Goal: Task Accomplishment & Management: Manage account settings

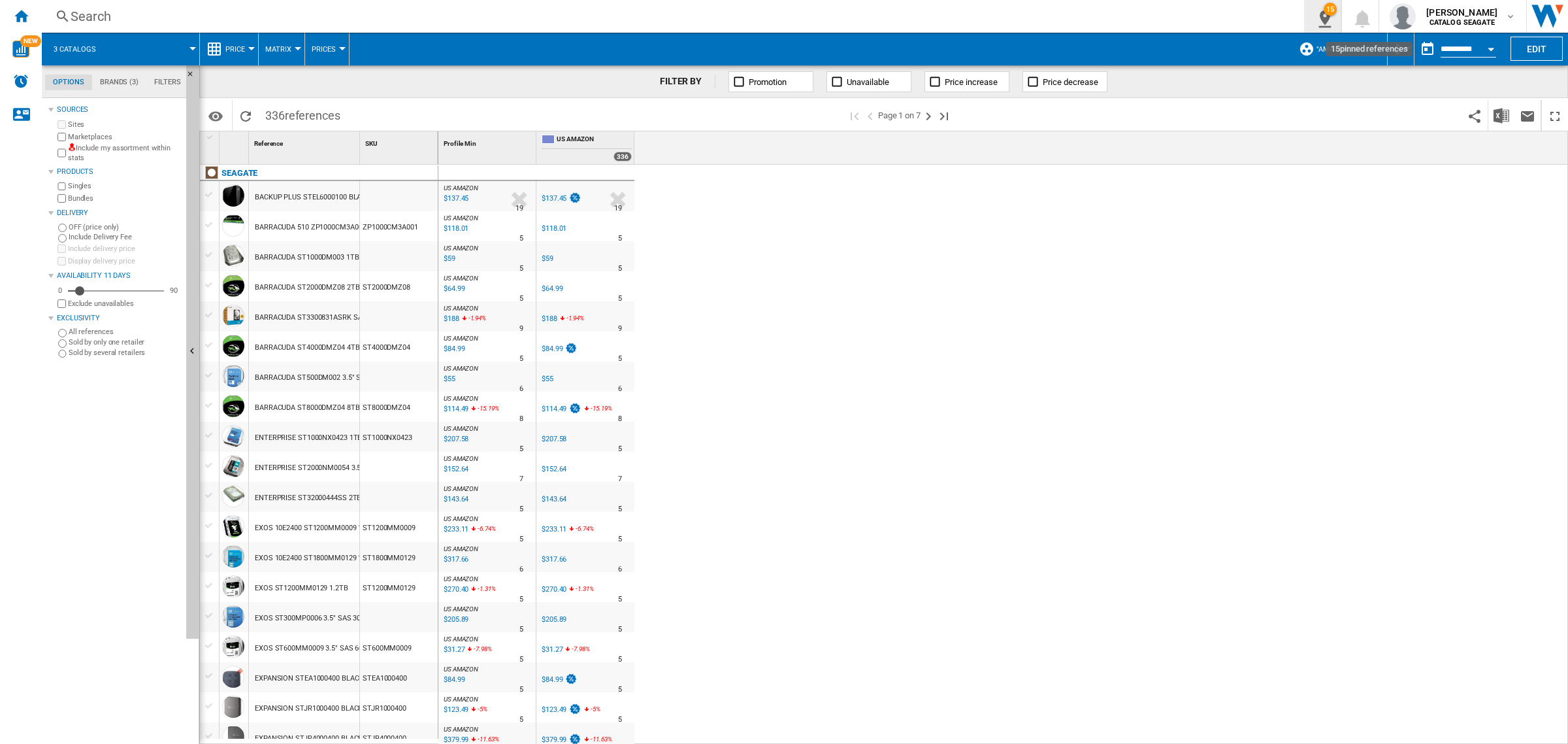
click at [1325, 19] on ng-md-icon "15\a pinned references" at bounding box center [1322, 16] width 16 height 16
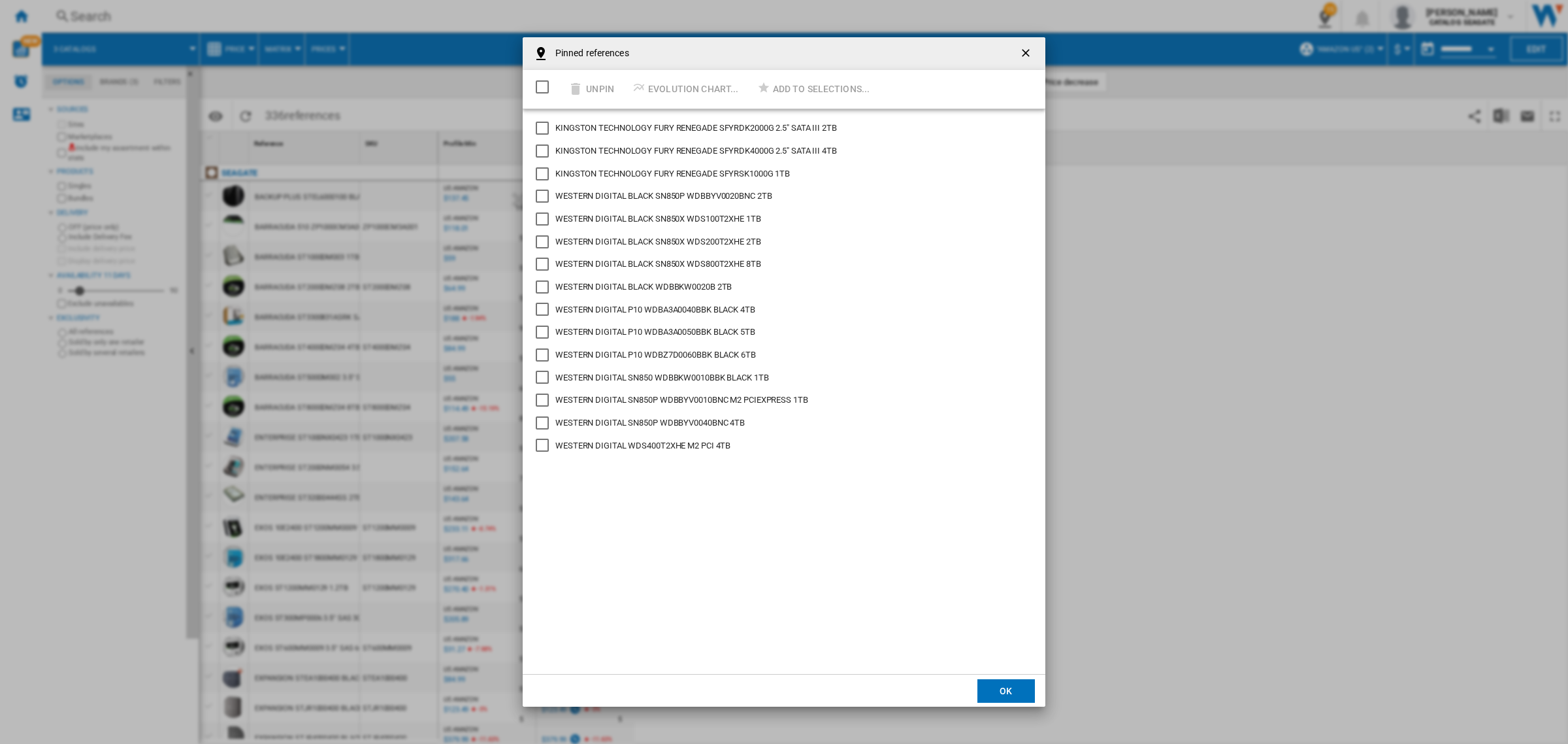
drag, startPoint x: 554, startPoint y: 80, endPoint x: 545, endPoint y: 87, distance: 11.4
click at [549, 85] on div "Select/deselect all" at bounding box center [543, 87] width 13 height 13
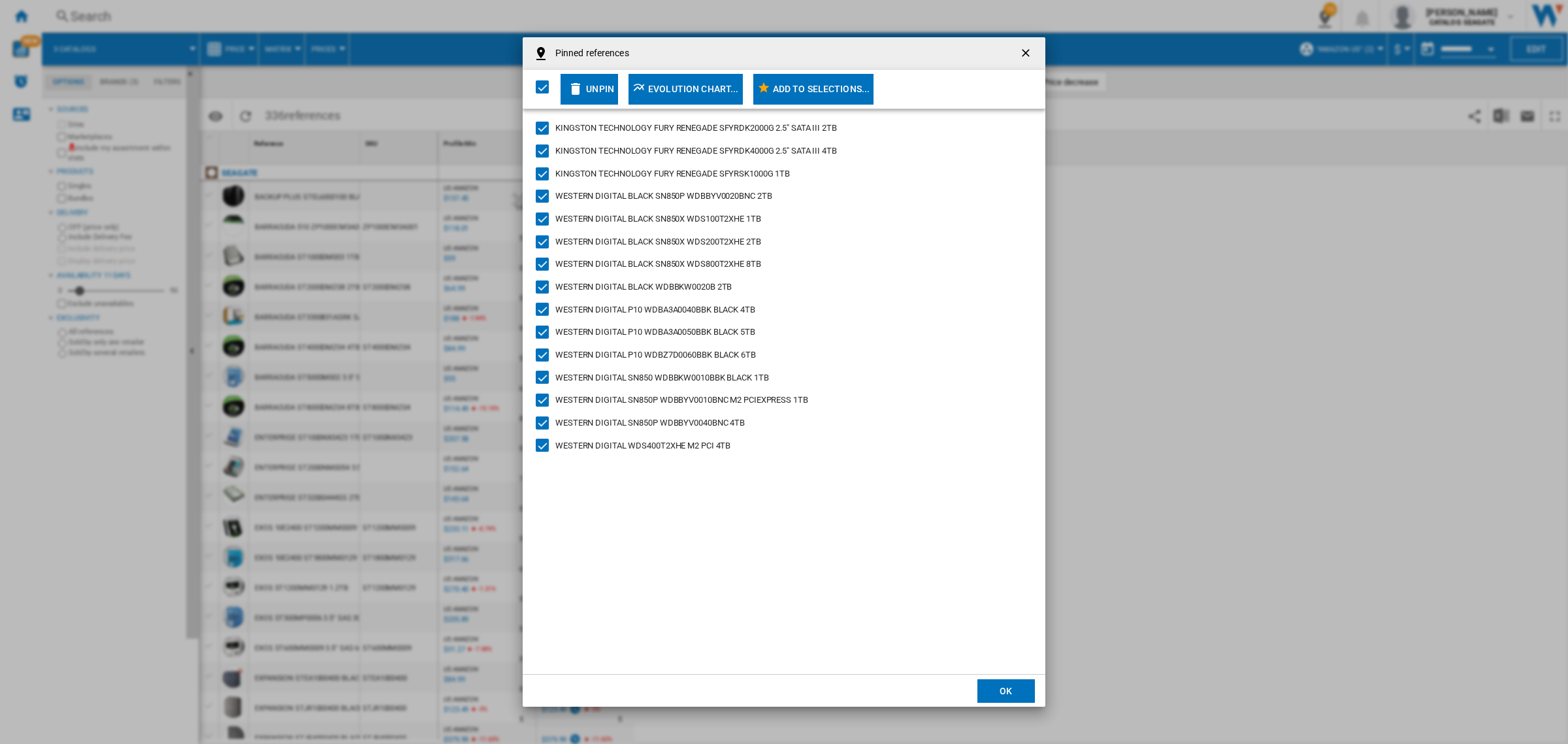
click at [605, 89] on div "Unpin" at bounding box center [601, 88] width 28 height 23
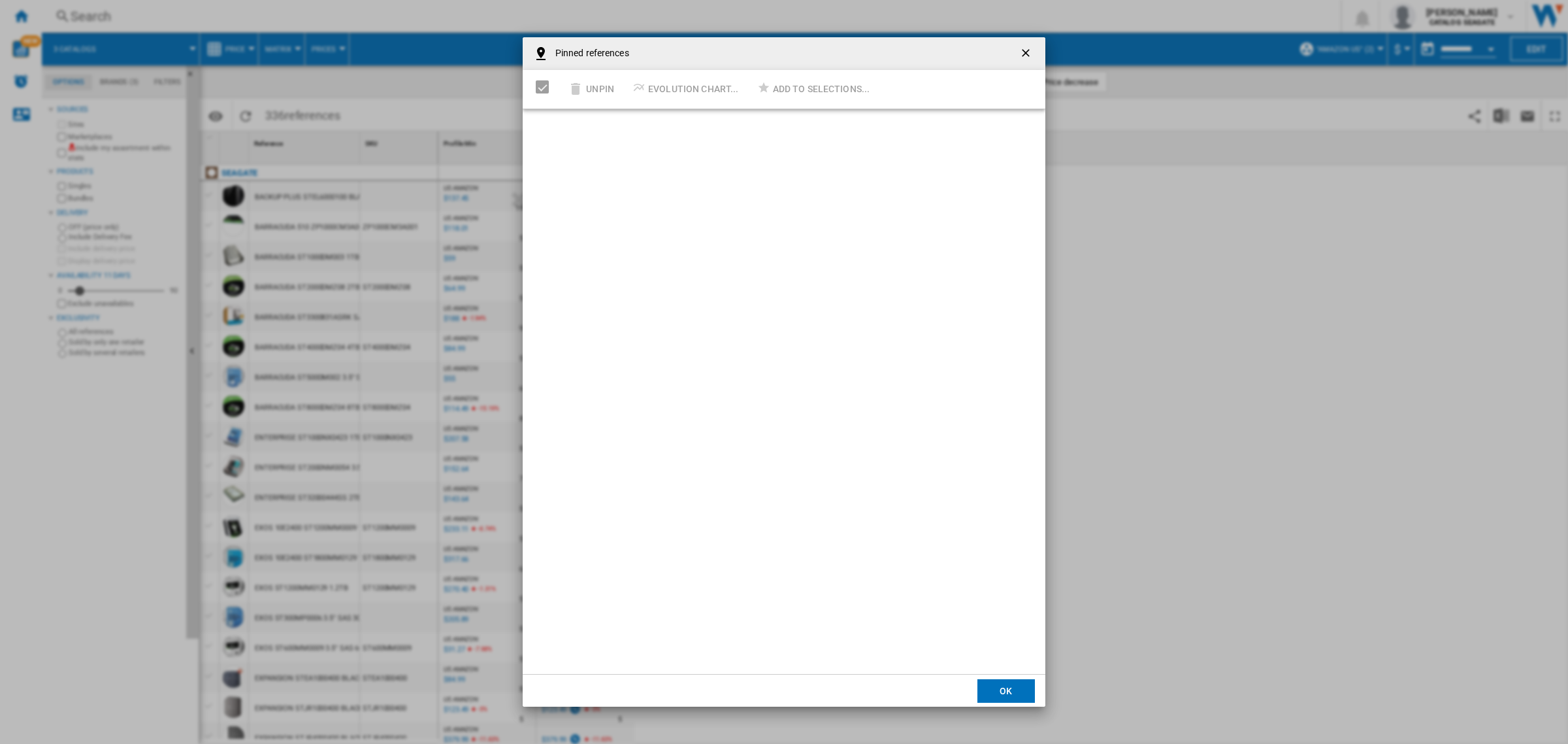
click at [1029, 55] on ng-md-icon "getI18NText('BUTTONS.CLOSE_DIALOG')" at bounding box center [1027, 54] width 16 height 16
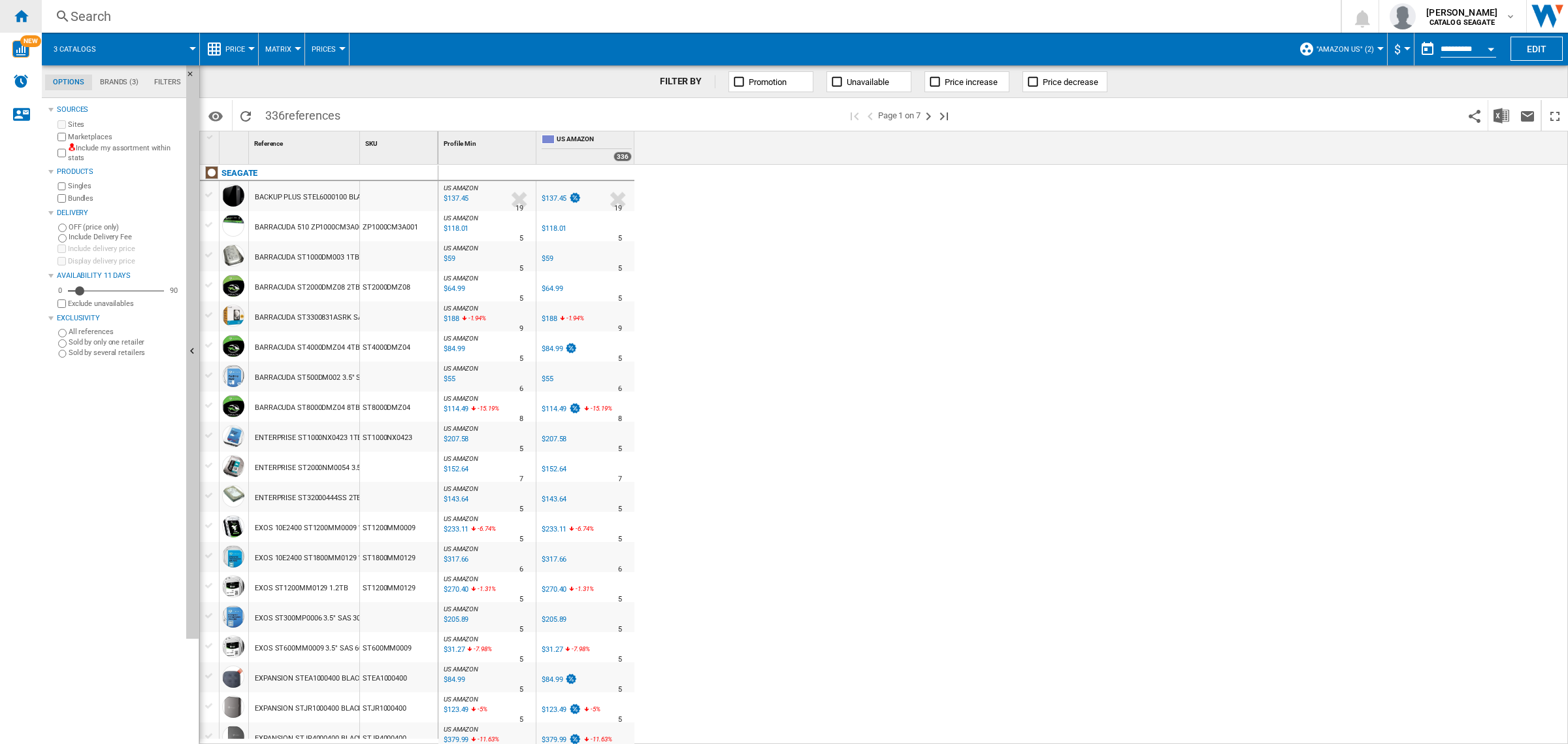
click at [14, 9] on ng-md-icon "Home" at bounding box center [21, 15] width 16 height 16
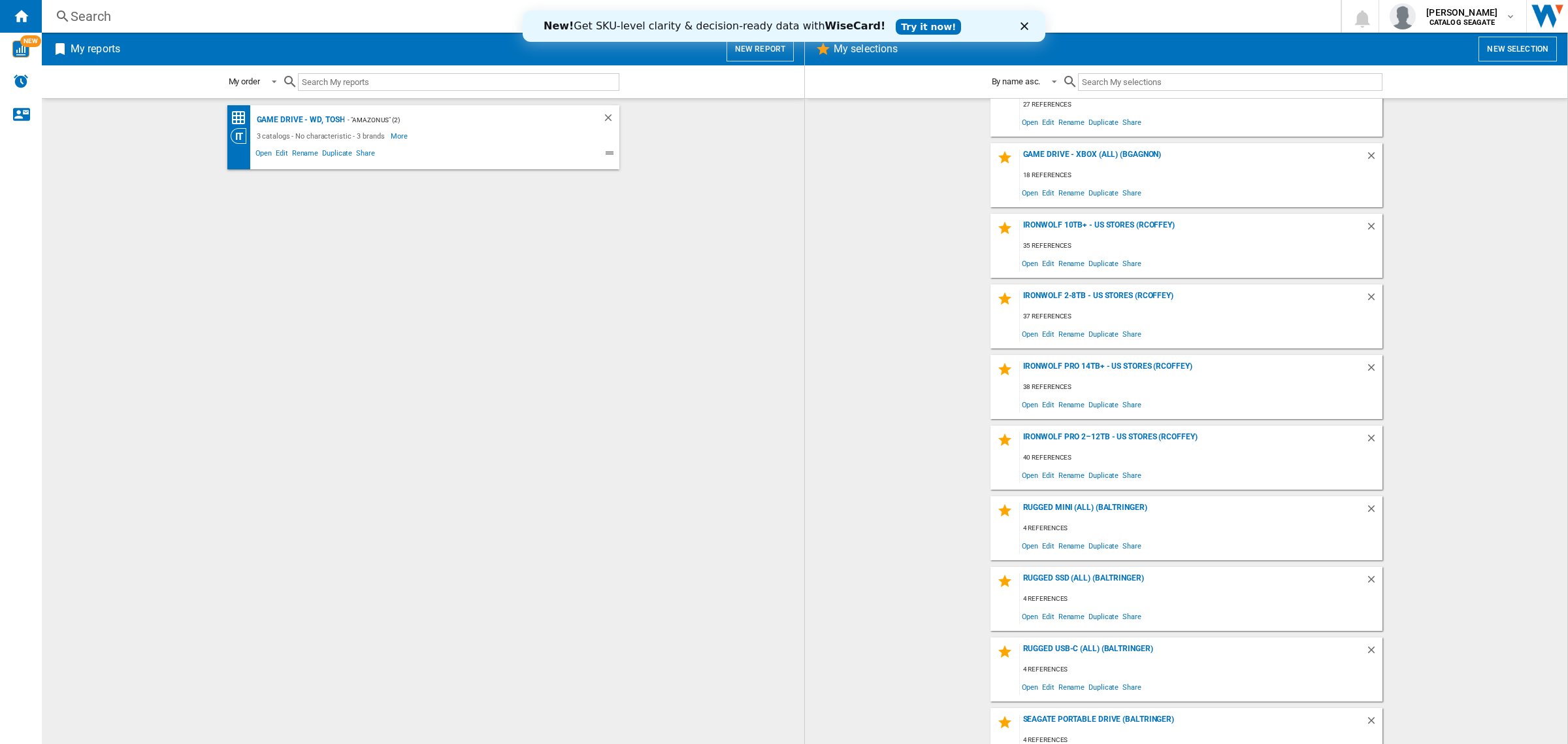
scroll to position [342, 0]
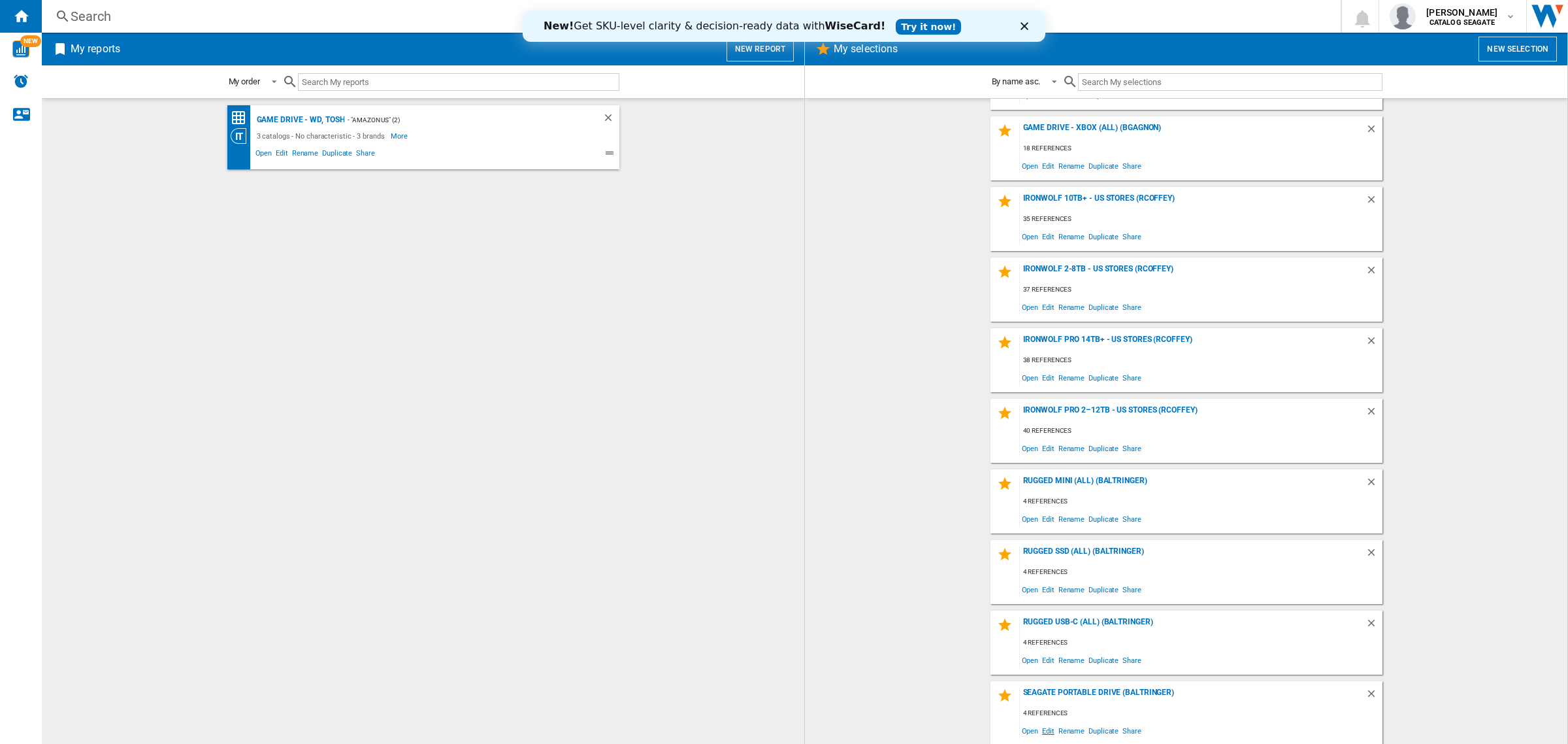
click at [1042, 729] on span "Edit" at bounding box center [1048, 730] width 16 height 18
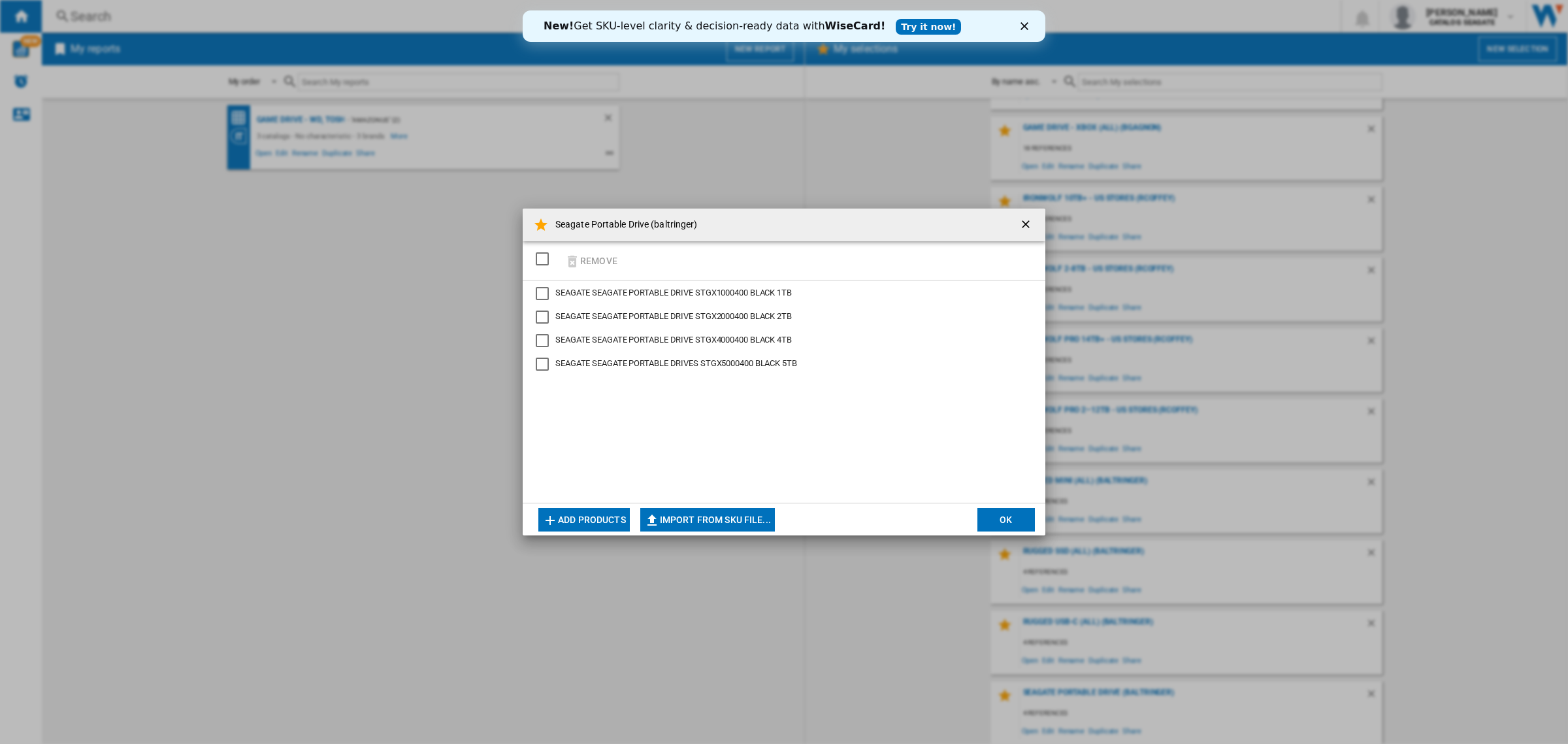
click at [827, 608] on div "Seagate Portable Drive (baltringer) Remove SEAGATE SEAGATE PORTABLE DRIVE STGX1…" at bounding box center [784, 372] width 1568 height 744
click at [1026, 216] on button "Seagate Portable ..." at bounding box center [1027, 225] width 26 height 26
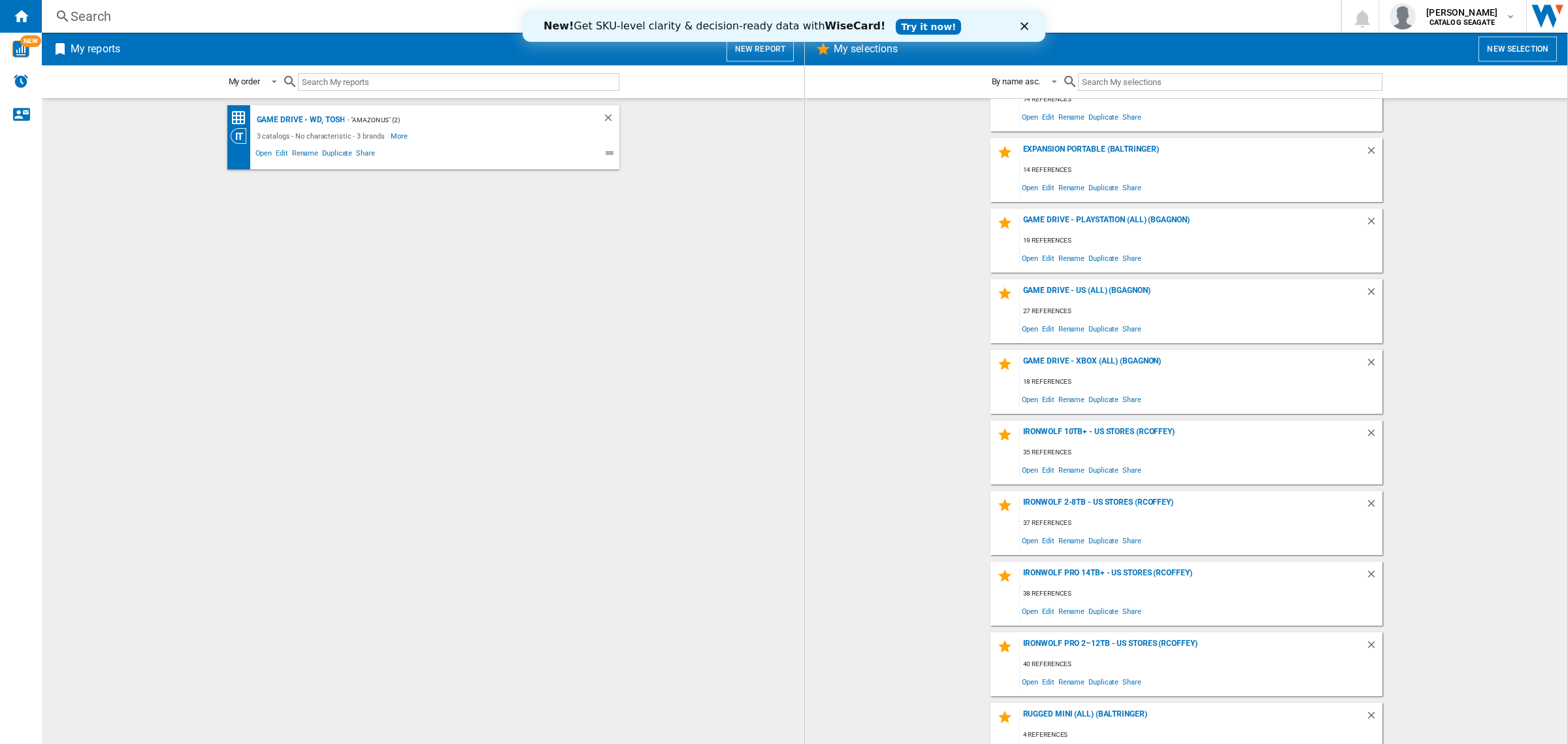
scroll to position [0, 0]
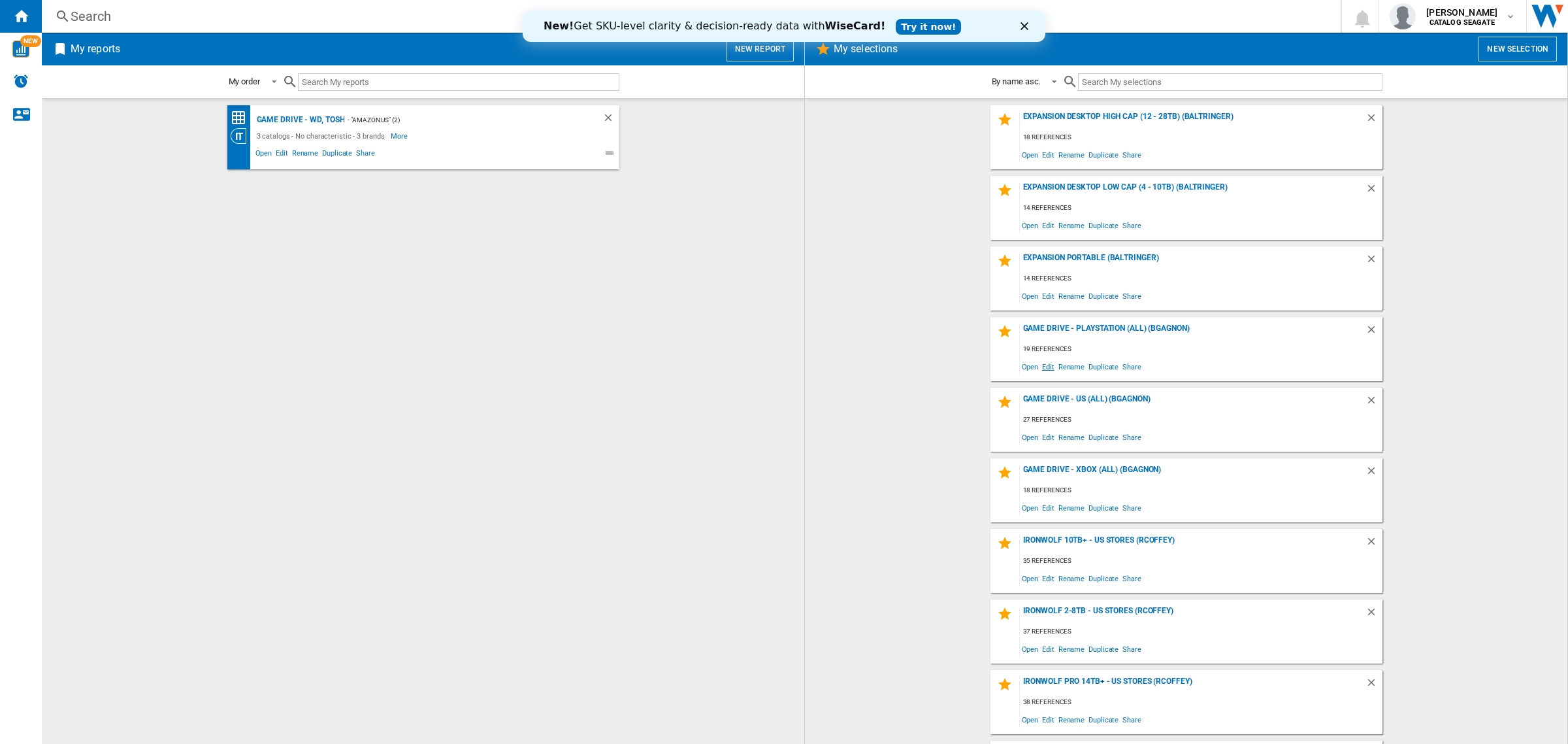
click at [1043, 364] on span "Edit" at bounding box center [1048, 366] width 16 height 18
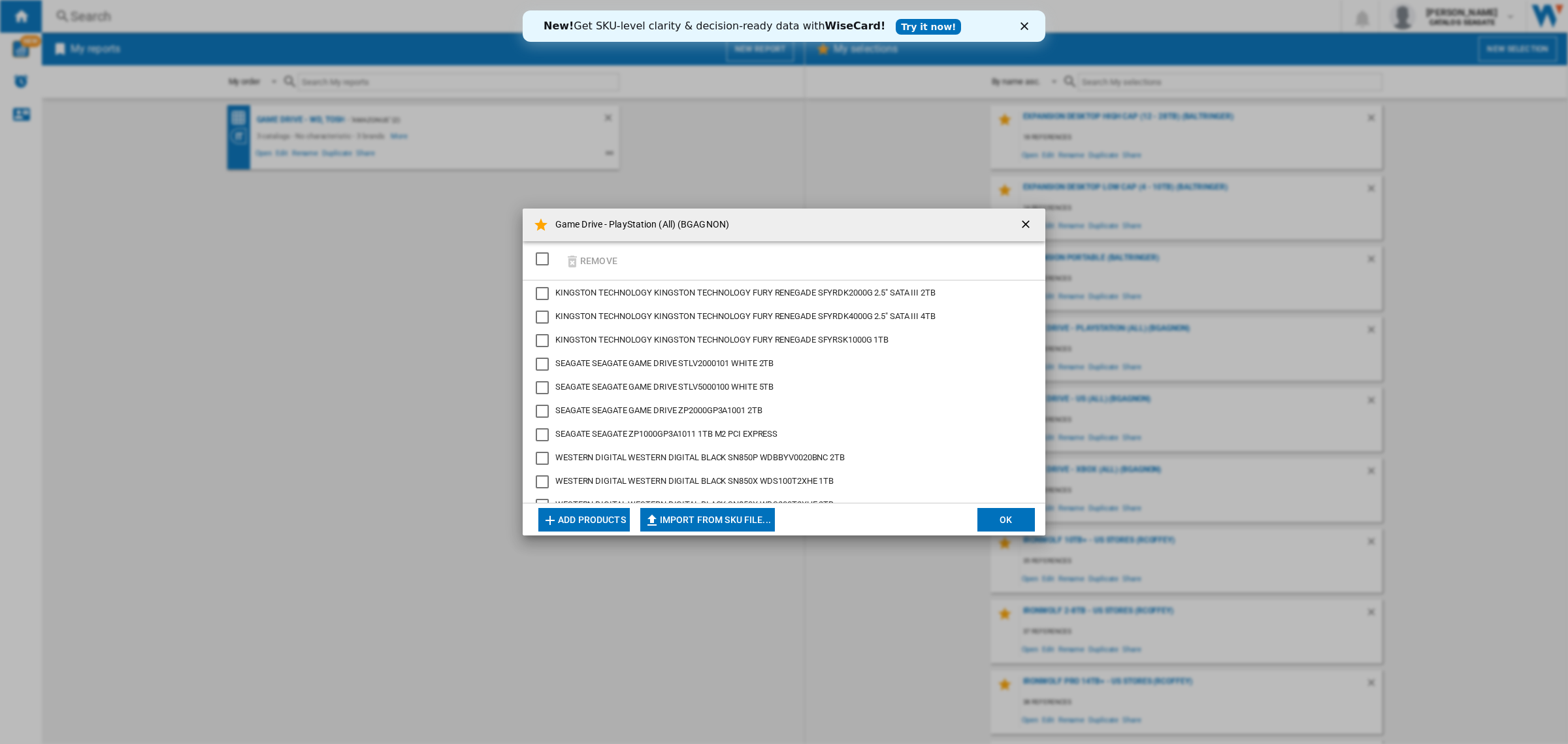
click at [282, 409] on div "Game Drive - PlayStation (All) (BGAGNON) Remove KINGSTON TECHNOLOGY KINGSTON TE…" at bounding box center [784, 372] width 1568 height 744
click at [1023, 226] on ng-md-icon "getI18NText('BUTTONS.CLOSE_DIALOG')" at bounding box center [1027, 226] width 16 height 16
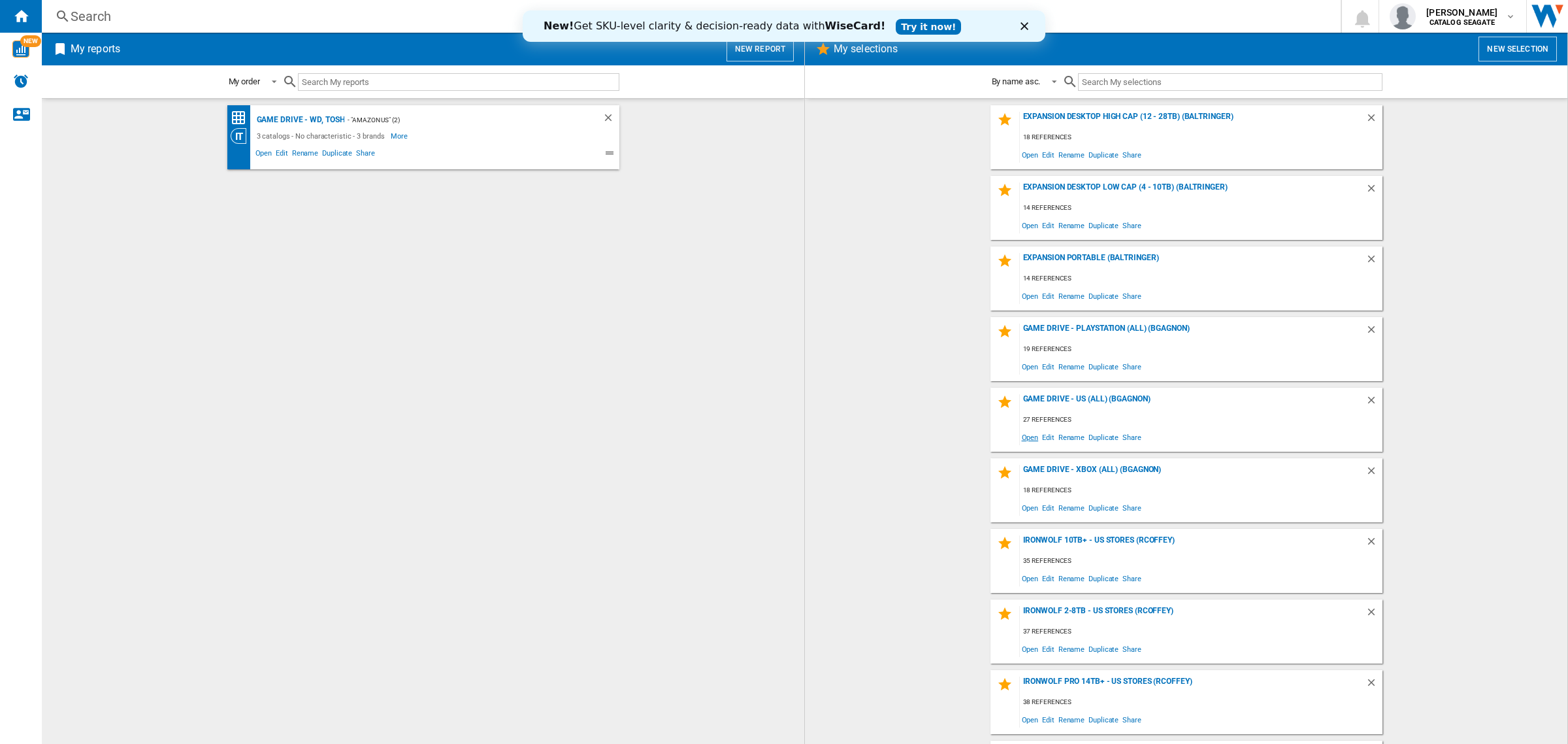
click at [1028, 440] on span "Open" at bounding box center [1030, 436] width 21 height 18
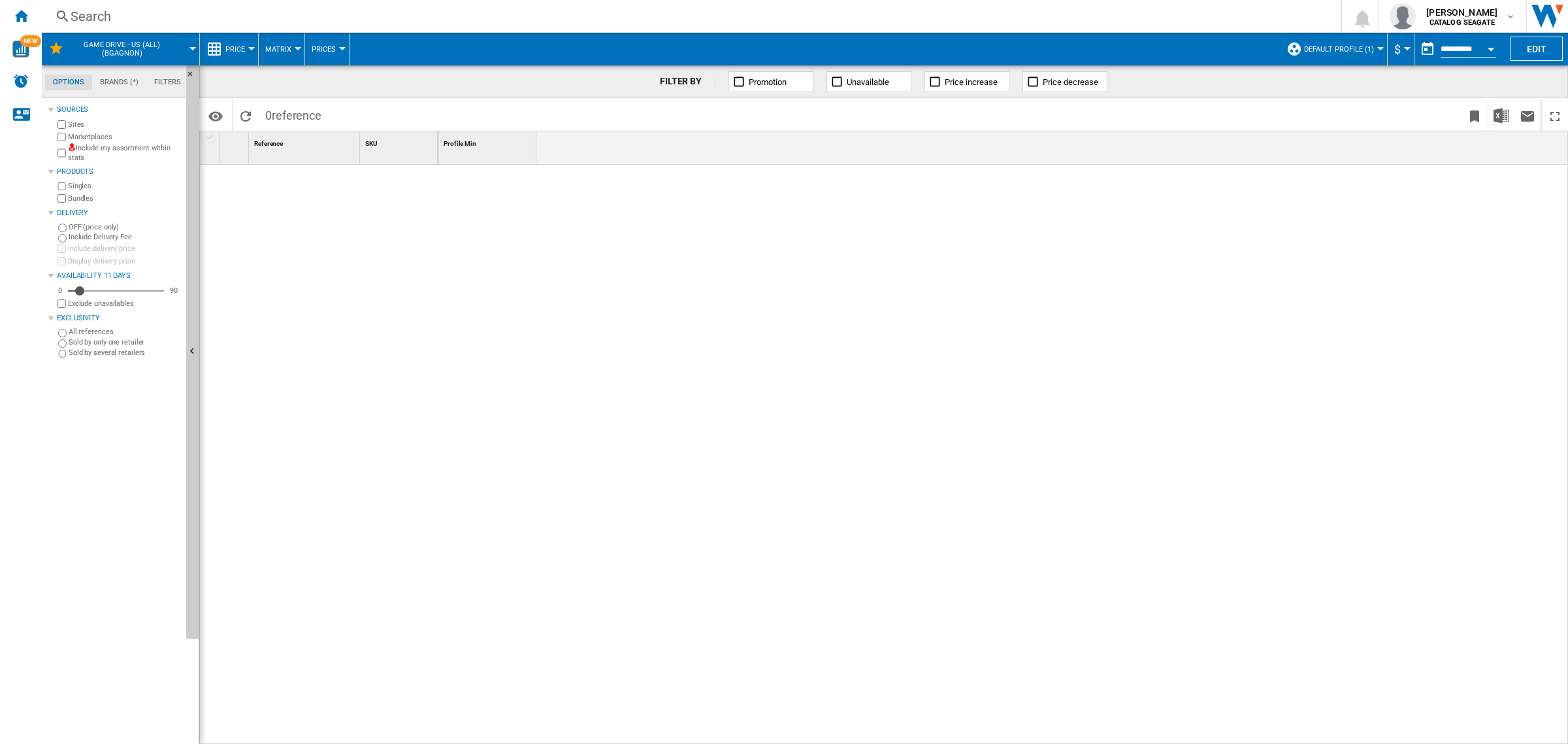
click at [1357, 53] on button "Default profile (1)" at bounding box center [1343, 49] width 77 height 33
click at [1312, 138] on md-radio-button "US Retailers (9)" at bounding box center [1352, 140] width 115 height 12
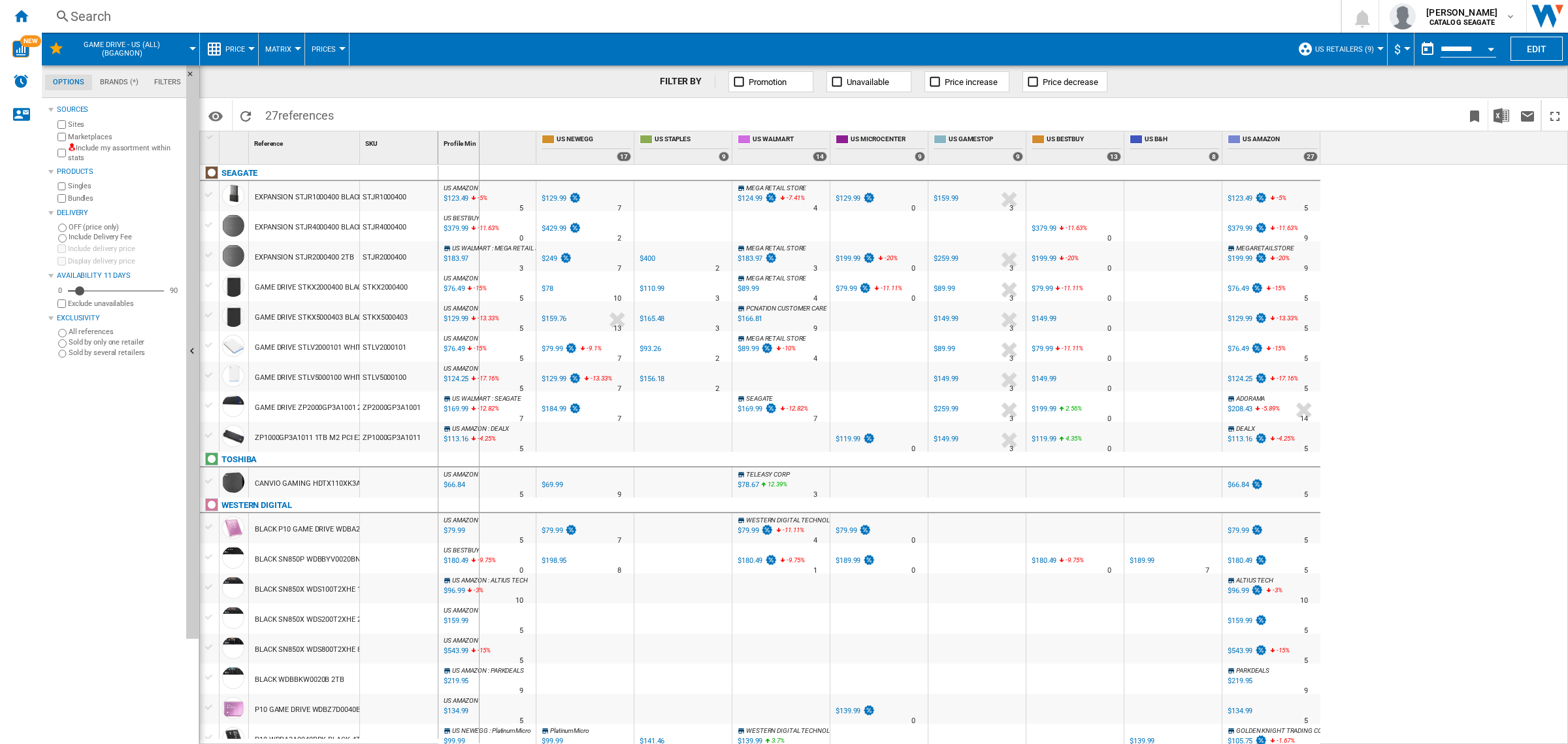
drag, startPoint x: 358, startPoint y: 142, endPoint x: 478, endPoint y: 144, distance: 120.0
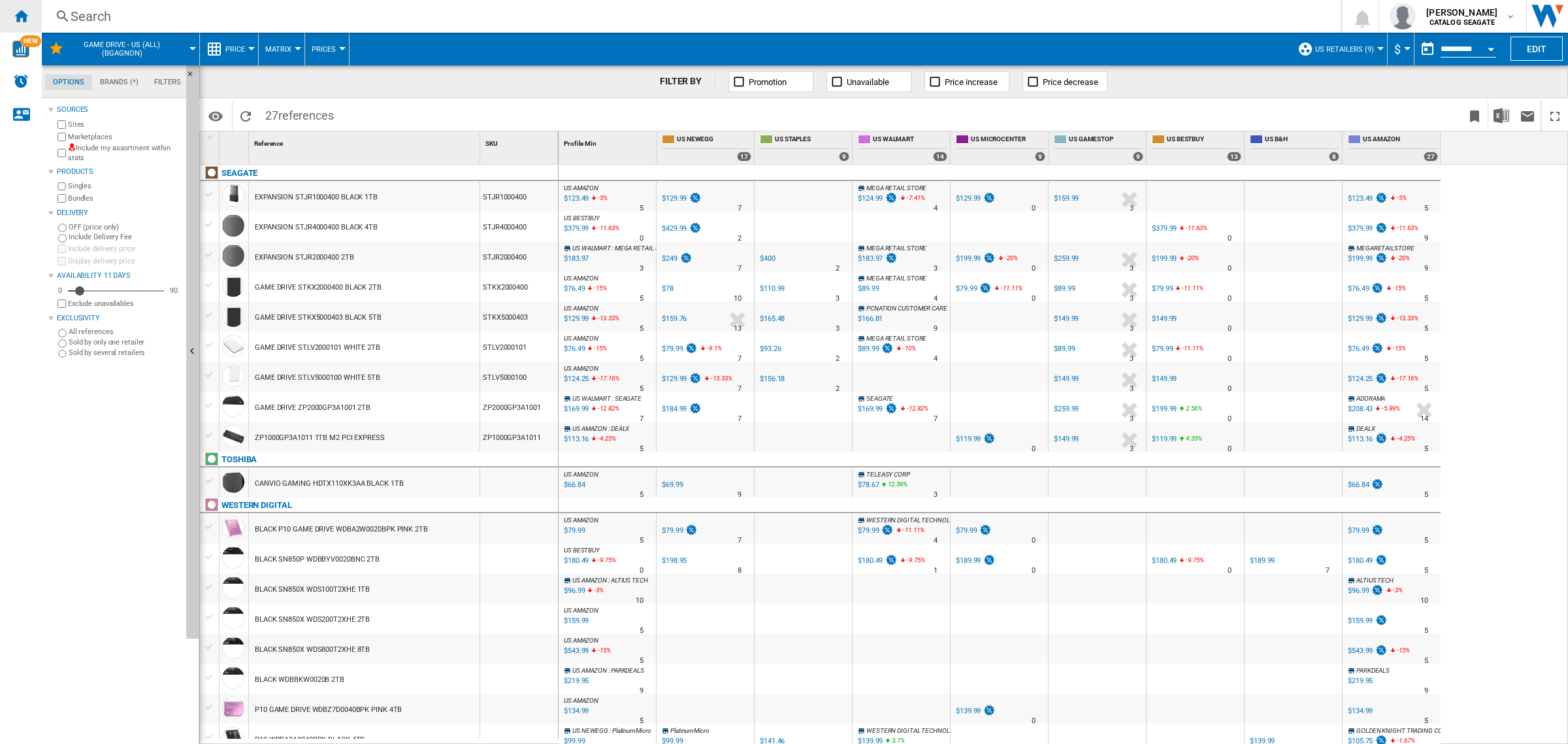
click at [26, 27] on div "Home" at bounding box center [21, 16] width 42 height 33
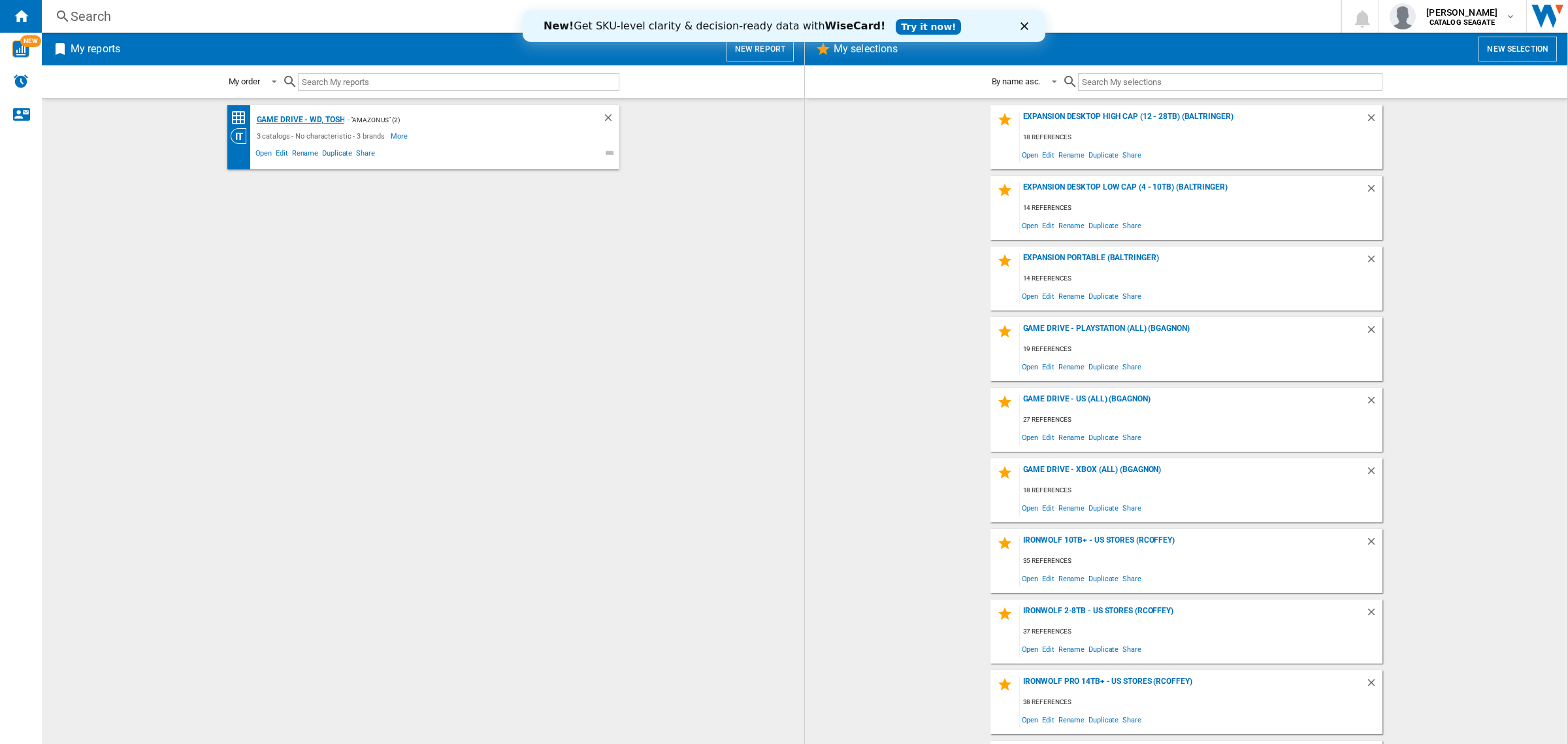
click at [294, 119] on div "Game Drive - WD, Tosh" at bounding box center [299, 119] width 92 height 16
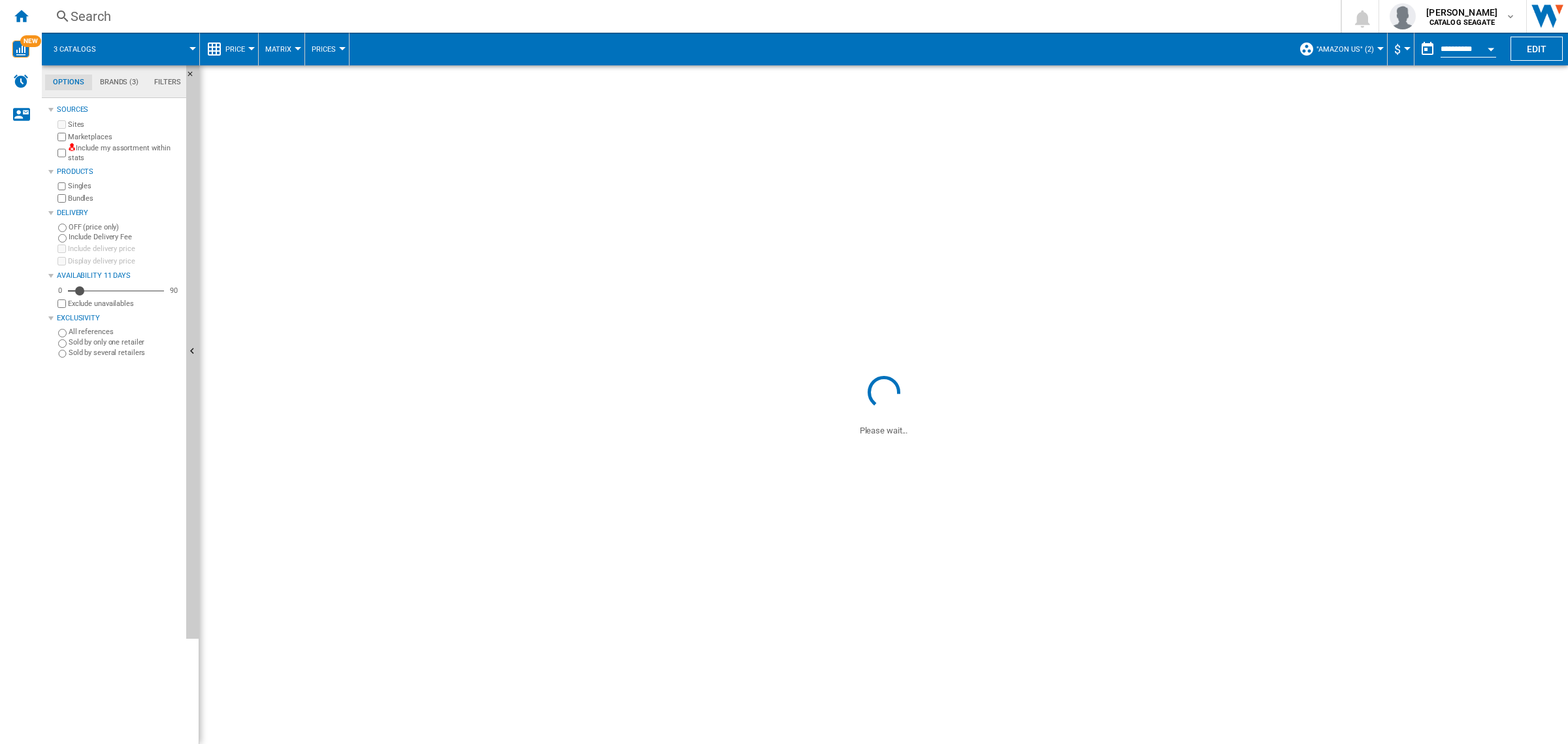
click at [109, 80] on md-tab-item "Brands (3)" at bounding box center [119, 82] width 54 height 16
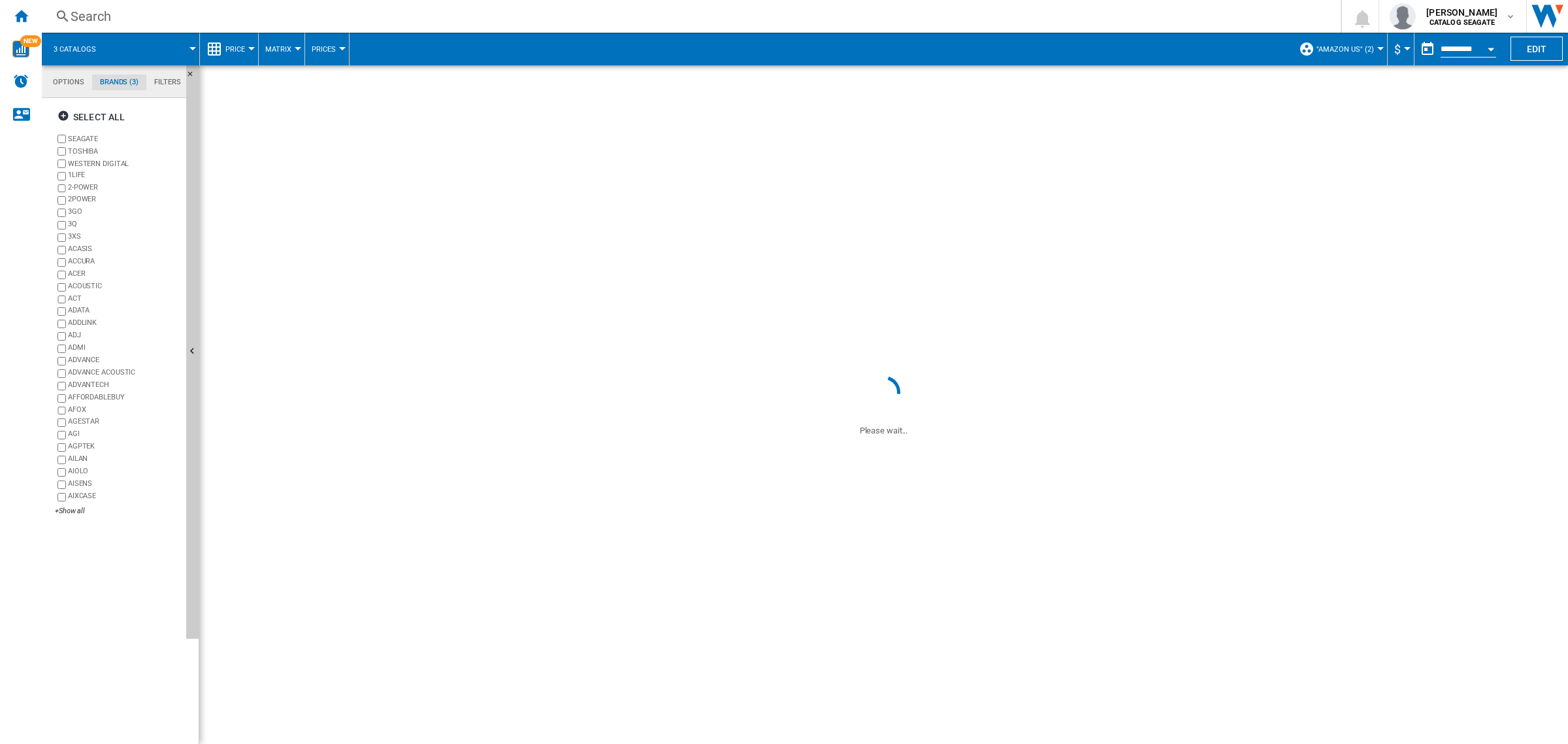
scroll to position [51, 0]
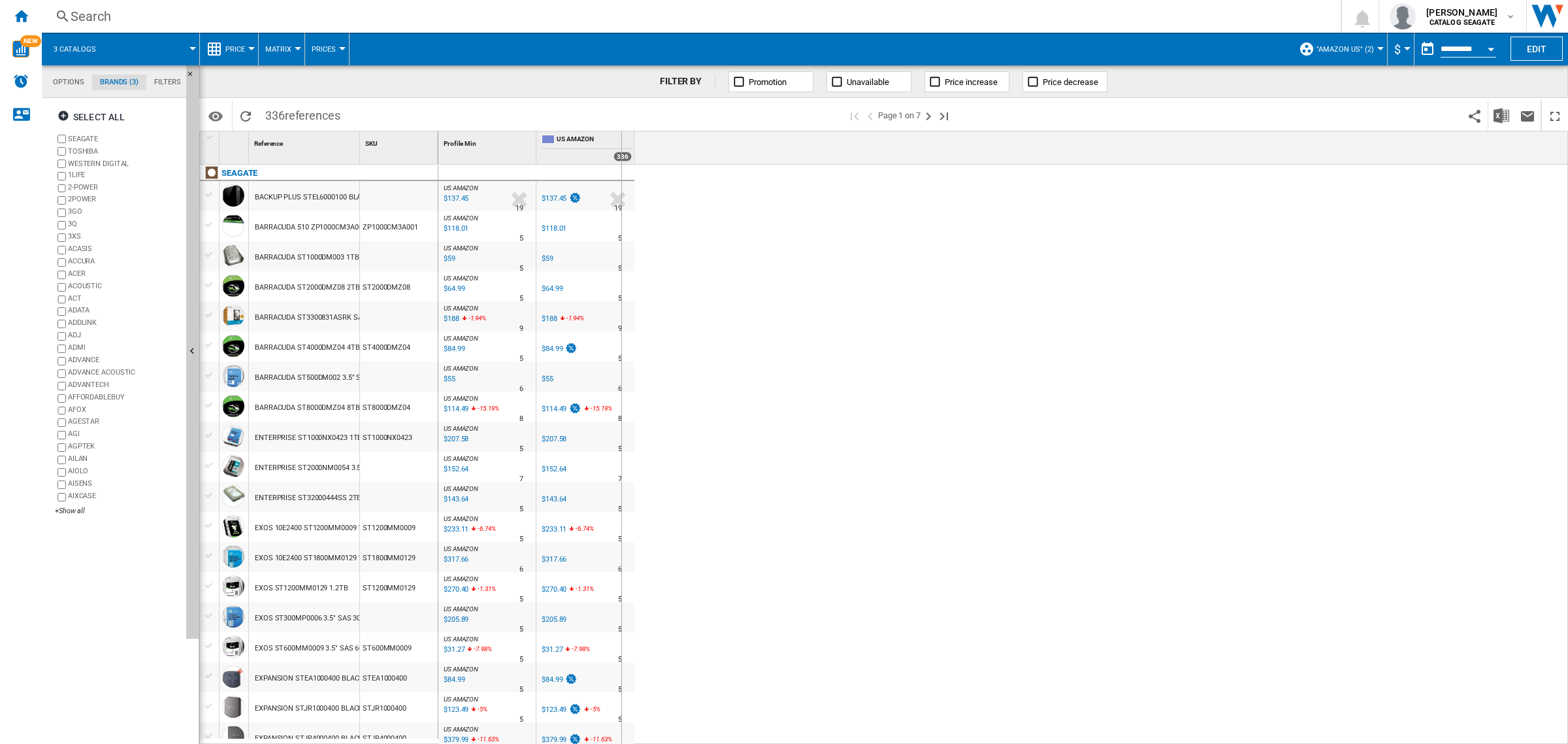
drag, startPoint x: 359, startPoint y: 153, endPoint x: 621, endPoint y: 177, distance: 263.1
click at [621, 177] on div "1 Reference 1 SKU 1 [GEOGRAPHIC_DATA] BACKUP PLUS STEL6000100 BLACK 6TB BARRACU…" at bounding box center [884, 437] width 1368 height 612
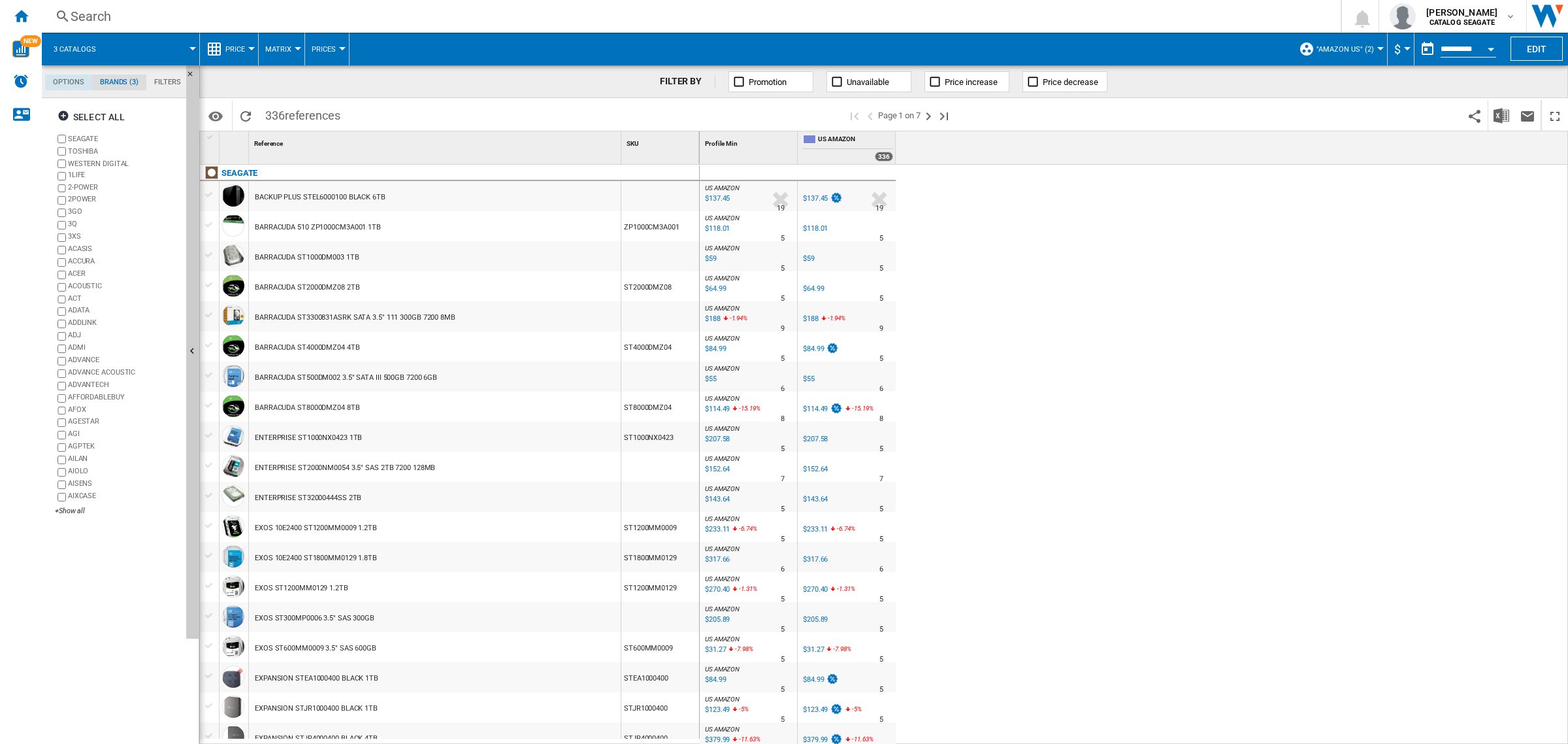
click at [72, 82] on md-tab-item "Options" at bounding box center [68, 82] width 47 height 16
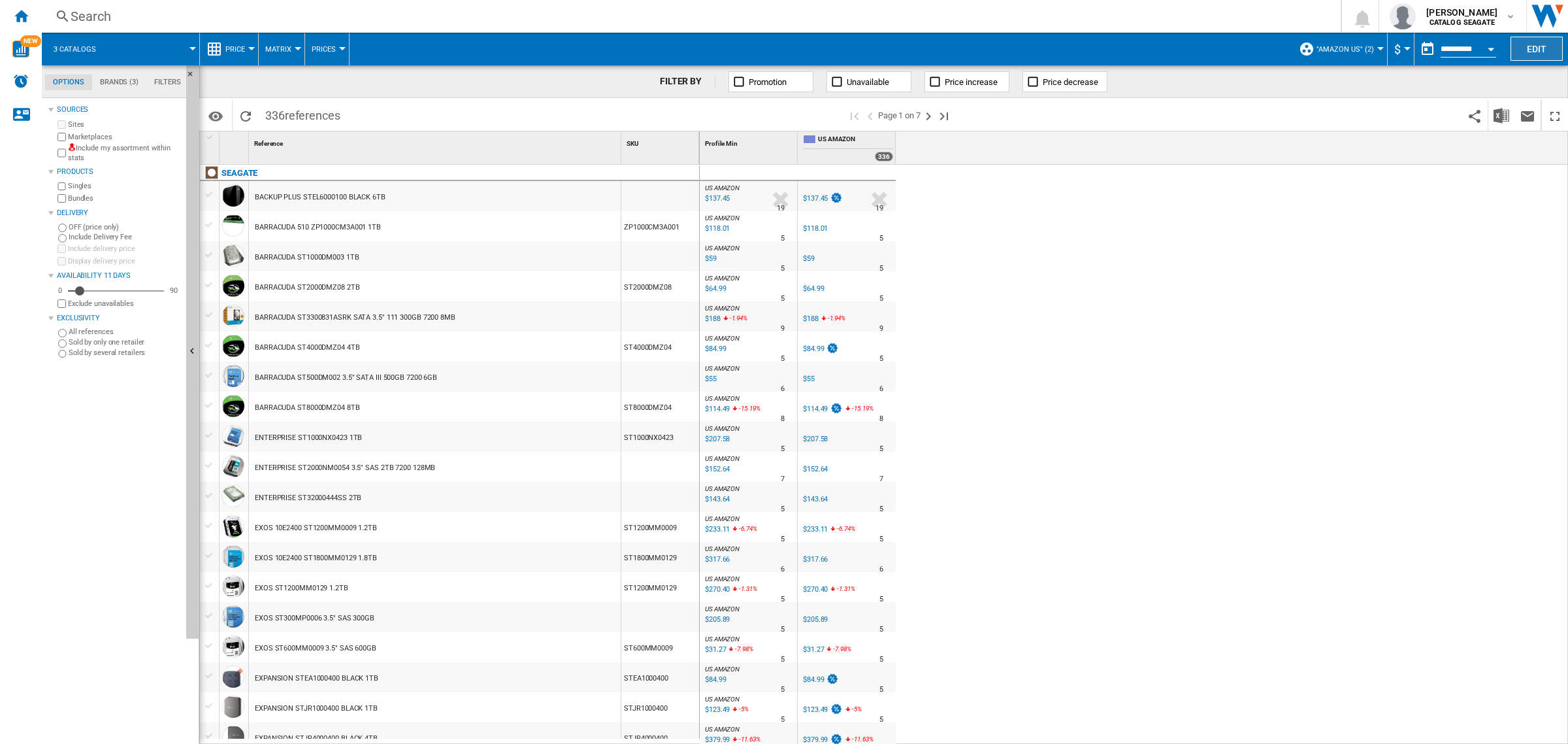
click at [1536, 52] on button "Edit" at bounding box center [1537, 49] width 52 height 24
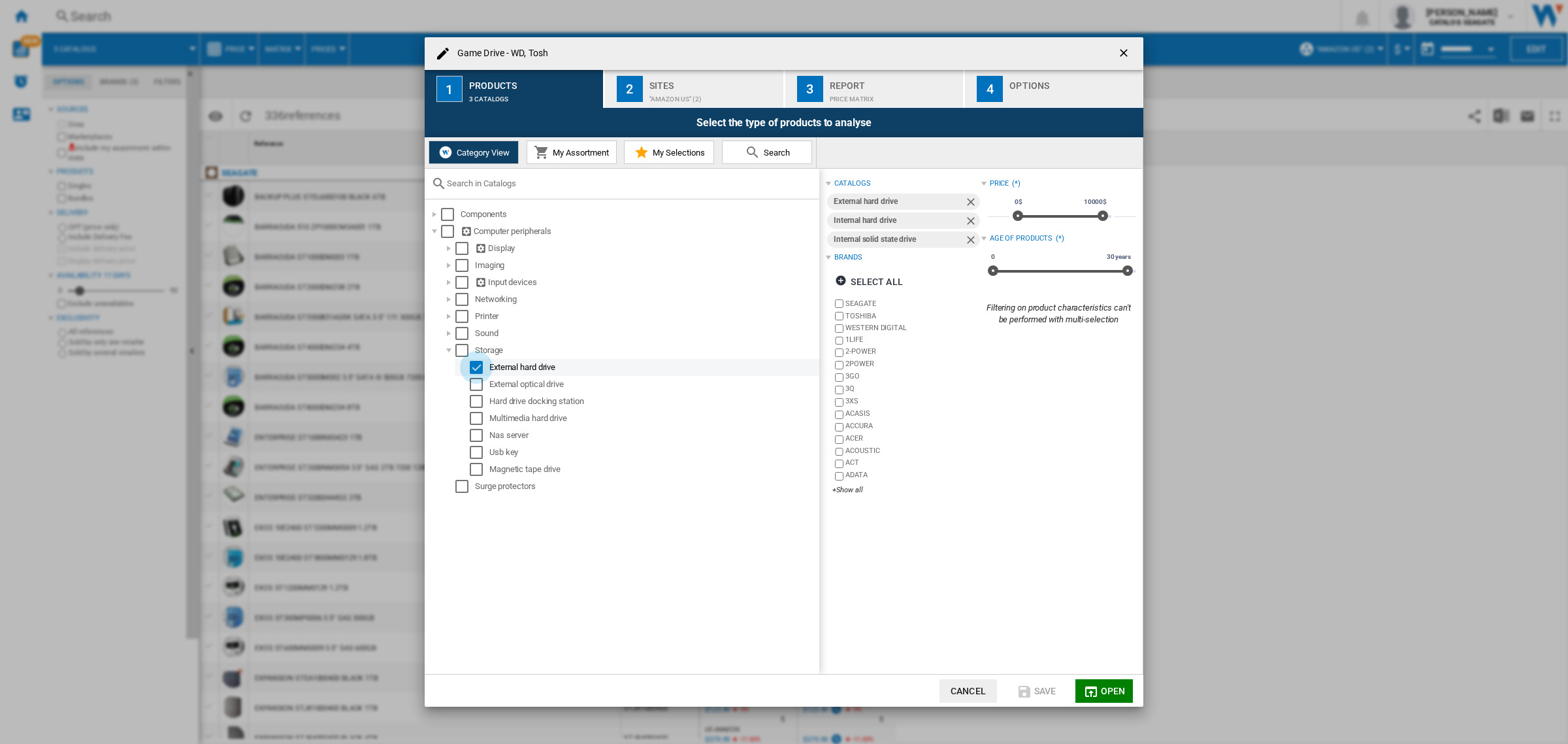
click at [478, 364] on div "Select" at bounding box center [476, 368] width 13 height 13
click at [433, 212] on div "Game Drive ..." at bounding box center [434, 214] width 13 height 13
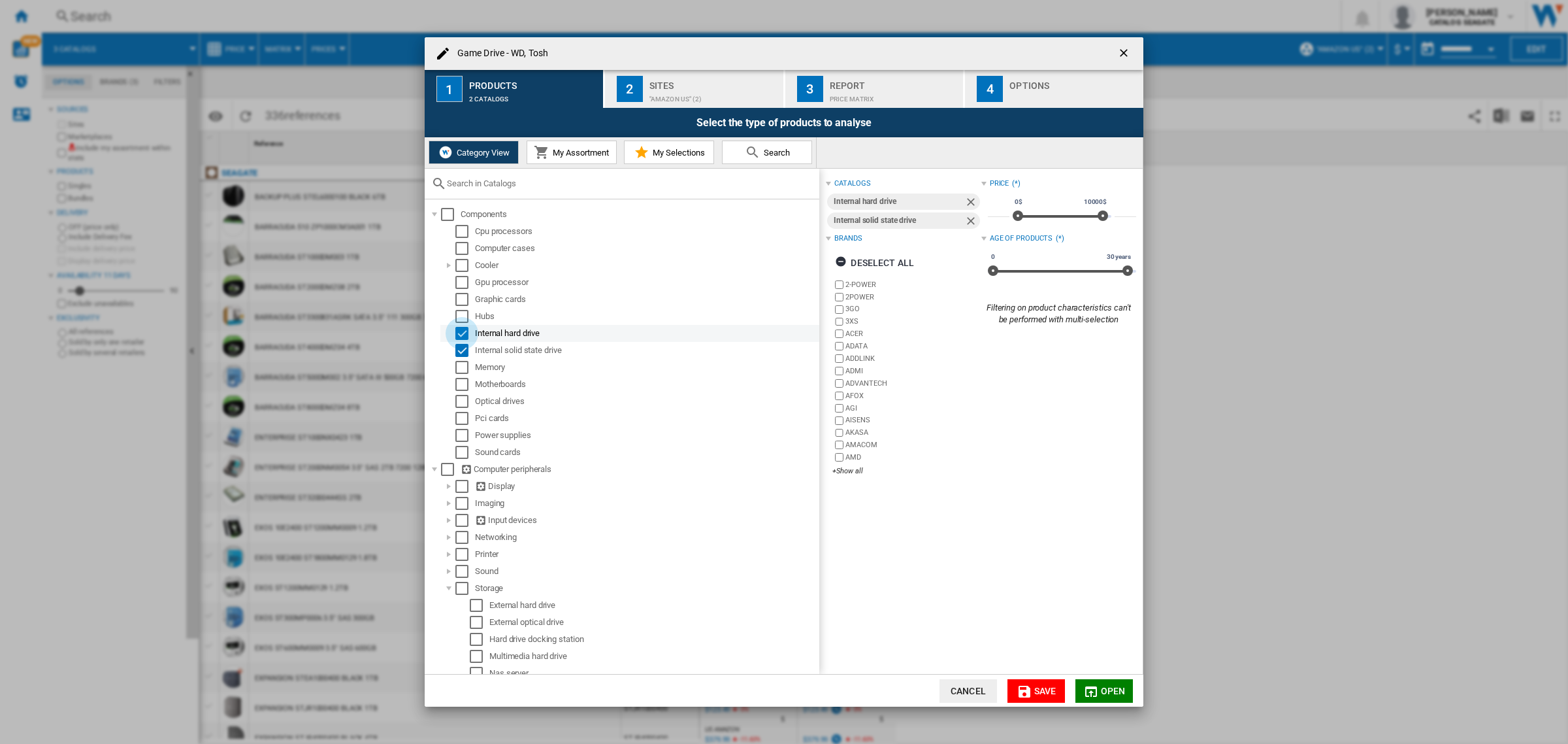
click at [459, 332] on div "Select" at bounding box center [462, 333] width 13 height 13
click at [1099, 687] on button "Open" at bounding box center [1104, 691] width 57 height 23
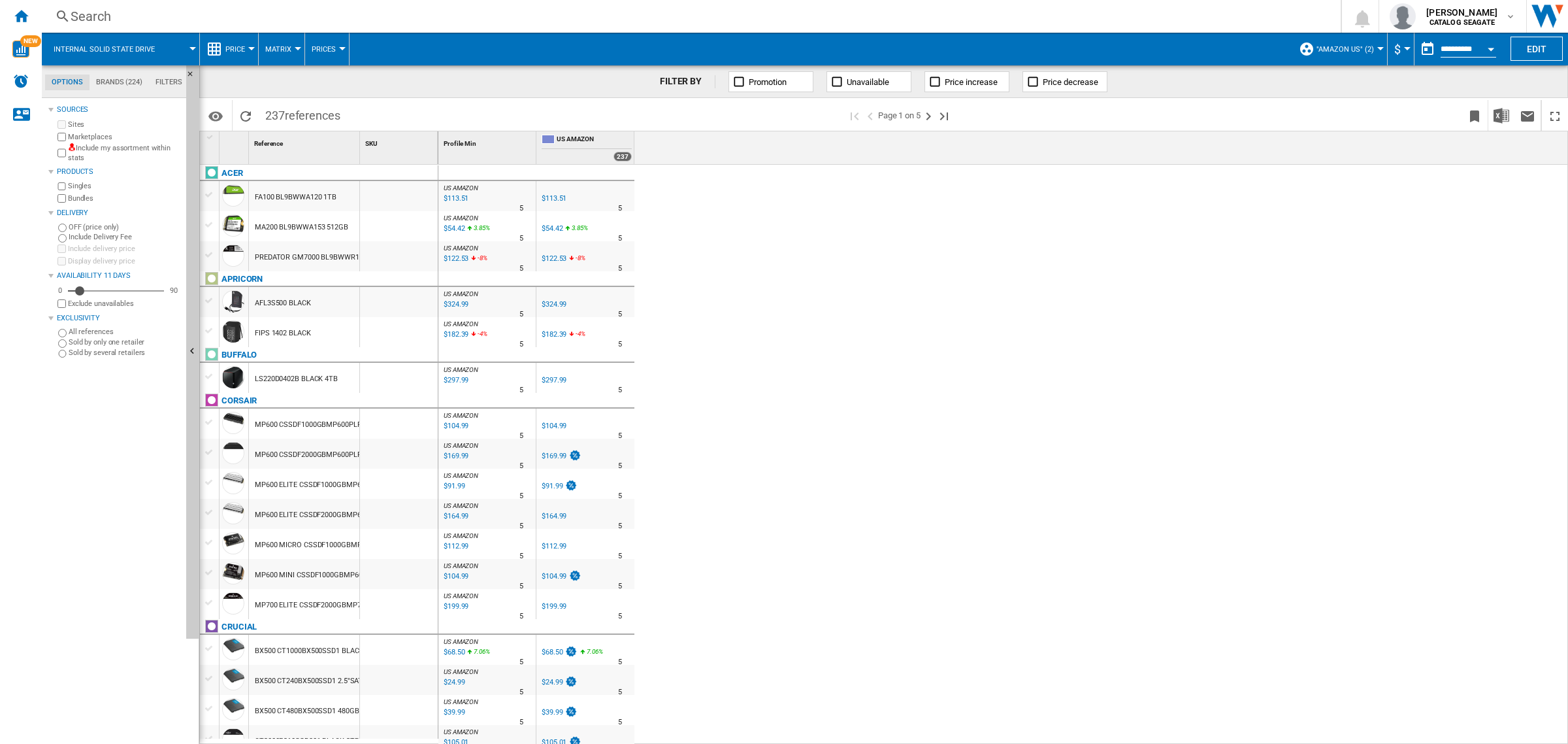
click at [556, 424] on div "$104.99" at bounding box center [554, 426] width 25 height 8
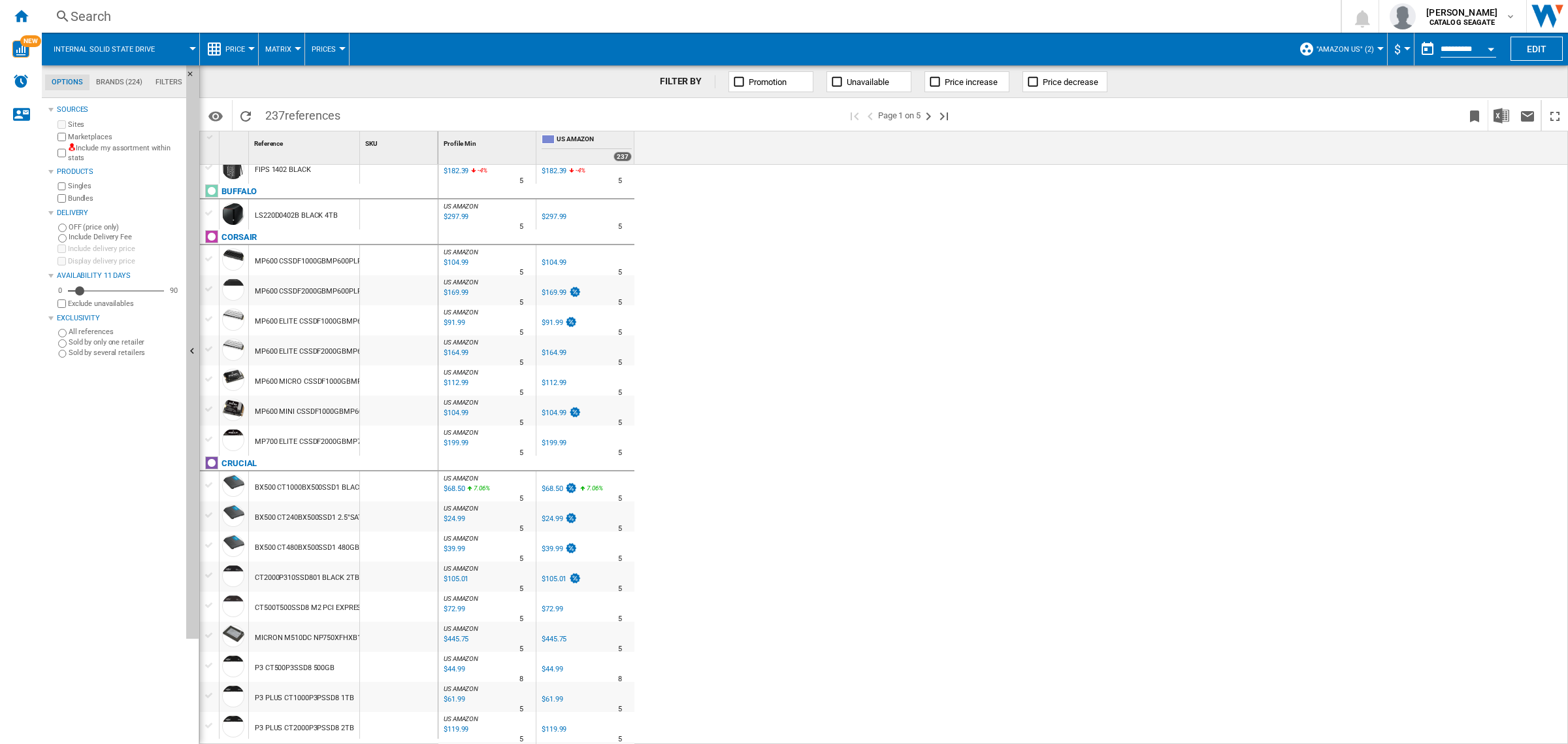
click at [547, 321] on div "$91.99" at bounding box center [552, 322] width 21 height 8
click at [552, 295] on div "$169.99" at bounding box center [554, 292] width 25 height 8
click at [208, 259] on div at bounding box center [210, 258] width 14 height 12
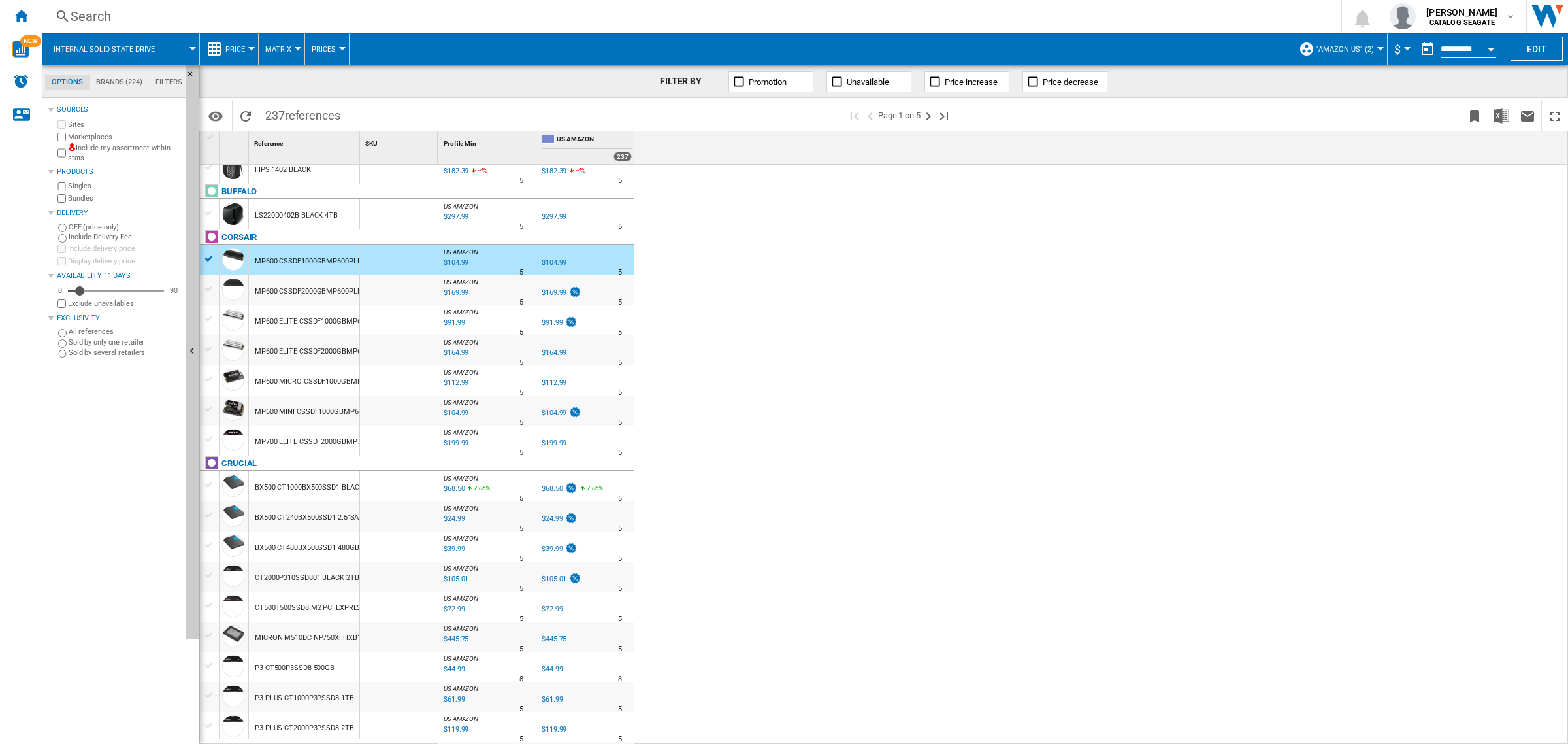
click at [207, 289] on div at bounding box center [210, 288] width 14 height 12
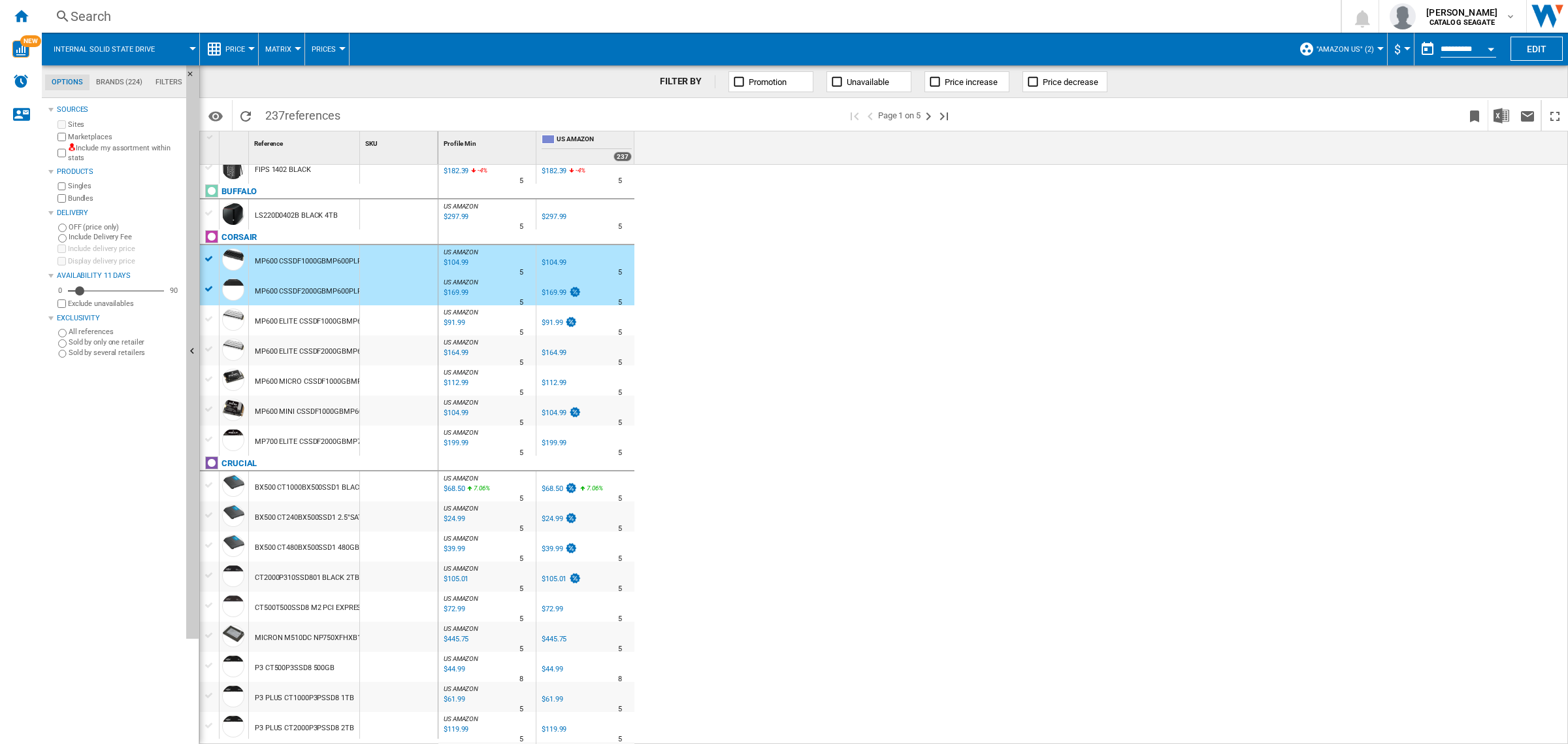
click at [211, 317] on div at bounding box center [210, 319] width 14 height 12
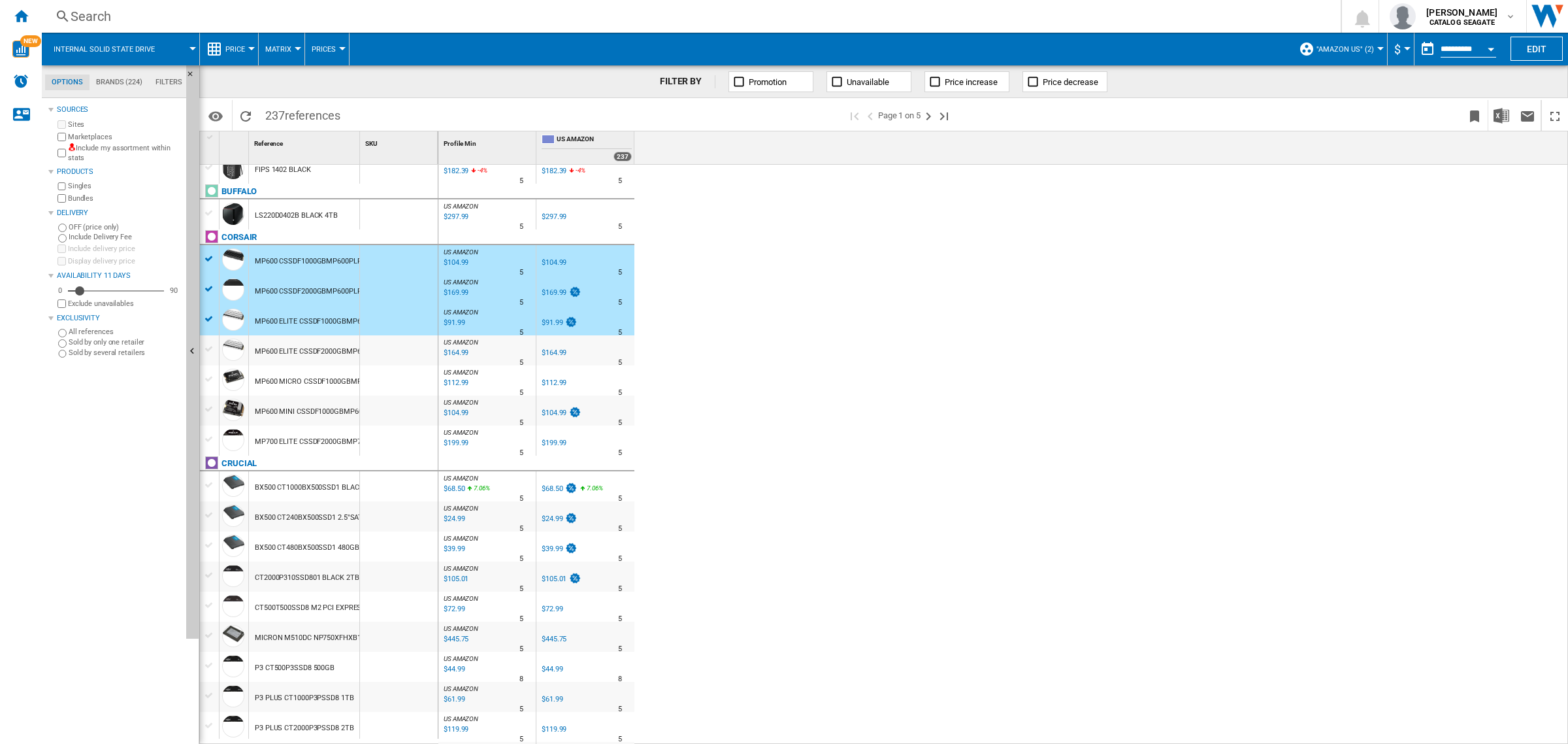
click at [212, 343] on div at bounding box center [210, 349] width 14 height 12
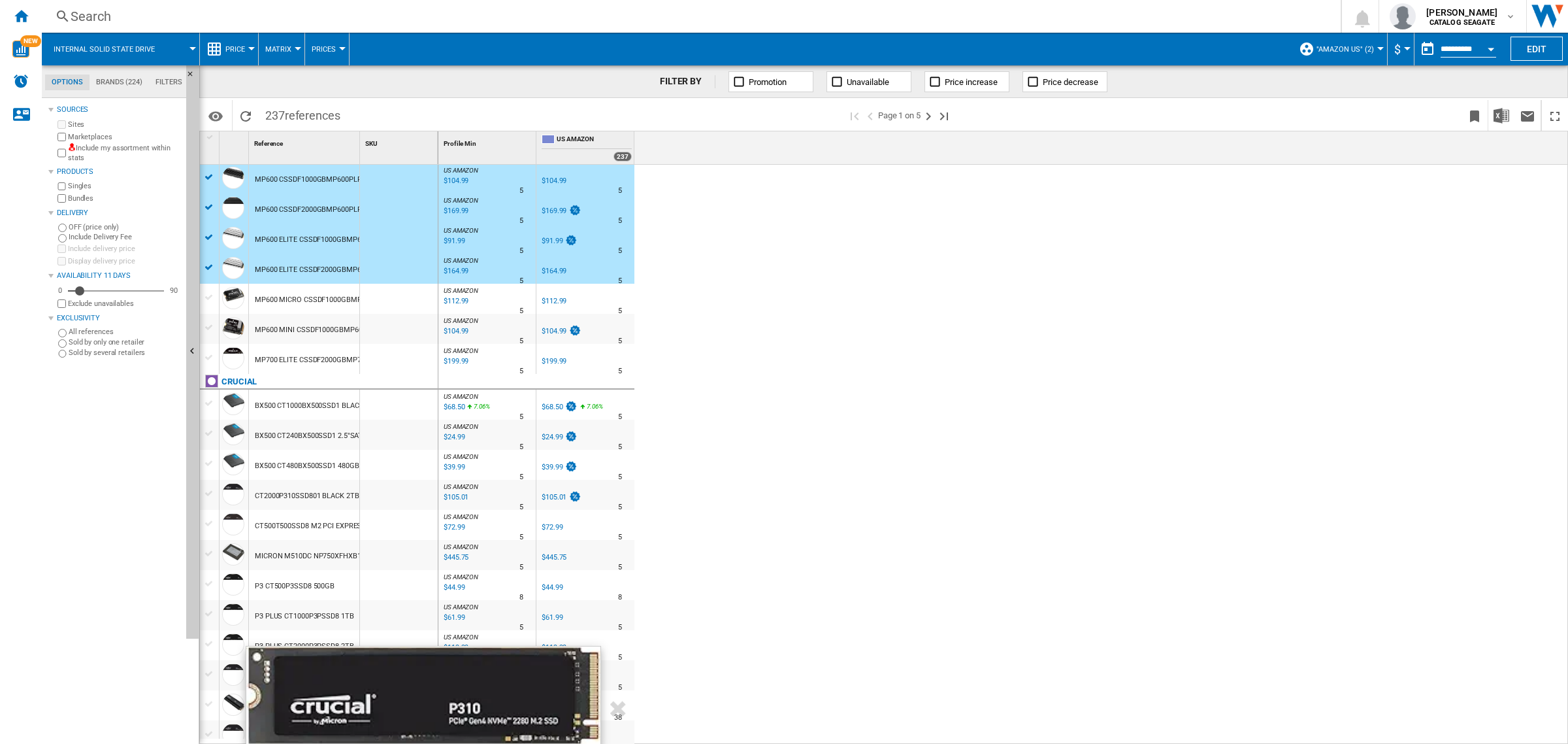
scroll to position [327, 0]
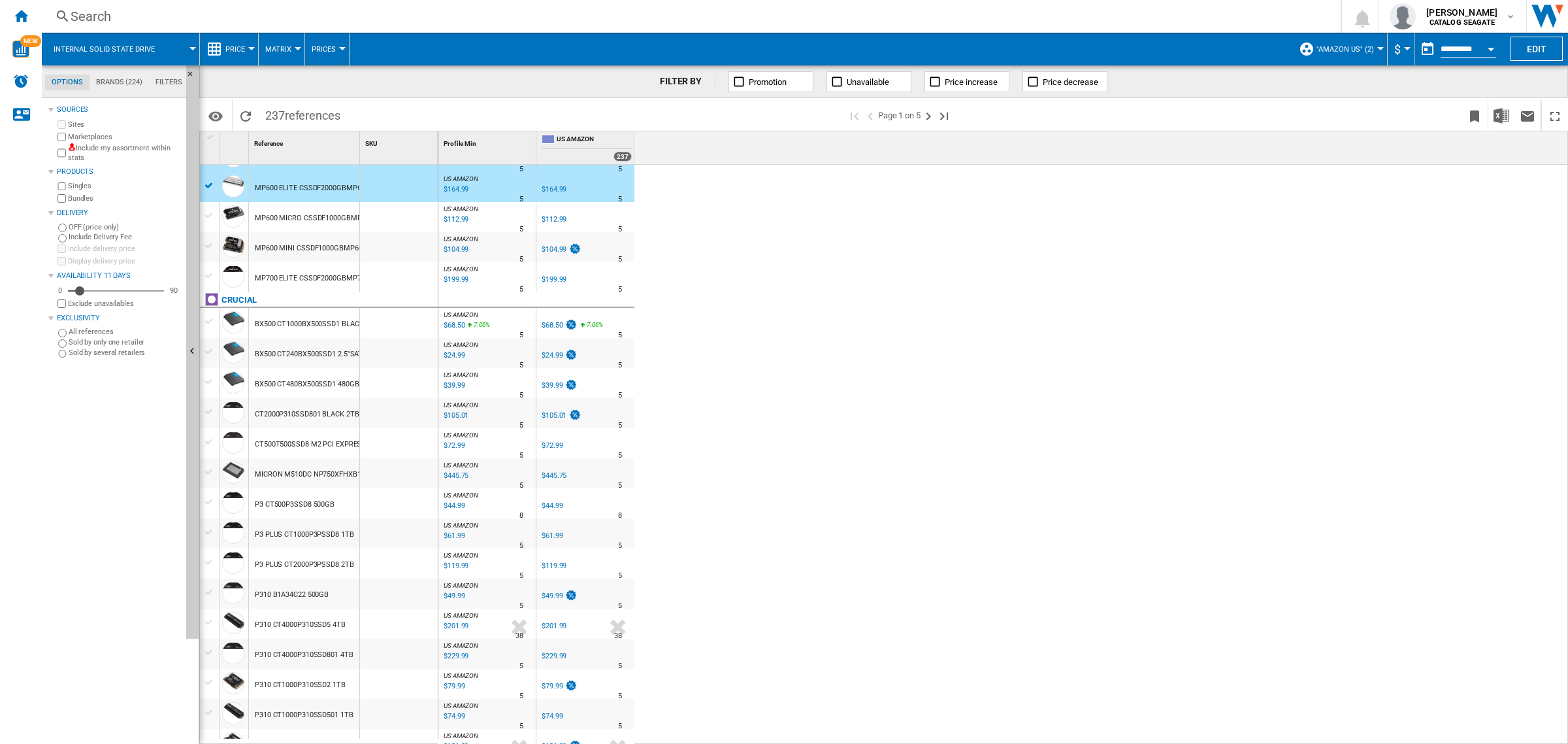
click at [547, 628] on div "$201.99" at bounding box center [554, 625] width 25 height 8
click at [211, 621] on div at bounding box center [210, 622] width 14 height 12
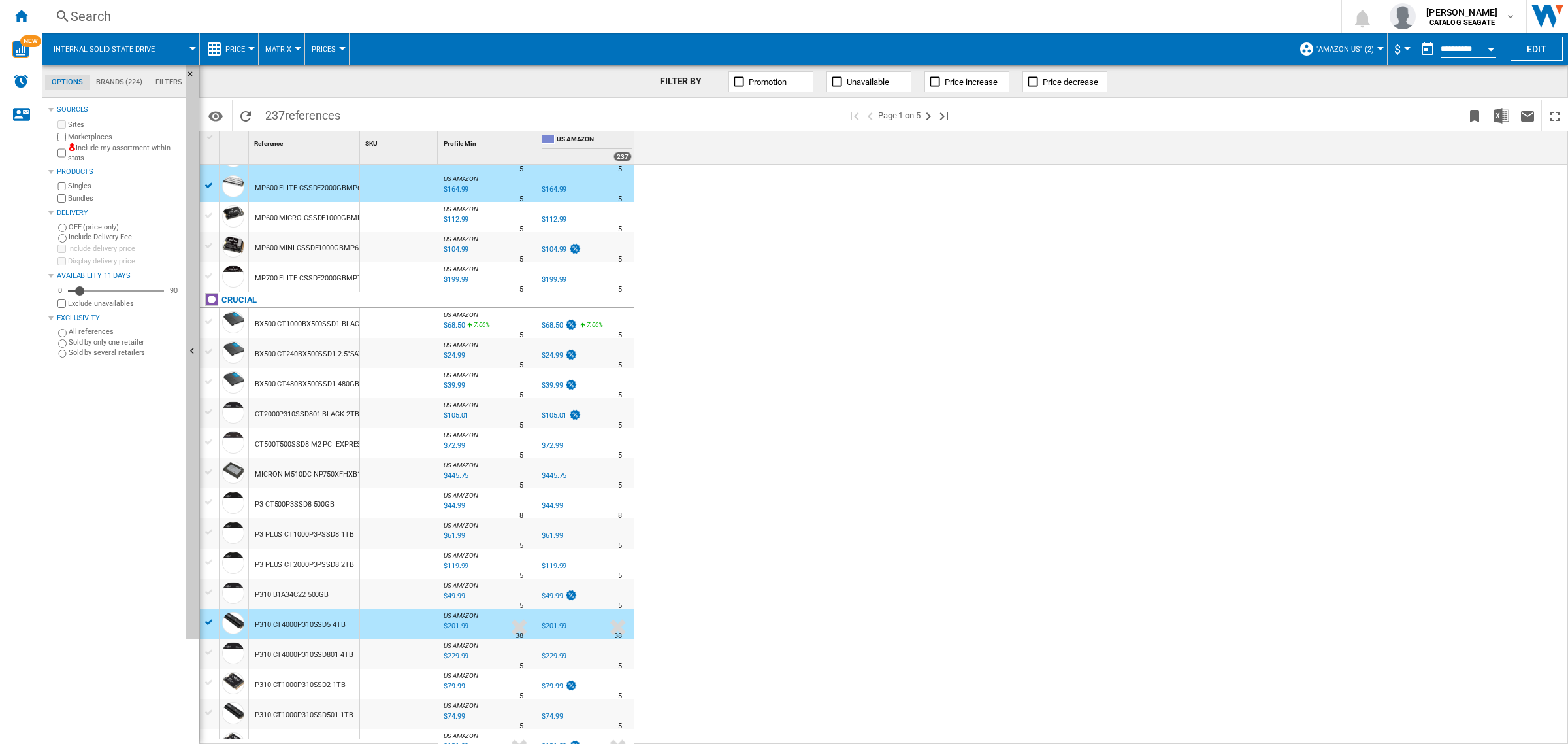
click at [204, 717] on div at bounding box center [210, 712] width 14 height 12
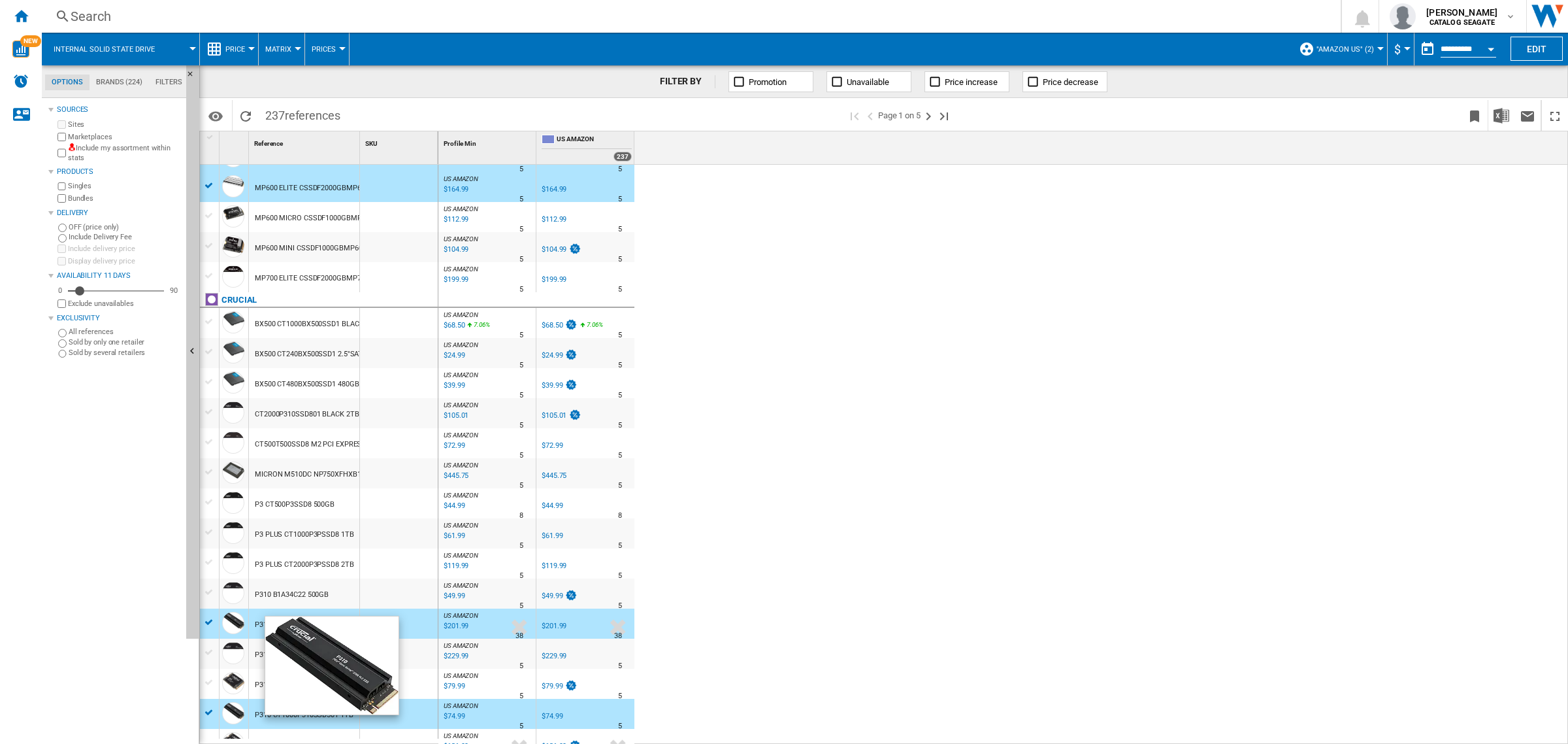
scroll to position [409, 0]
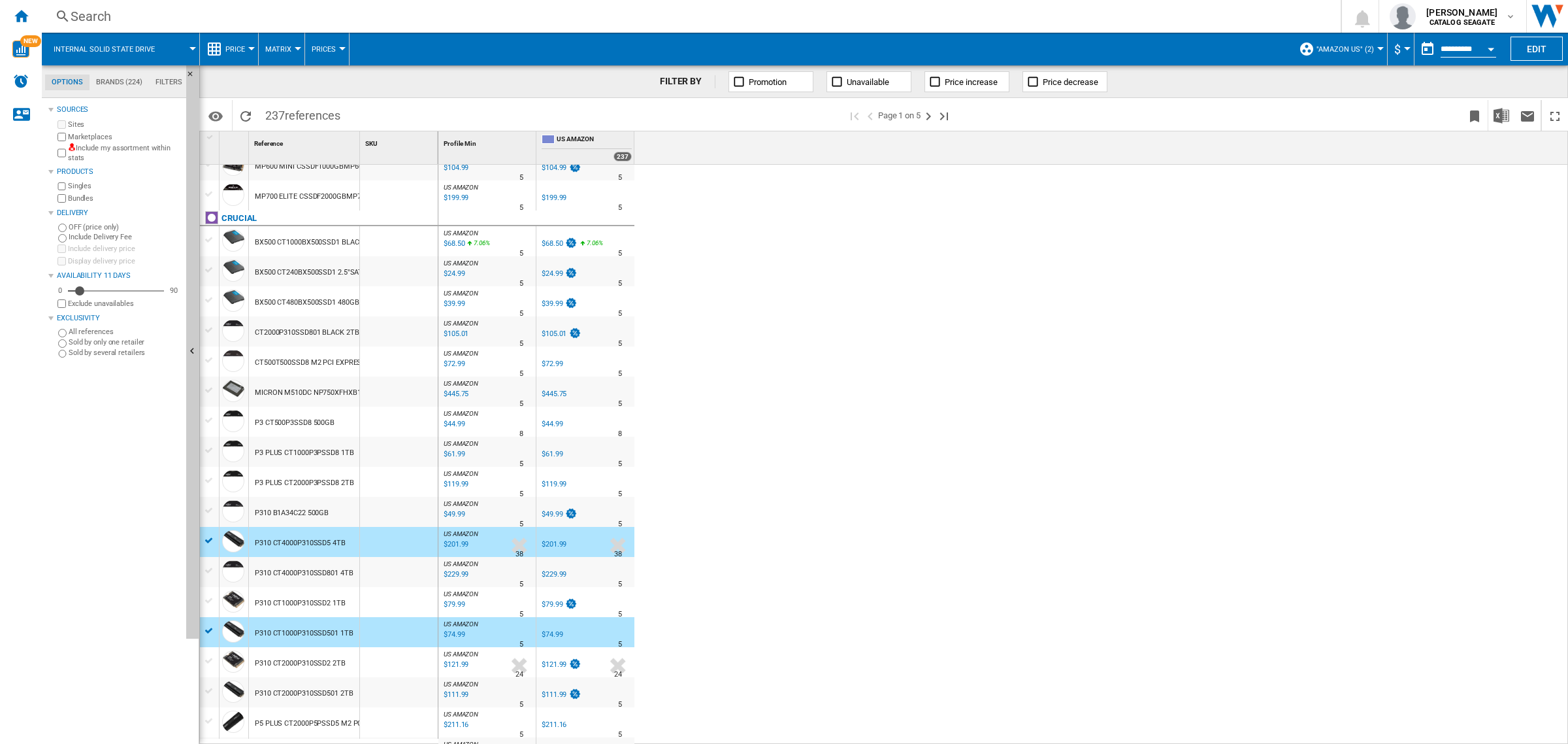
click at [207, 688] on div at bounding box center [210, 691] width 14 height 12
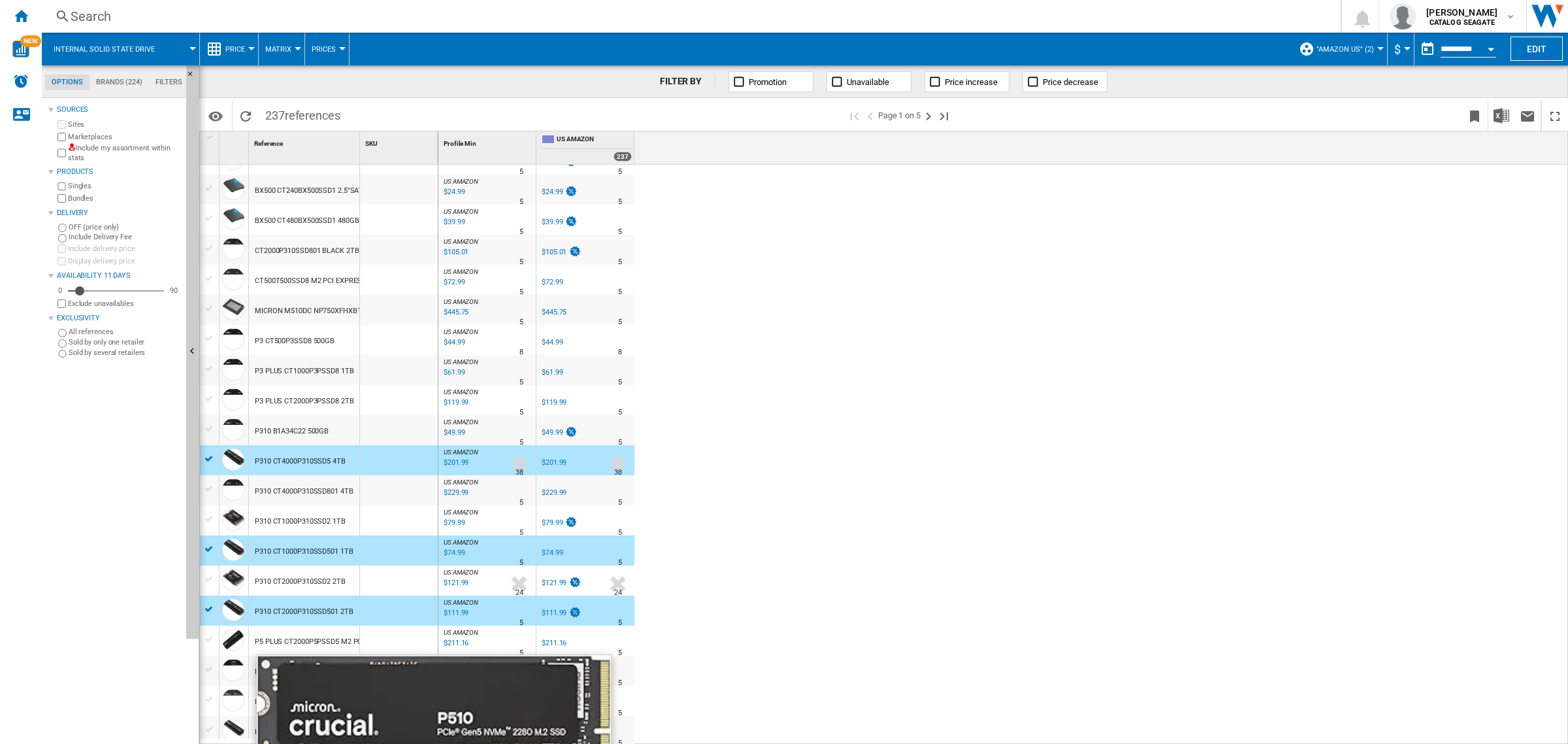
scroll to position [572, 0]
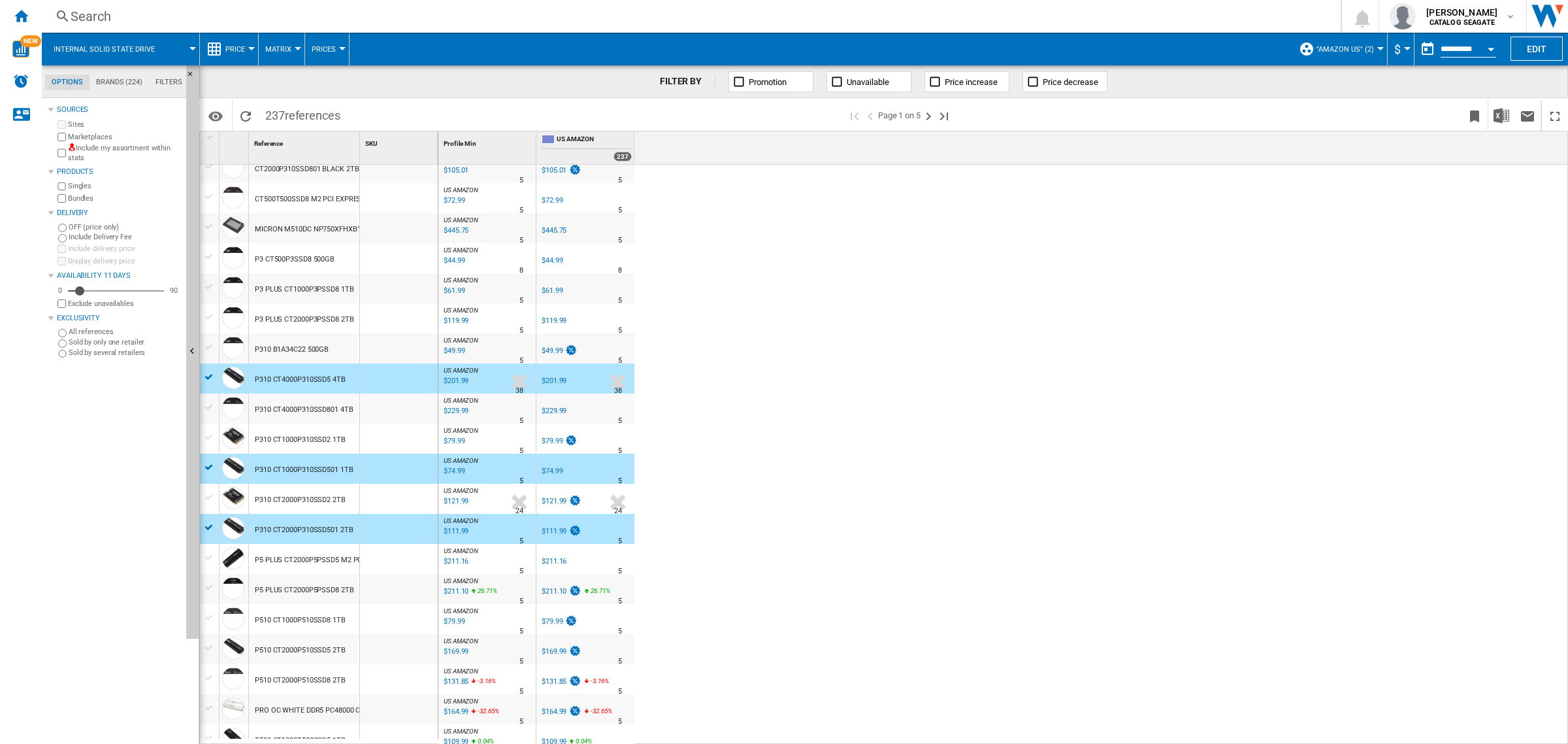
click at [211, 554] on div at bounding box center [210, 557] width 14 height 12
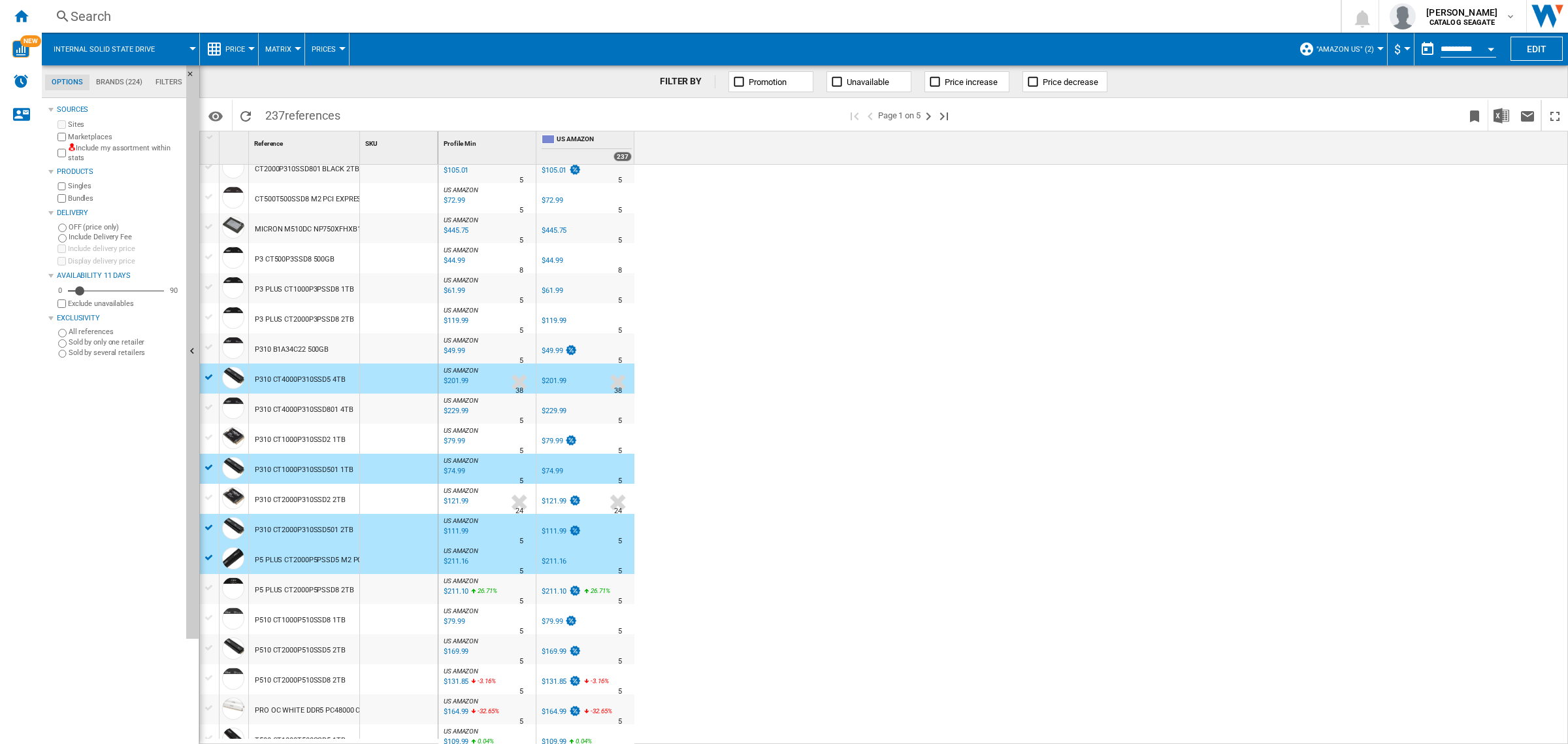
click at [211, 649] on div at bounding box center [210, 648] width 14 height 12
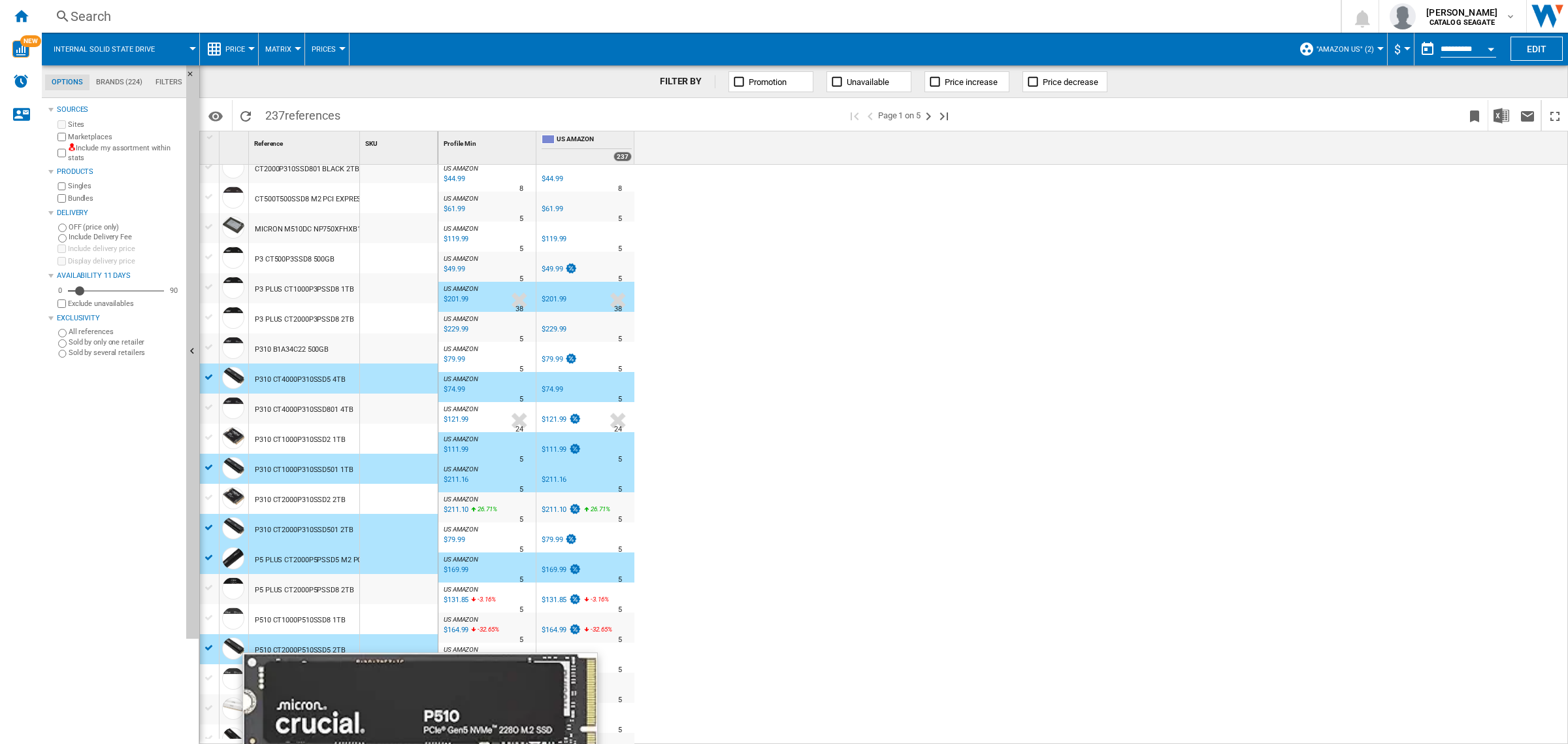
scroll to position [653, 0]
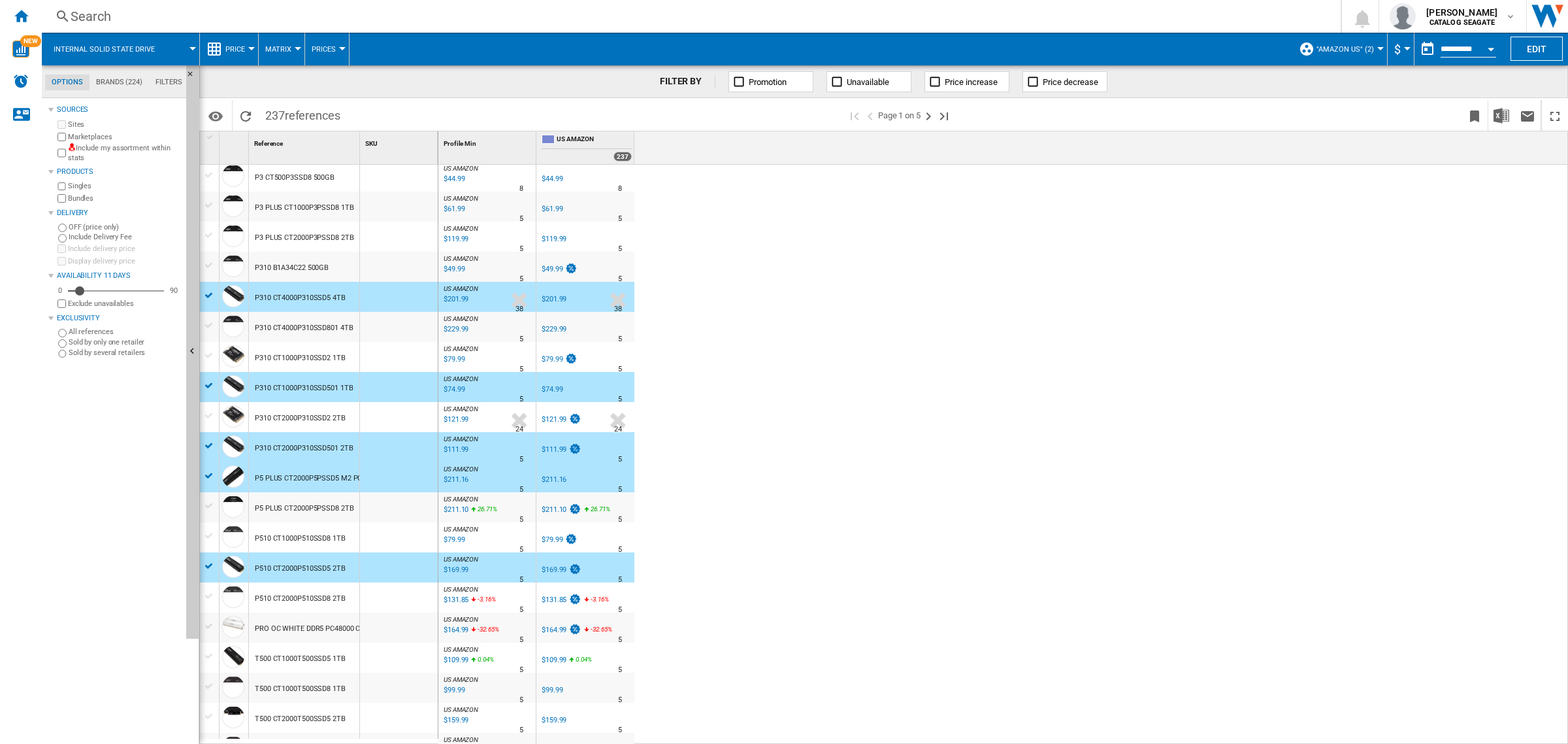
click at [204, 652] on div at bounding box center [210, 656] width 14 height 12
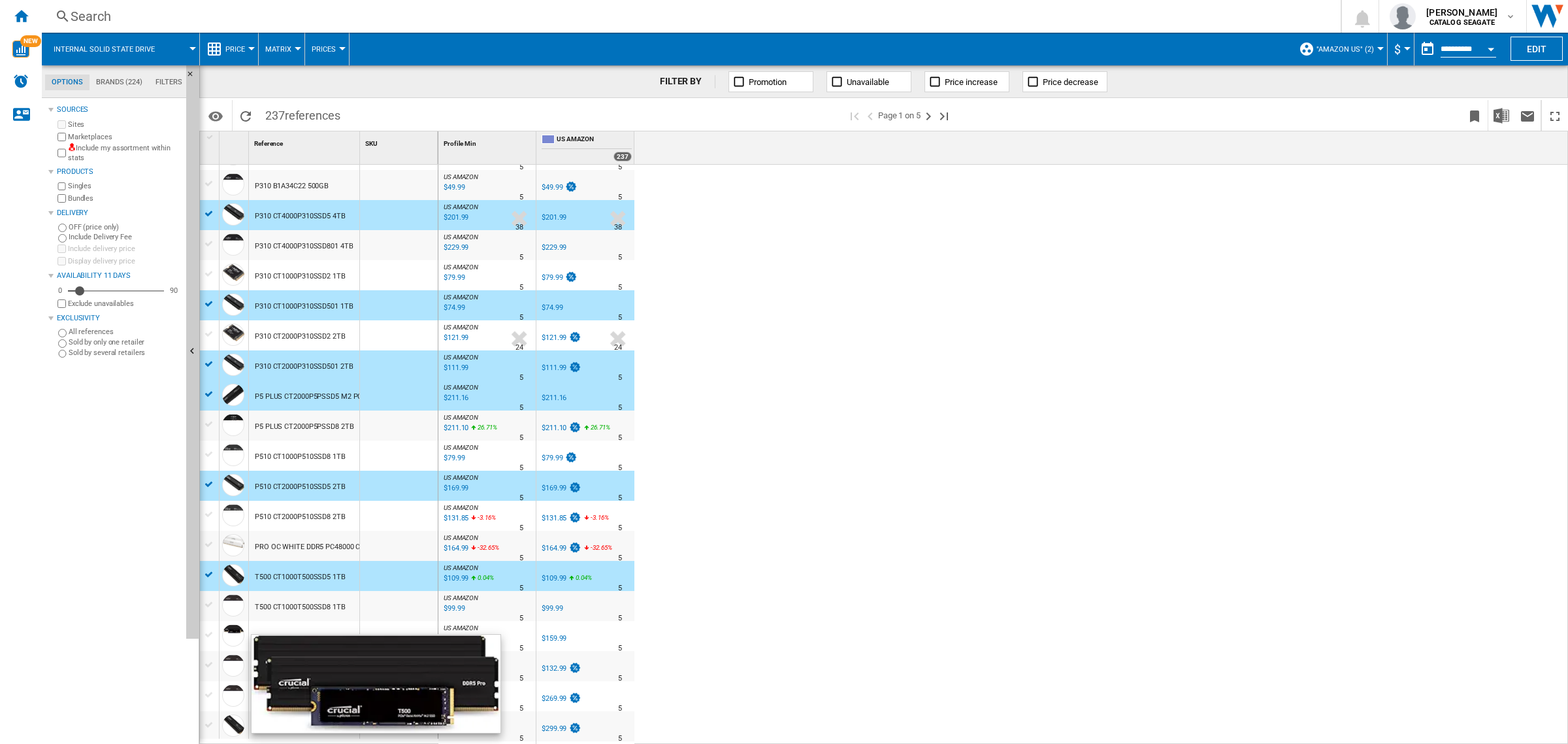
scroll to position [817, 0]
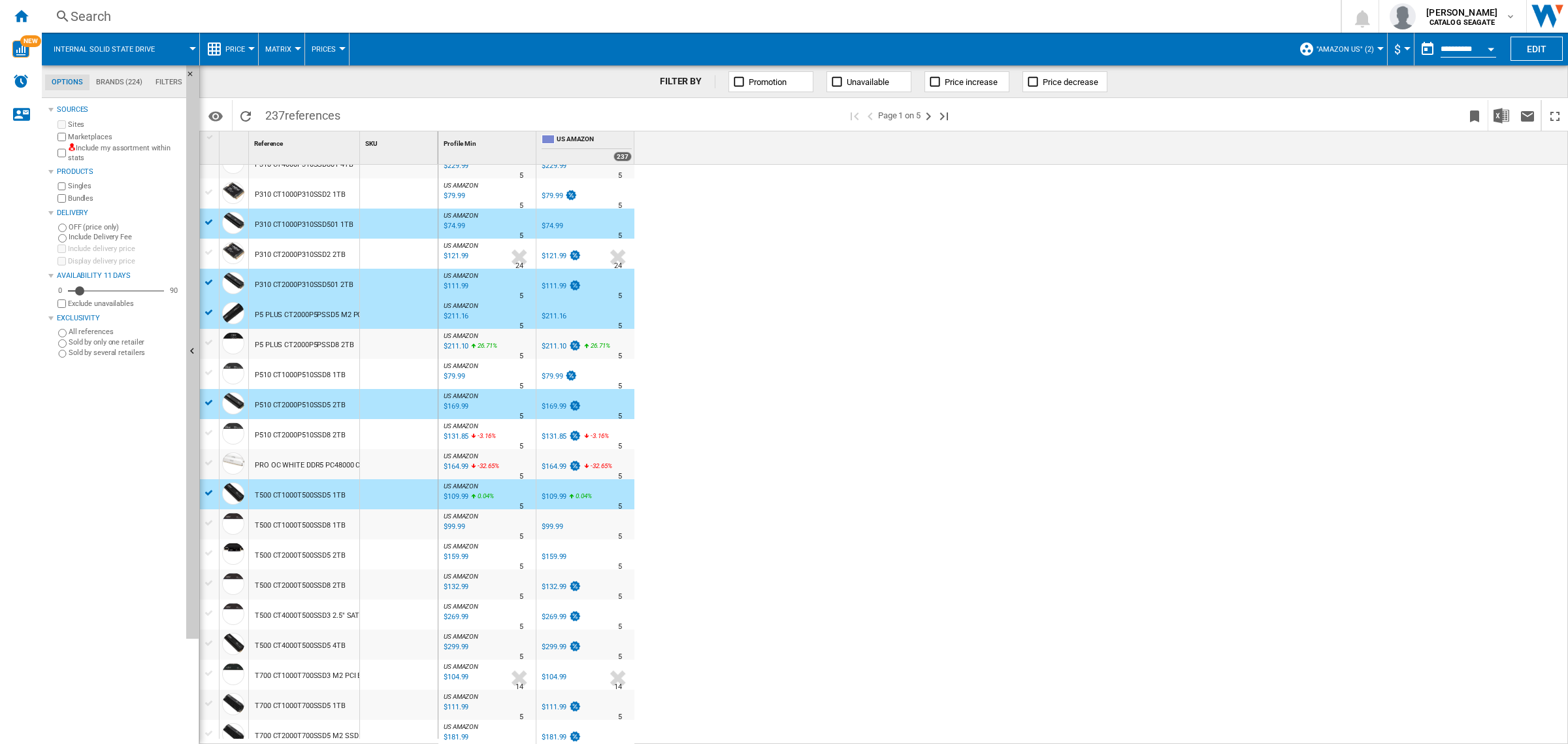
click at [211, 640] on div at bounding box center [210, 643] width 14 height 12
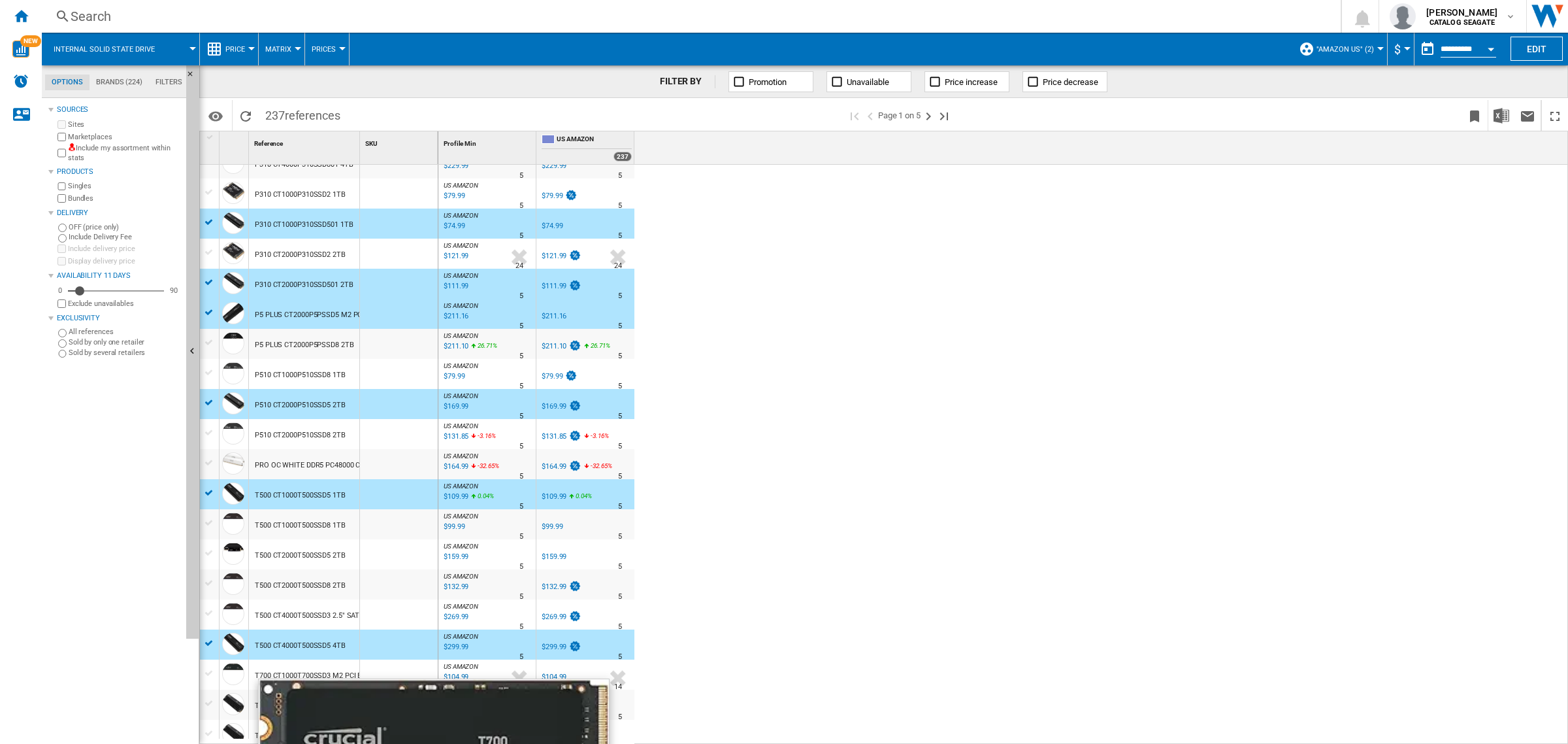
scroll to position [981, 0]
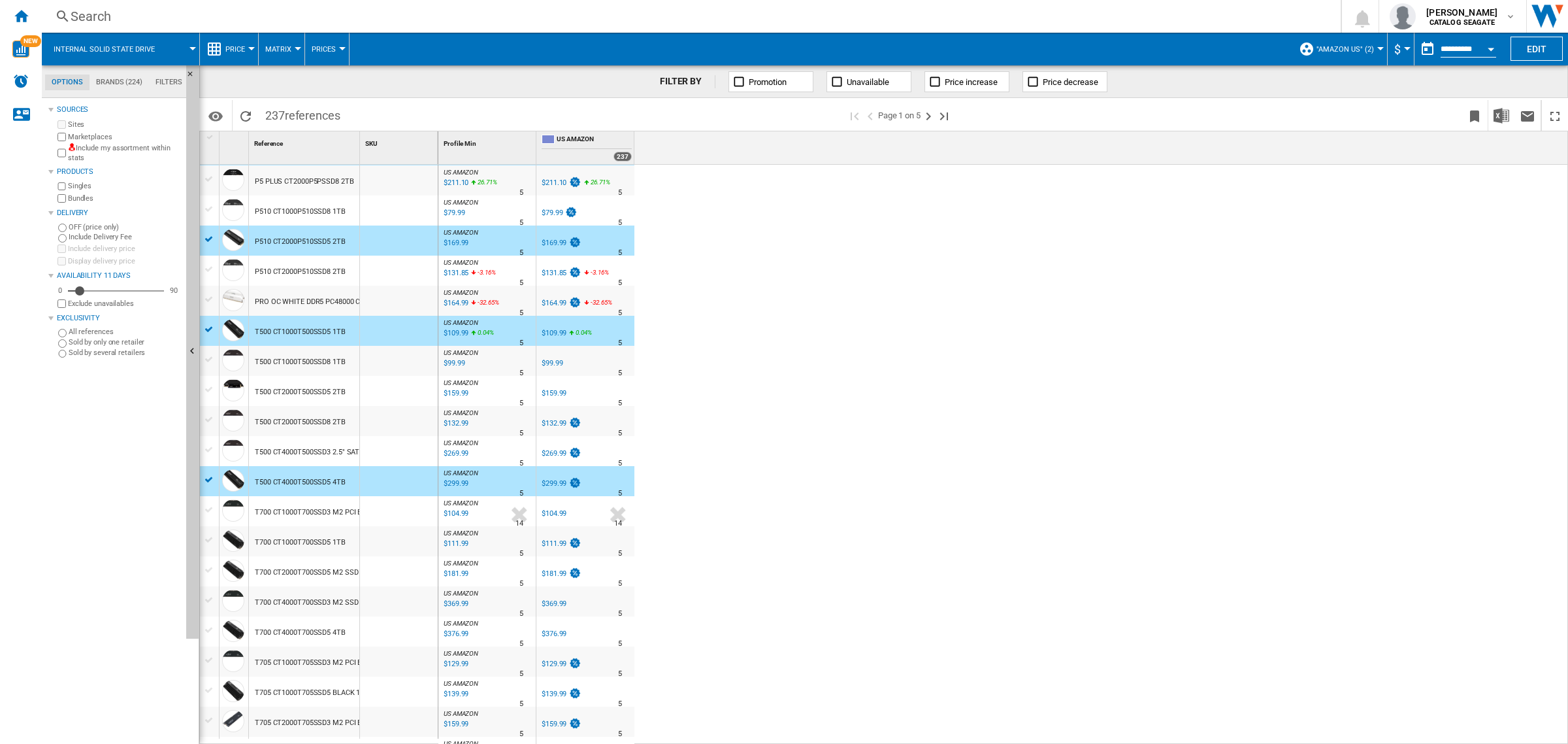
click at [550, 632] on div "$376.99" at bounding box center [554, 634] width 25 height 8
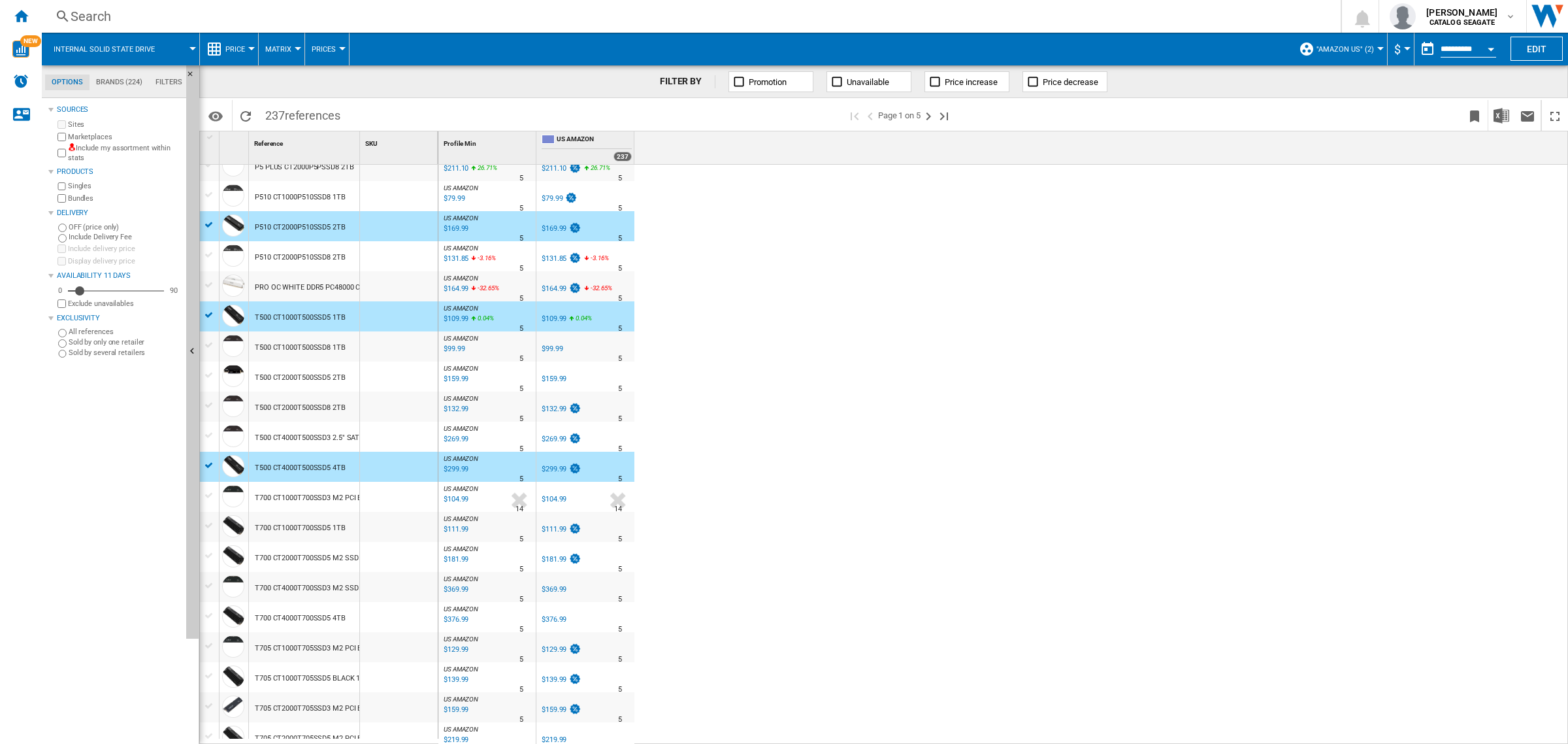
scroll to position [1002, 0]
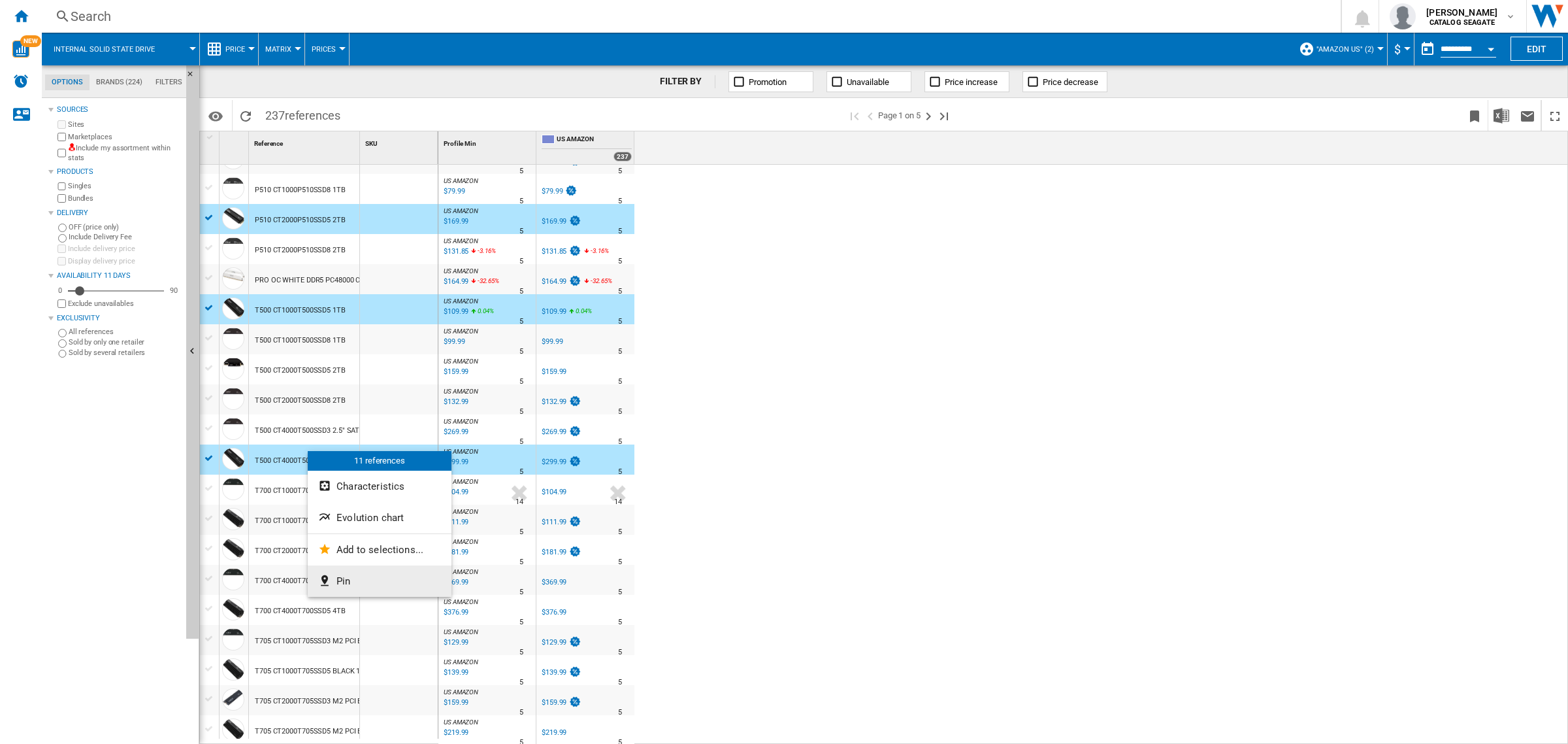
click at [344, 578] on span "Pin" at bounding box center [343, 581] width 14 height 12
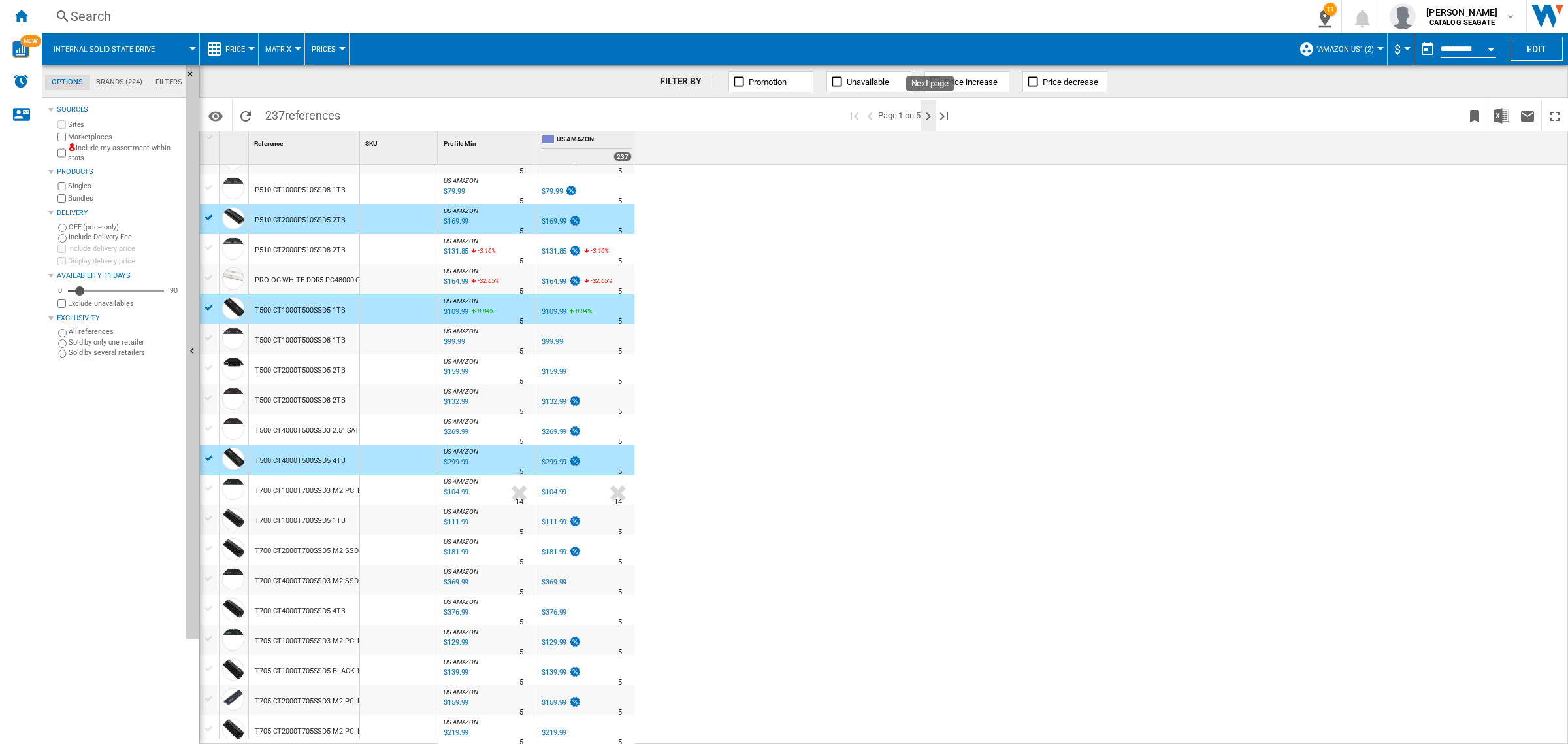
click at [933, 116] on ng-md-icon "Next page" at bounding box center [928, 116] width 16 height 16
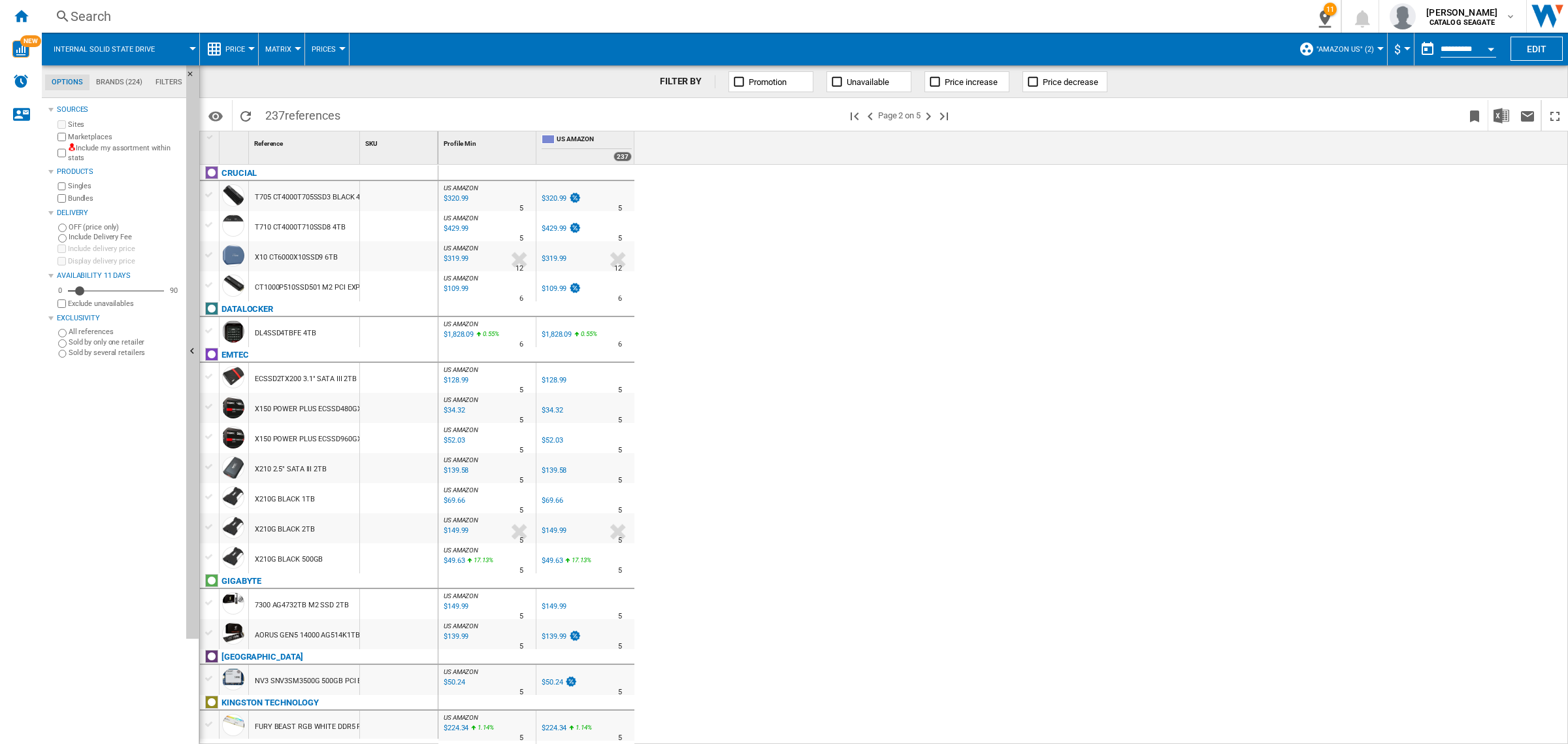
click at [213, 281] on div at bounding box center [210, 284] width 14 height 12
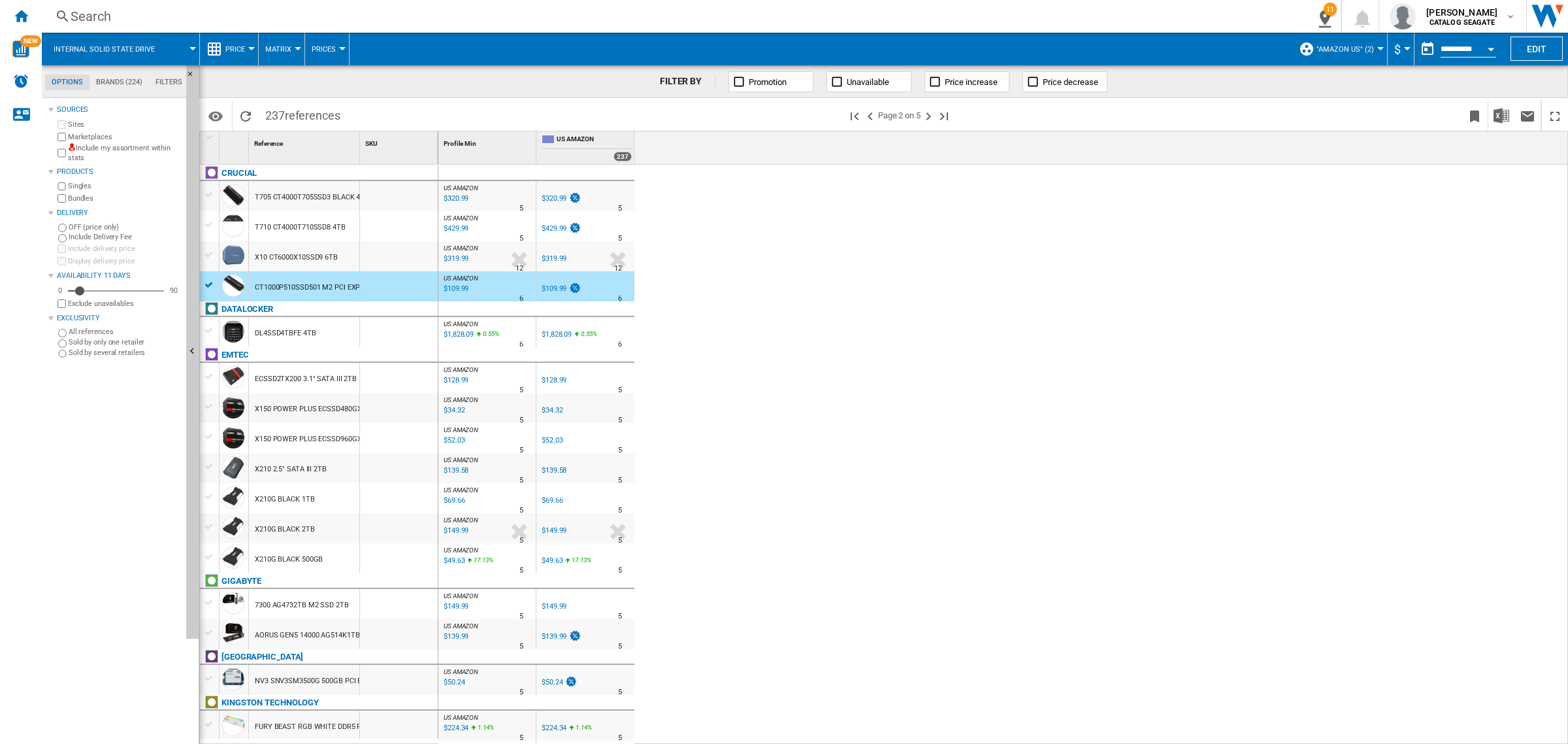
click at [556, 608] on div "$149.99" at bounding box center [554, 605] width 25 height 8
click at [210, 603] on div at bounding box center [210, 603] width 14 height 12
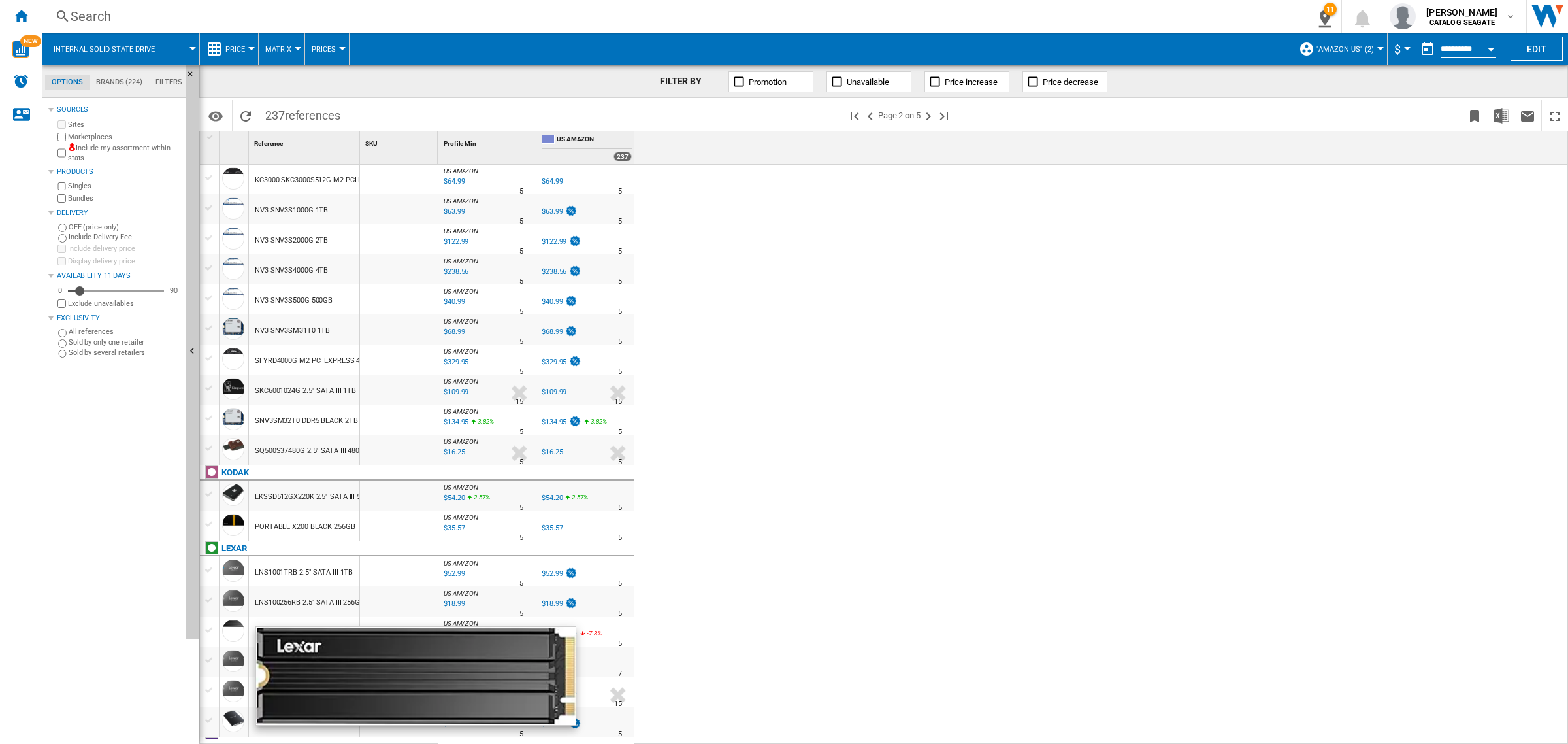
scroll to position [898, 0]
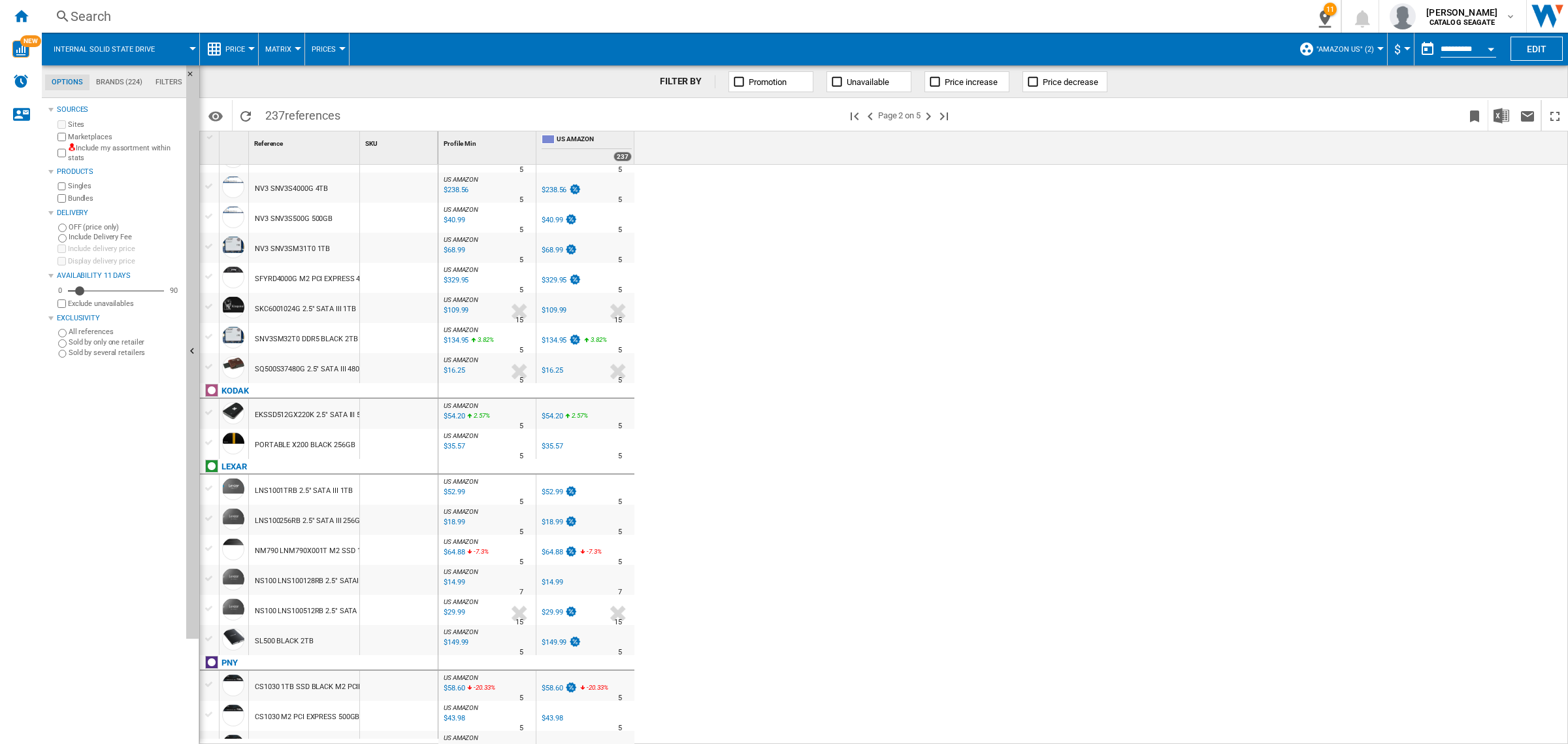
click at [558, 551] on div "$64.88" at bounding box center [552, 551] width 21 height 8
click at [206, 547] on div at bounding box center [210, 548] width 14 height 12
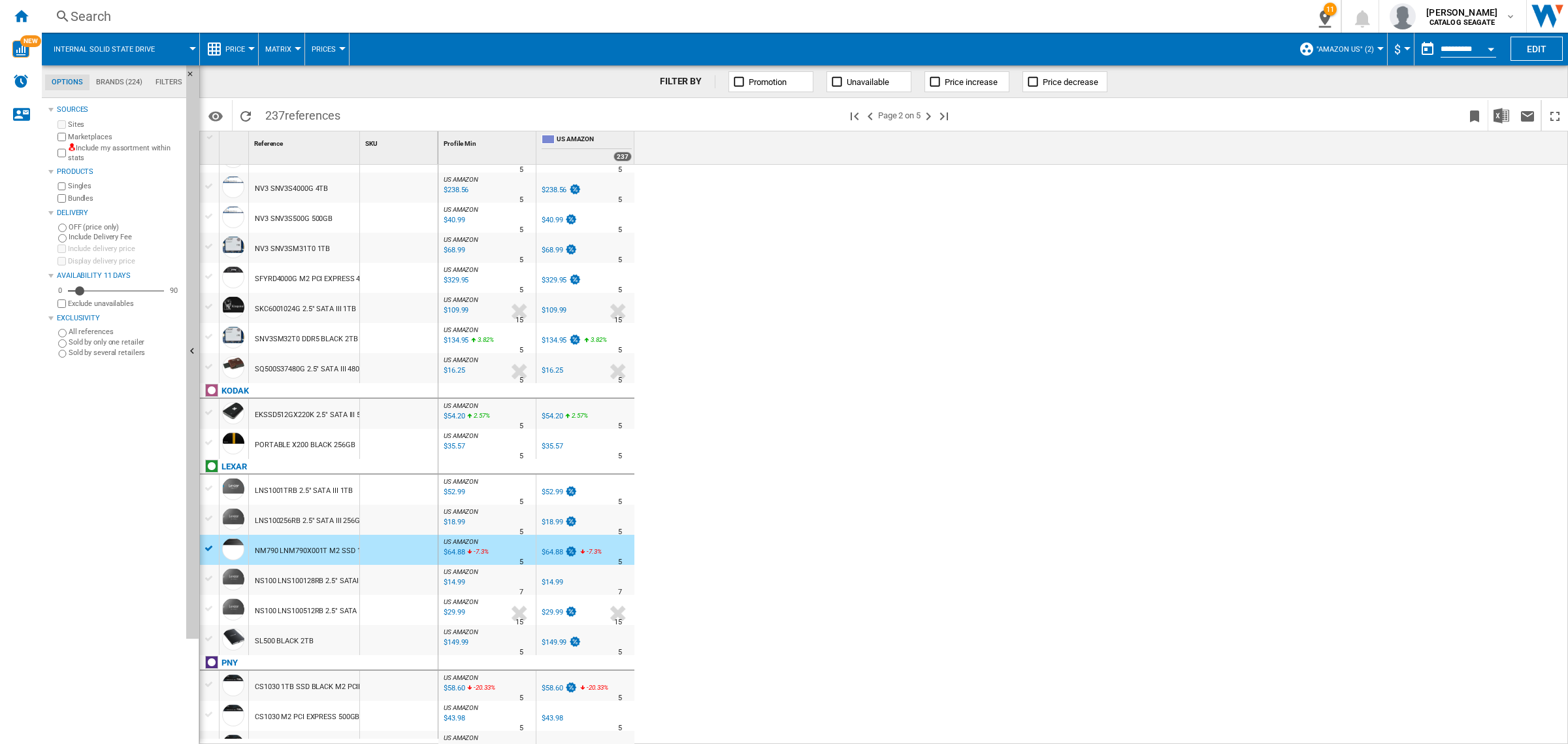
scroll to position [1047, 0]
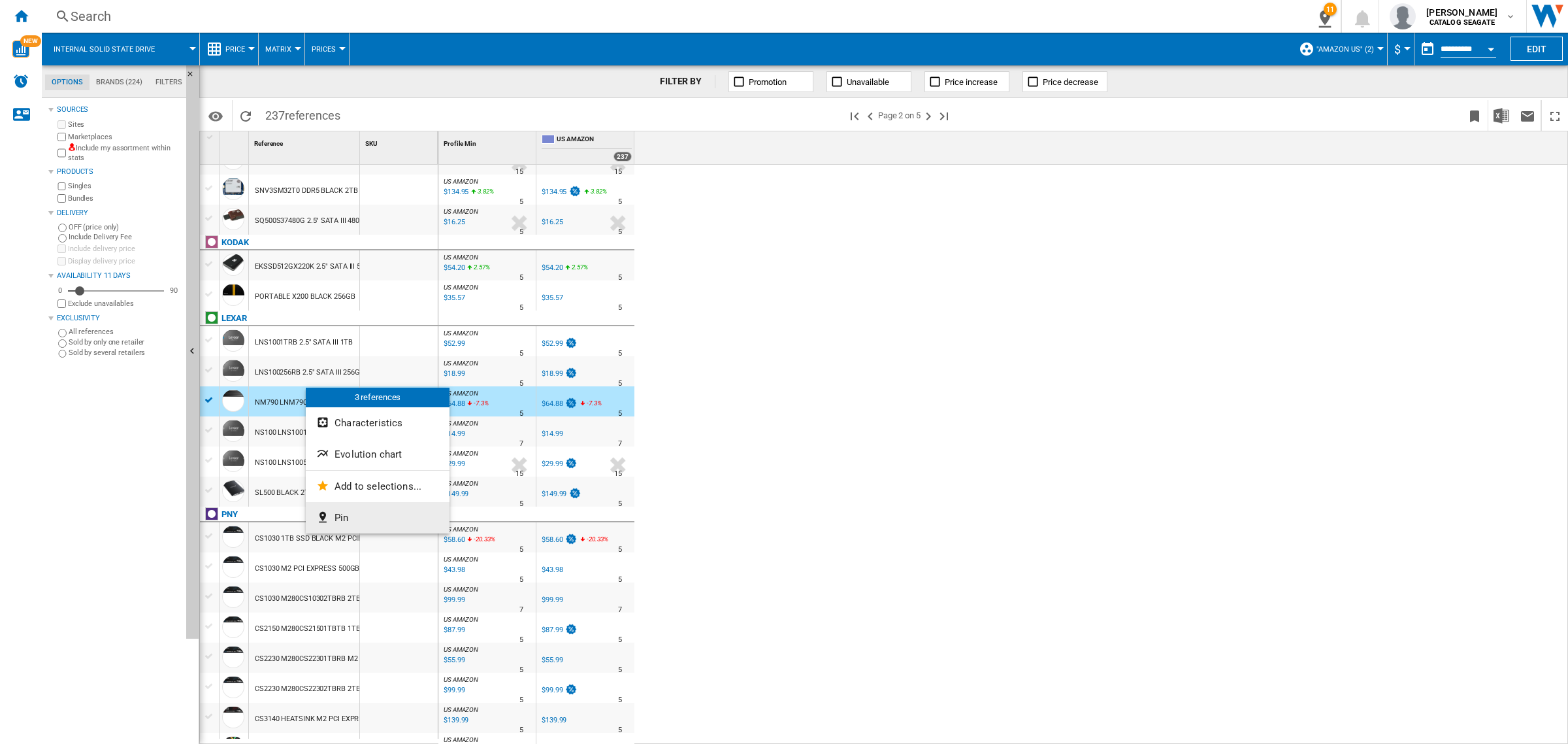
click at [359, 510] on button "Pin" at bounding box center [378, 518] width 144 height 32
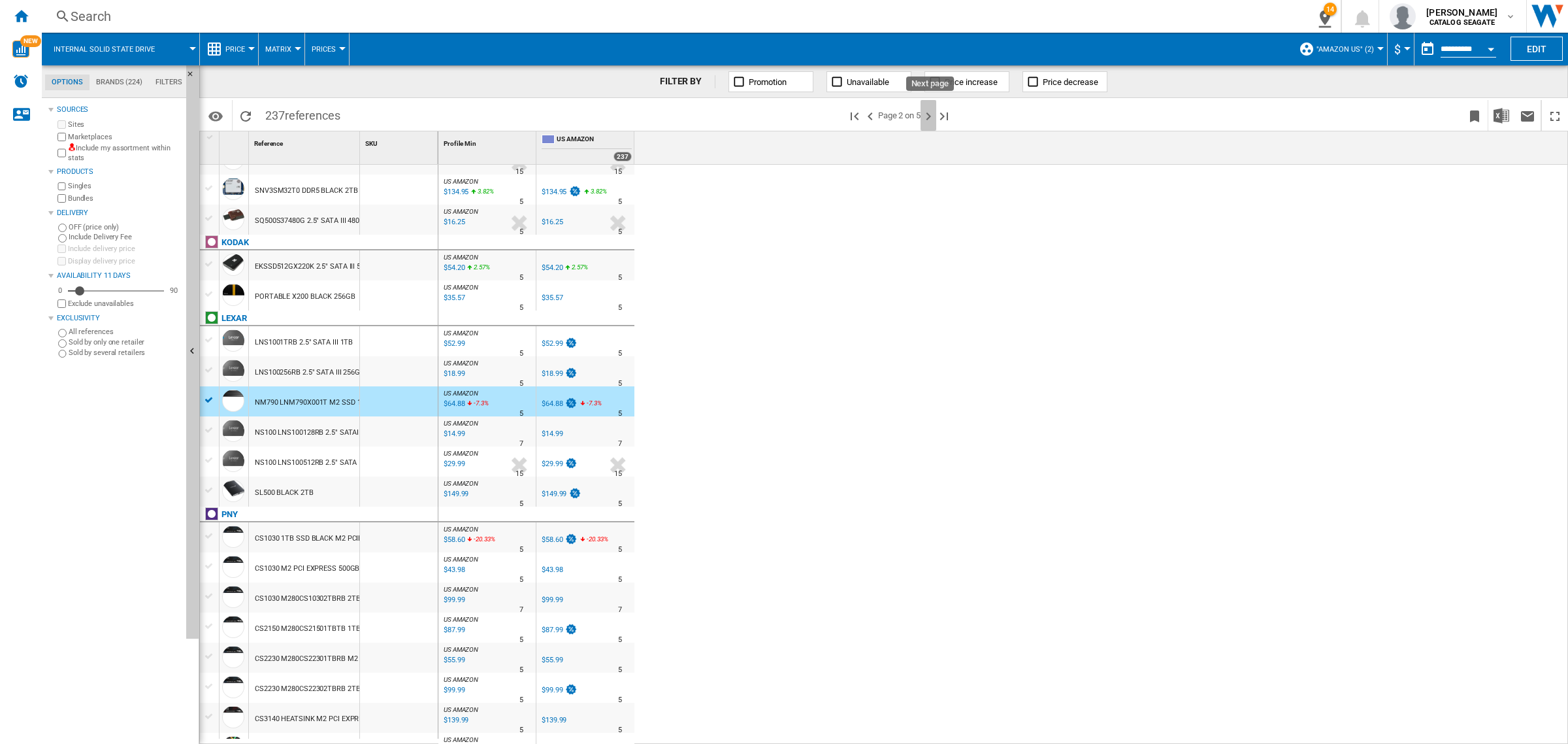
click at [930, 112] on ng-md-icon "Next page" at bounding box center [928, 116] width 16 height 16
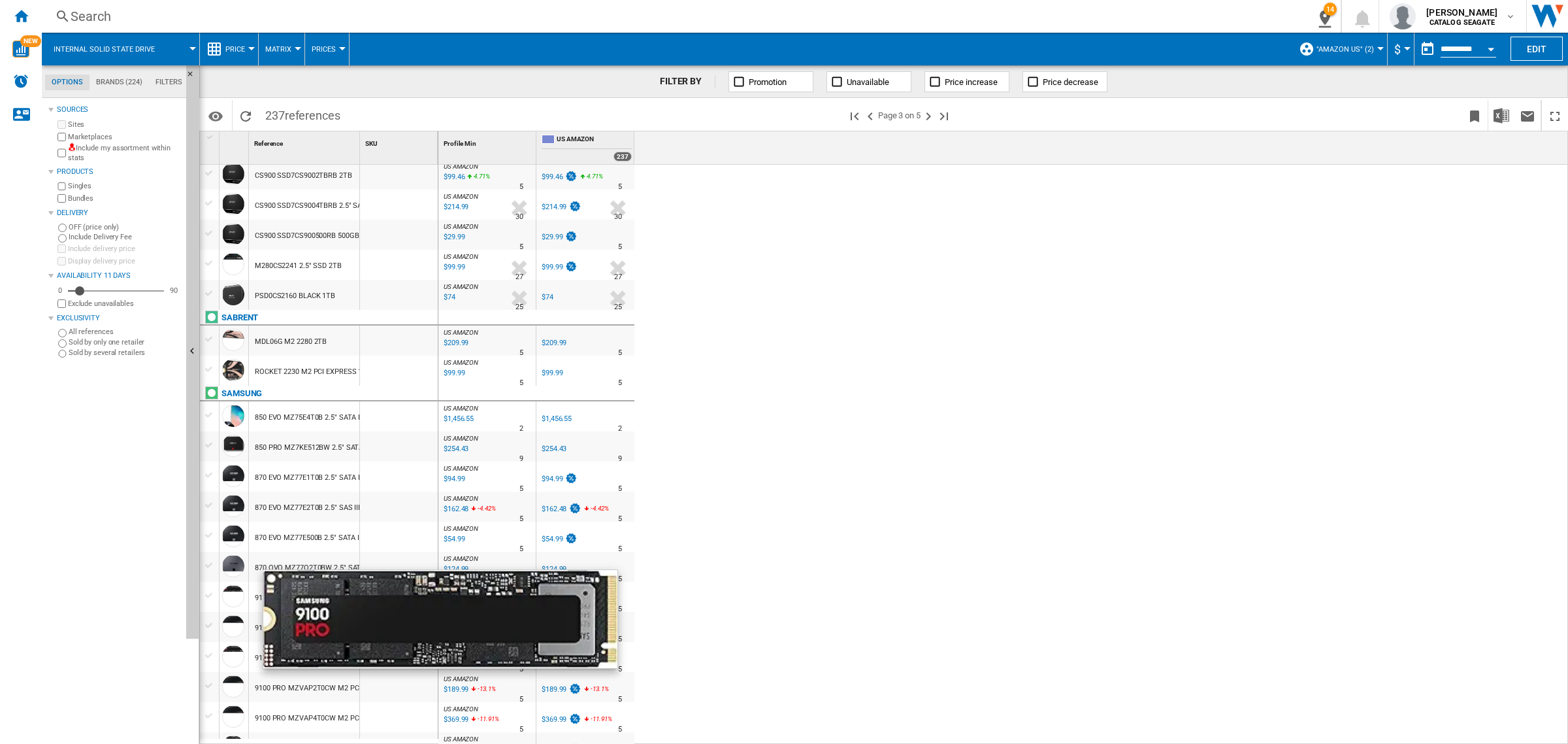
scroll to position [164, 0]
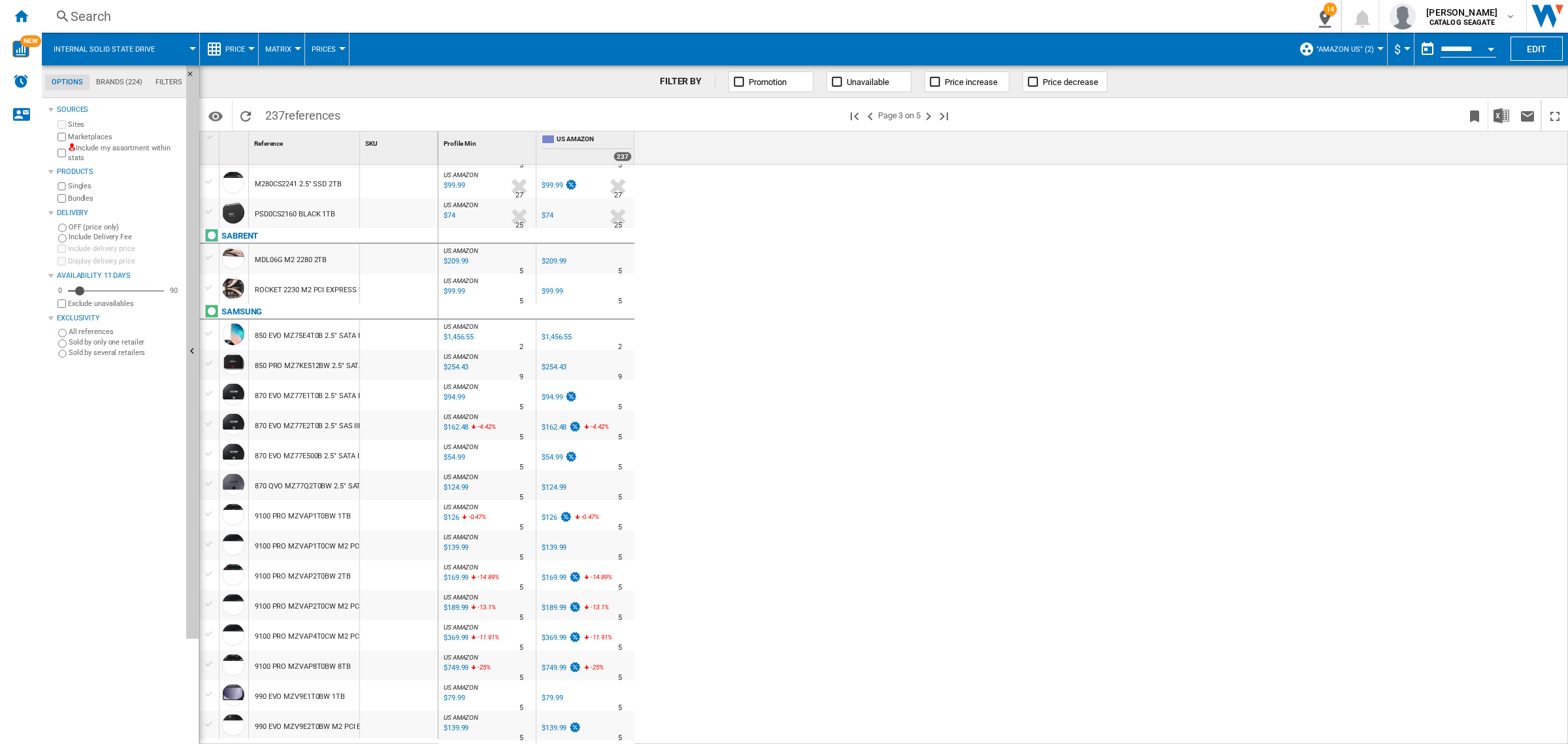
click at [210, 606] on div at bounding box center [210, 604] width 14 height 12
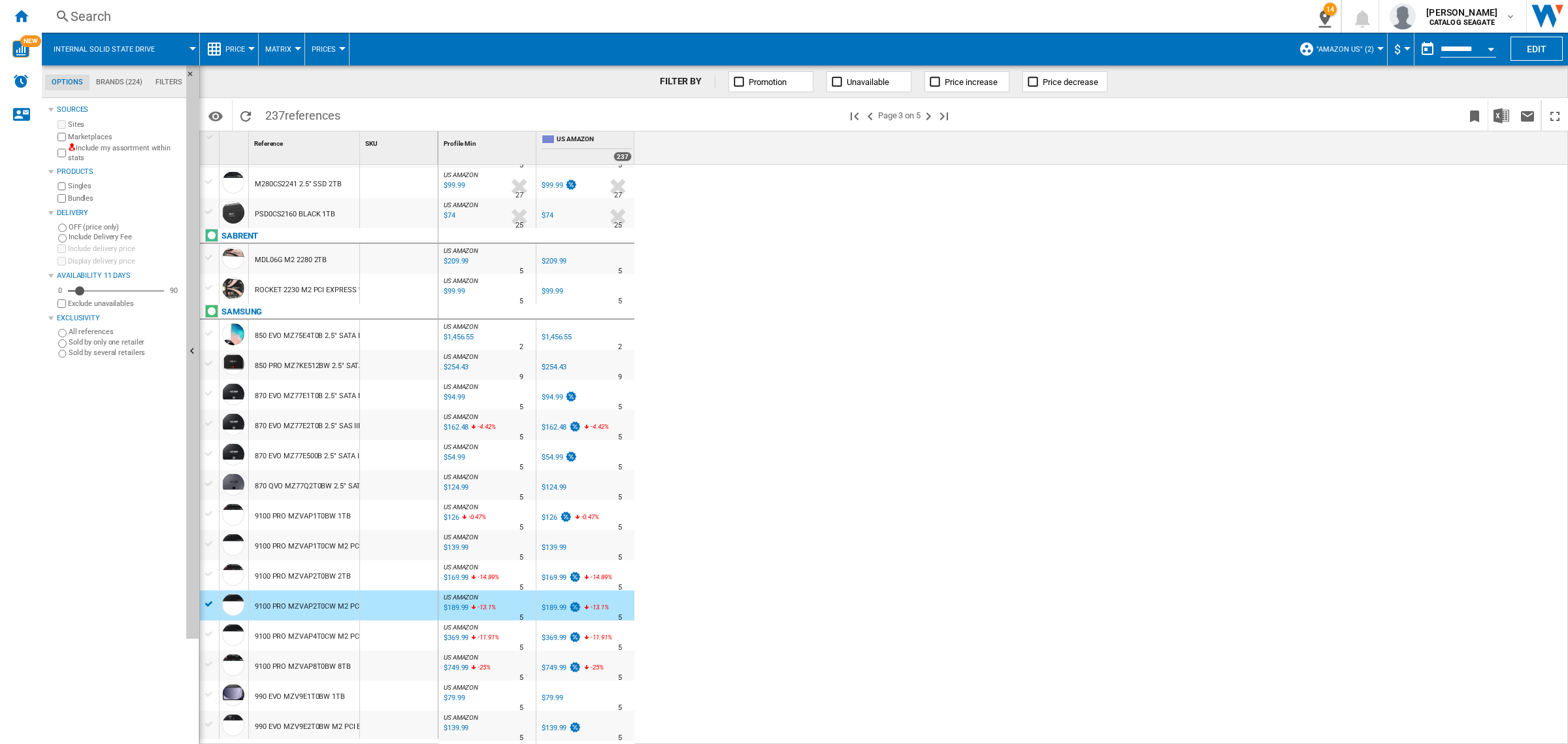
click at [211, 635] on div at bounding box center [210, 634] width 14 height 12
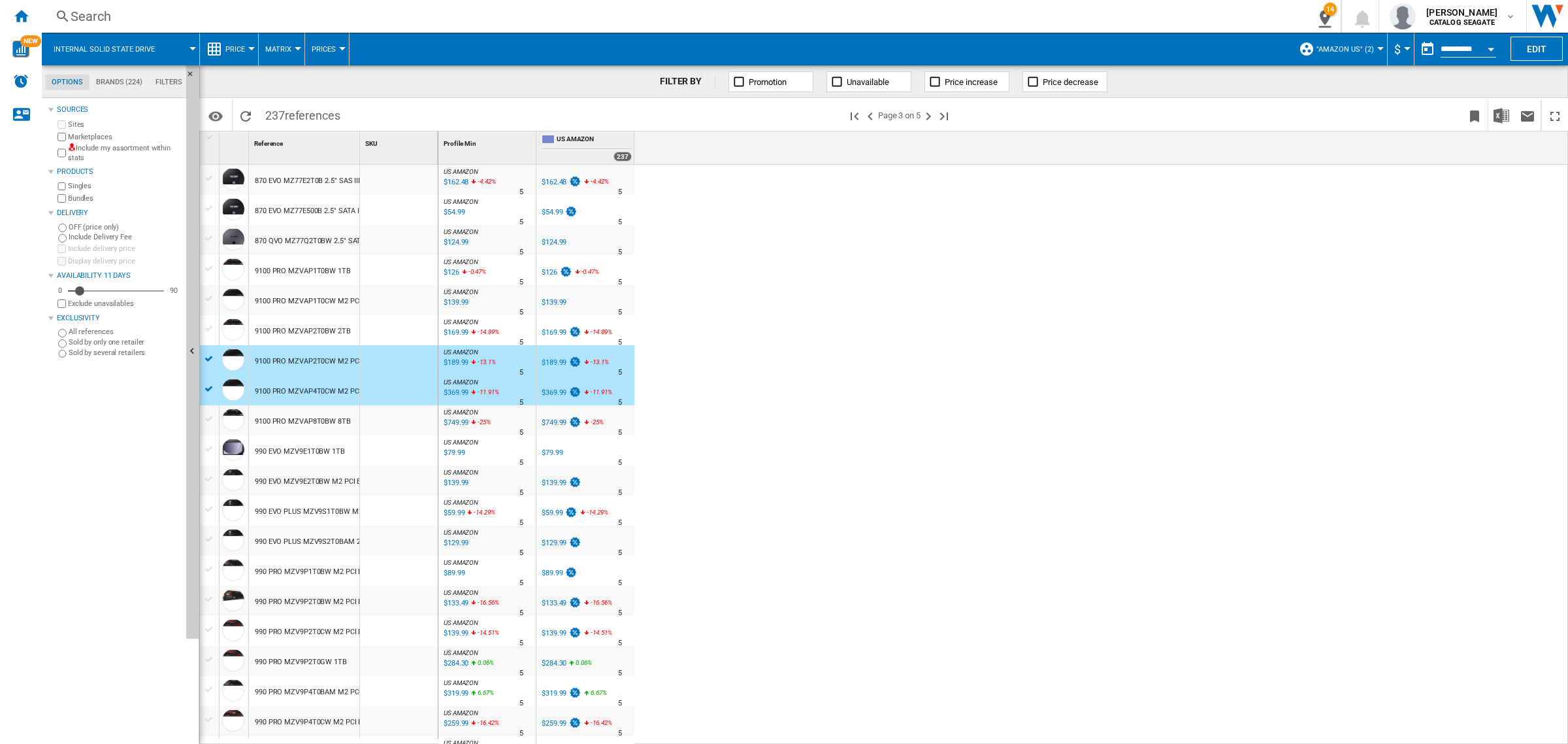
scroll to position [0, 0]
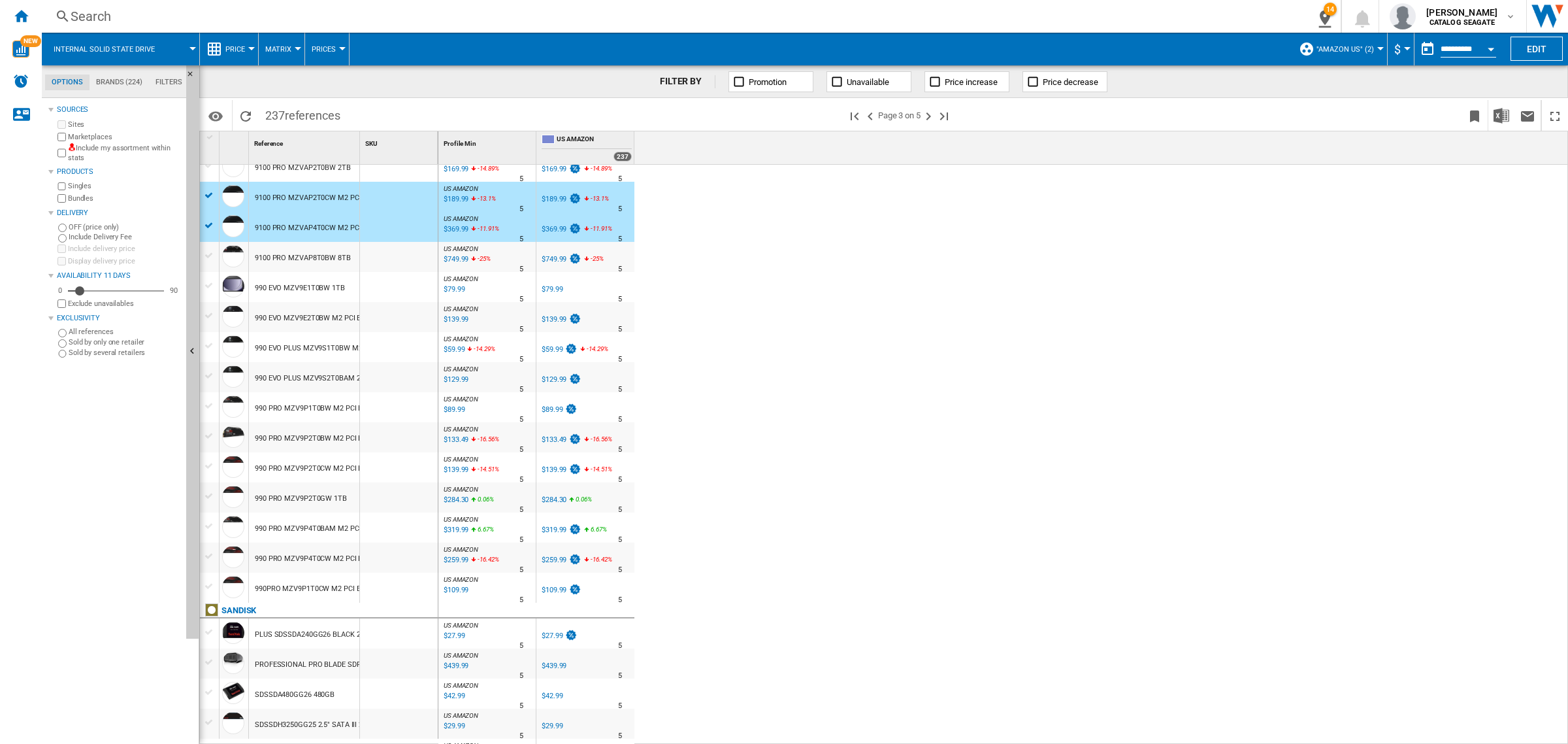
click at [210, 584] on div at bounding box center [210, 586] width 14 height 12
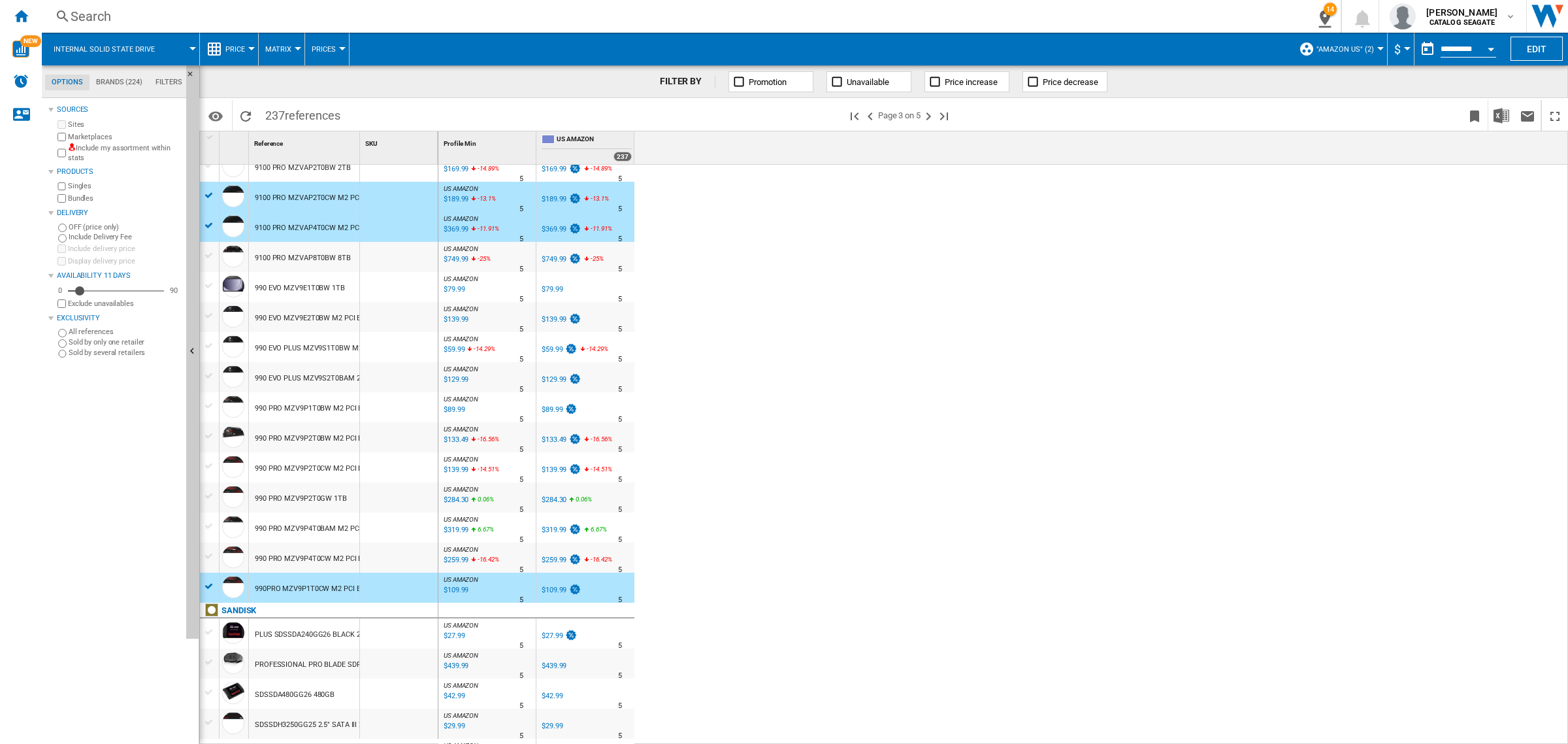
click at [204, 557] on div at bounding box center [210, 556] width 14 height 12
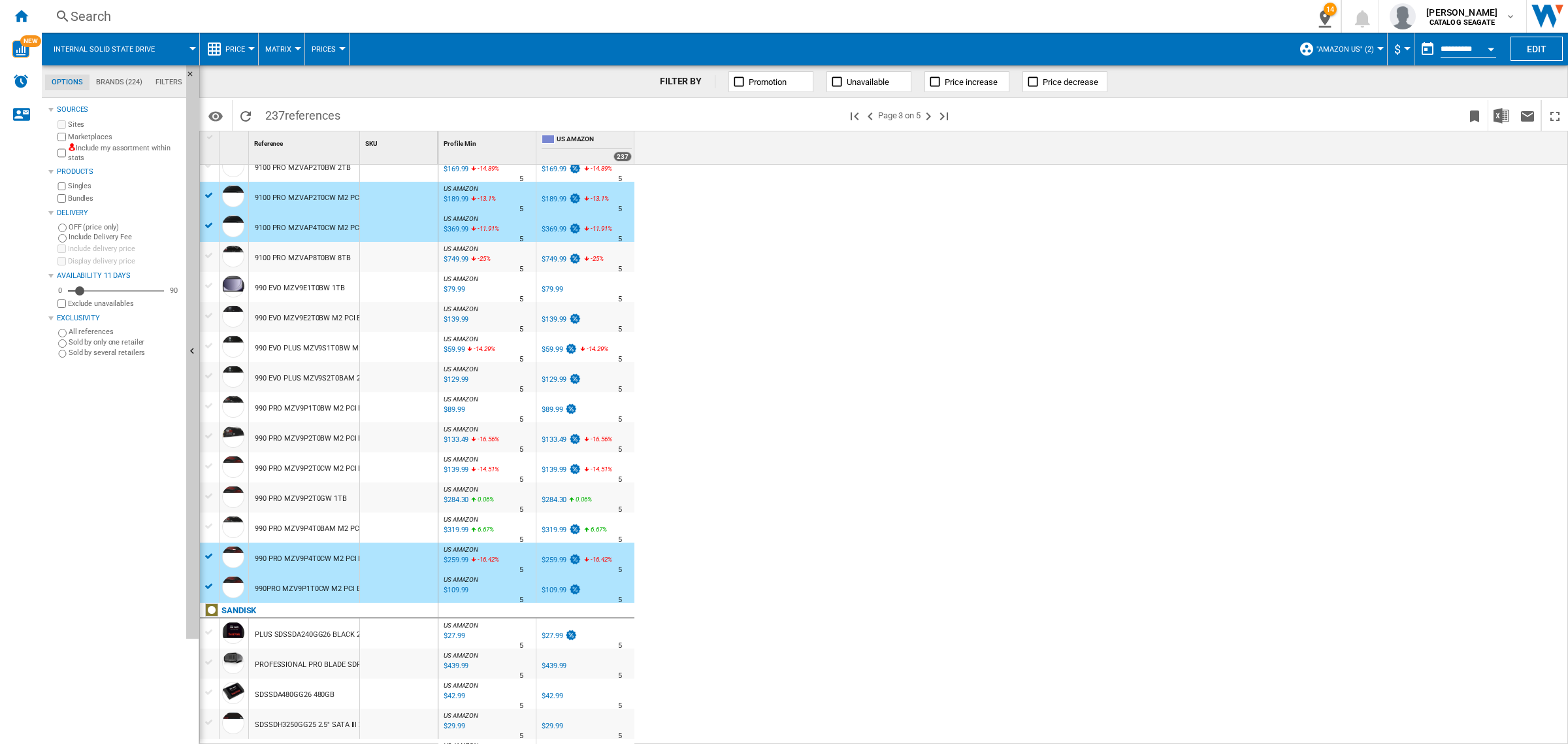
click at [210, 493] on div at bounding box center [210, 496] width 14 height 12
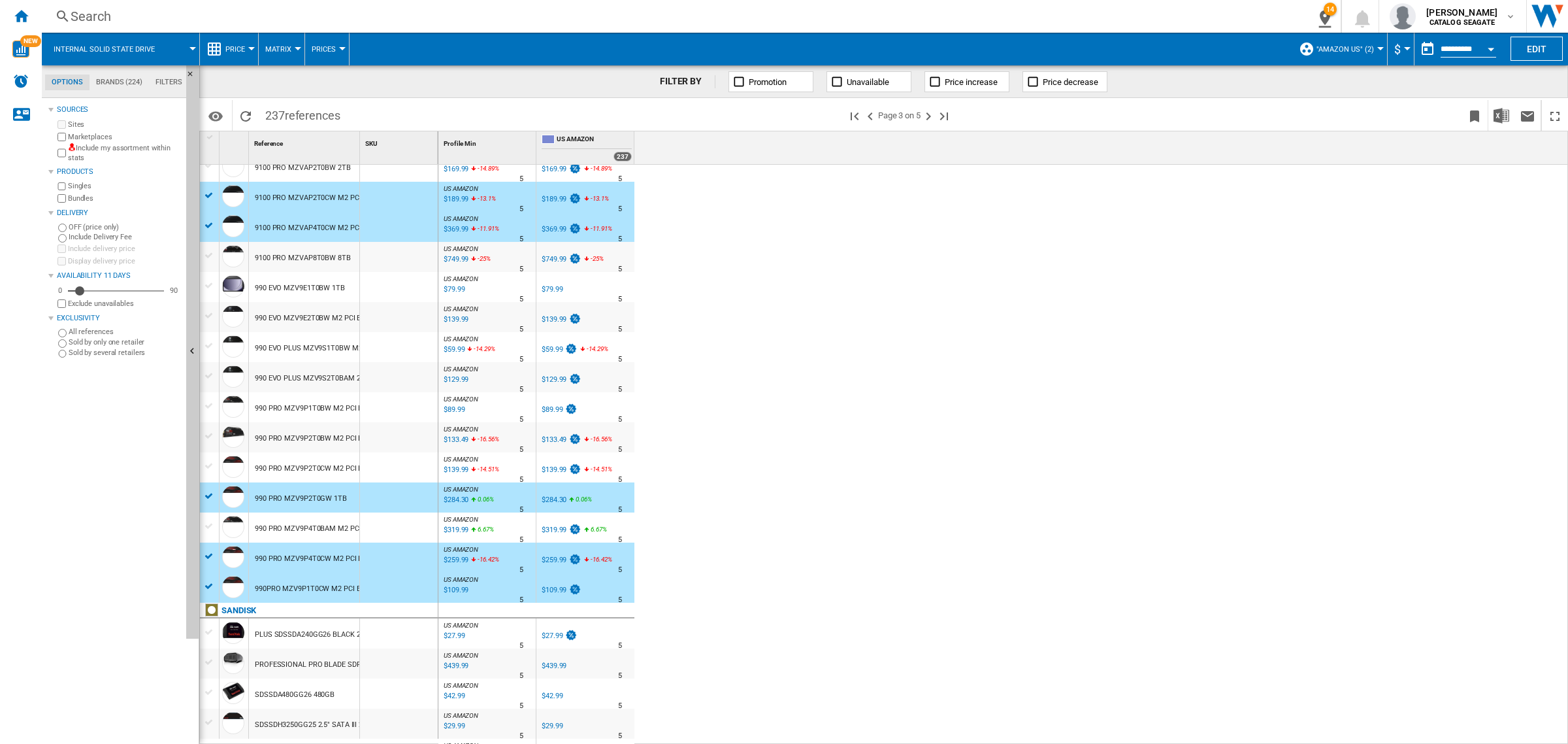
click at [211, 465] on div at bounding box center [210, 466] width 14 height 12
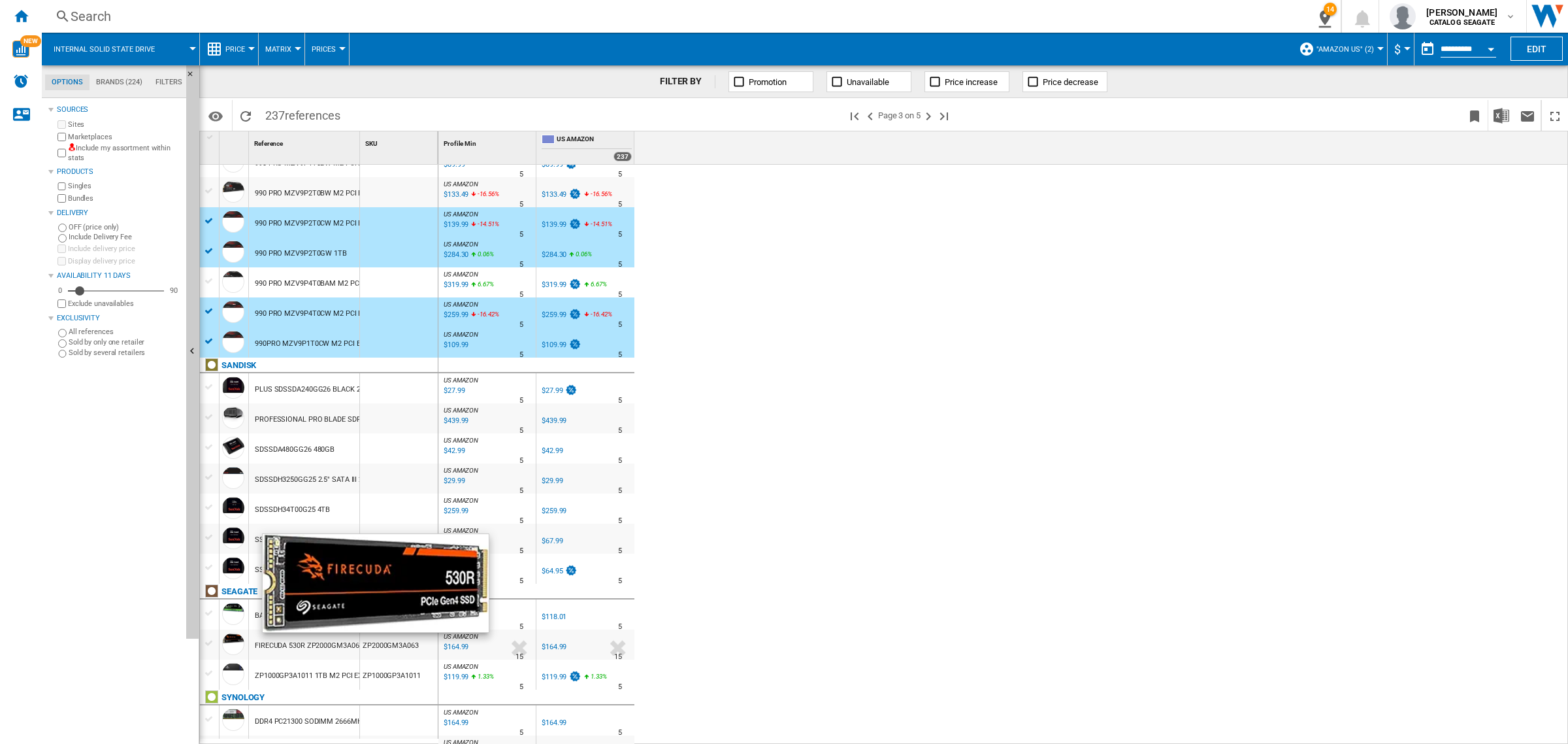
scroll to position [898, 0]
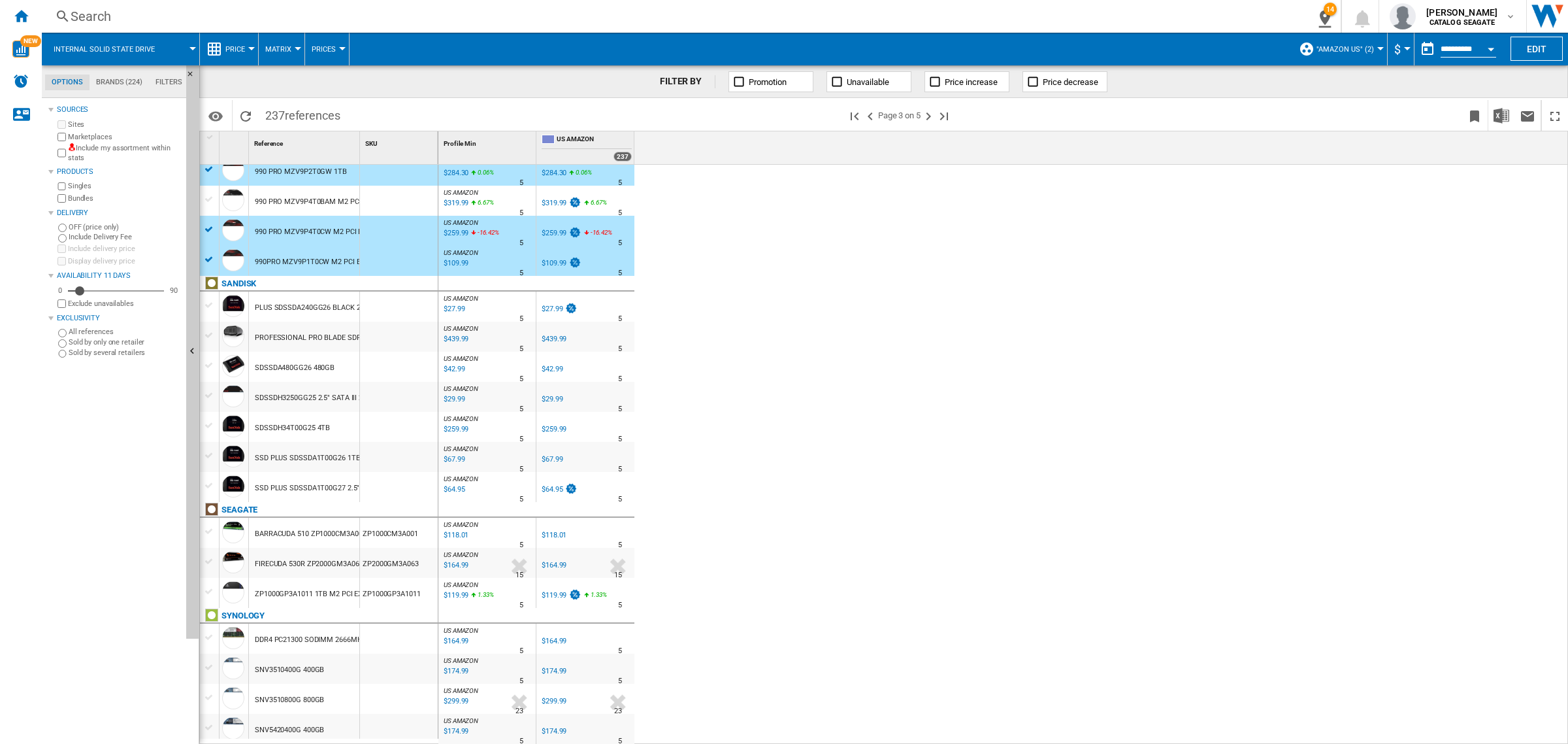
click at [211, 591] on div at bounding box center [210, 591] width 14 height 12
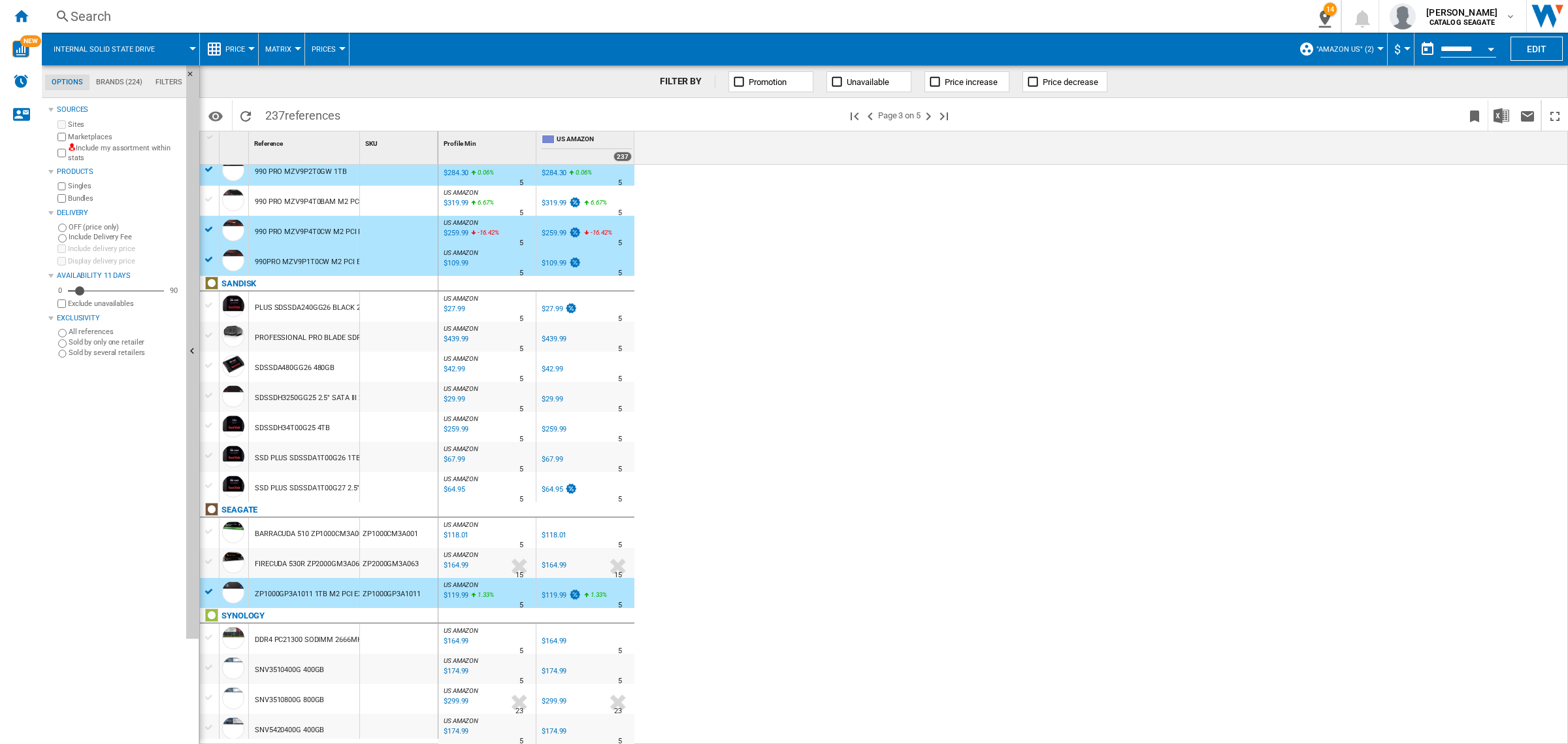
scroll to position [1021, 0]
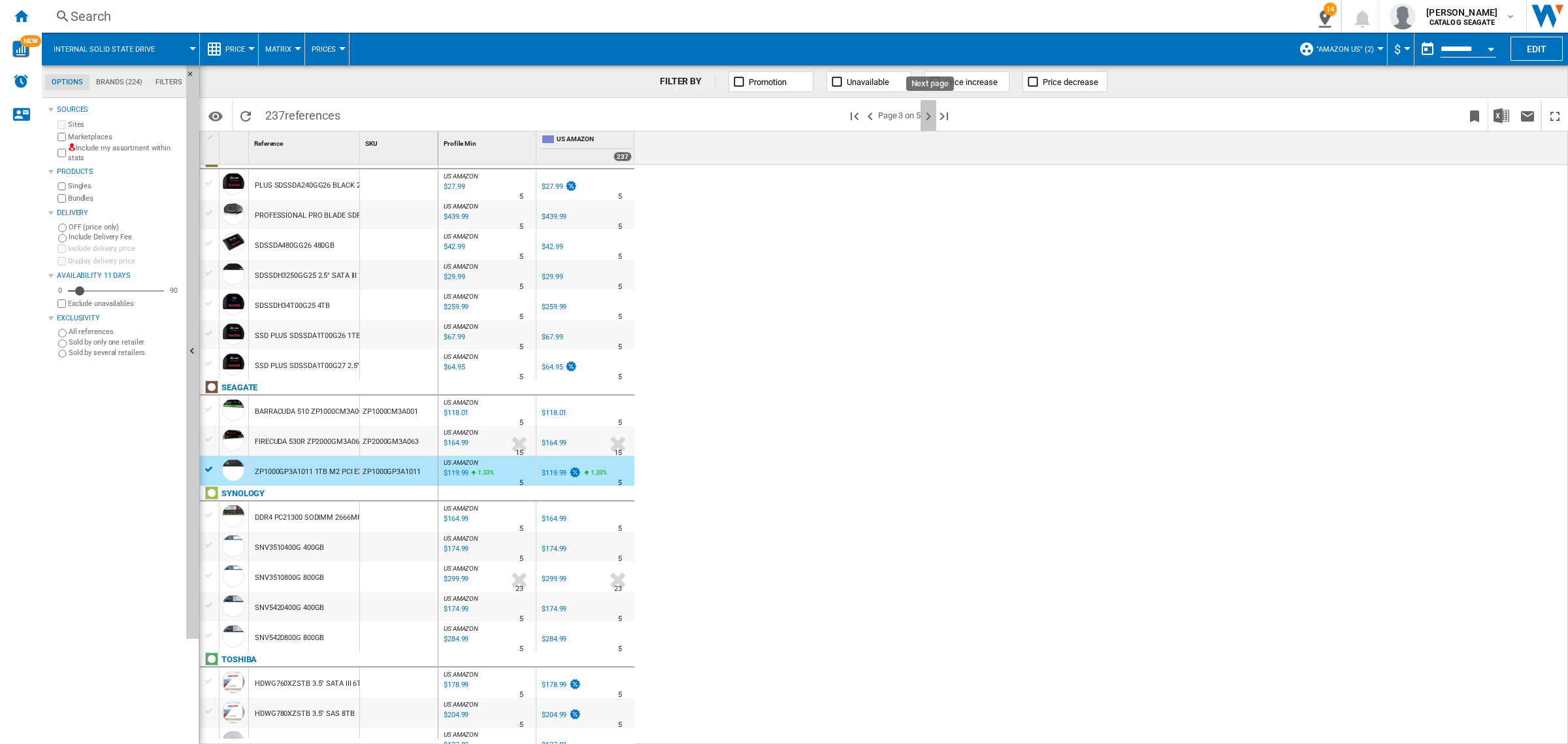
click at [925, 120] on ng-md-icon "Next page" at bounding box center [928, 116] width 16 height 16
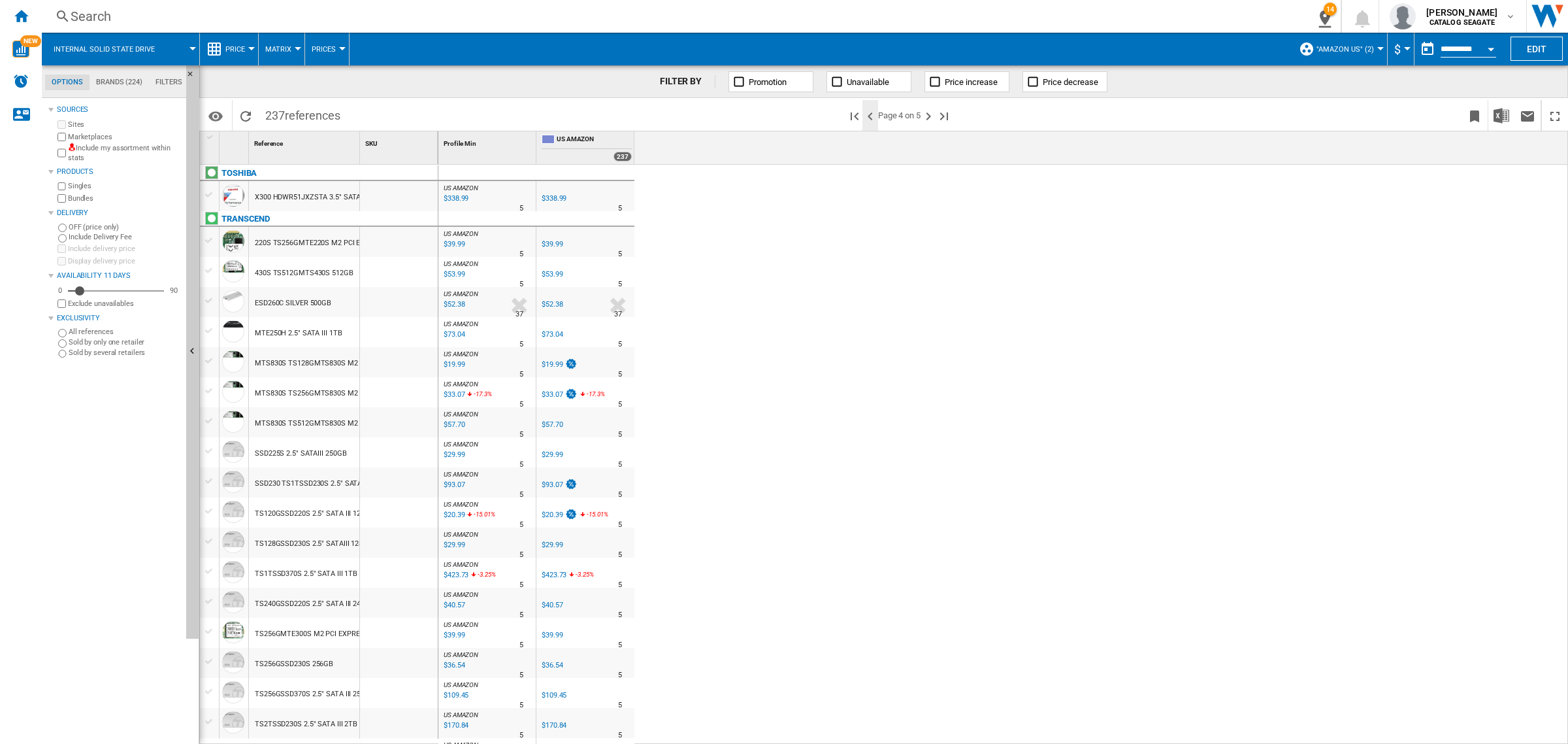
click at [873, 118] on ng-md-icon ">Previous page" at bounding box center [870, 116] width 16 height 16
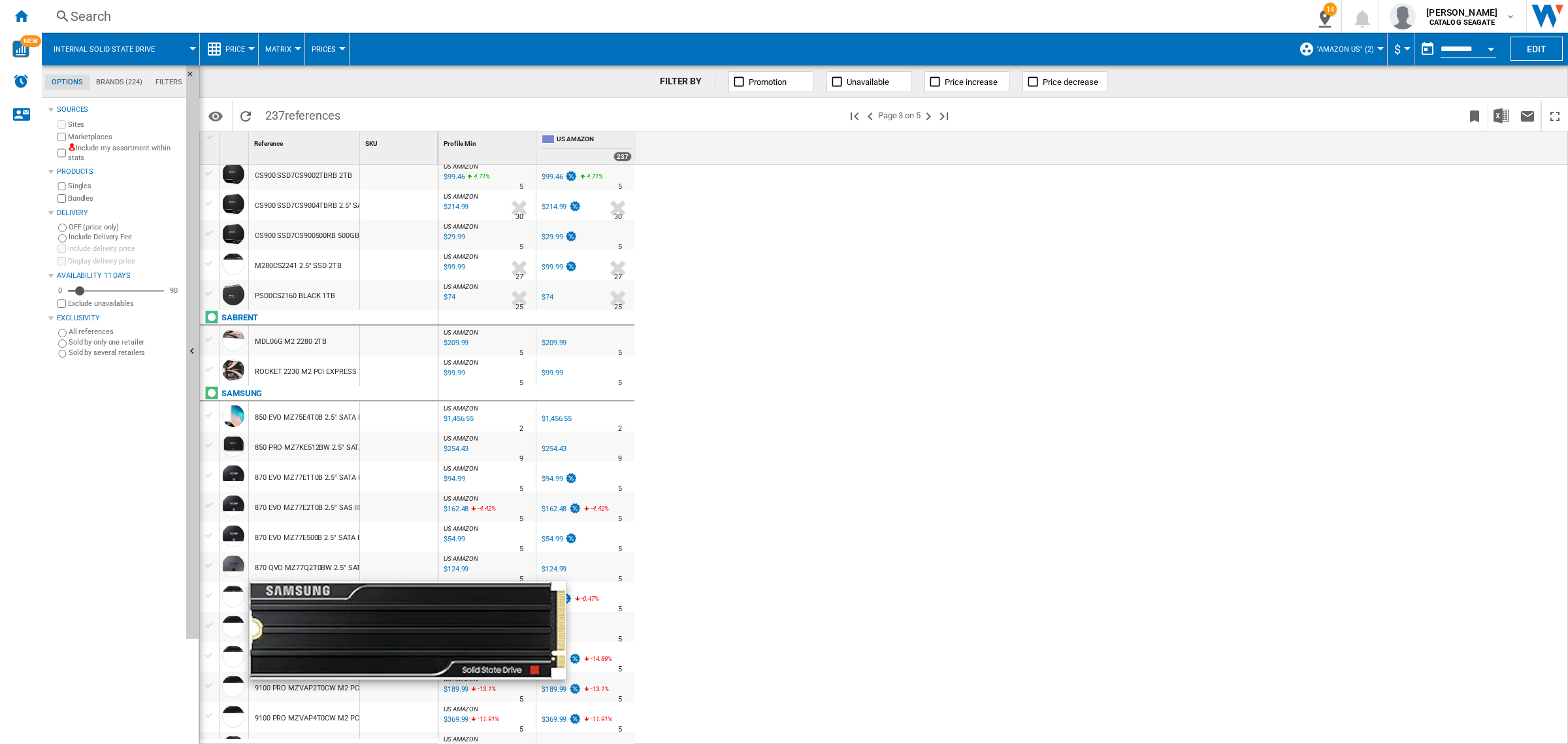
scroll to position [164, 0]
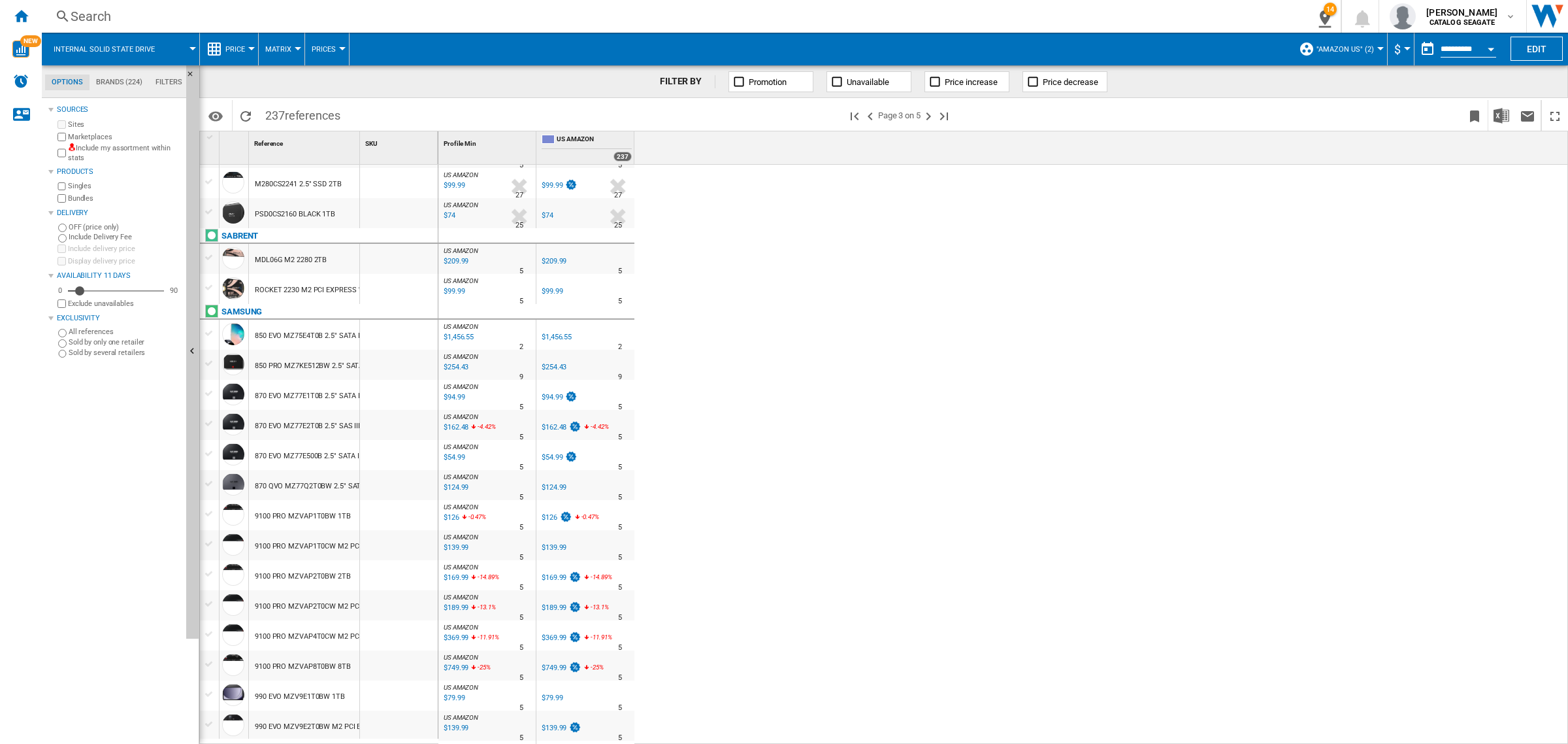
click at [210, 541] on div at bounding box center [210, 544] width 14 height 12
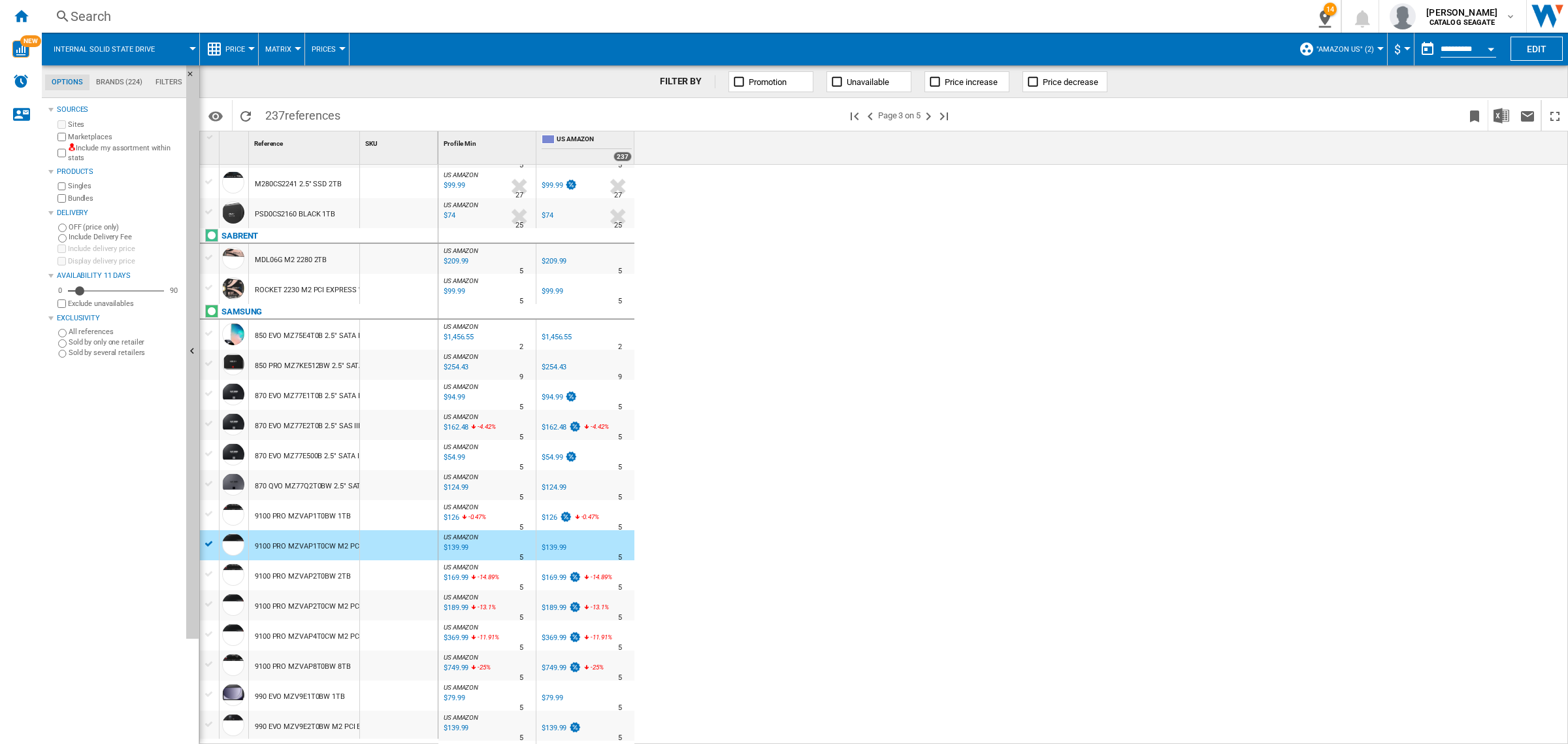
click at [210, 603] on div at bounding box center [210, 604] width 14 height 12
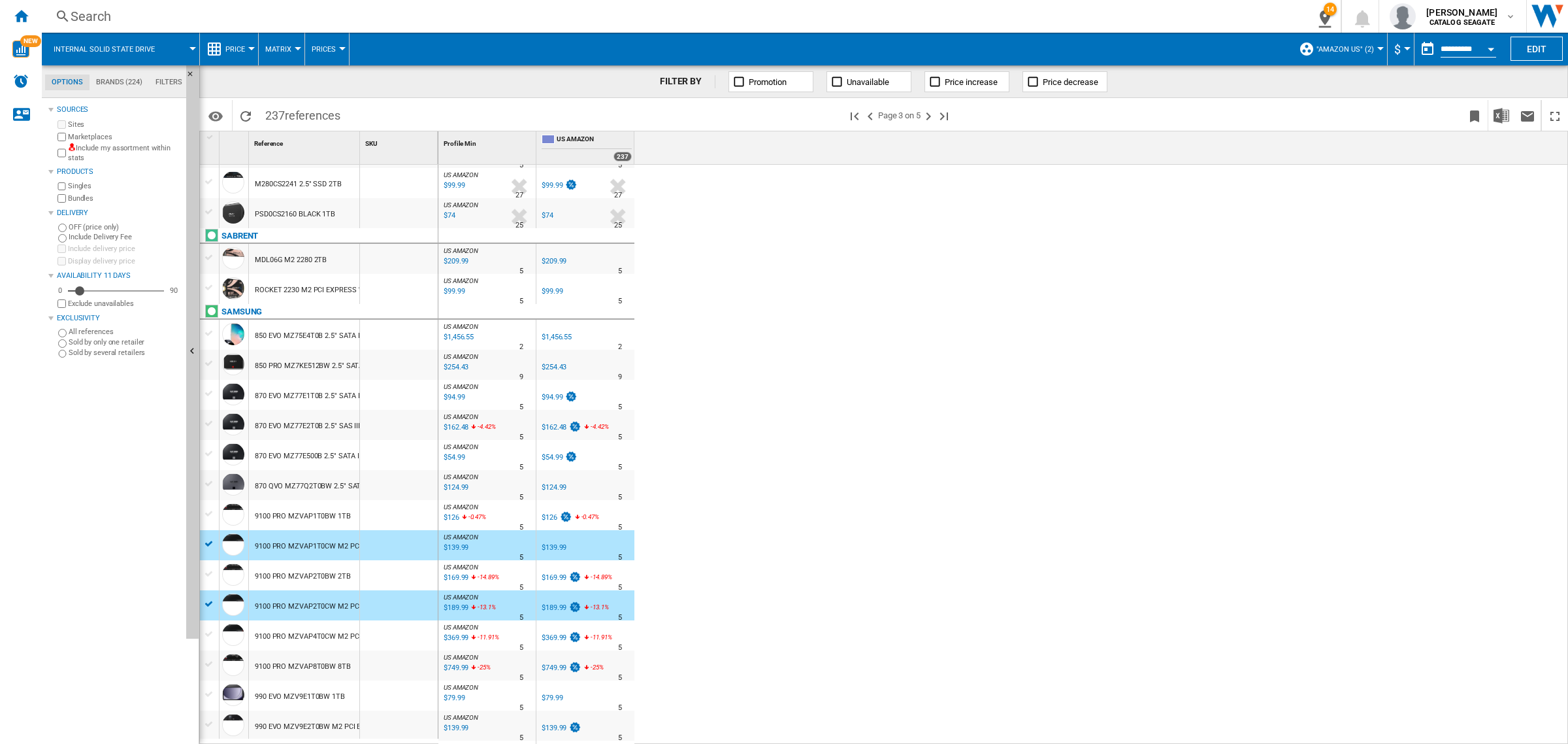
click at [210, 635] on div at bounding box center [210, 634] width 14 height 12
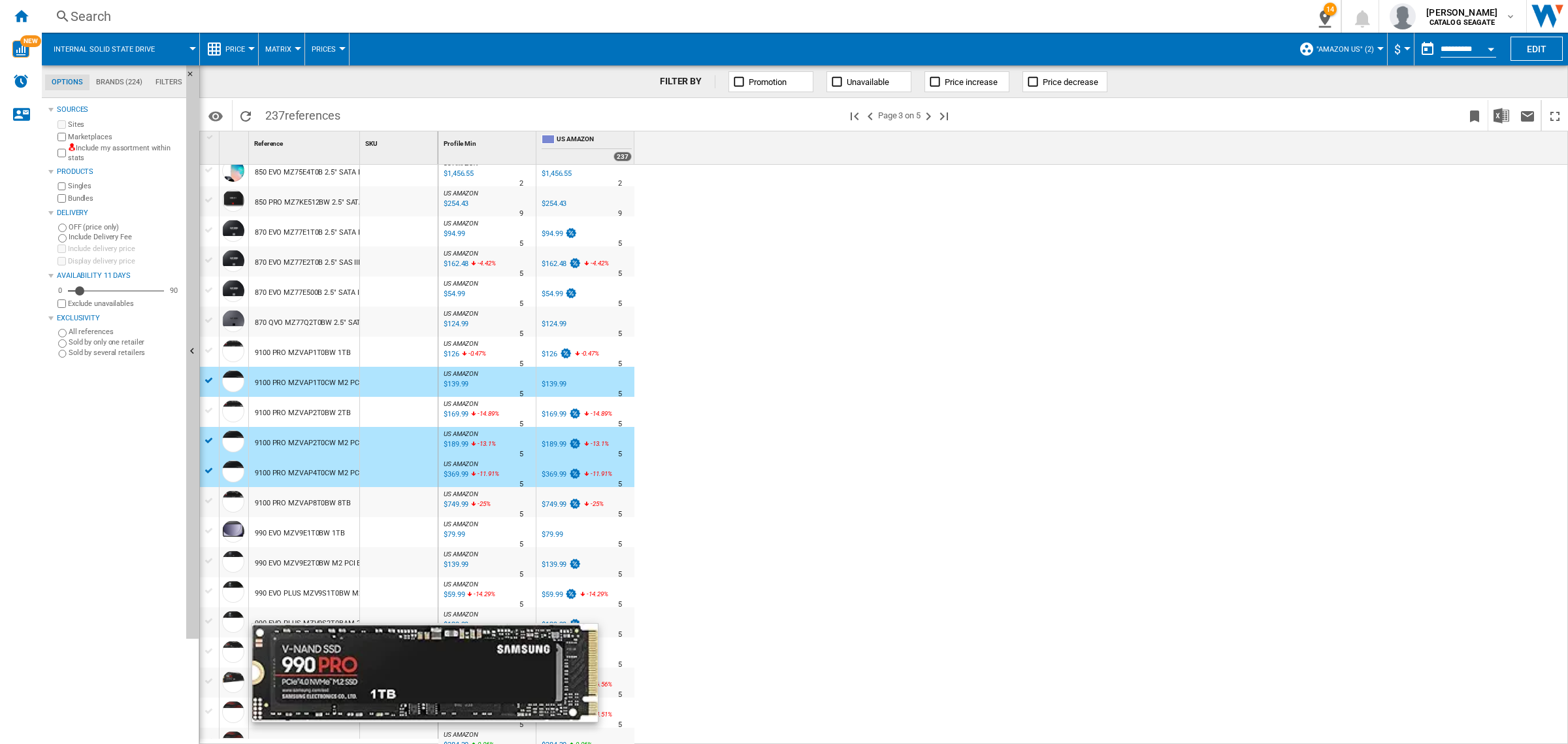
scroll to position [409, 0]
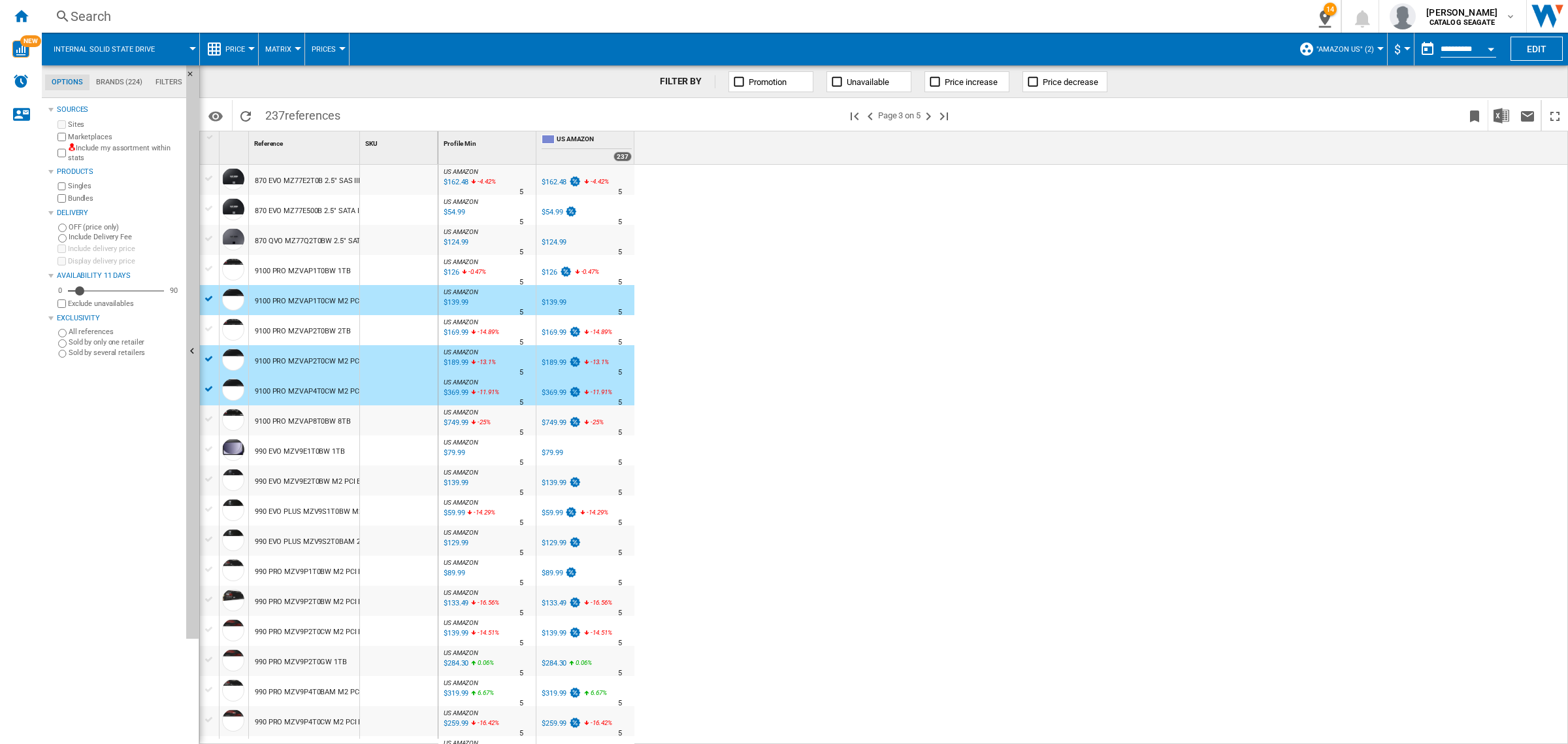
click at [210, 657] on div at bounding box center [210, 659] width 14 height 12
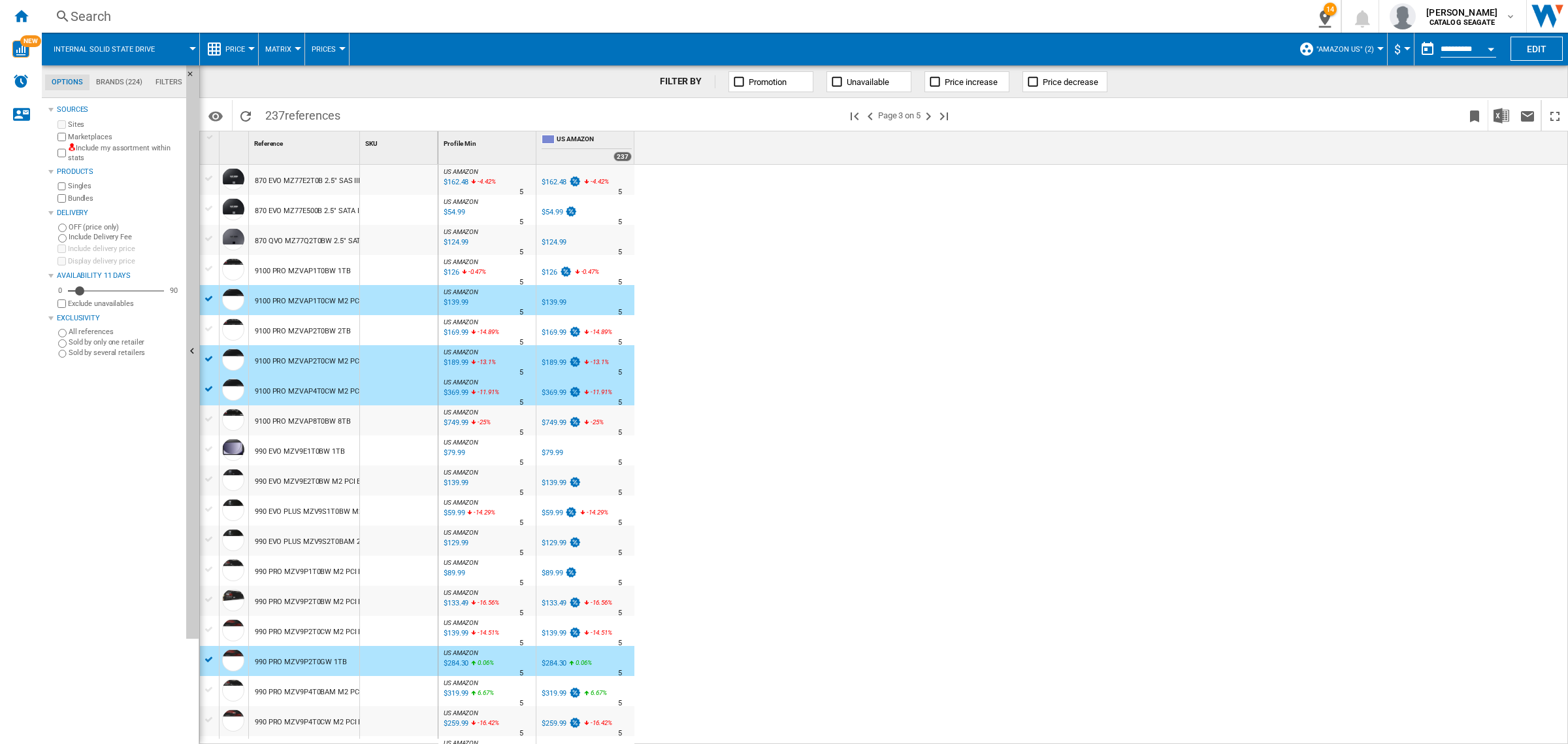
click at [211, 717] on div at bounding box center [210, 720] width 14 height 12
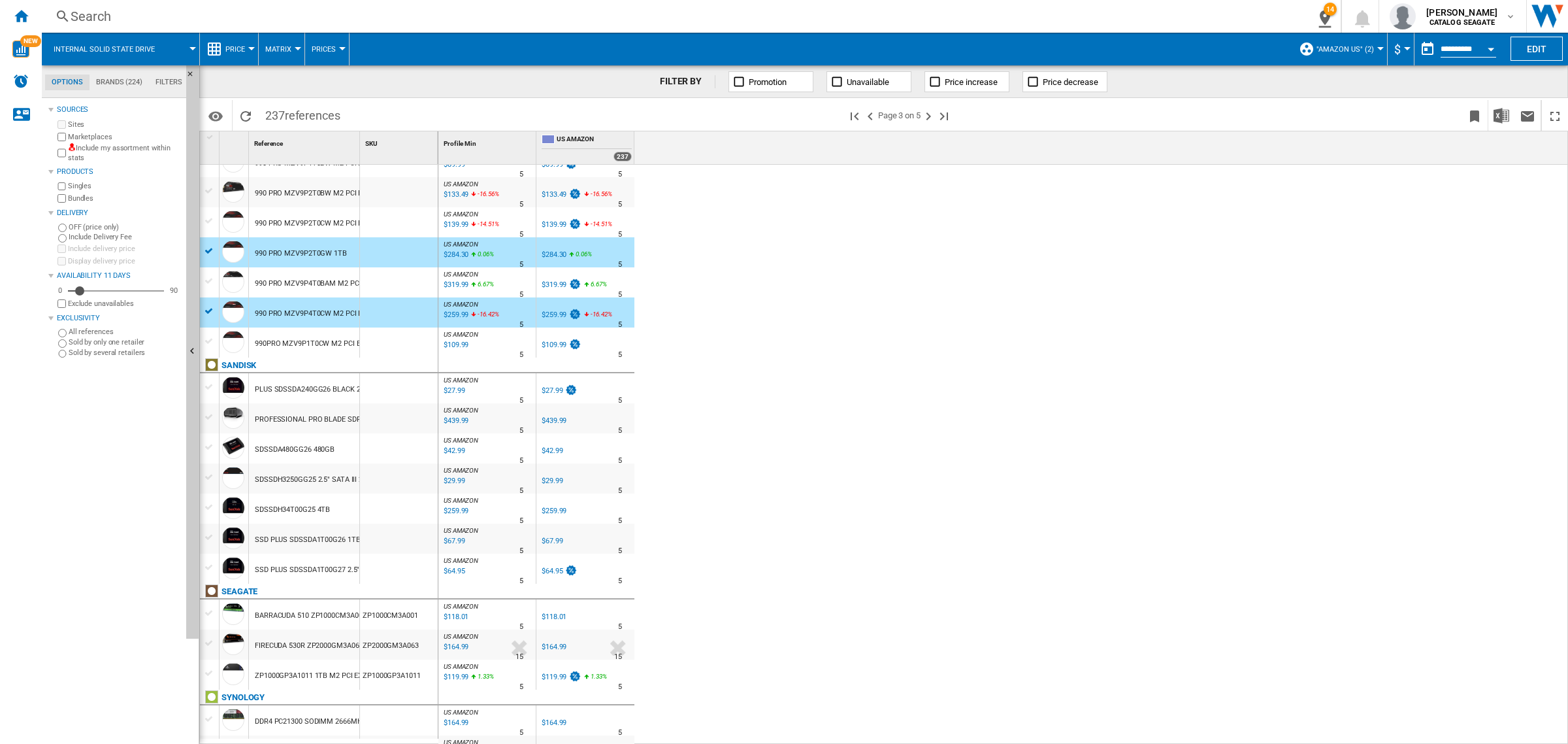
scroll to position [898, 0]
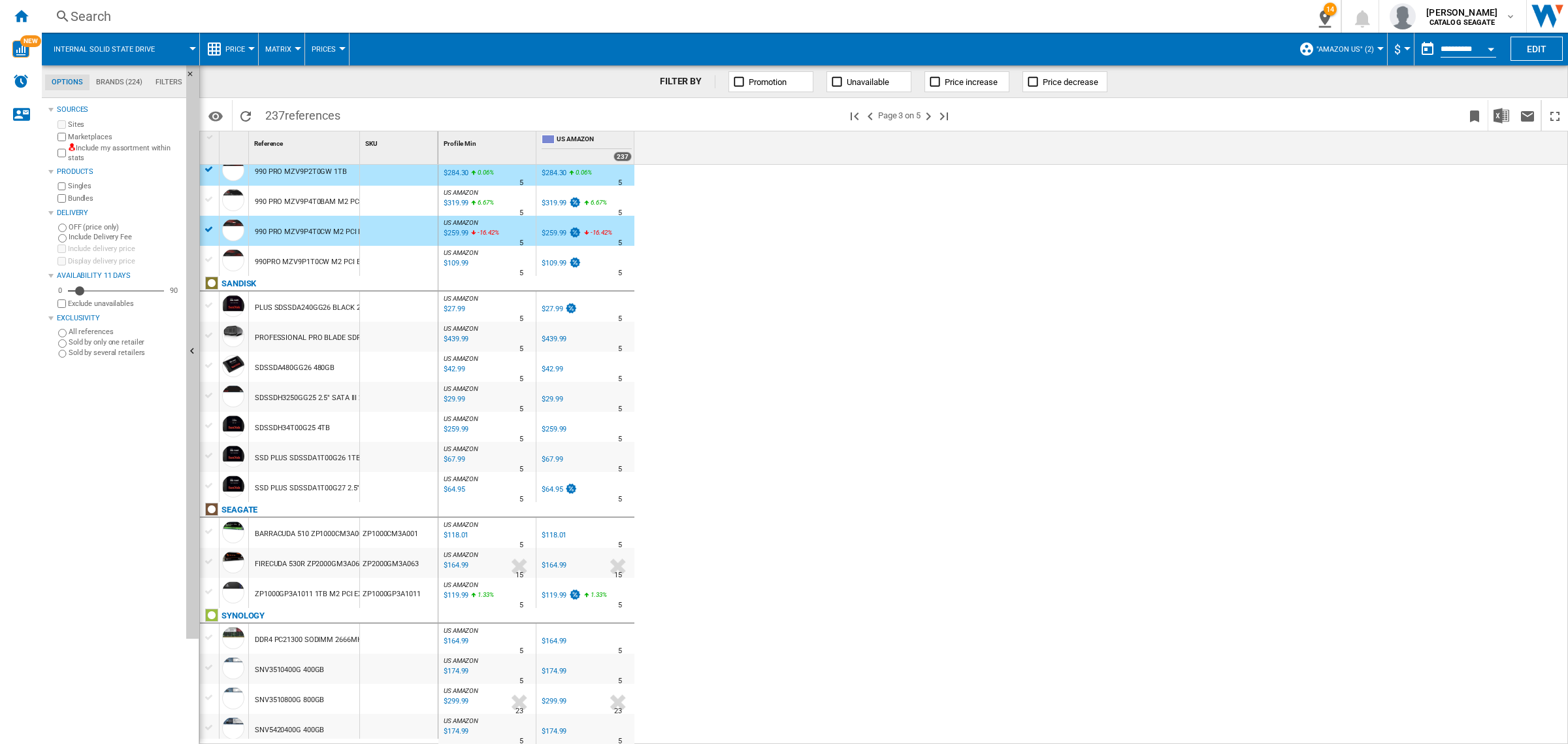
click at [207, 591] on div at bounding box center [210, 591] width 14 height 12
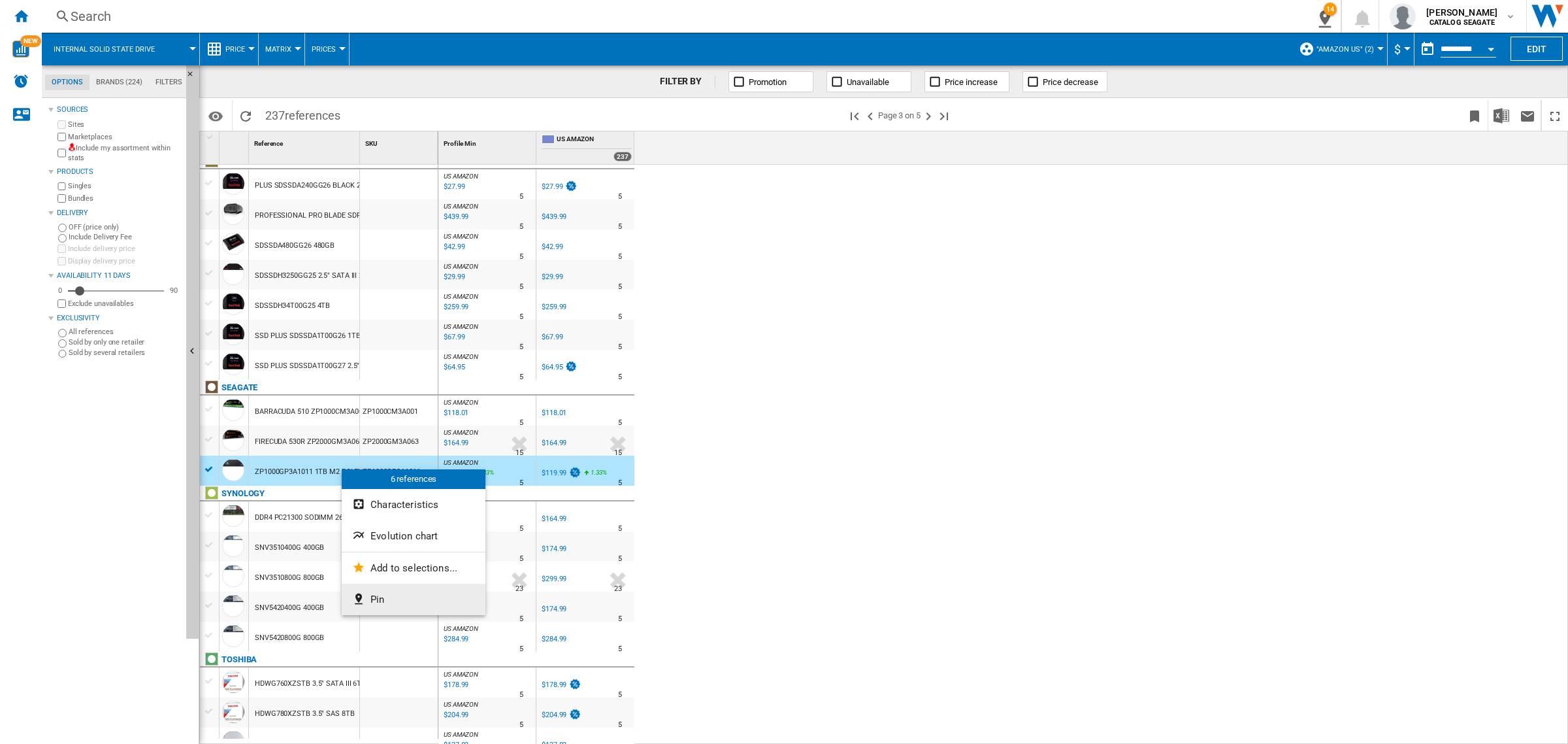
click at [386, 595] on button "Pin" at bounding box center [414, 600] width 144 height 32
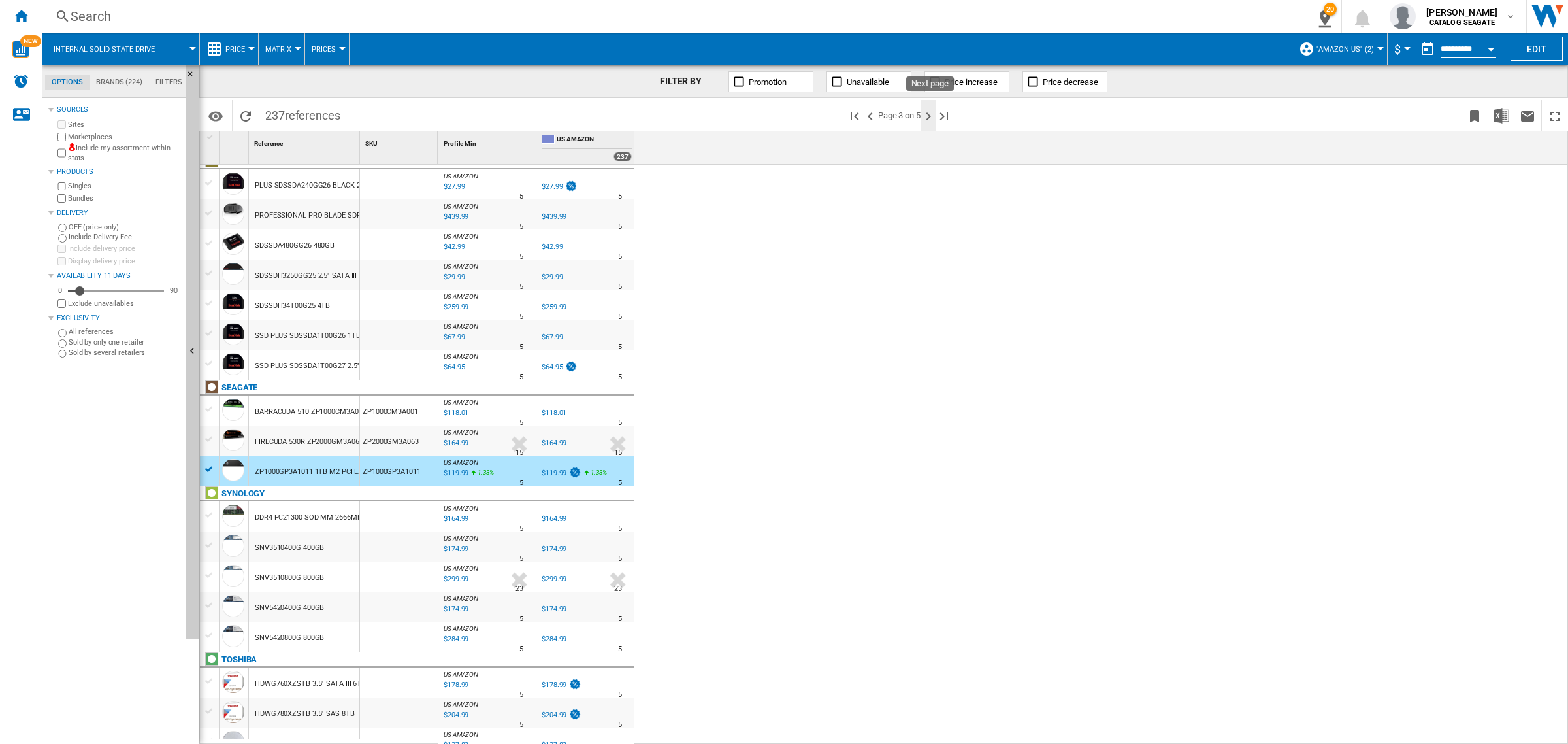
click at [928, 121] on ng-md-icon "Next page" at bounding box center [928, 116] width 16 height 16
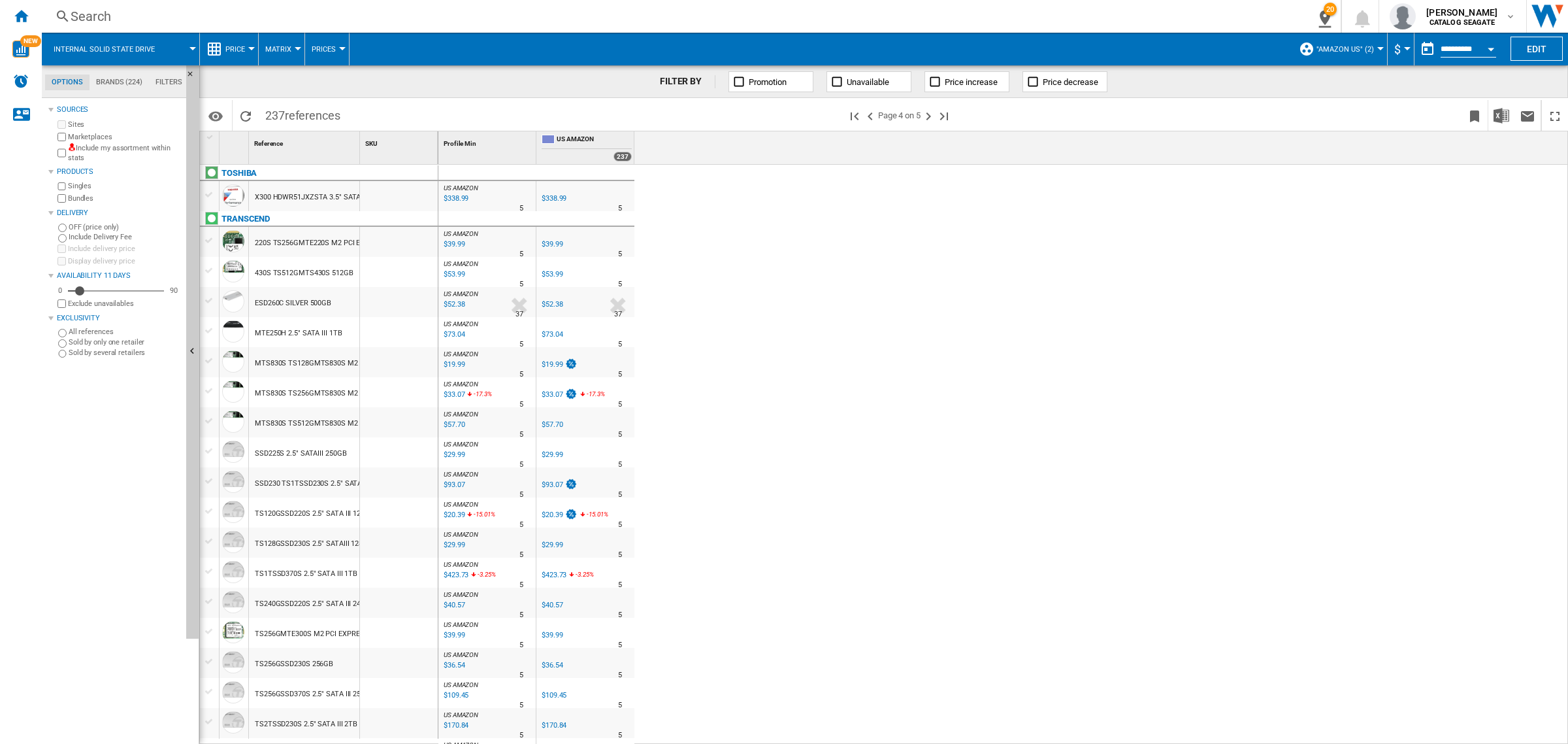
click at [554, 332] on div "$73.04" at bounding box center [552, 334] width 21 height 8
click at [212, 327] on div at bounding box center [210, 330] width 14 height 12
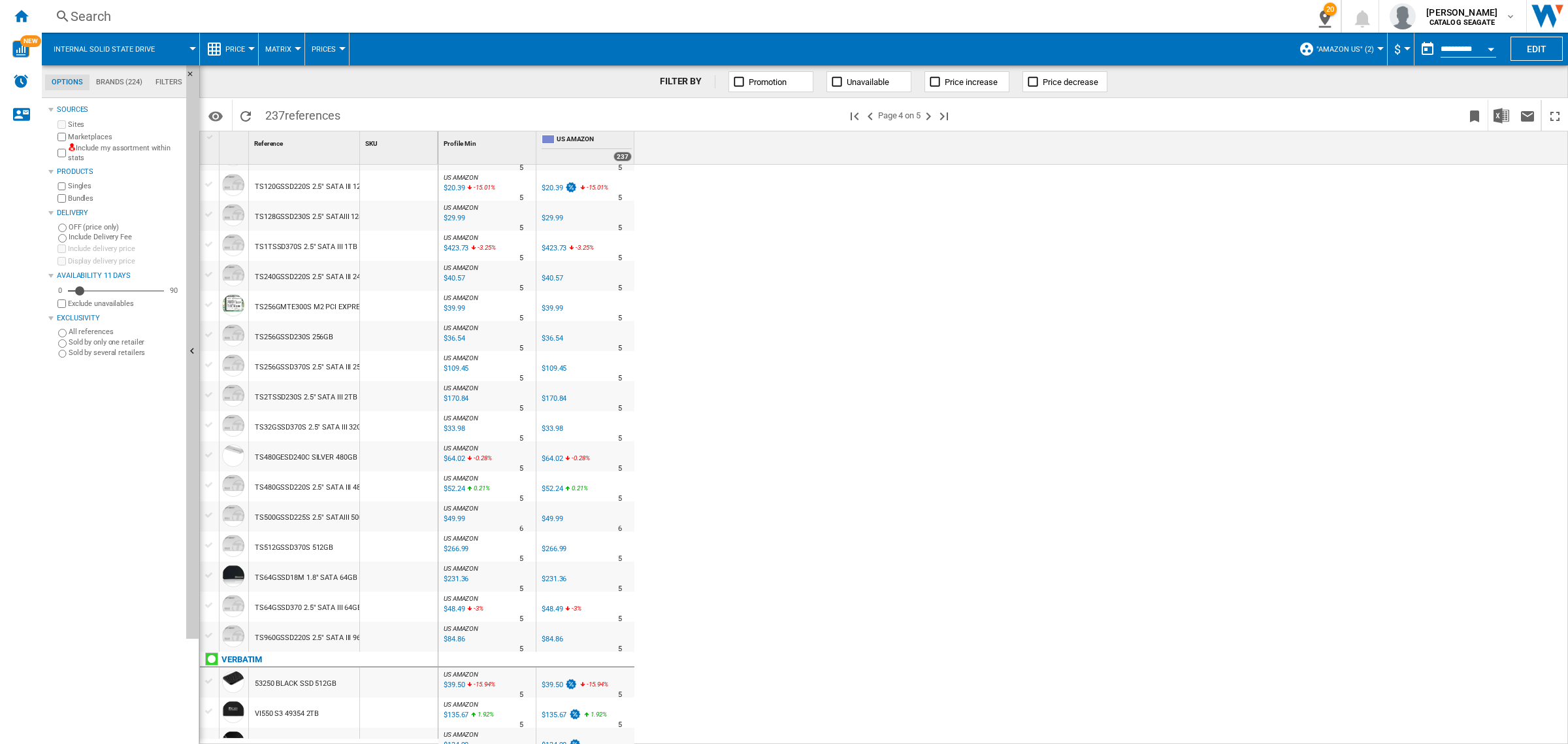
scroll to position [409, 0]
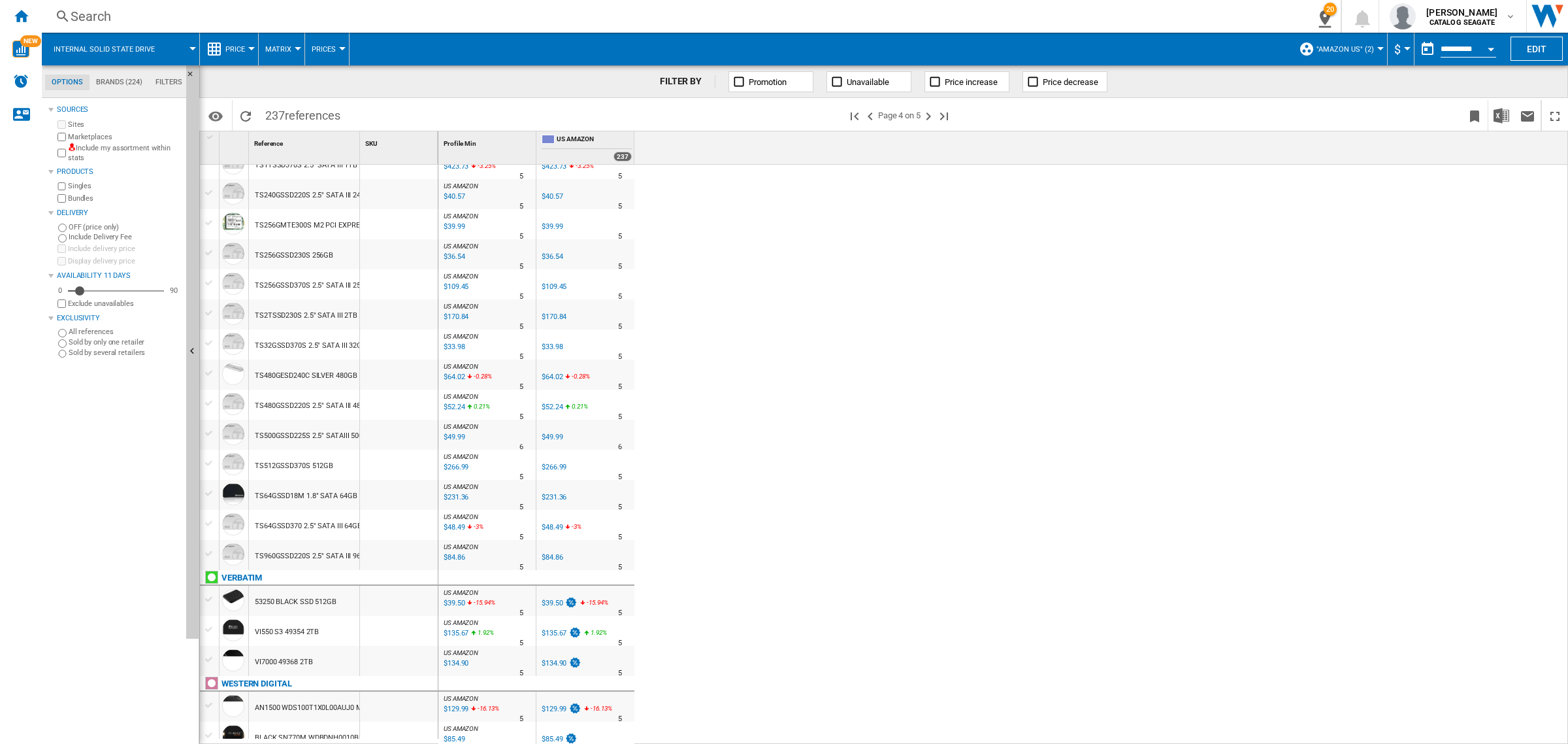
click at [551, 658] on div "$134.90" at bounding box center [560, 664] width 42 height 13
click at [207, 658] on div at bounding box center [210, 659] width 14 height 12
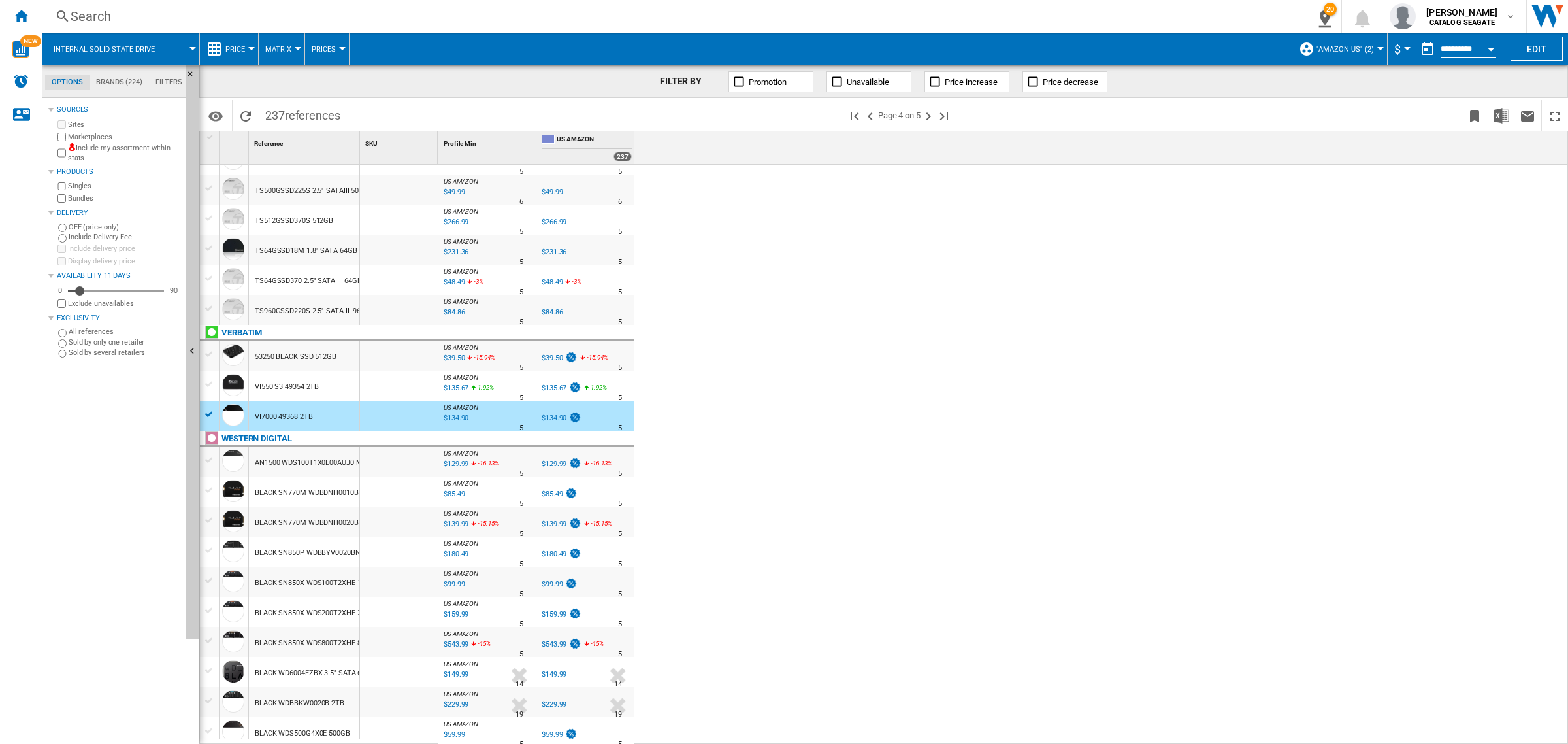
scroll to position [736, 0]
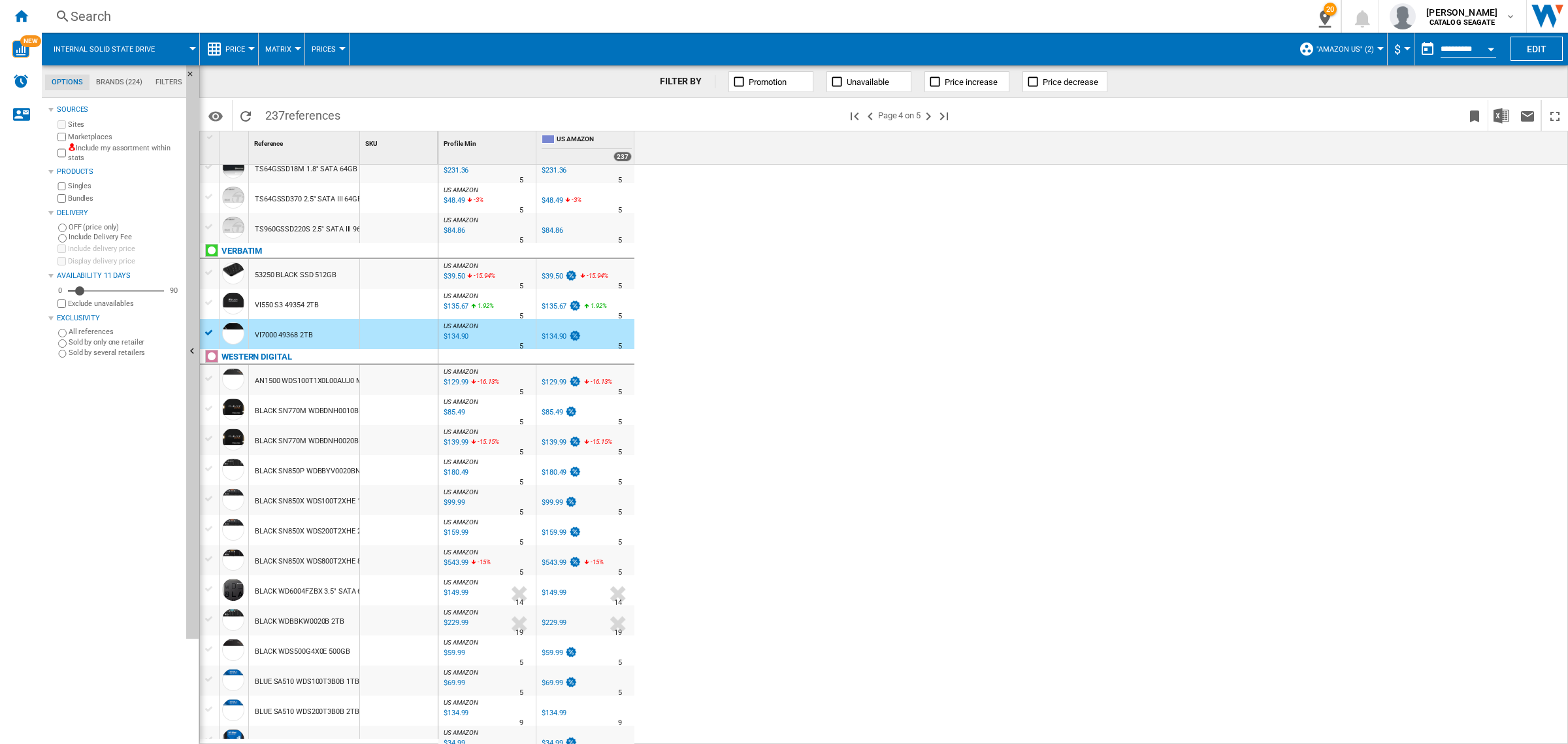
click at [559, 383] on div "$129.99" at bounding box center [554, 382] width 25 height 8
click at [213, 468] on div at bounding box center [210, 469] width 14 height 12
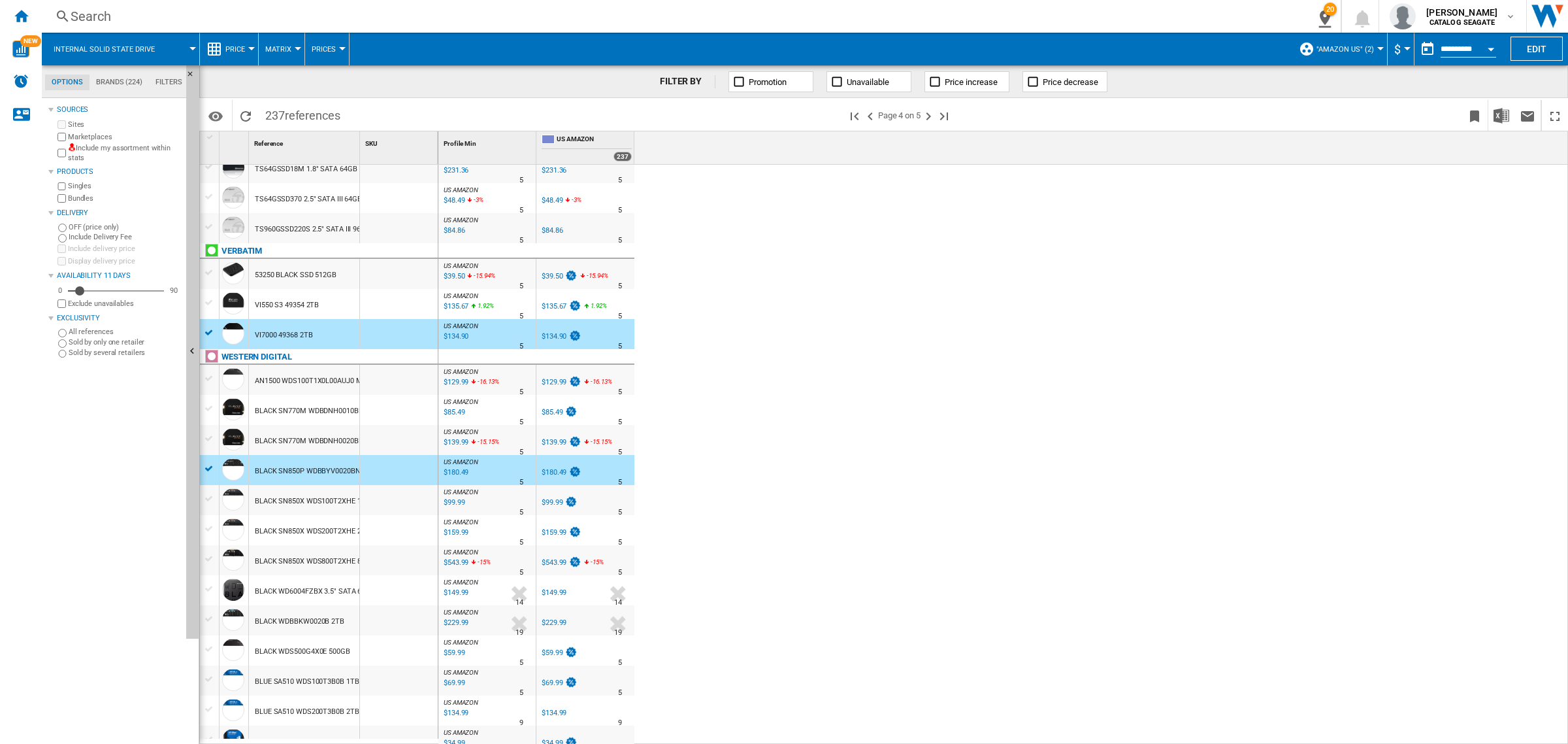
click at [210, 498] on div at bounding box center [210, 499] width 14 height 12
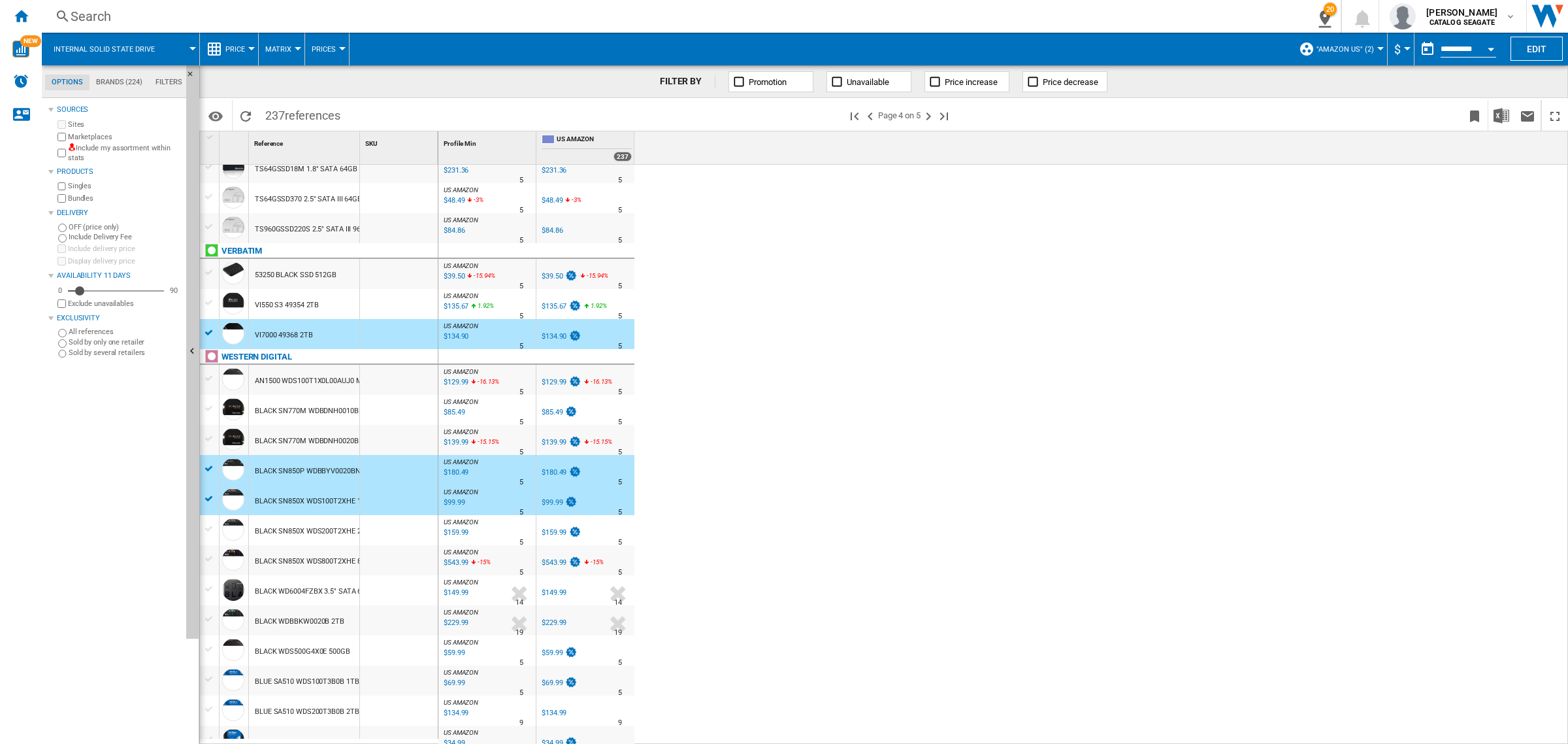
click at [211, 525] on div at bounding box center [210, 529] width 14 height 12
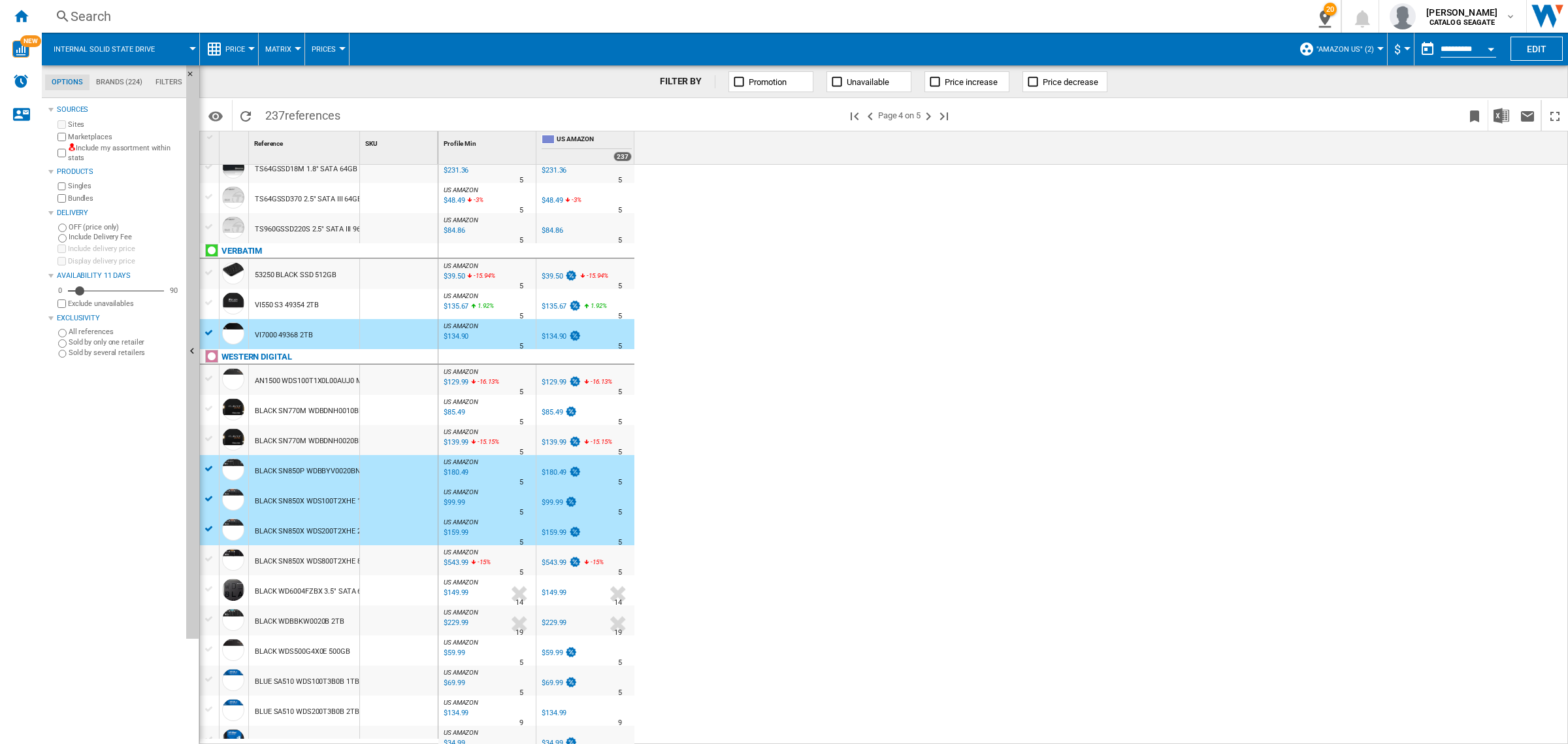
click at [207, 551] on div at bounding box center [210, 556] width 19 height 21
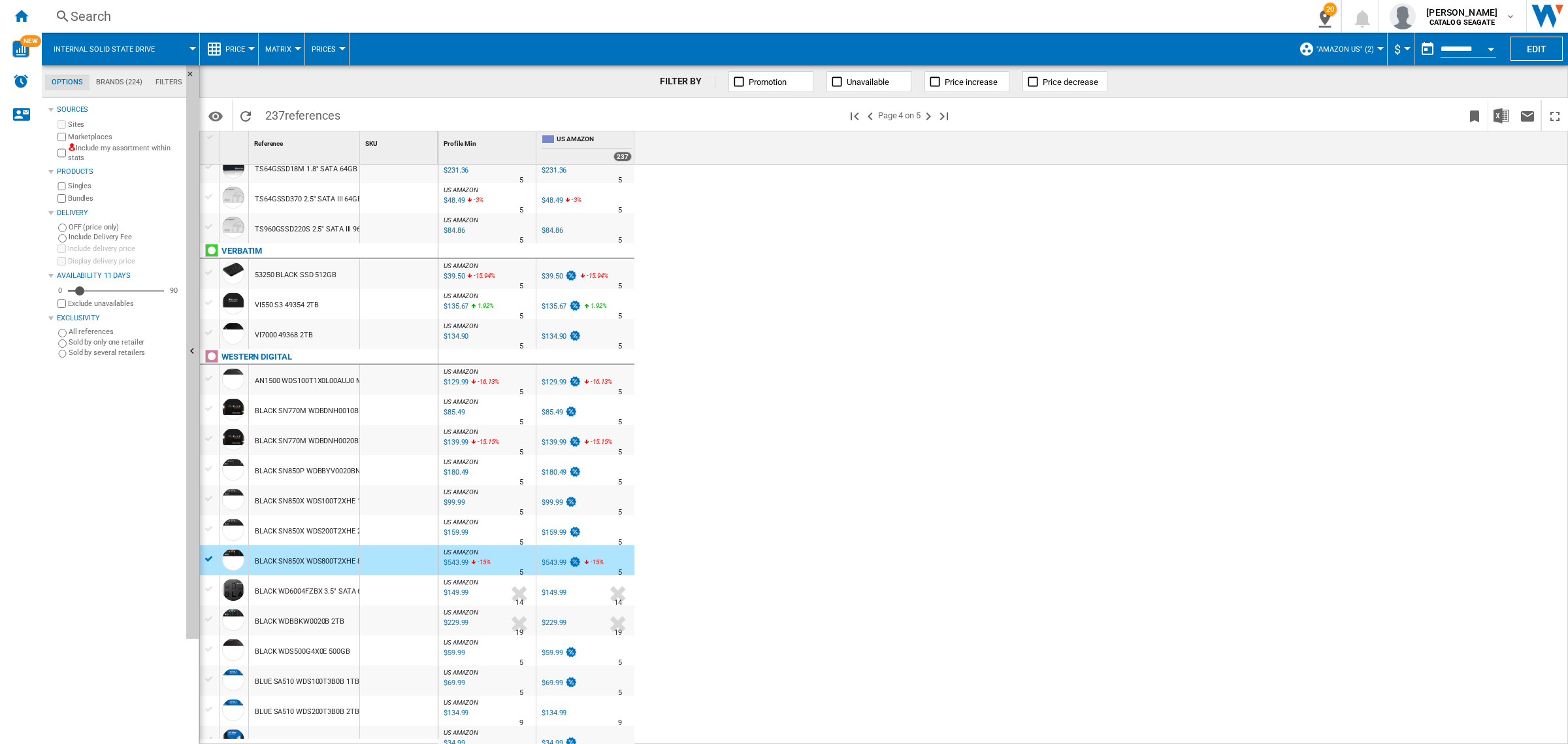
click at [208, 619] on div at bounding box center [210, 619] width 14 height 12
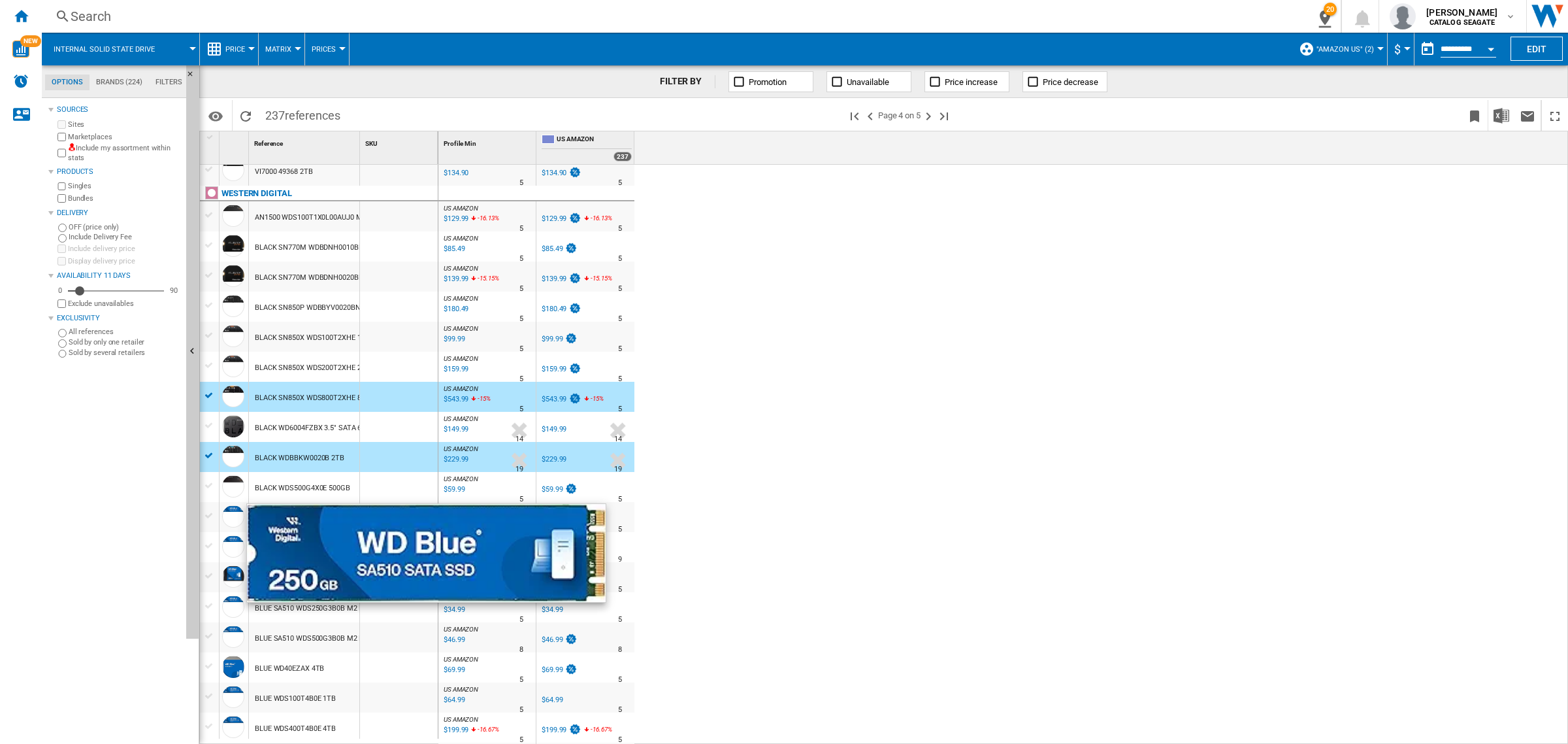
scroll to position [982, 0]
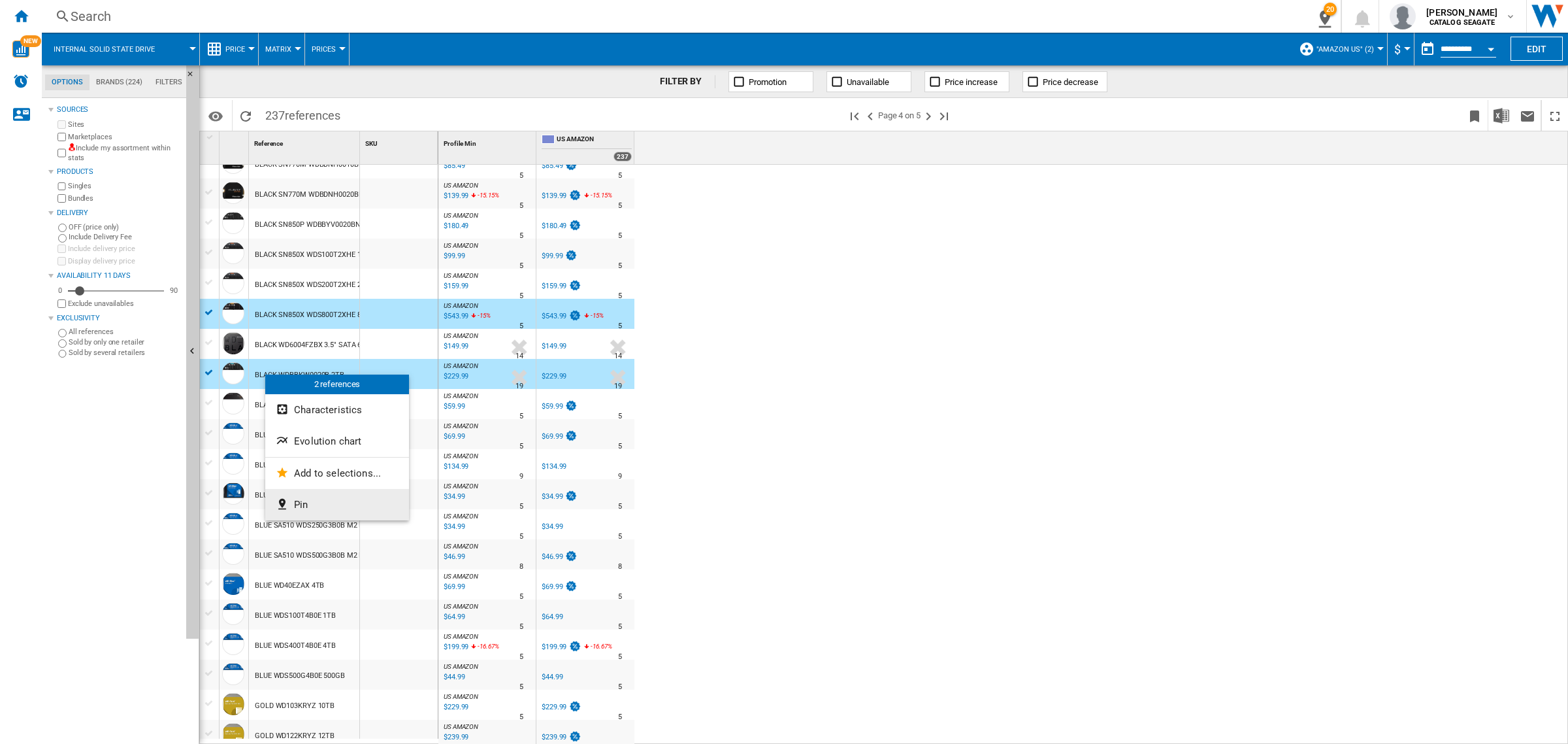
click at [312, 500] on button "Pin" at bounding box center [338, 504] width 144 height 32
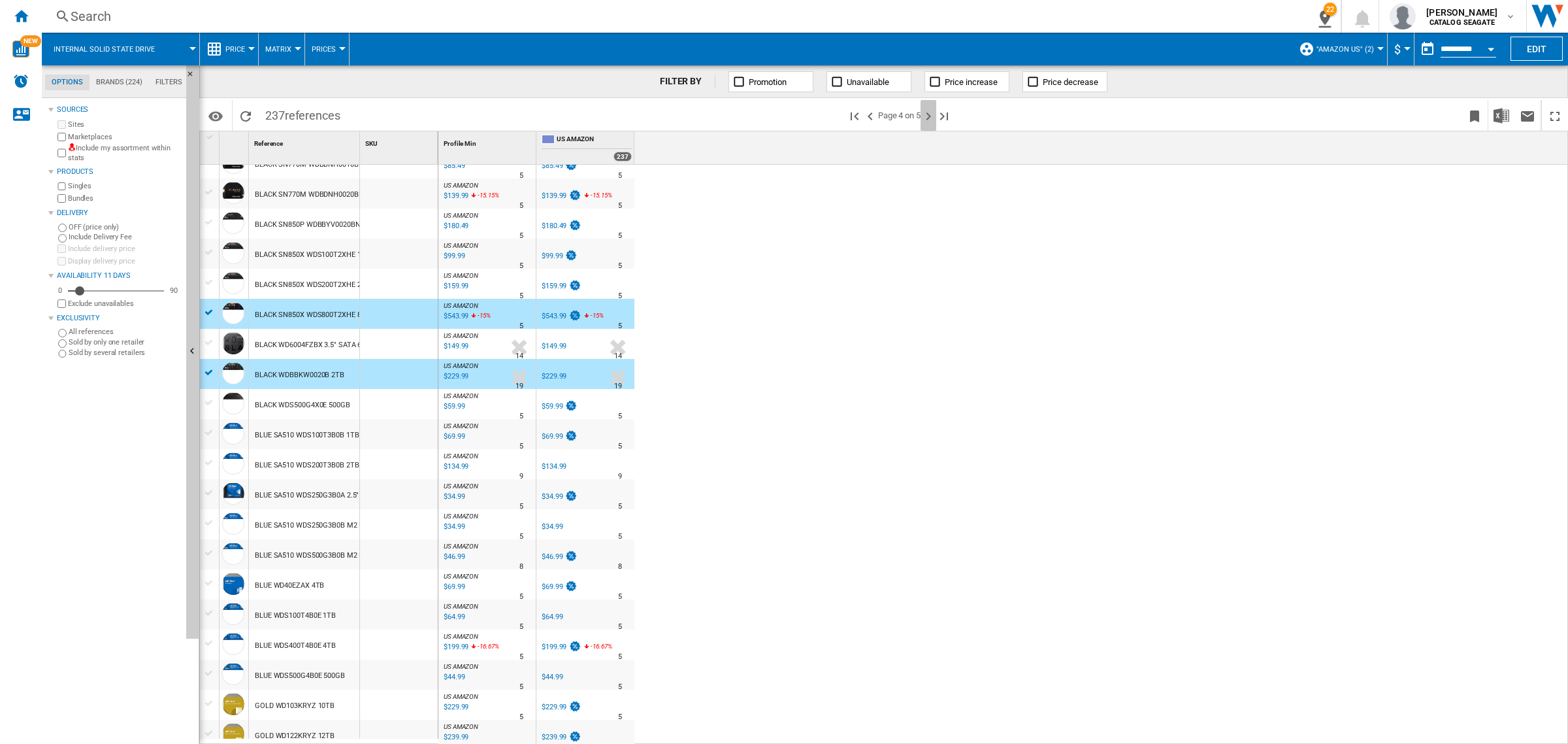
click at [926, 118] on ng-md-icon "Next page" at bounding box center [928, 116] width 16 height 16
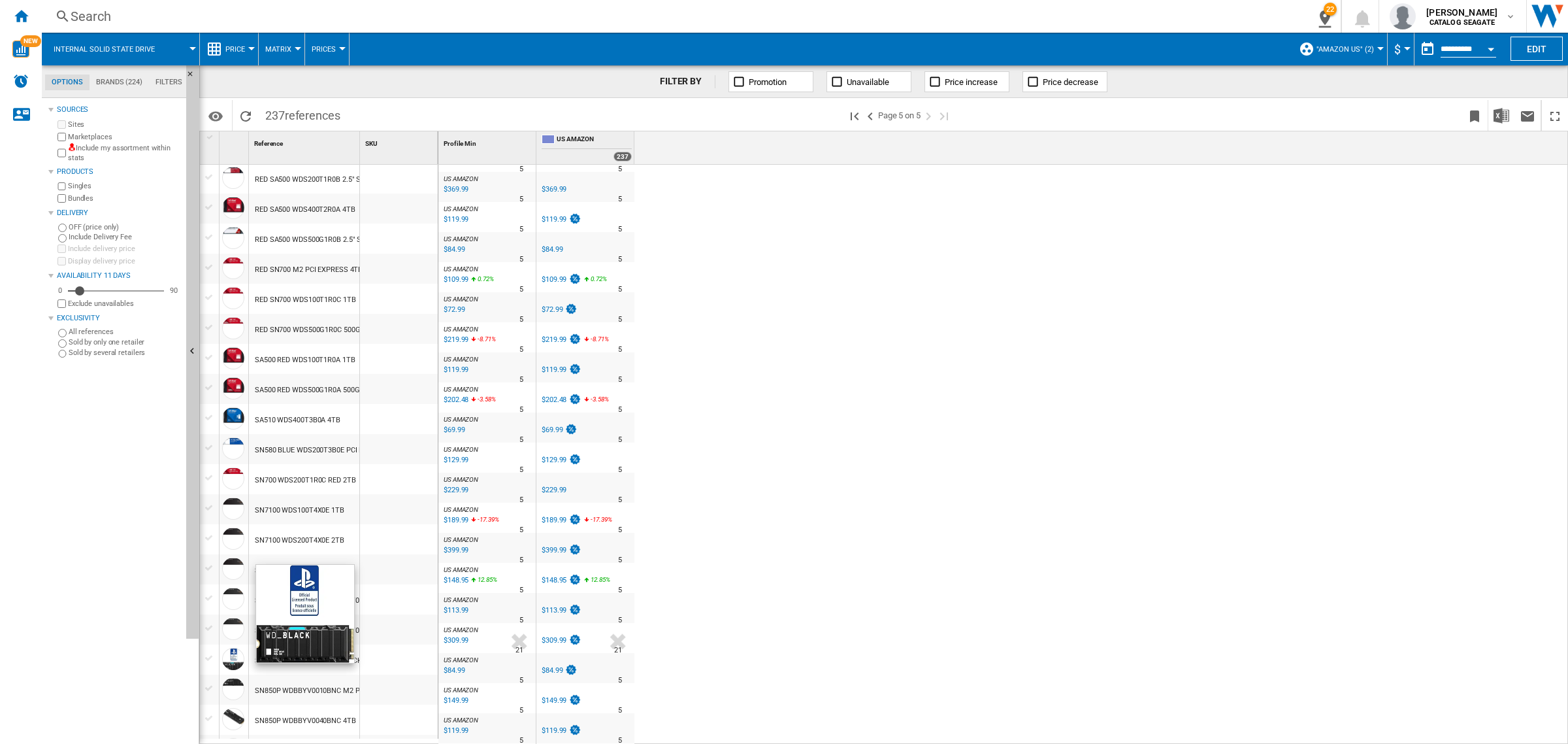
scroll to position [490, 0]
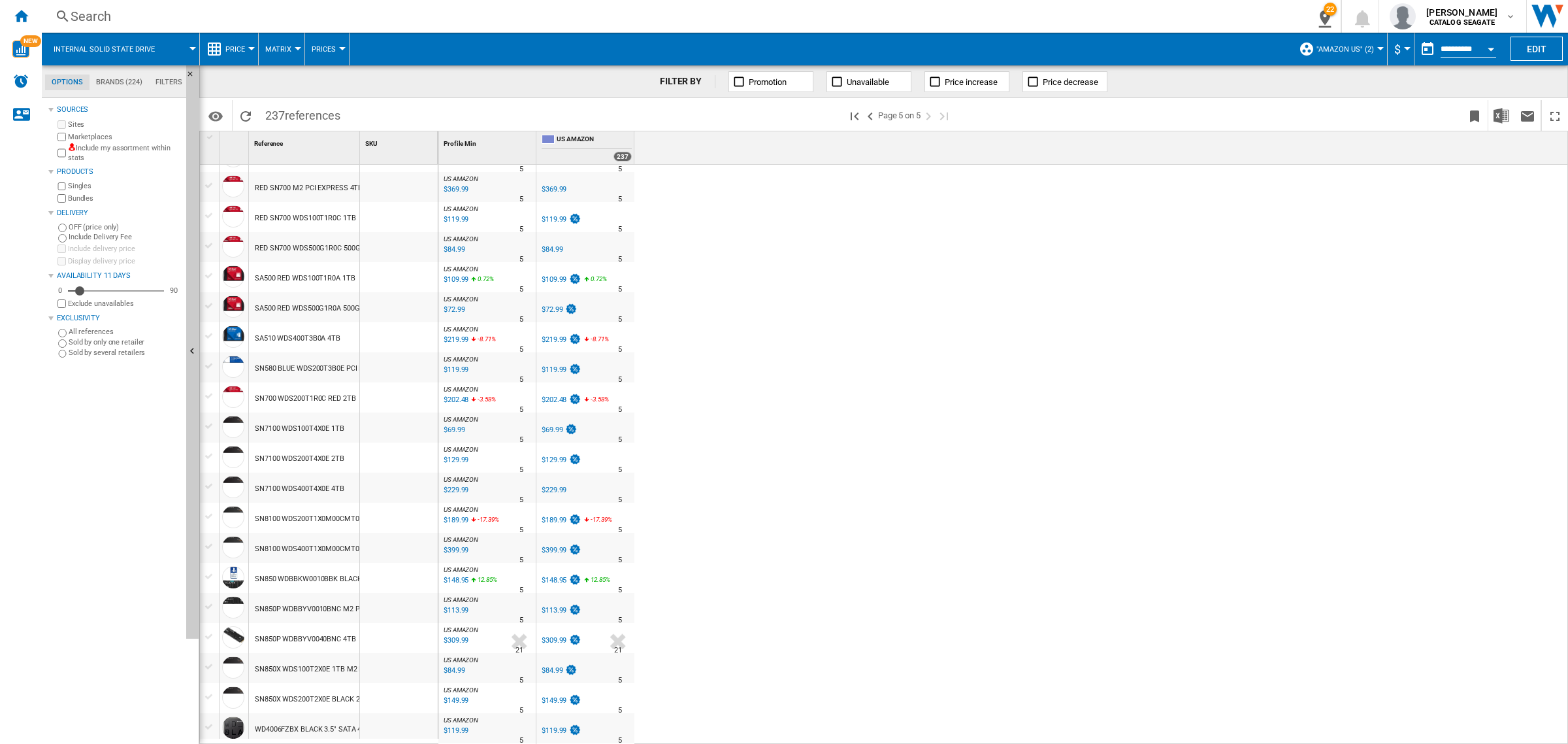
click at [210, 574] on div at bounding box center [210, 576] width 14 height 12
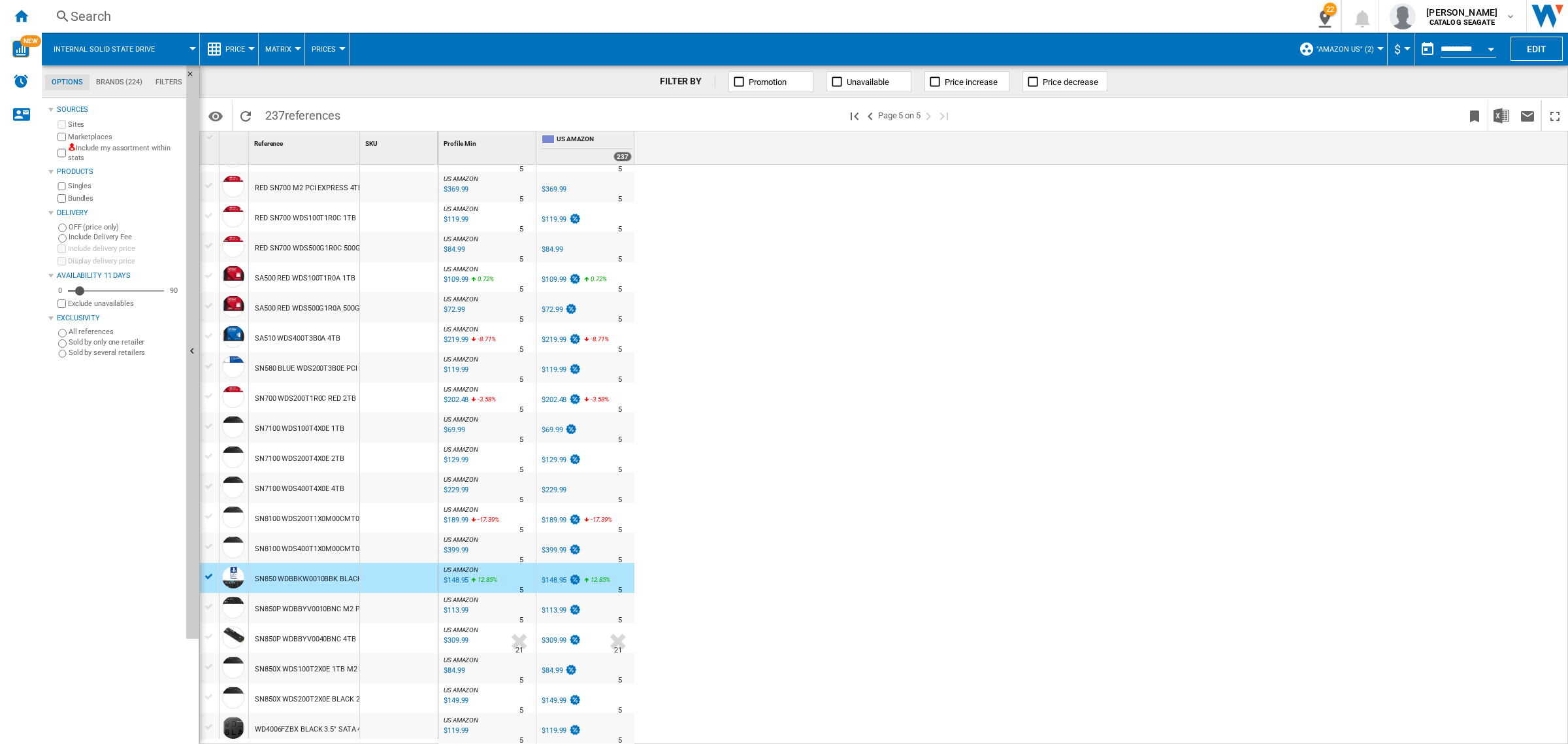
click at [211, 605] on div at bounding box center [210, 606] width 14 height 12
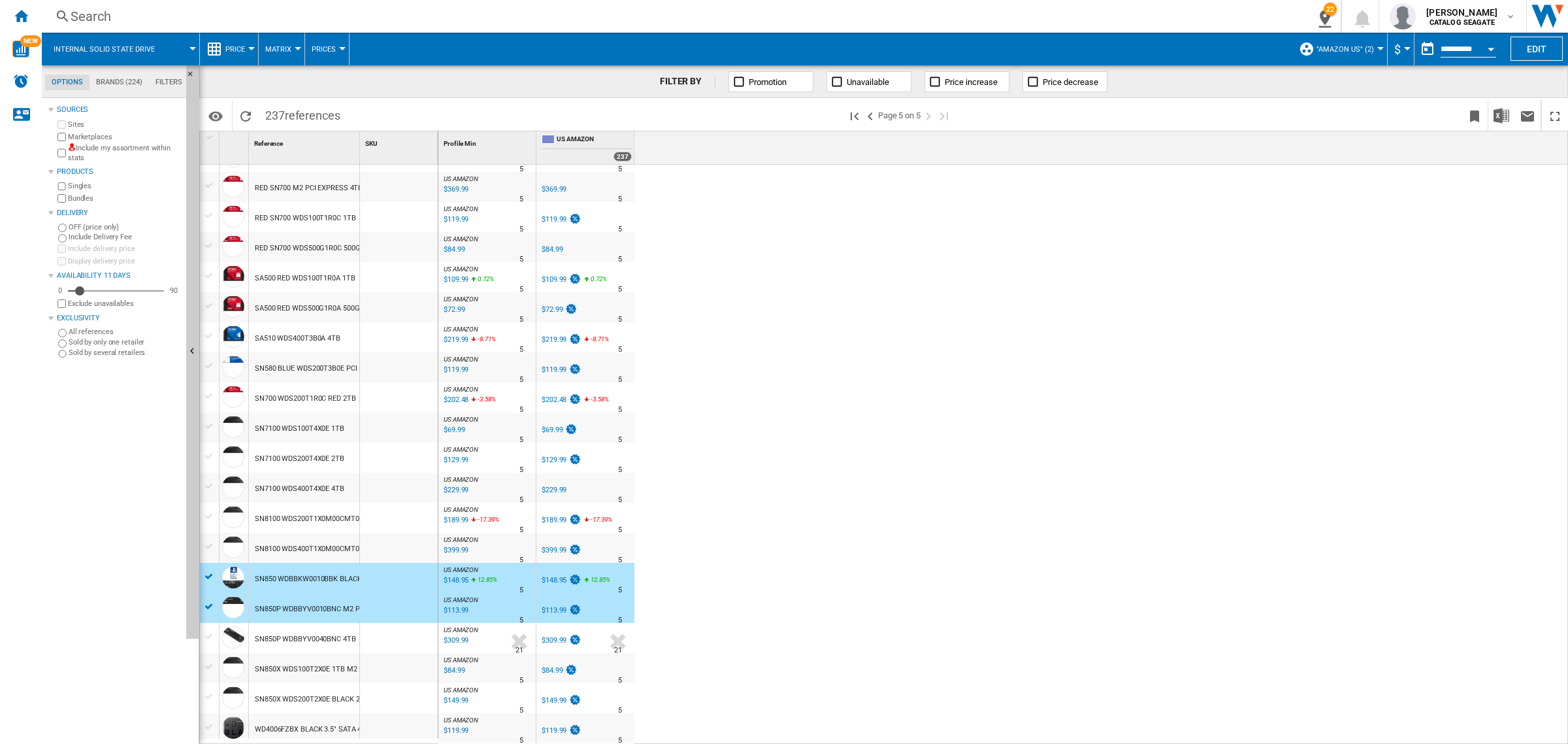
click at [211, 628] on div at bounding box center [210, 634] width 19 height 21
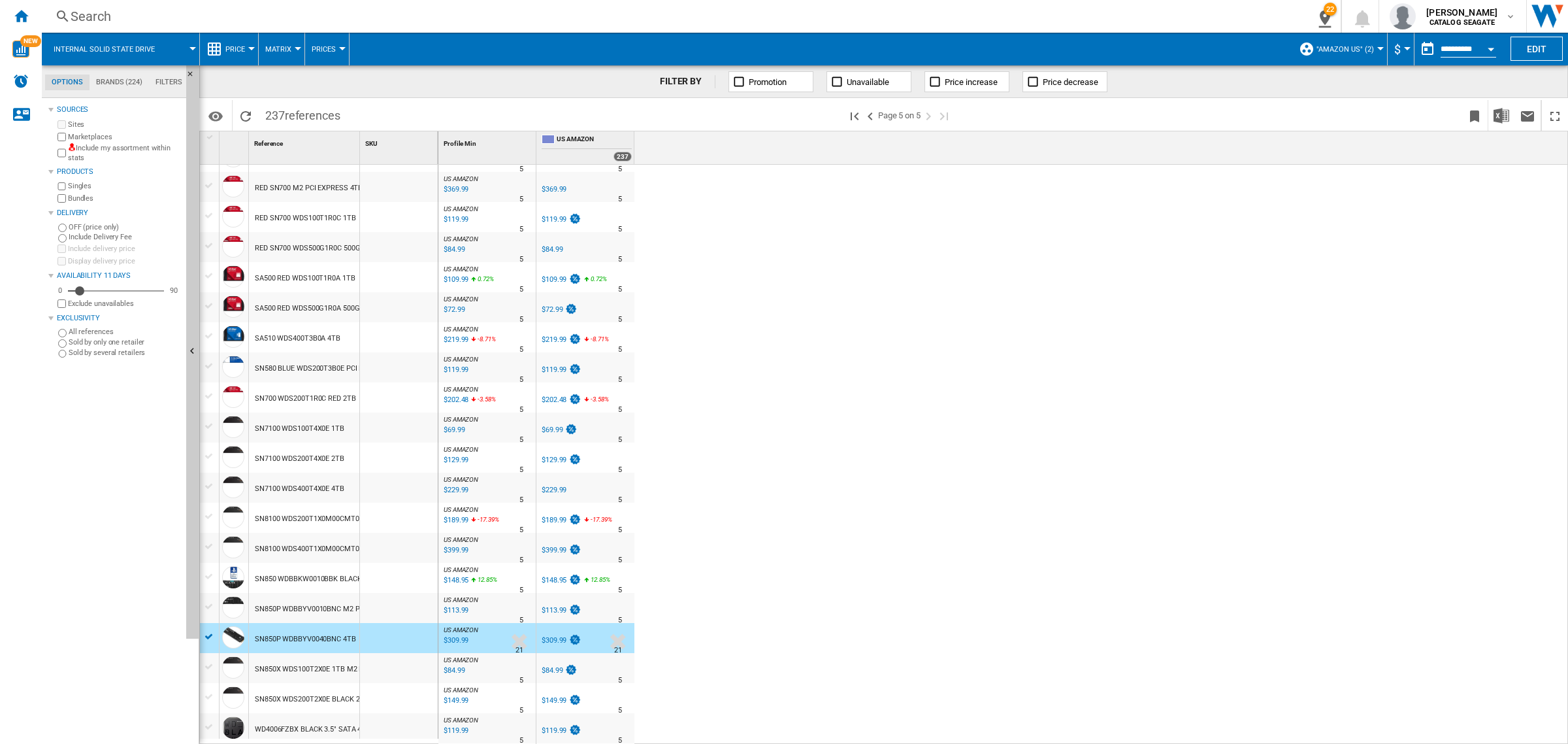
click at [208, 608] on div at bounding box center [210, 606] width 14 height 12
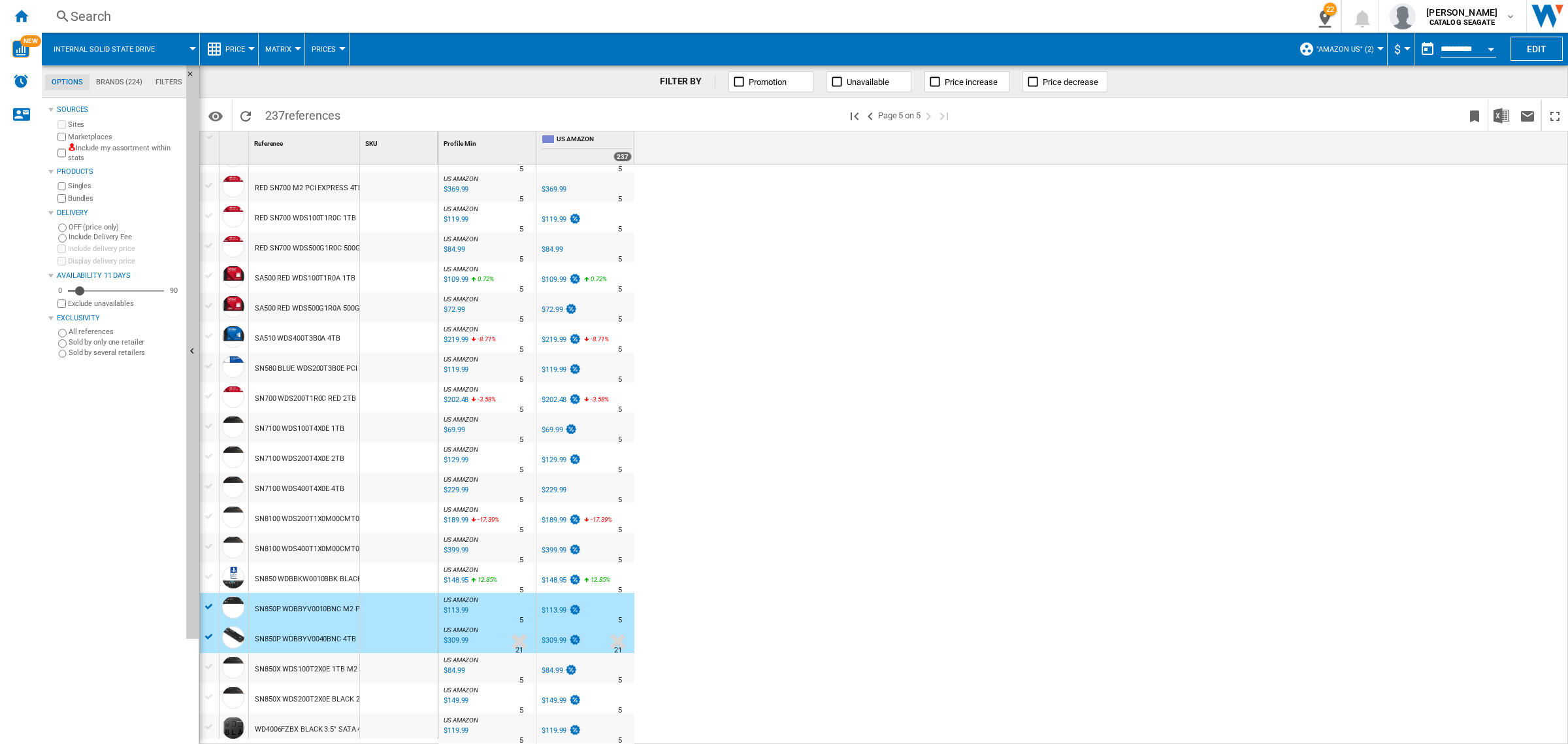
click at [207, 578] on div at bounding box center [210, 576] width 14 height 12
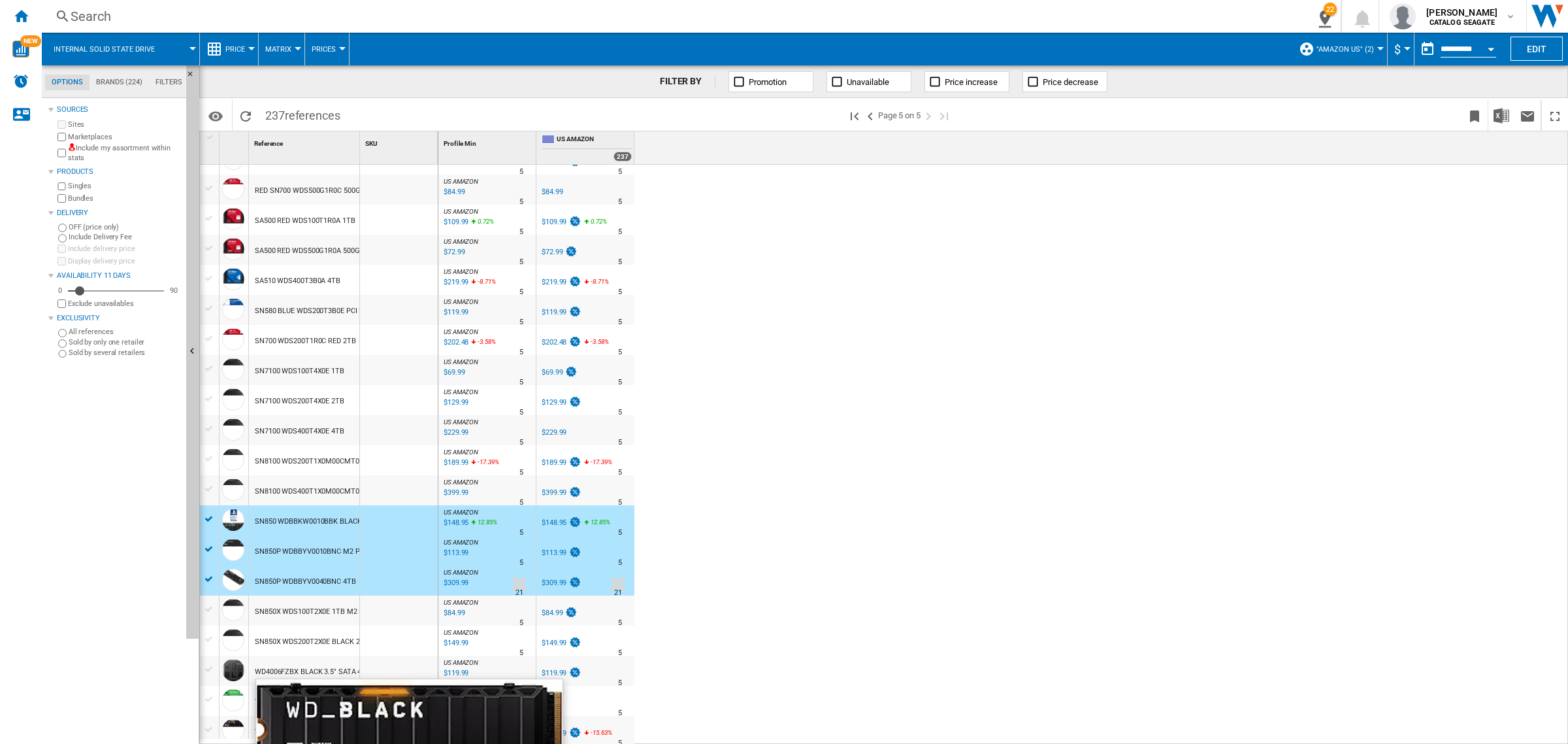
scroll to position [551, 0]
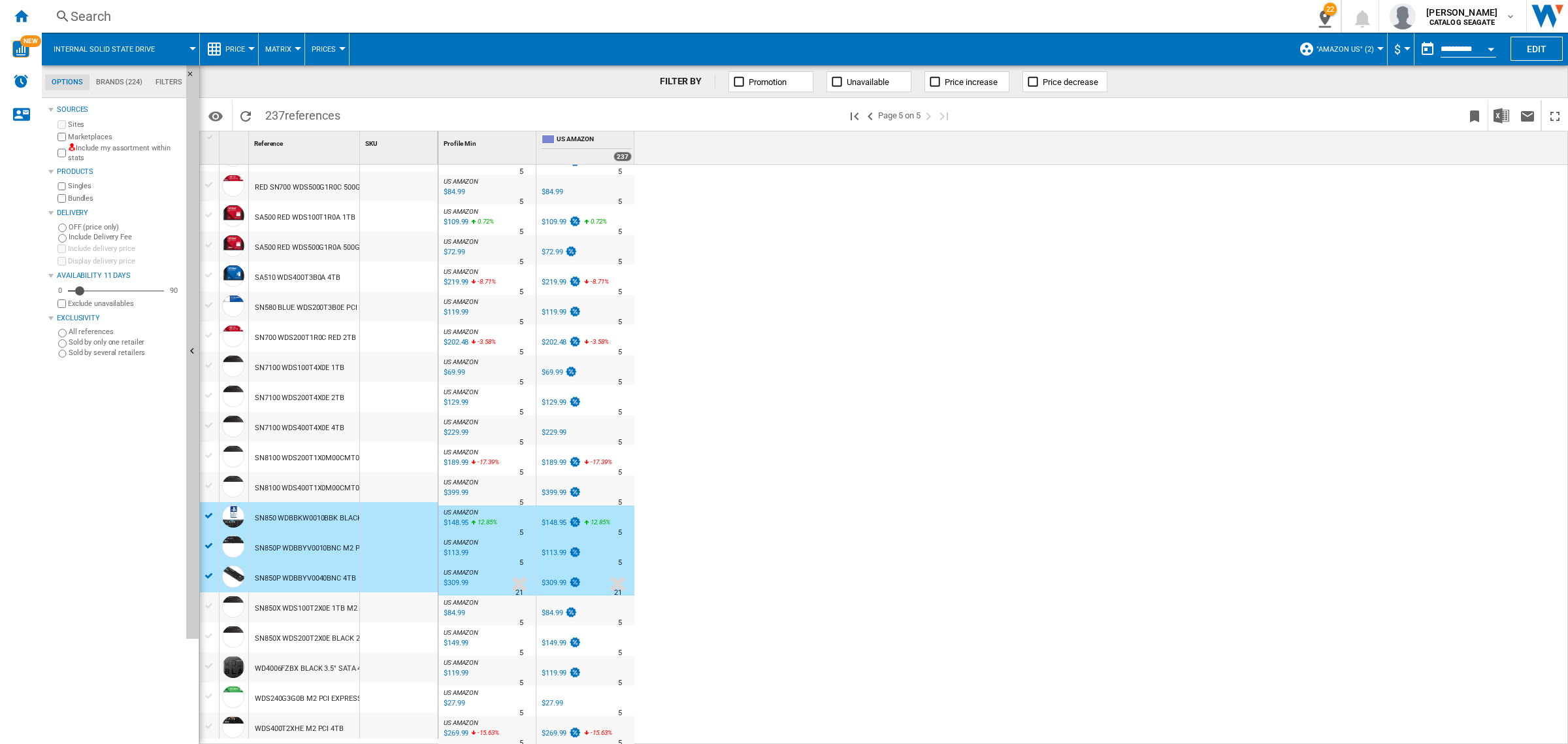
click at [213, 722] on div at bounding box center [210, 726] width 14 height 12
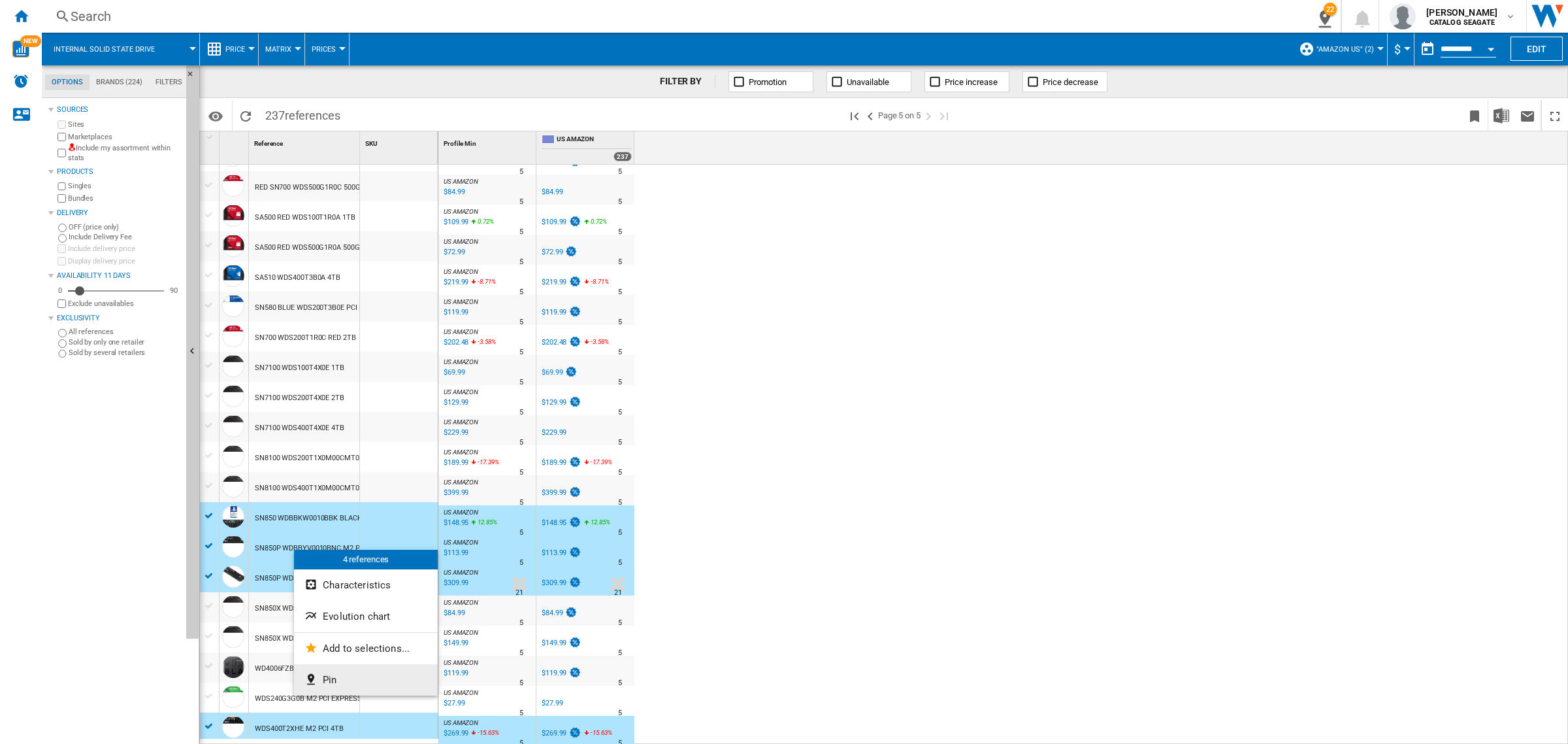
click at [335, 679] on span "Pin" at bounding box center [329, 679] width 14 height 12
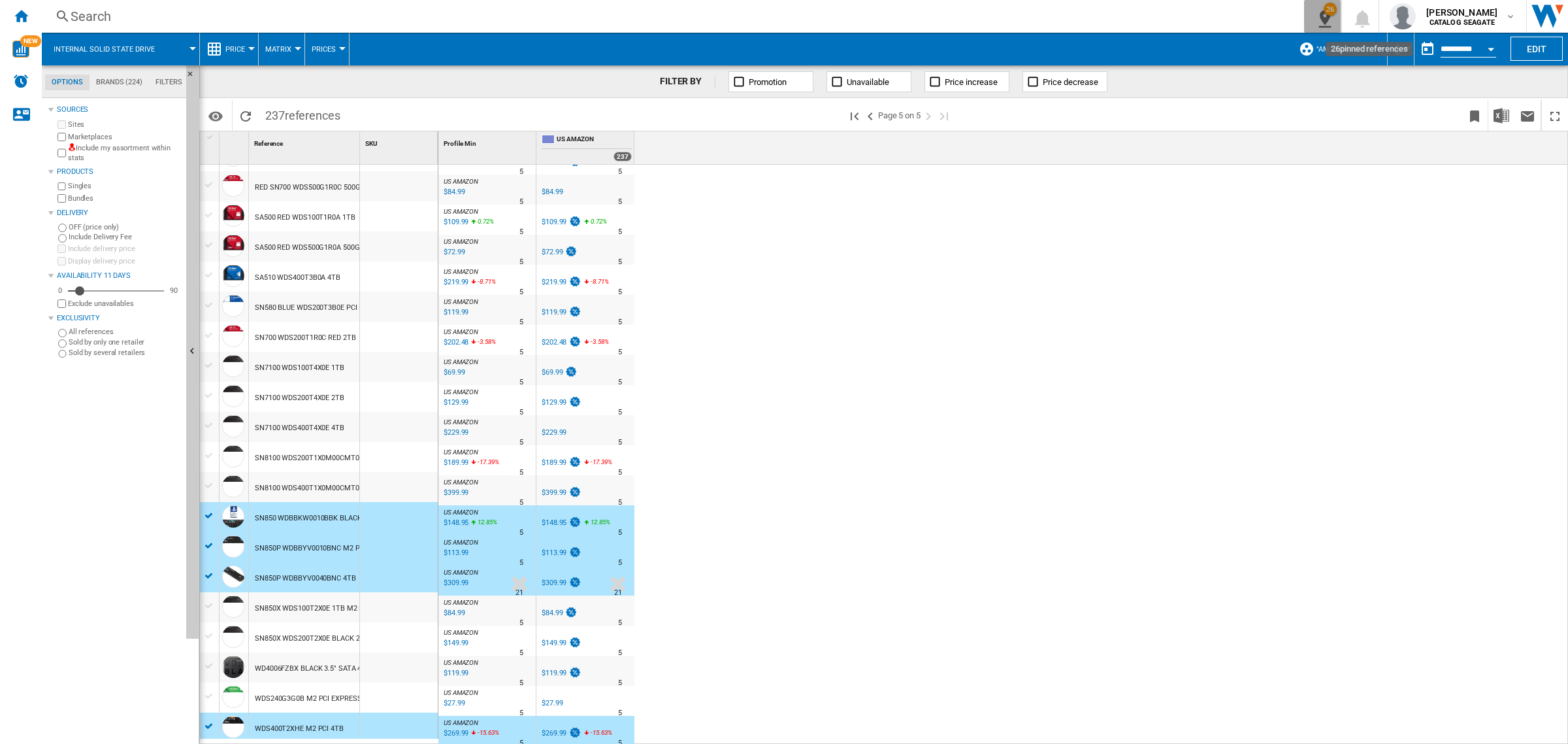
click at [1330, 22] on ng-md-icon "26\a pinned references" at bounding box center [1322, 16] width 16 height 16
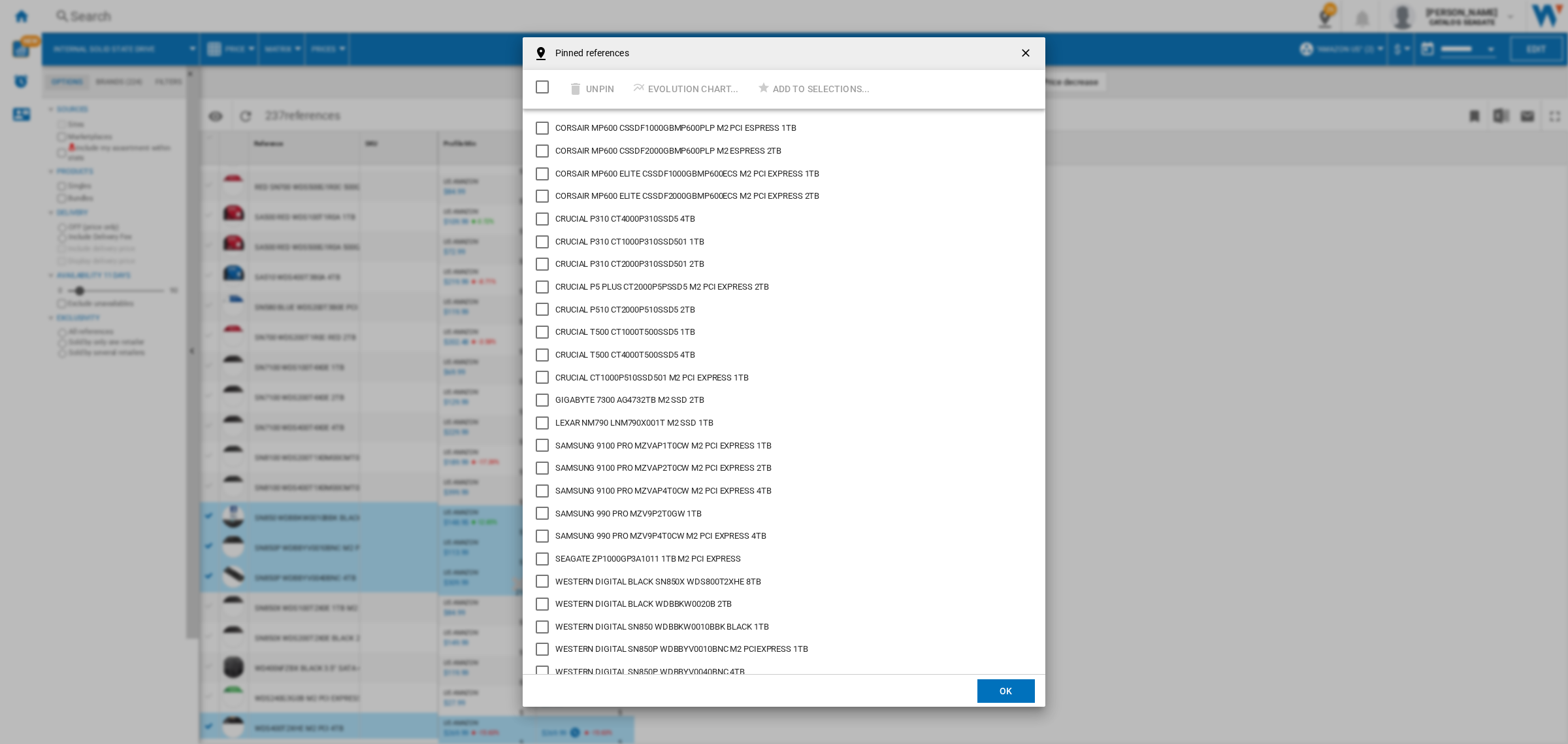
click at [544, 85] on div "Select/deselect all" at bounding box center [543, 87] width 13 height 13
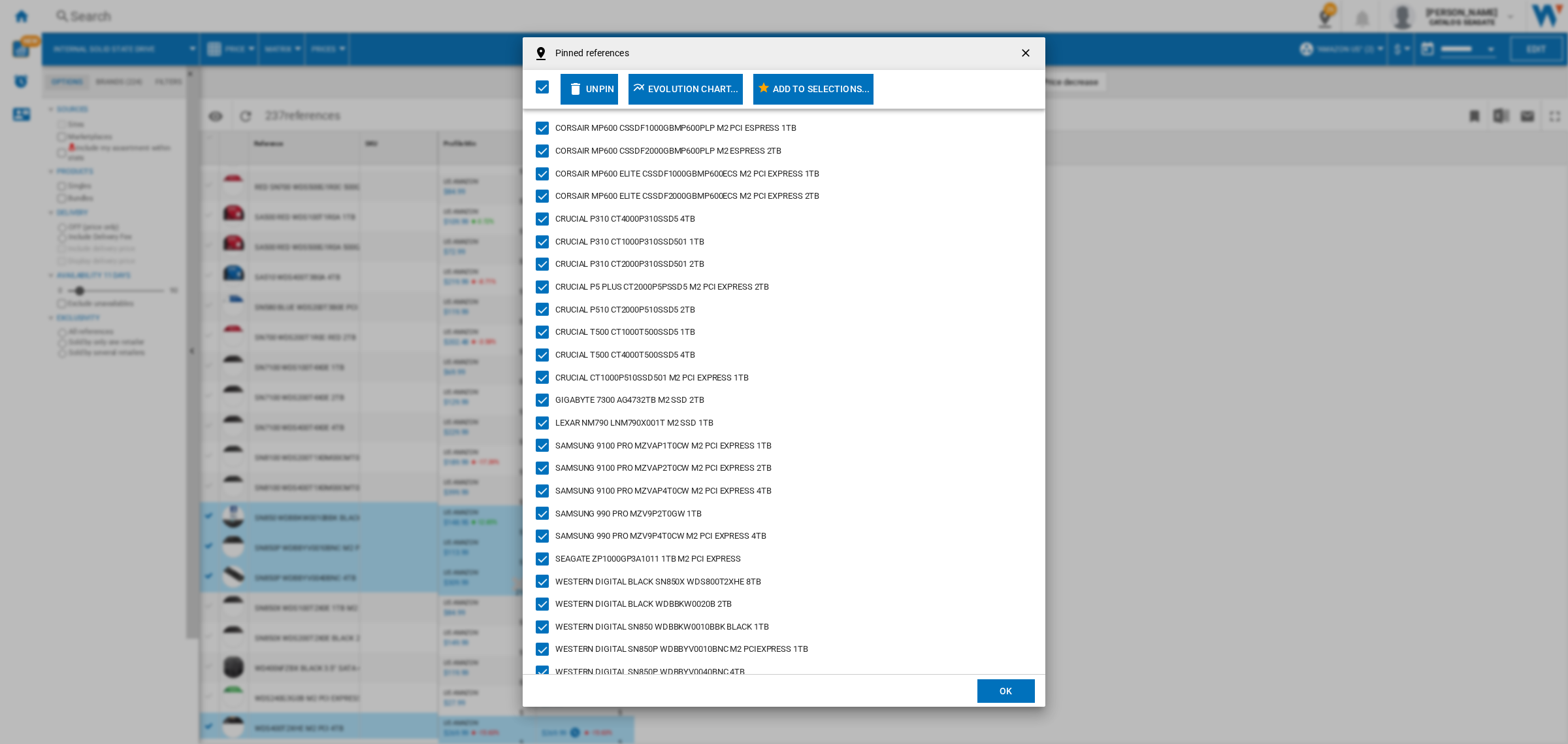
click at [840, 92] on div "Add to selections..." at bounding box center [821, 88] width 97 height 23
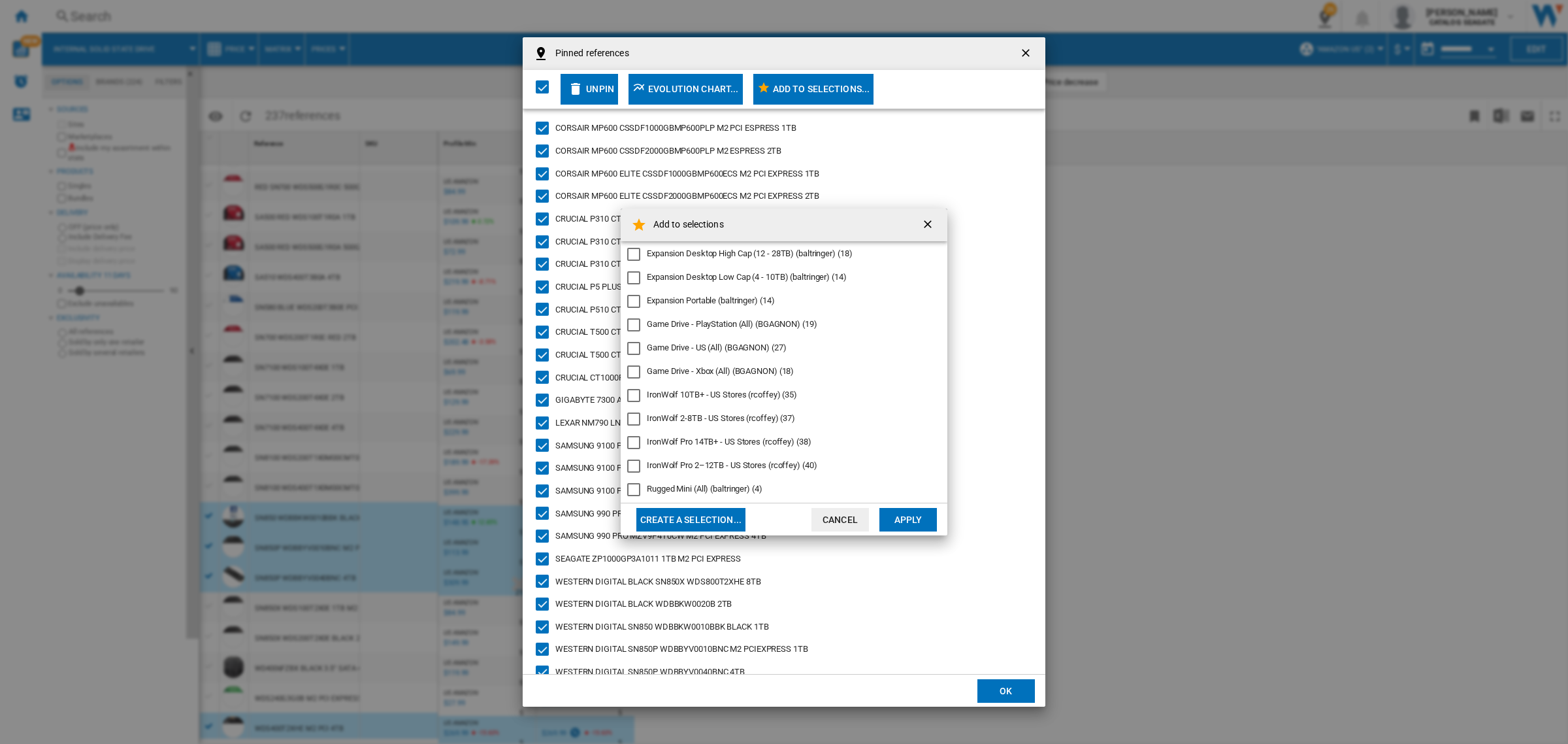
drag, startPoint x: 645, startPoint y: 324, endPoint x: 864, endPoint y: 346, distance: 220.1
click at [864, 346] on div "Expansion Desktop High Cap (12 - 28TB) (baltringer) (18) Expansion Desktop Low …" at bounding box center [784, 372] width 327 height 261
drag, startPoint x: 828, startPoint y: 322, endPoint x: 726, endPoint y: 327, distance: 102.1
click at [726, 327] on md-checkbox "Game Drive - PlayStation (All) (BGAGNON) (19)" at bounding box center [779, 325] width 303 height 13
click at [640, 325] on div "Game Drive - PlayStation (All) (BGAGNON)" at bounding box center [634, 325] width 13 height 13
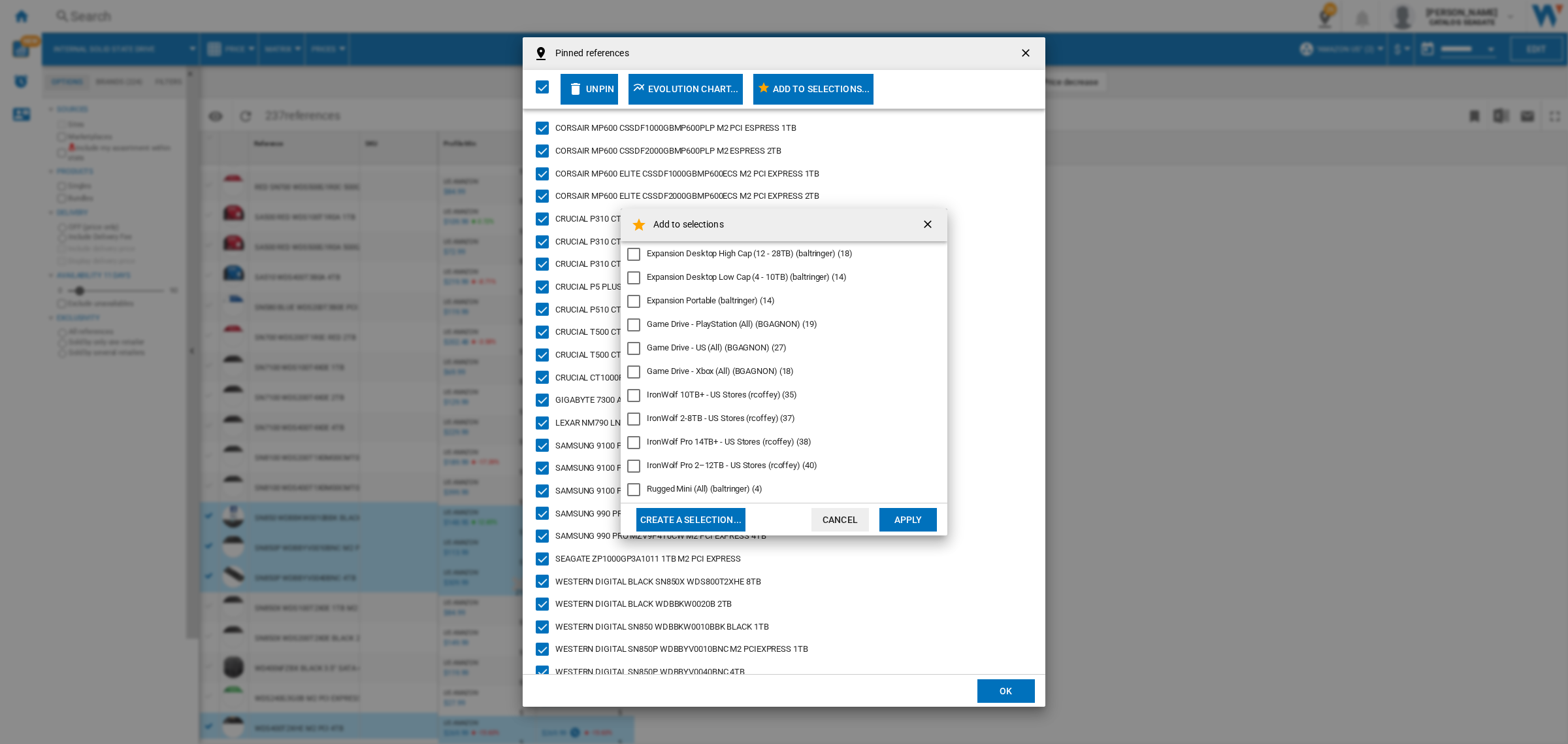
click at [701, 520] on button "Create a selection..." at bounding box center [690, 519] width 109 height 23
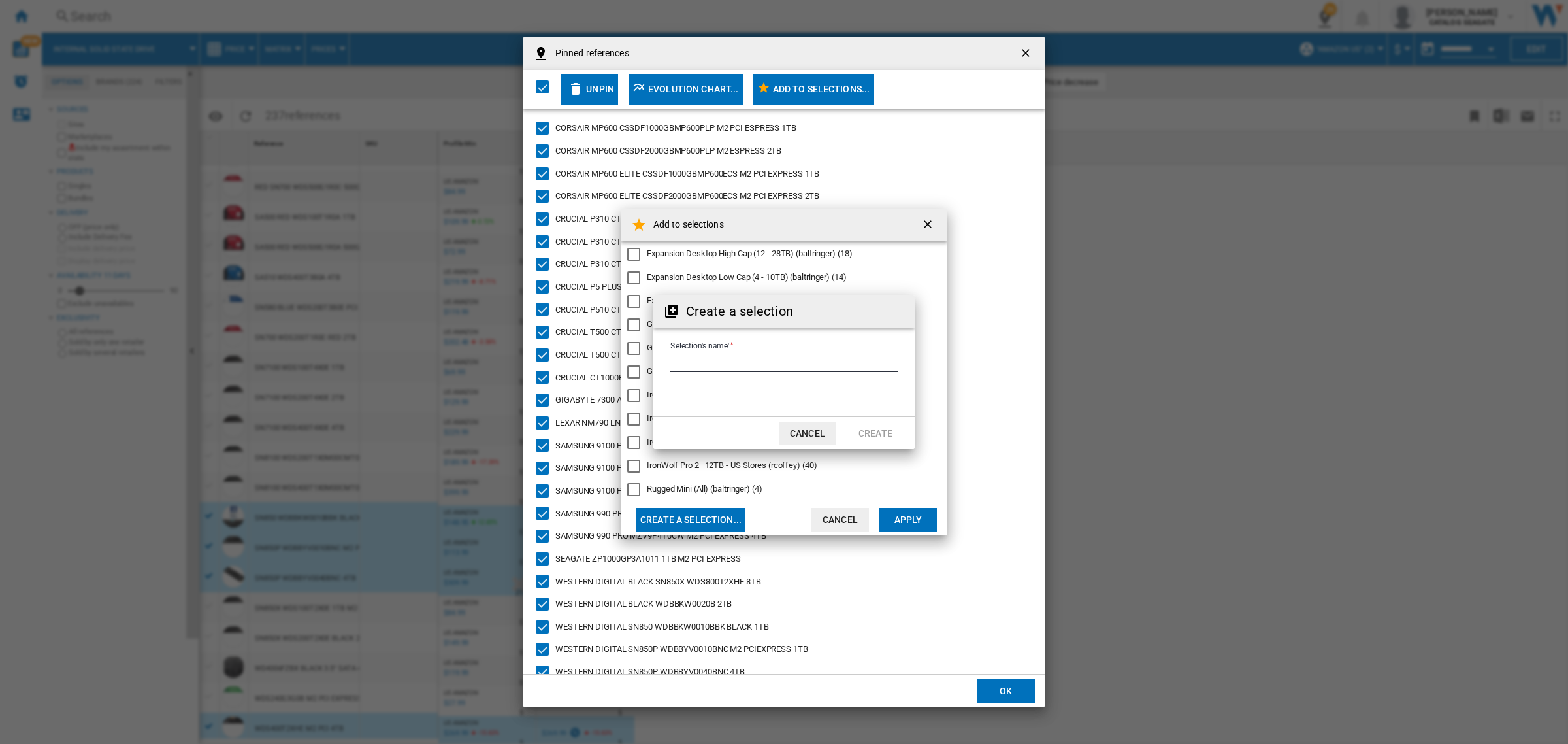
click at [729, 358] on input "Selection's name'" at bounding box center [784, 361] width 227 height 20
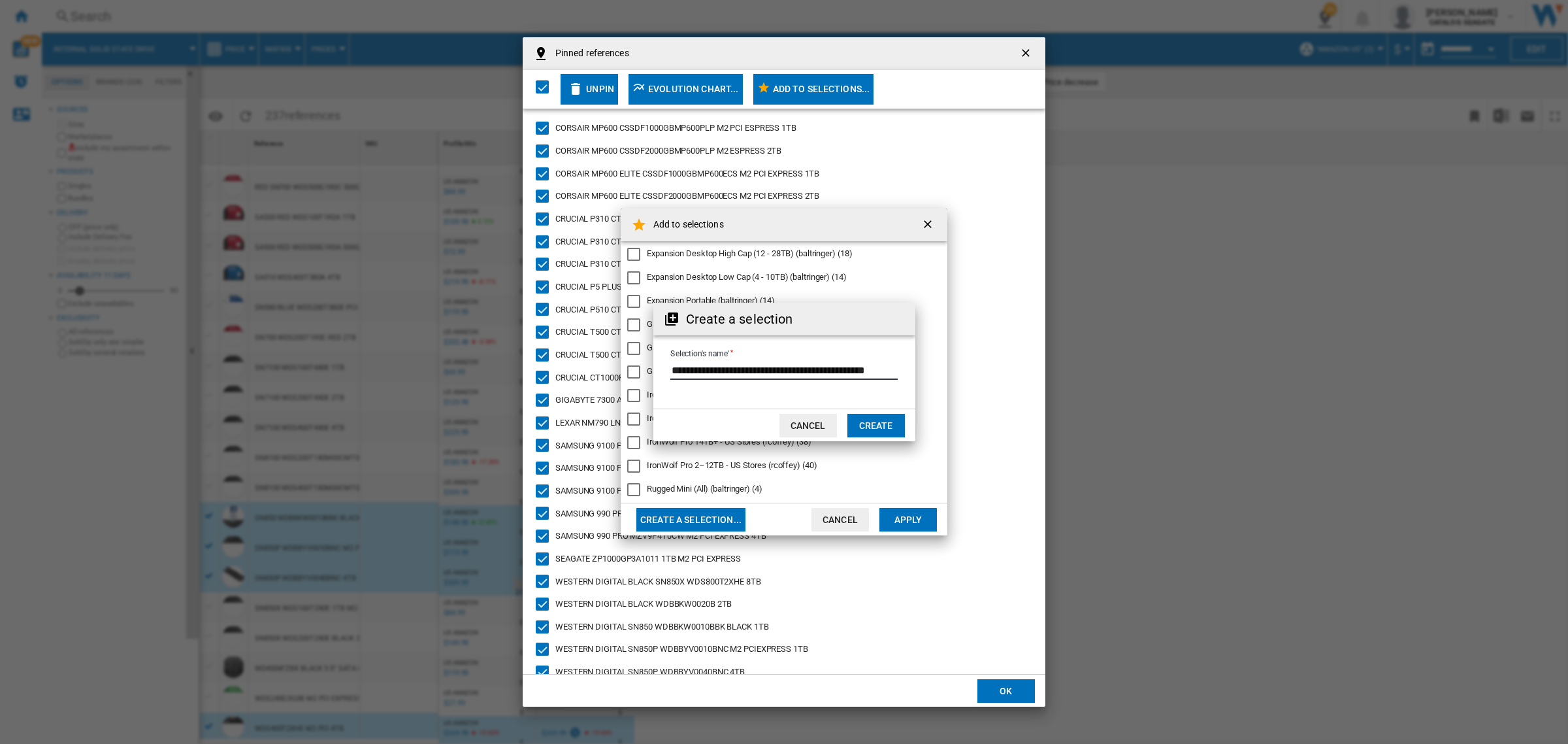
scroll to position [0, 22]
type input "**********"
click at [877, 432] on button "Create" at bounding box center [876, 425] width 57 height 23
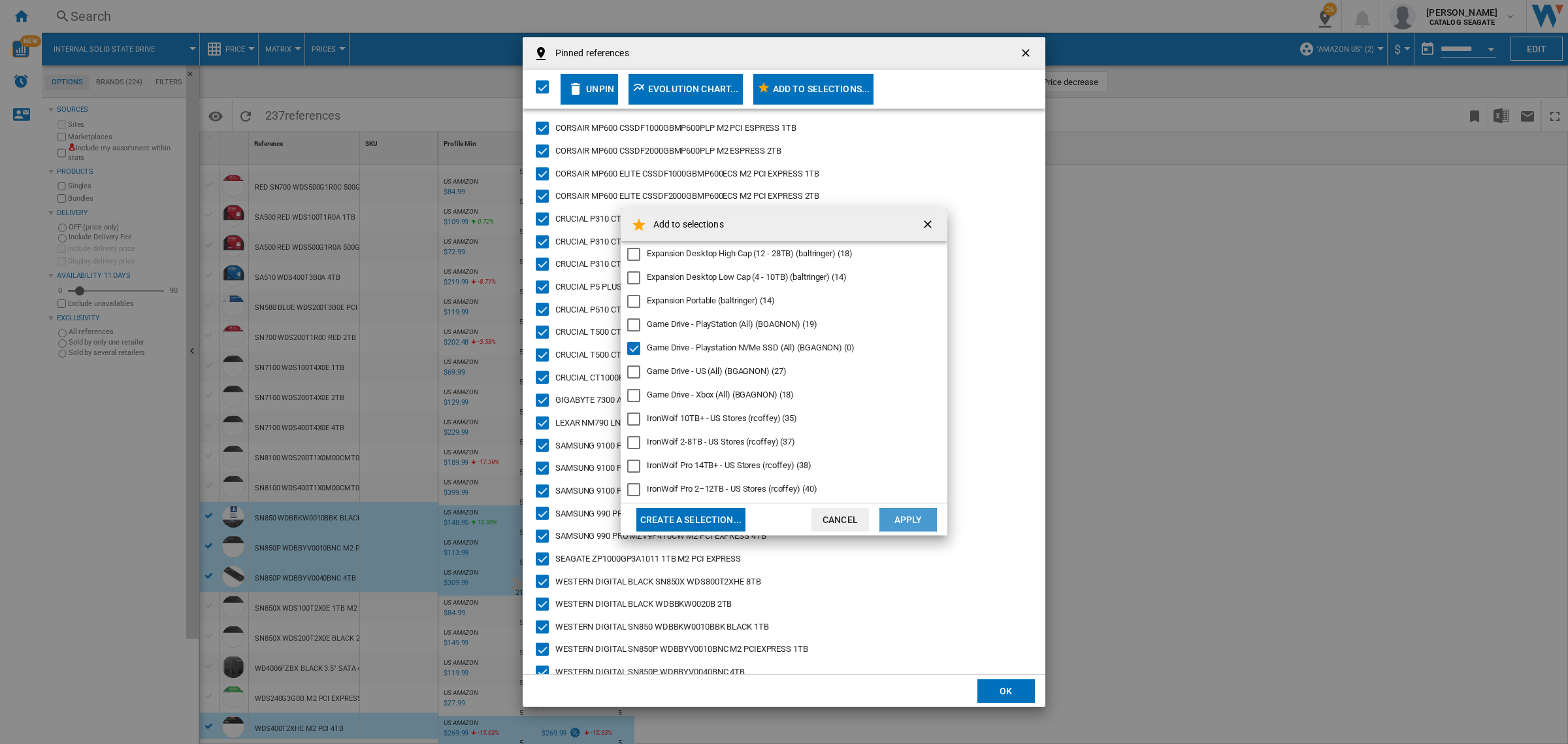
click at [917, 521] on button "Apply" at bounding box center [907, 519] width 57 height 23
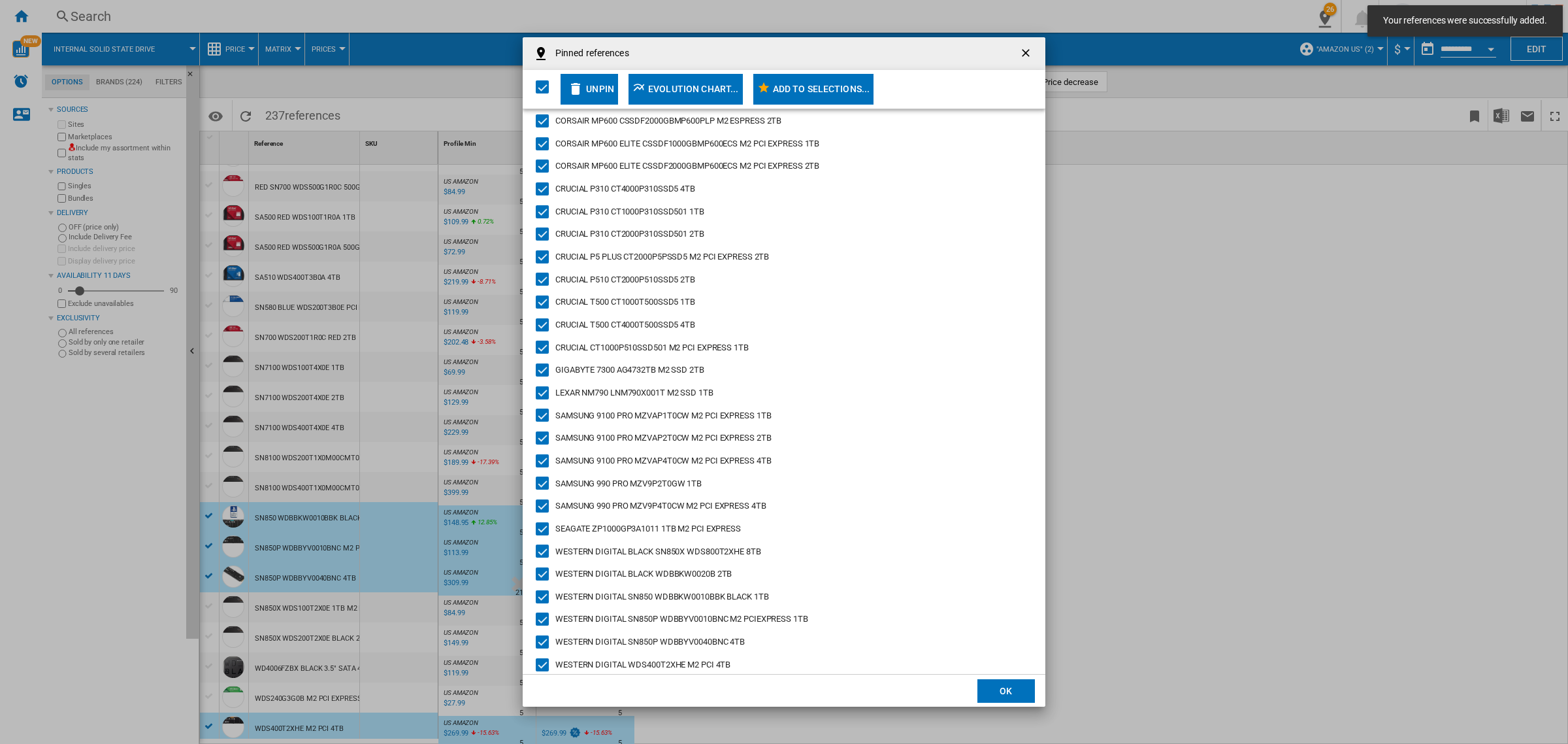
scroll to position [43, 0]
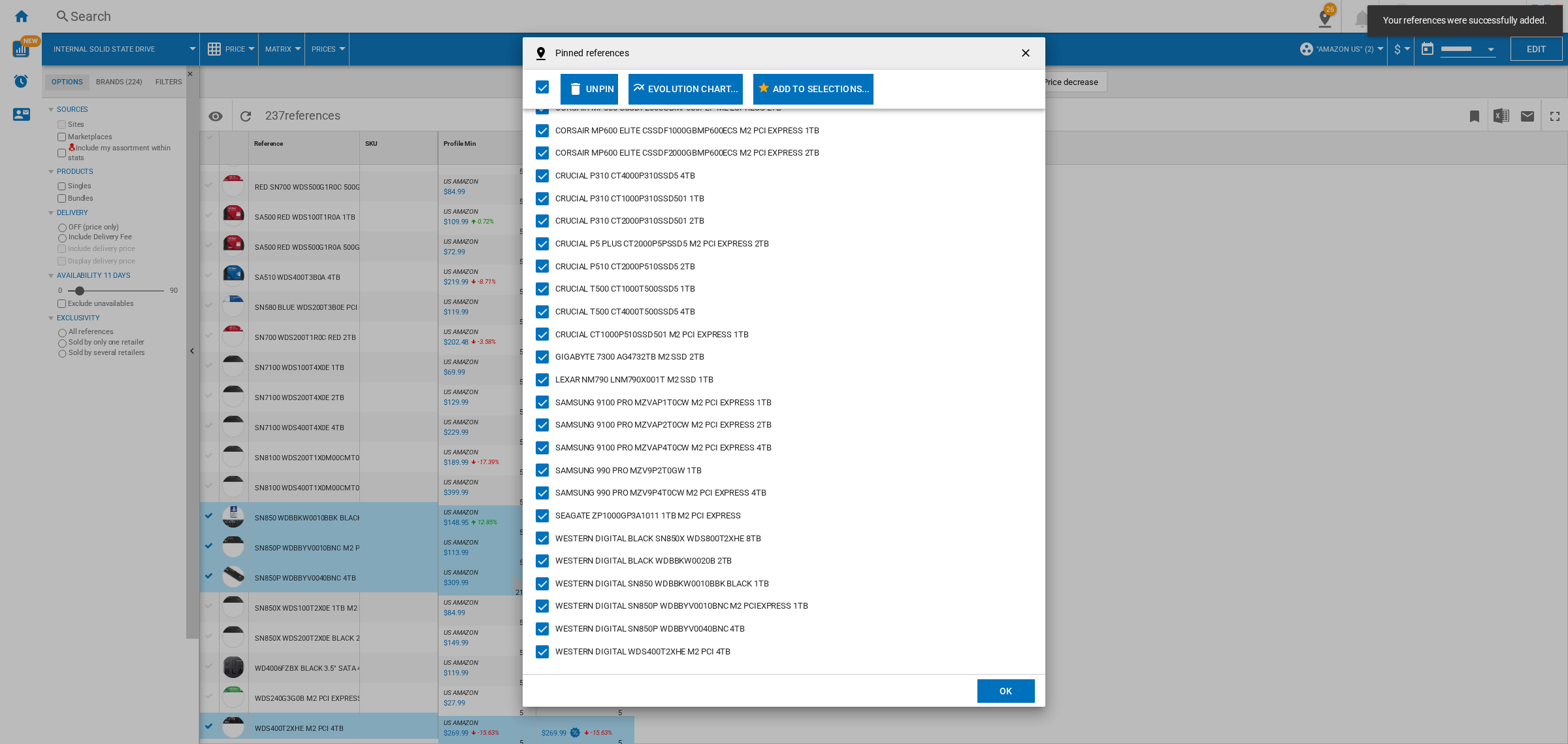
click at [1026, 53] on ng-md-icon "getI18NText('BUTTONS.CLOSE_DIALOG')" at bounding box center [1027, 54] width 16 height 16
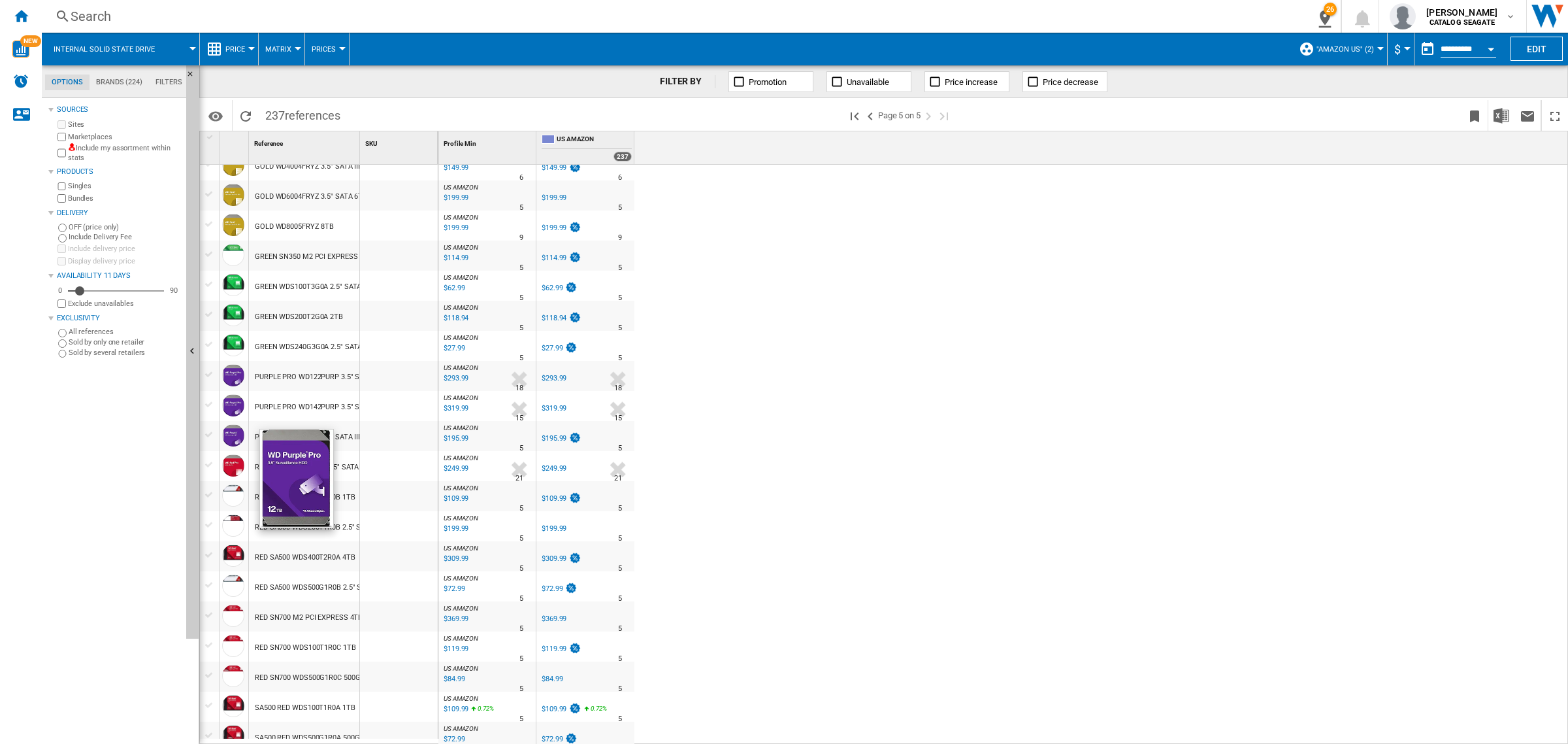
scroll to position [0, 0]
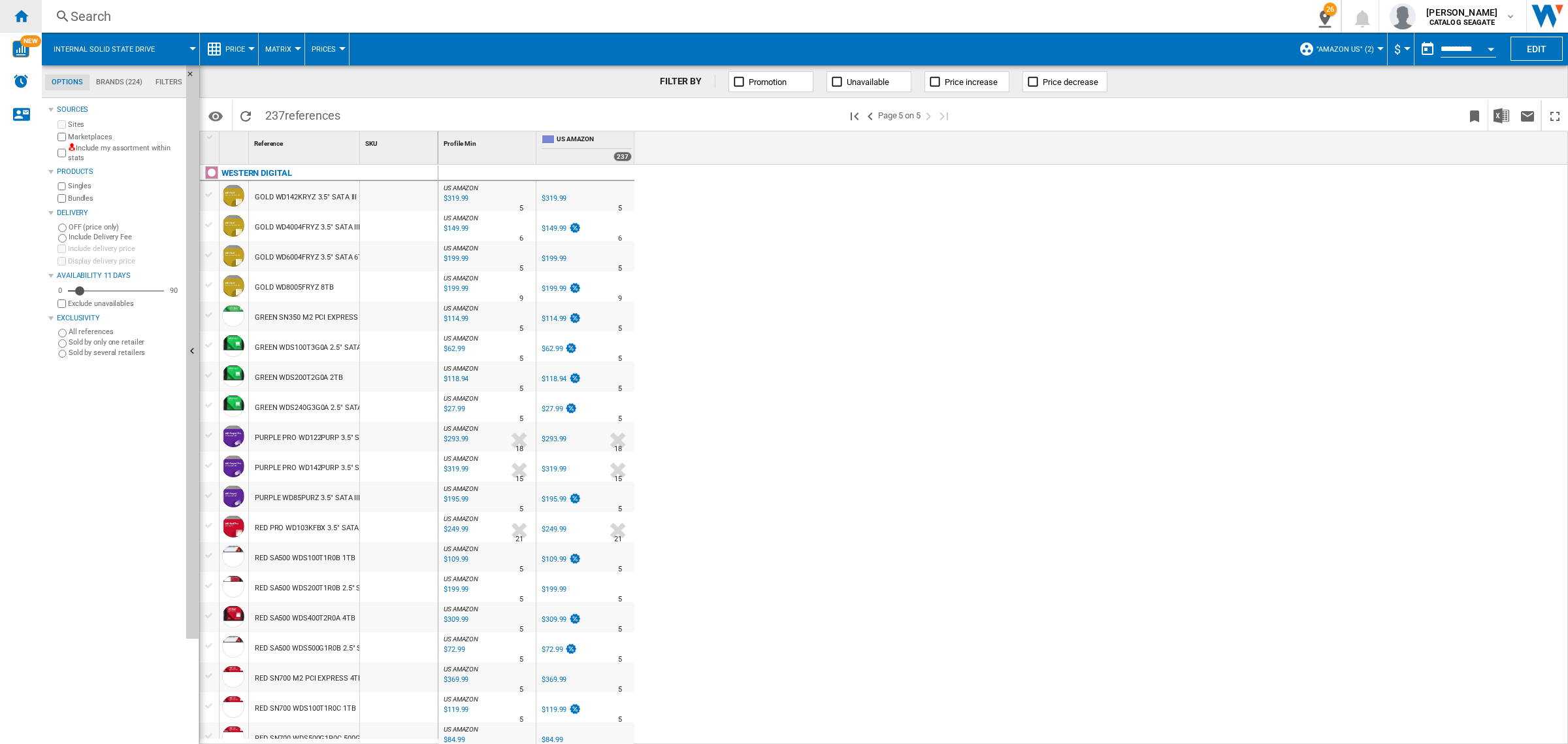
click at [24, 20] on ng-md-icon "Home" at bounding box center [21, 15] width 16 height 16
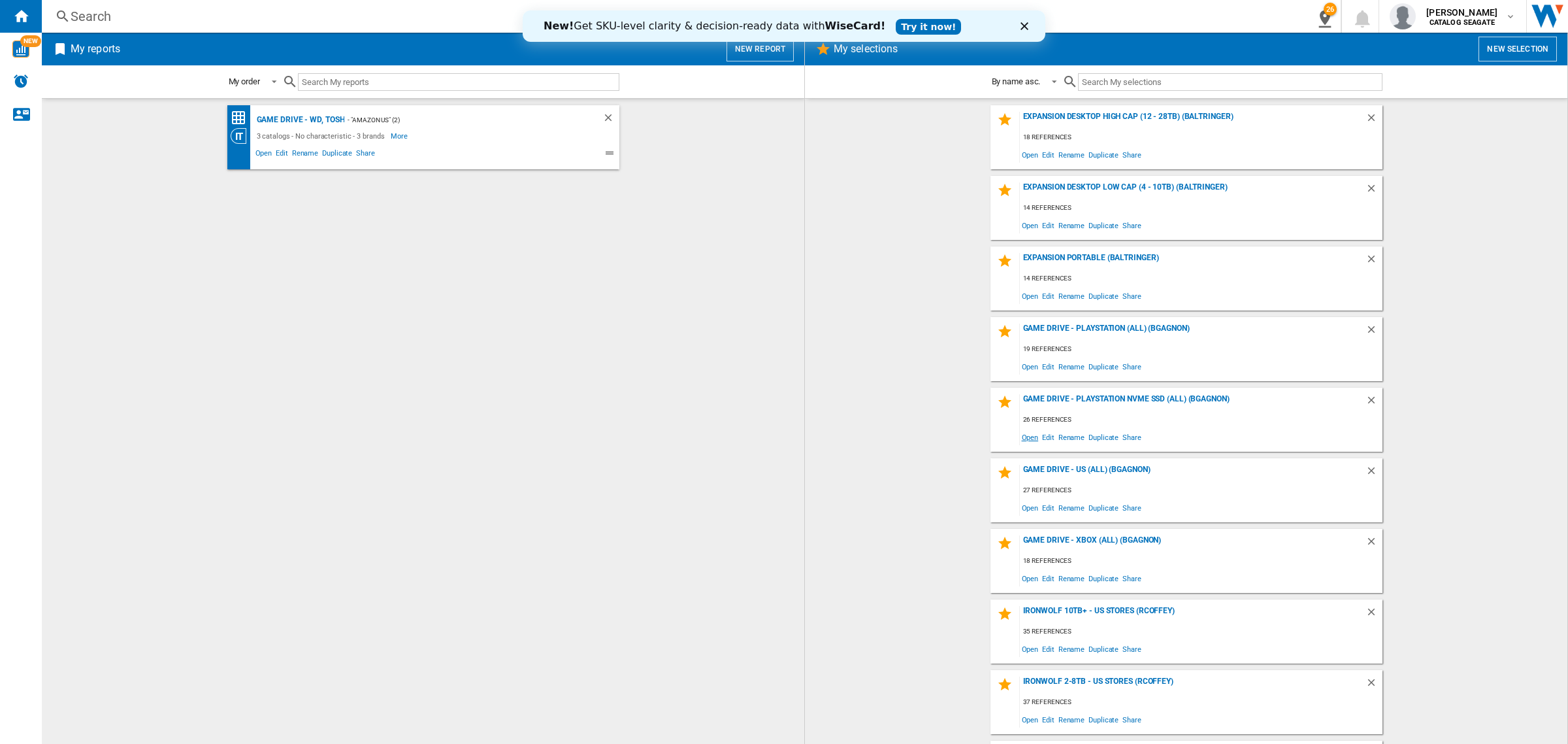
click at [1024, 438] on span "Open" at bounding box center [1030, 436] width 21 height 18
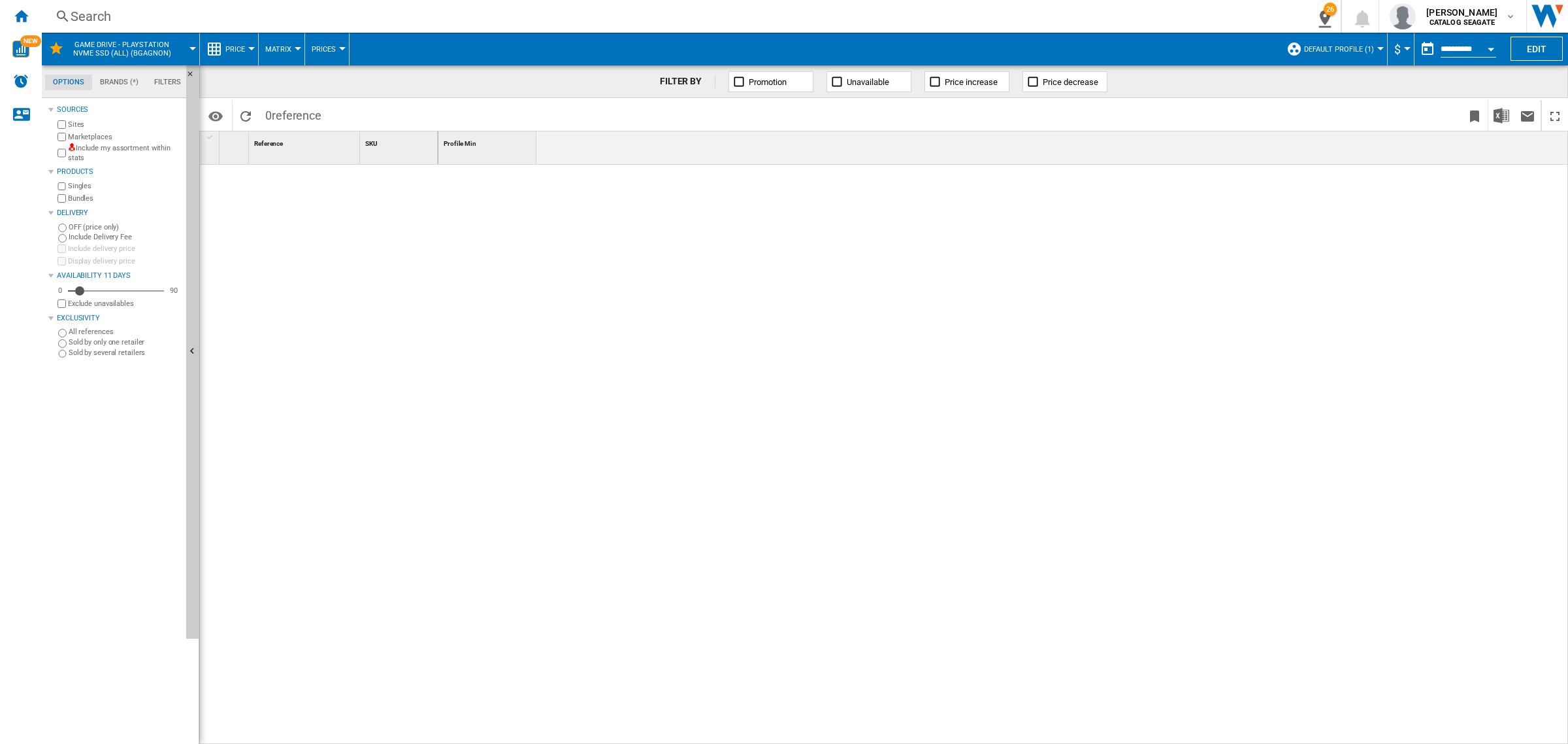
click at [1294, 41] on ng-md-icon at bounding box center [1294, 49] width 16 height 16
click at [1314, 139] on md-radio-button "US Retailers (9)" at bounding box center [1352, 140] width 115 height 12
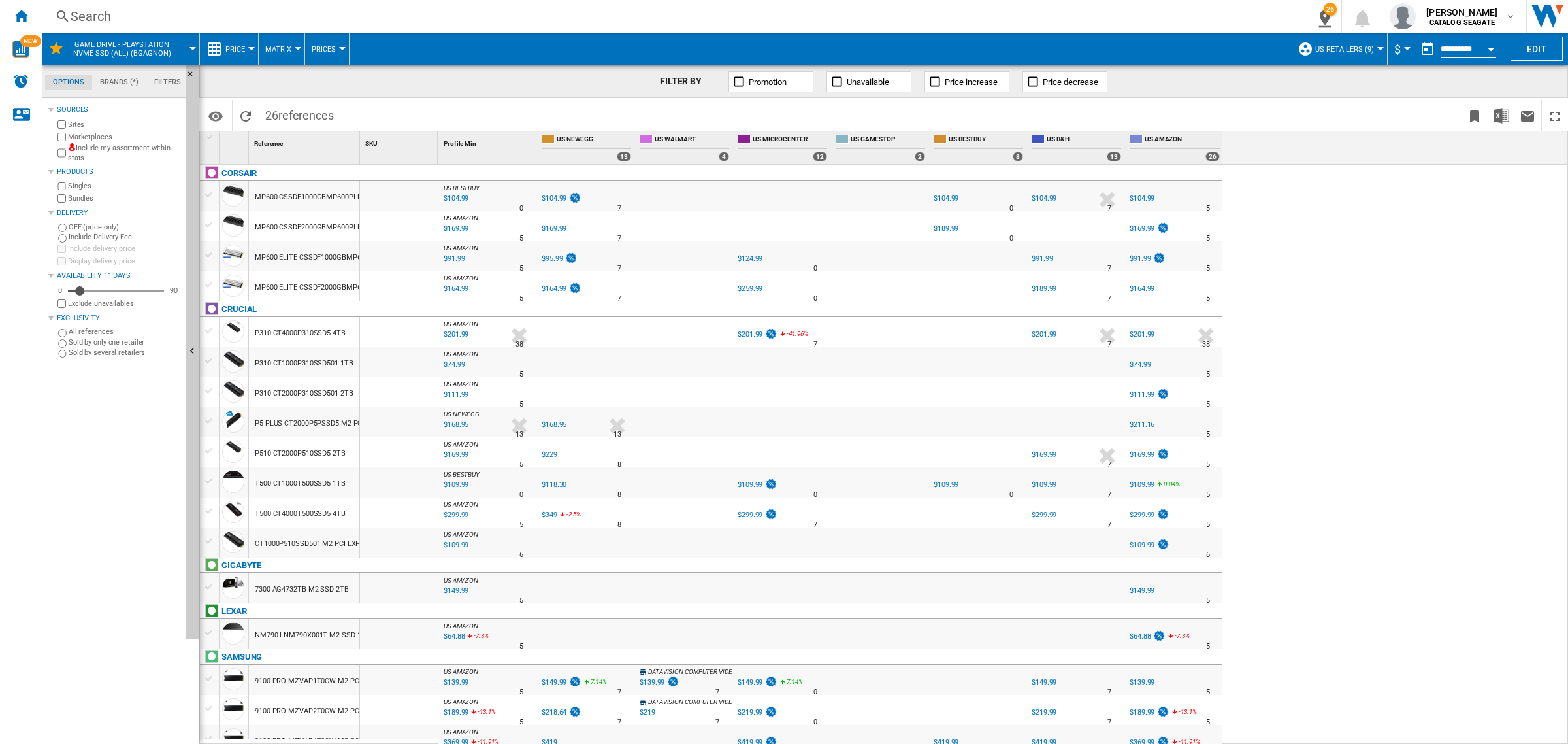
click at [229, 40] on button "Price" at bounding box center [239, 49] width 26 height 33
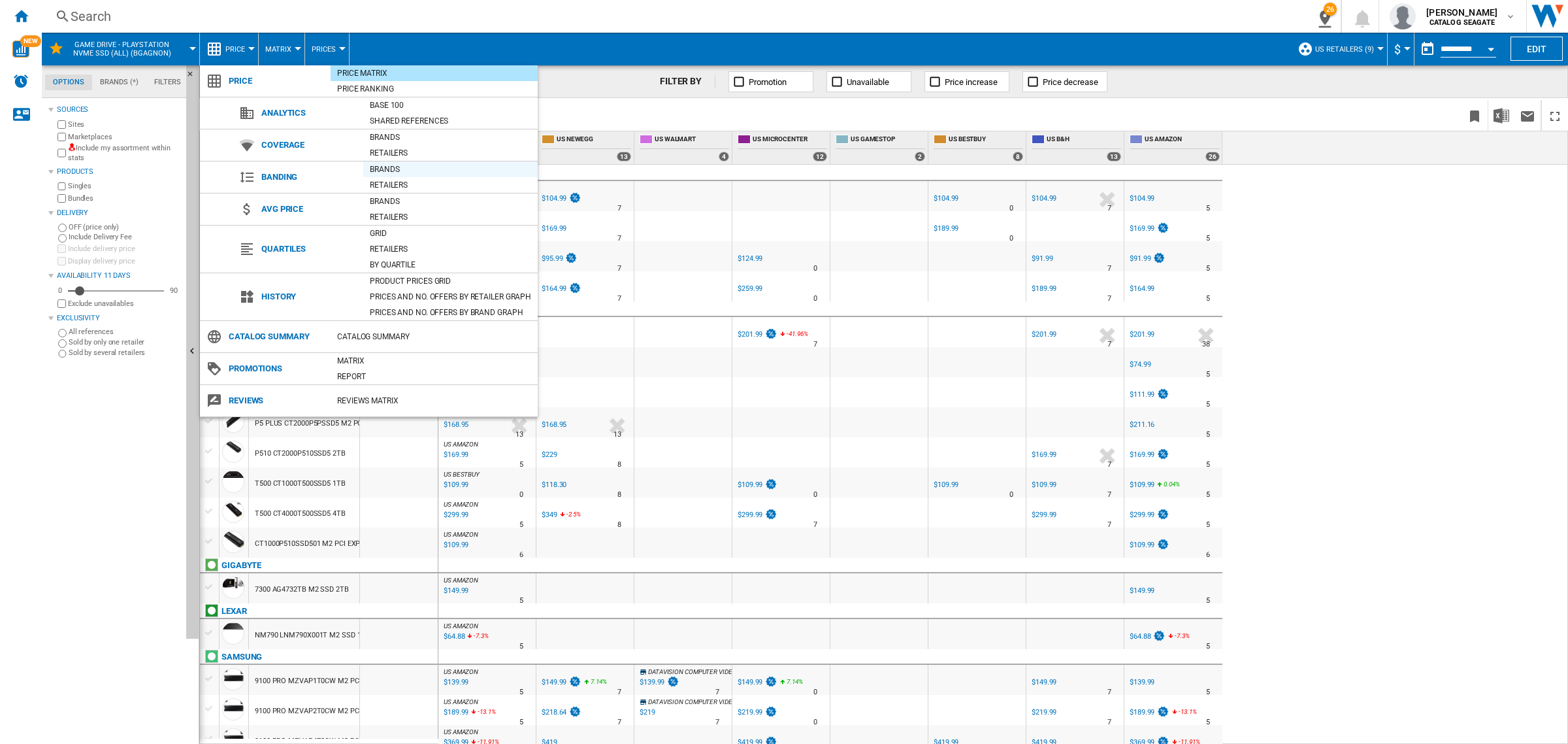
click at [381, 168] on div "Brands" at bounding box center [450, 169] width 174 height 13
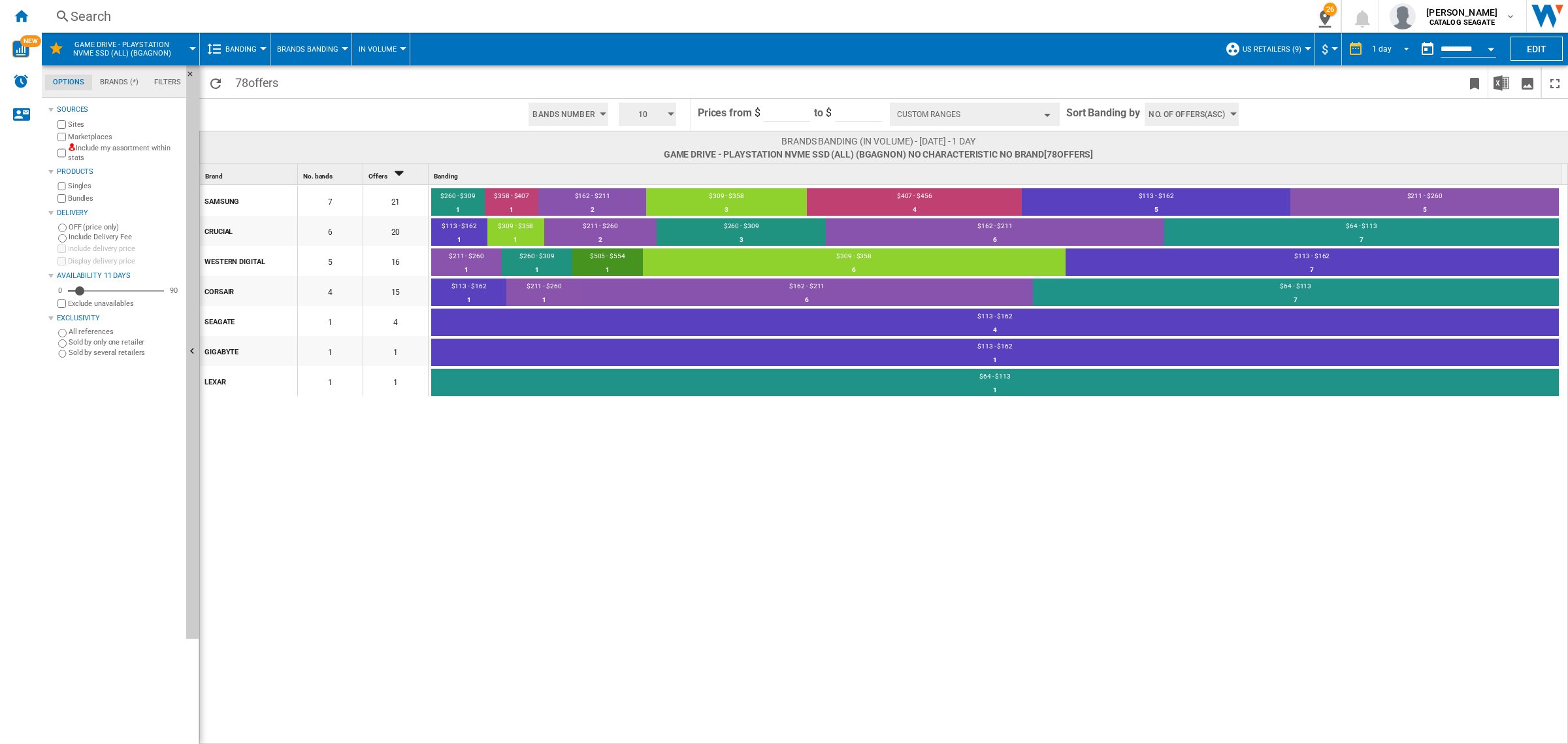
click at [1386, 51] on div "1 day" at bounding box center [1382, 49] width 20 height 9
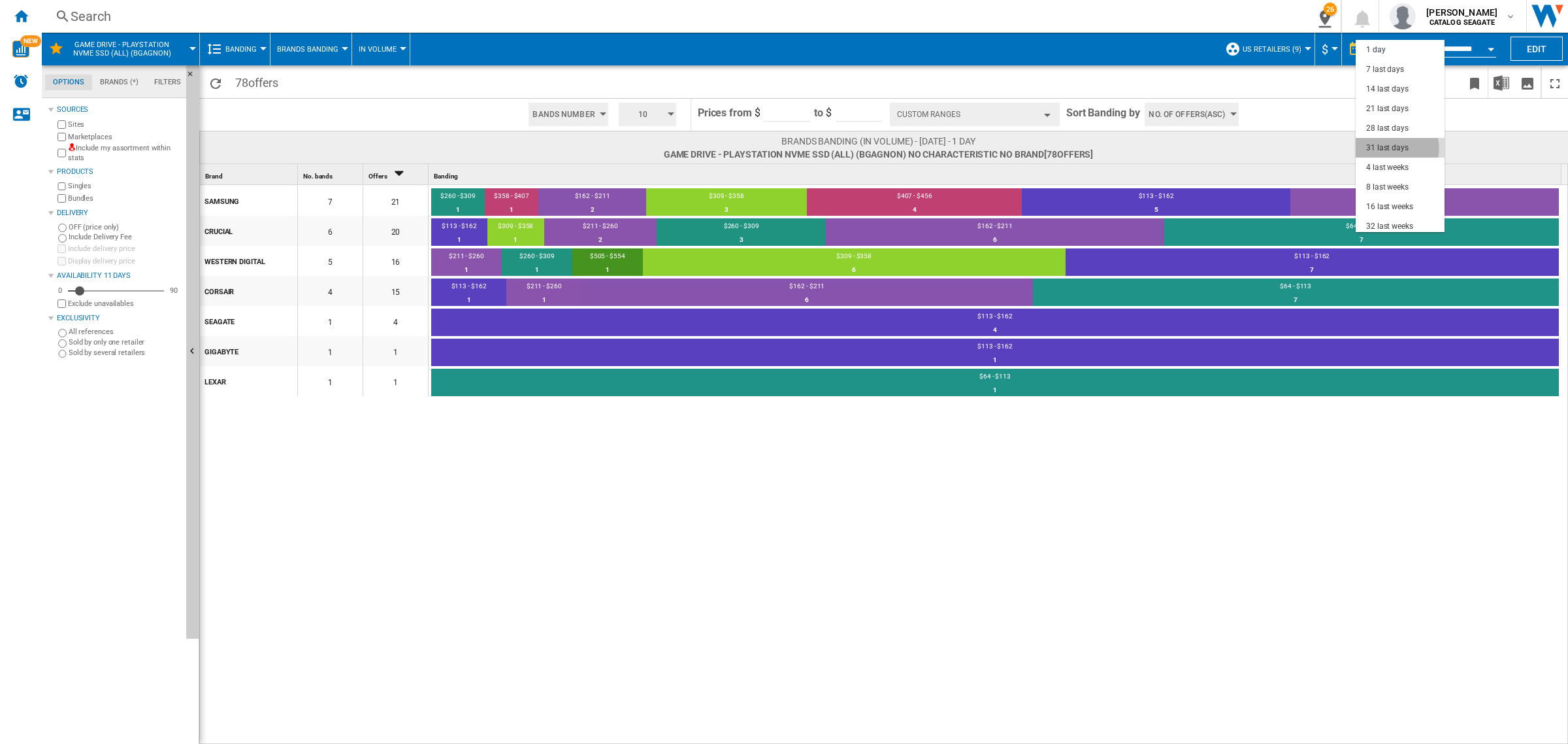
click at [1382, 149] on div "31 last days" at bounding box center [1387, 148] width 42 height 11
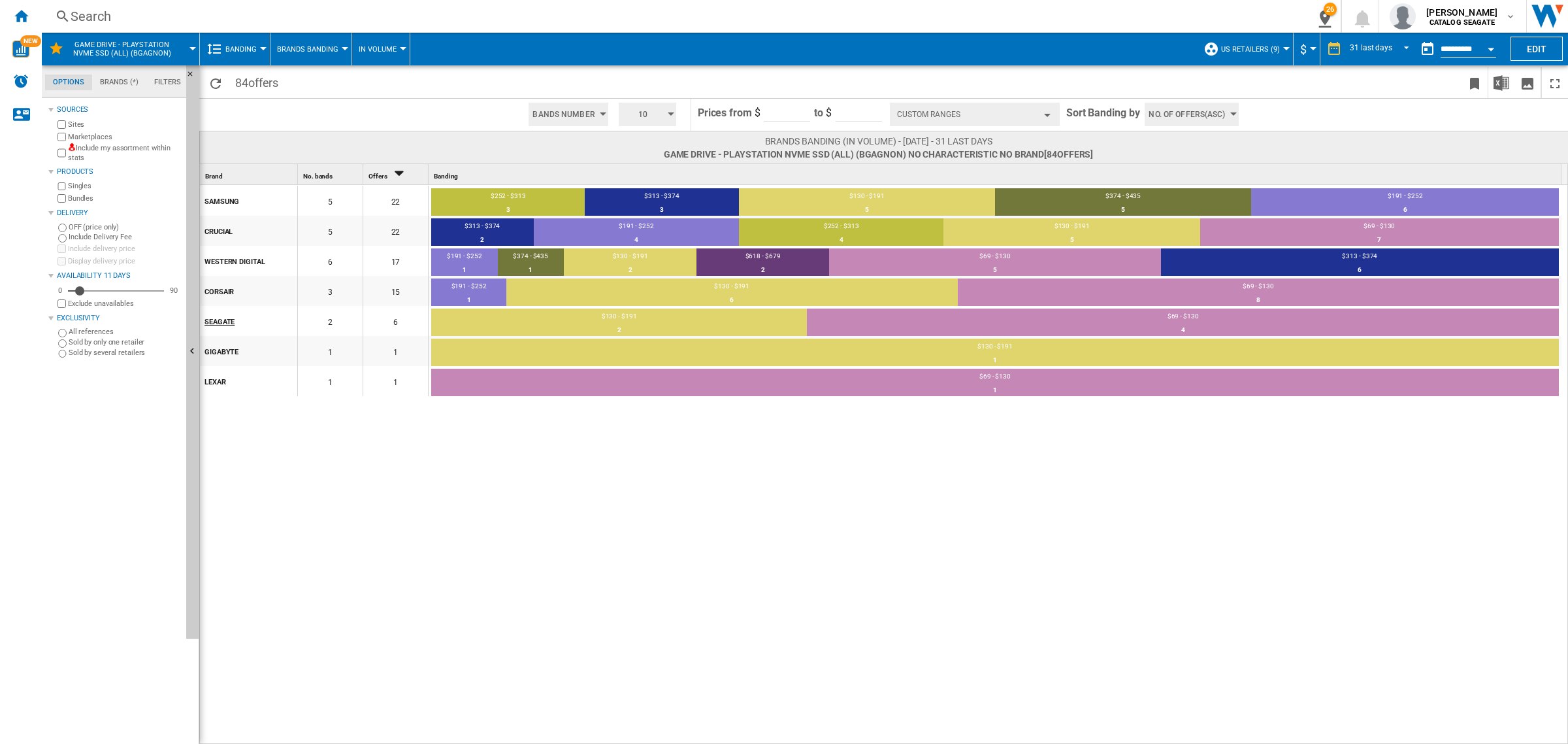
click at [214, 322] on div "SEAGATE" at bounding box center [251, 320] width 92 height 27
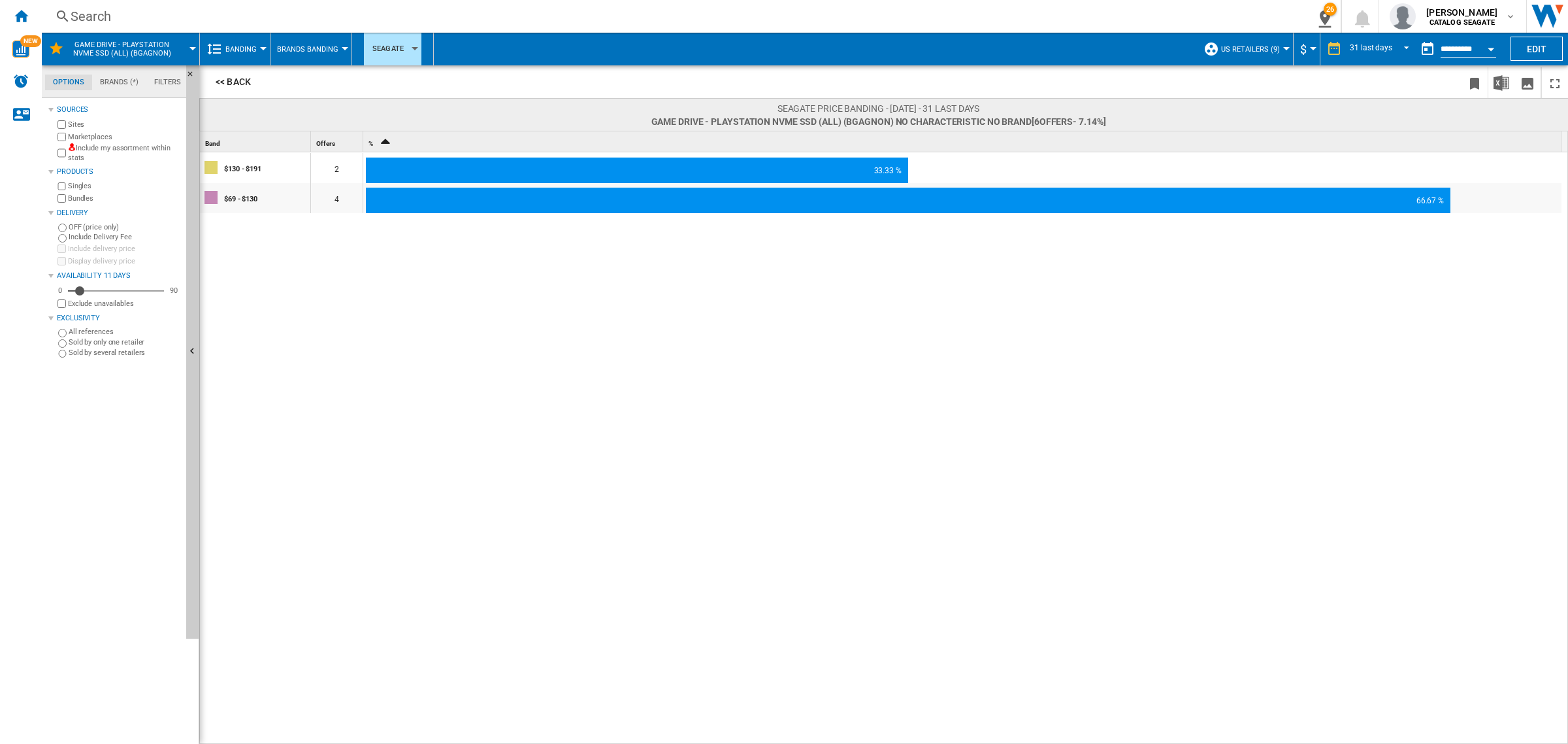
click at [298, 51] on span "Brands Banding" at bounding box center [308, 49] width 62 height 8
click at [243, 44] on md-backdrop at bounding box center [784, 372] width 1568 height 744
click at [232, 77] on button "<< Back" at bounding box center [233, 81] width 57 height 25
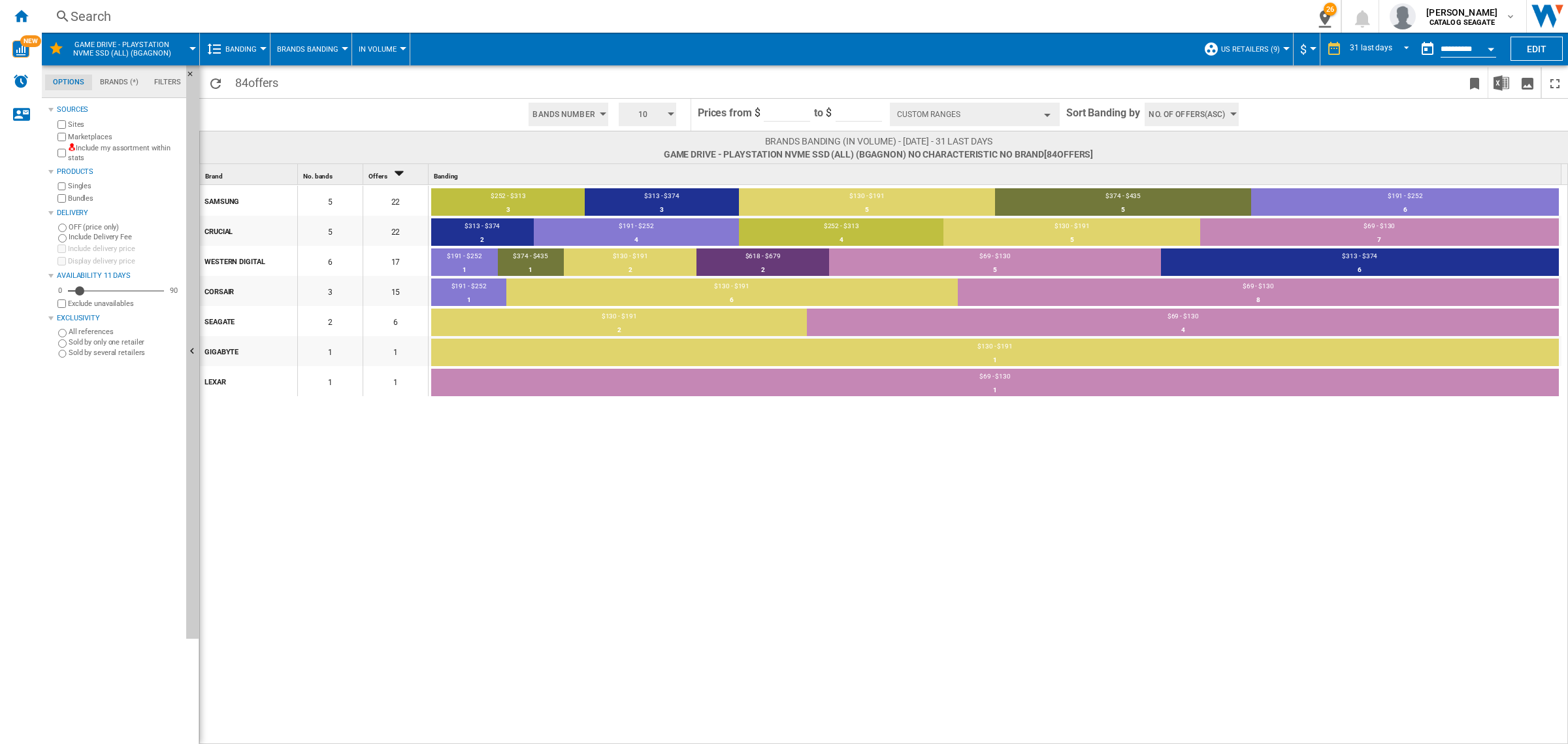
click at [263, 48] on div at bounding box center [263, 48] width 7 height 3
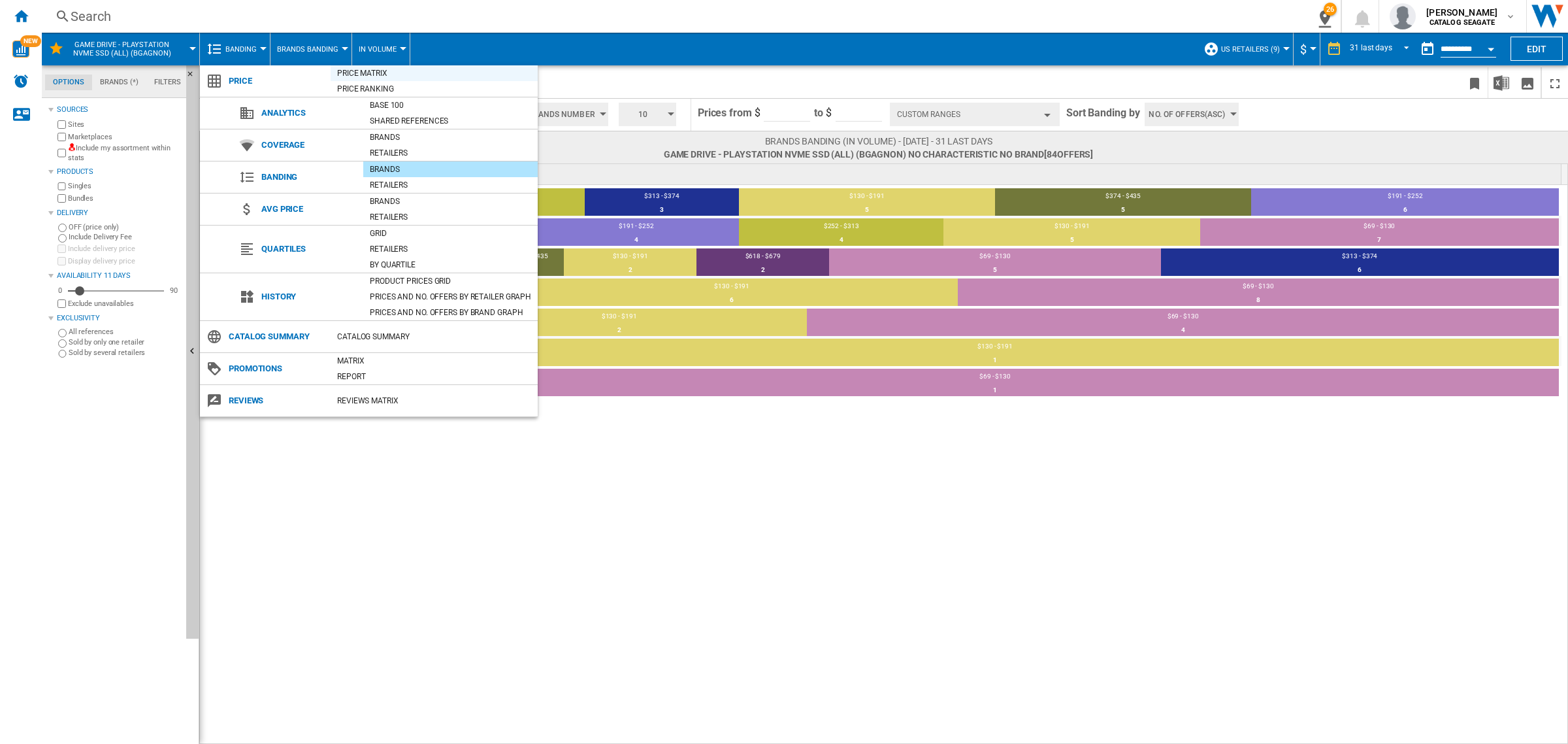
click at [355, 68] on div "Price Matrix" at bounding box center [433, 73] width 207 height 13
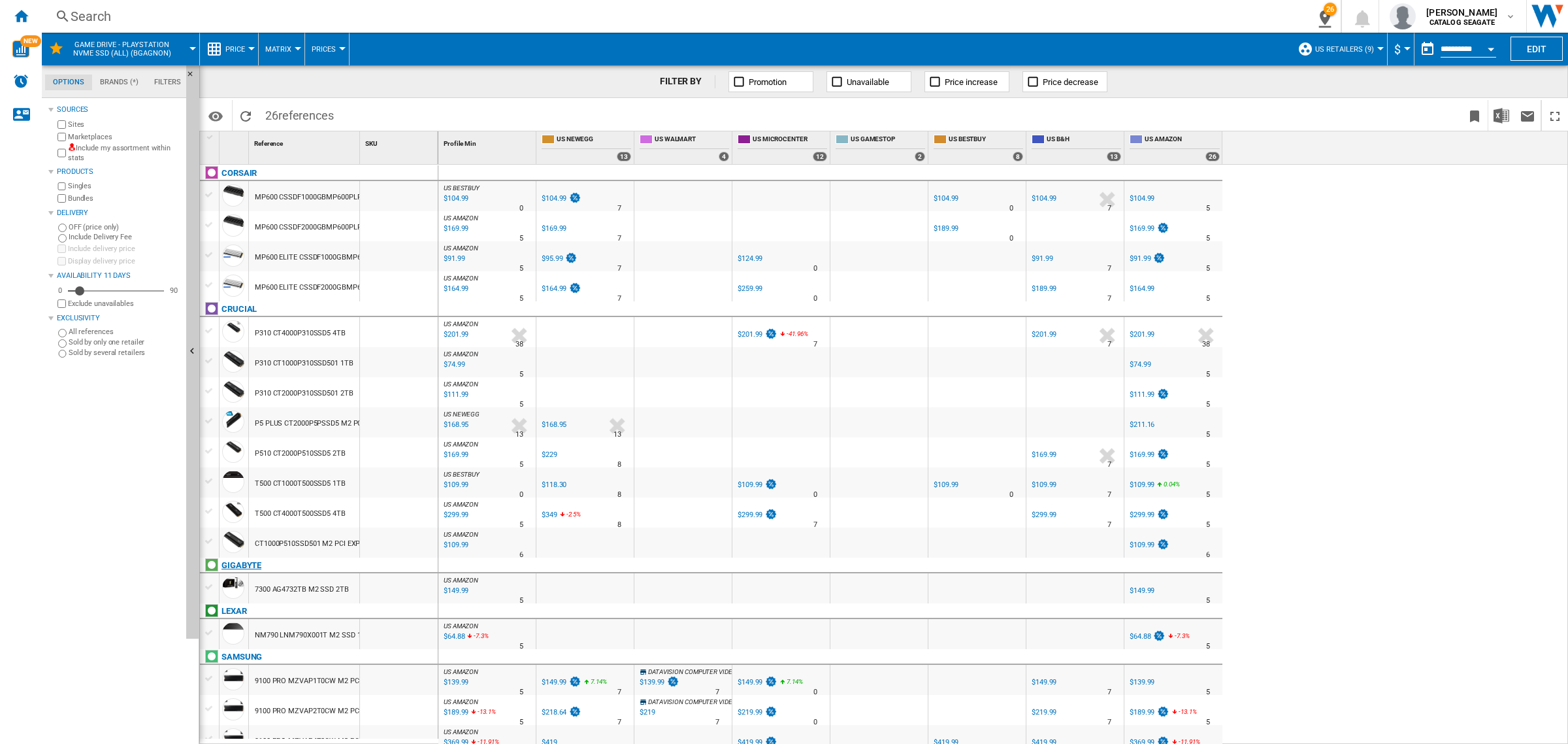
scroll to position [299, 0]
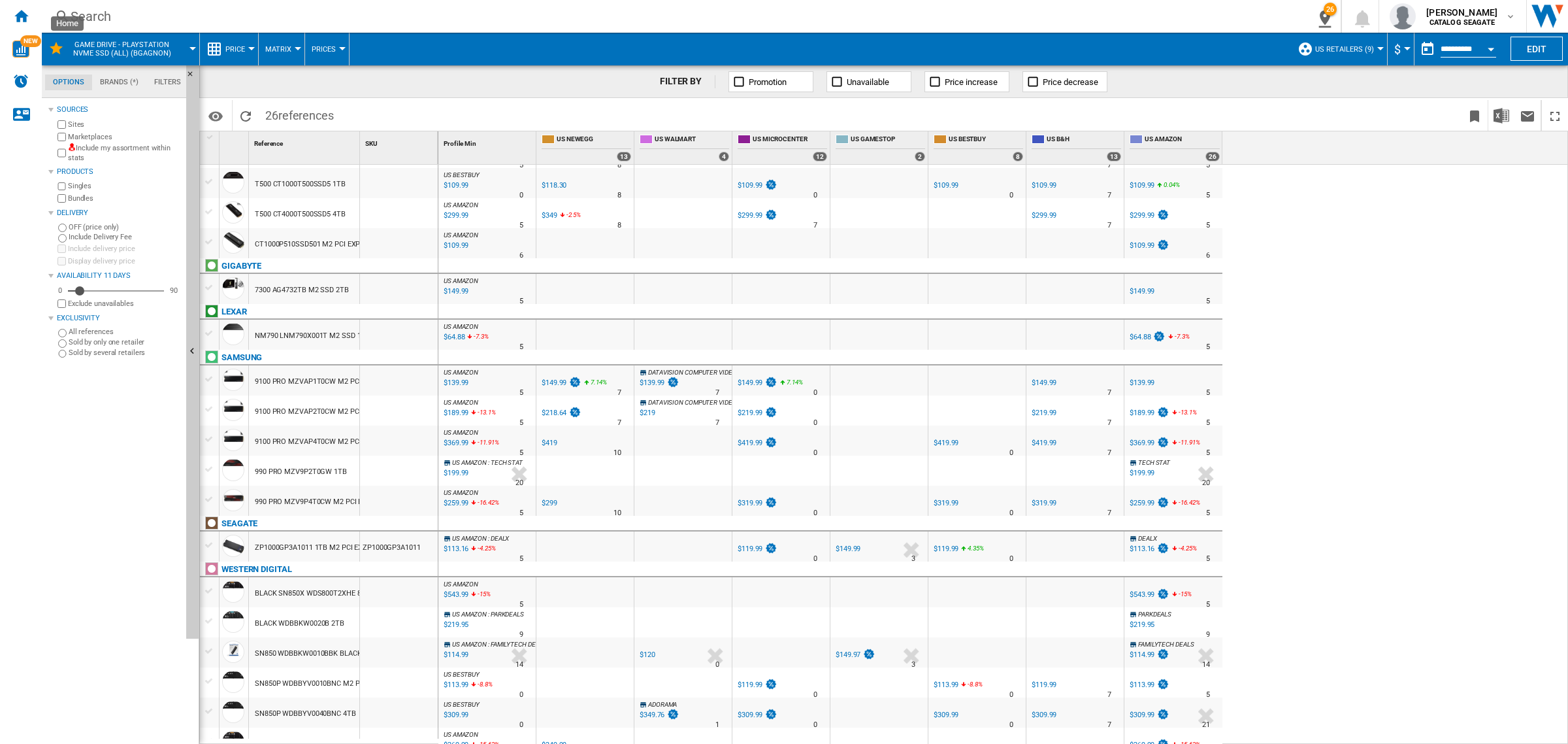
drag, startPoint x: 23, startPoint y: 20, endPoint x: 520, endPoint y: 694, distance: 837.4
click at [23, 20] on ng-md-icon "Home" at bounding box center [21, 15] width 16 height 16
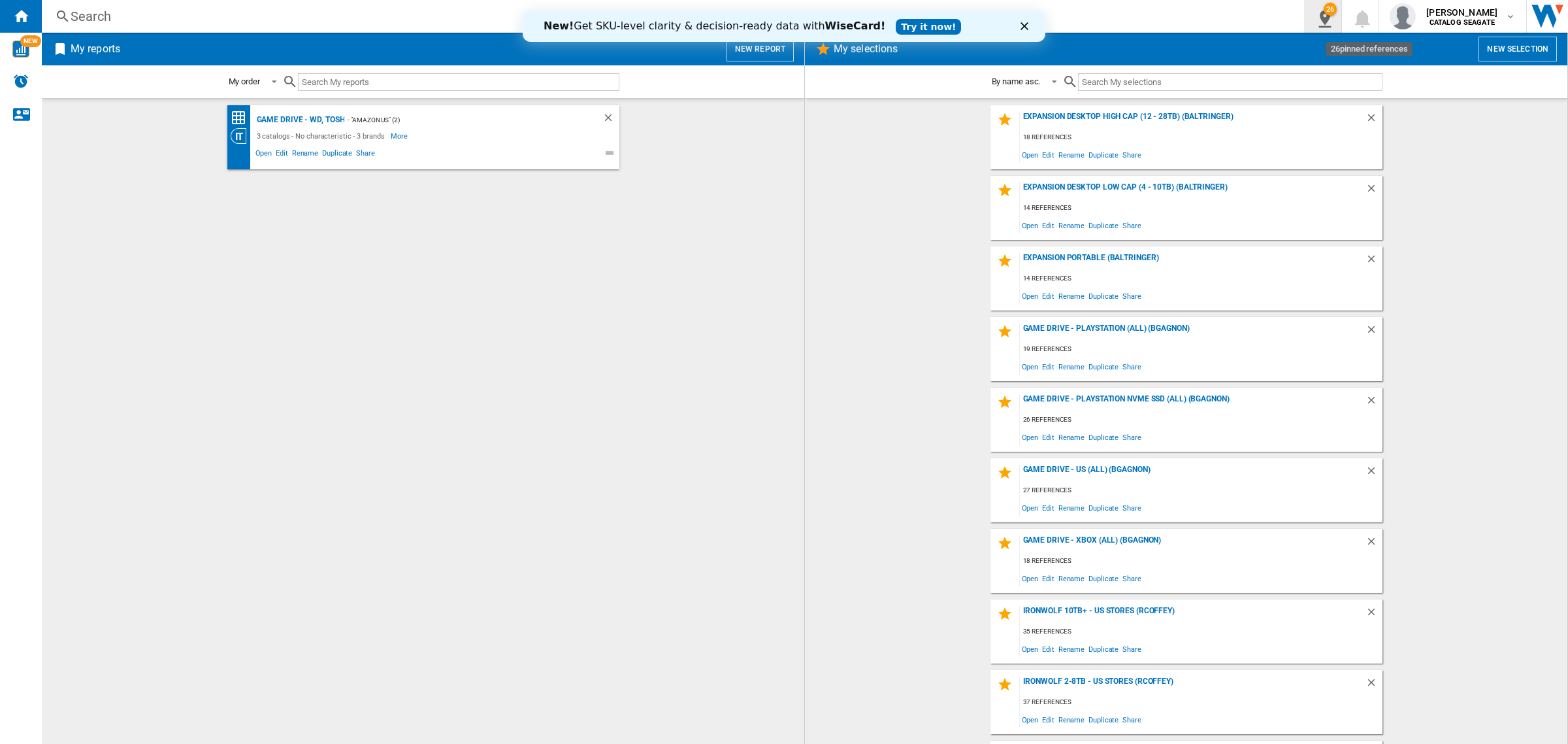
click at [1328, 21] on ng-md-icon "26\a pinned references" at bounding box center [1322, 16] width 16 height 16
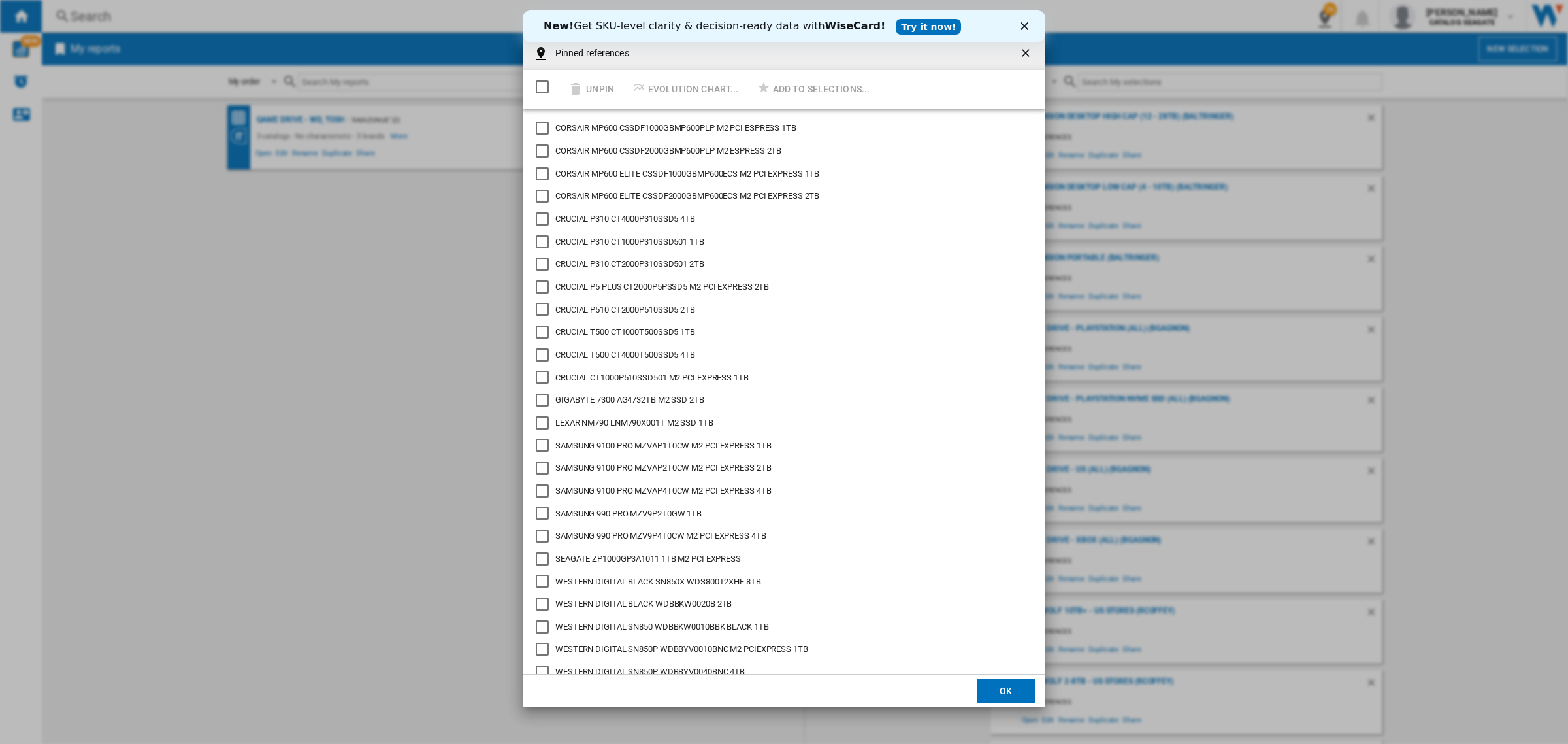
click at [544, 86] on div "Select/deselect all" at bounding box center [543, 87] width 13 height 13
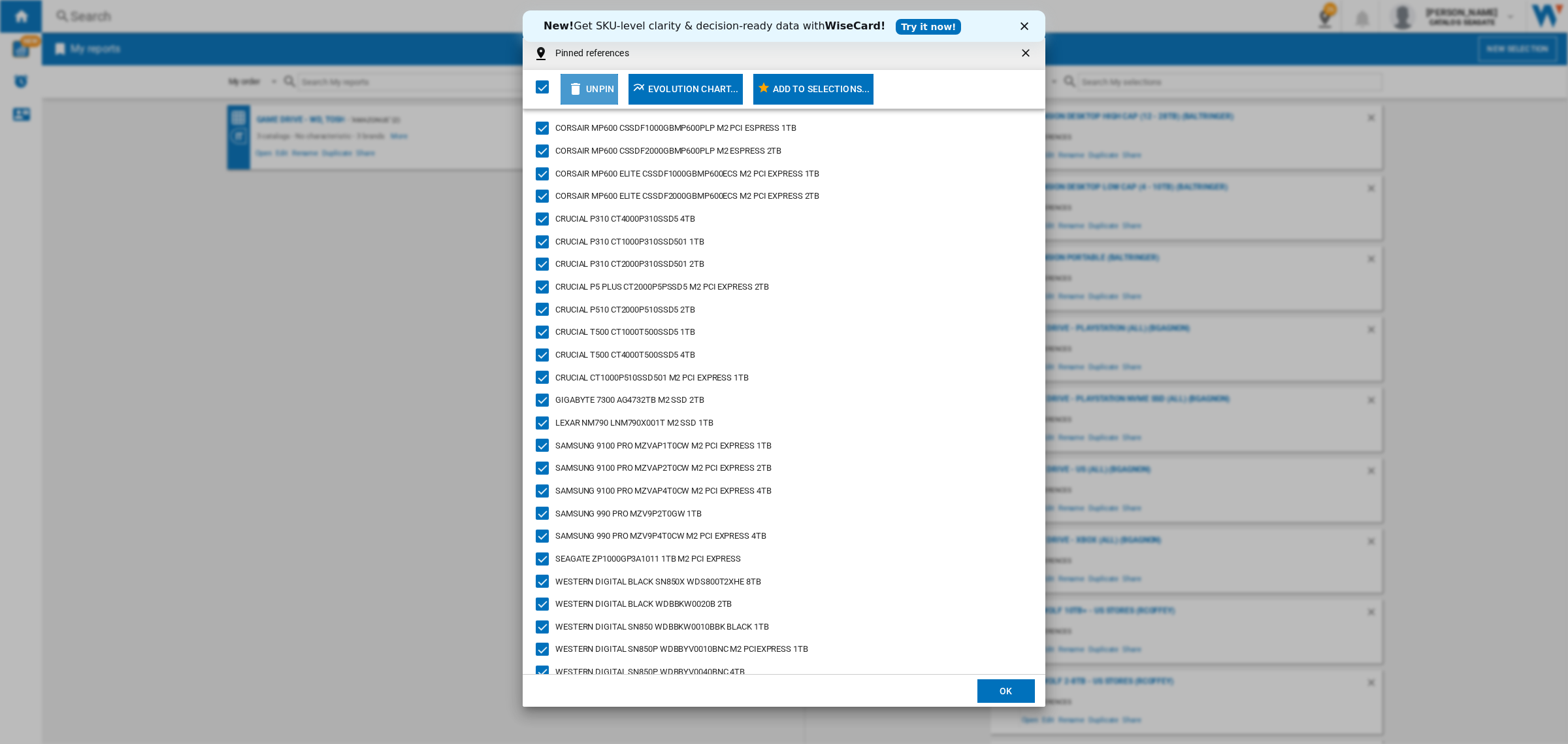
click at [603, 95] on div "Unpin" at bounding box center [601, 88] width 28 height 23
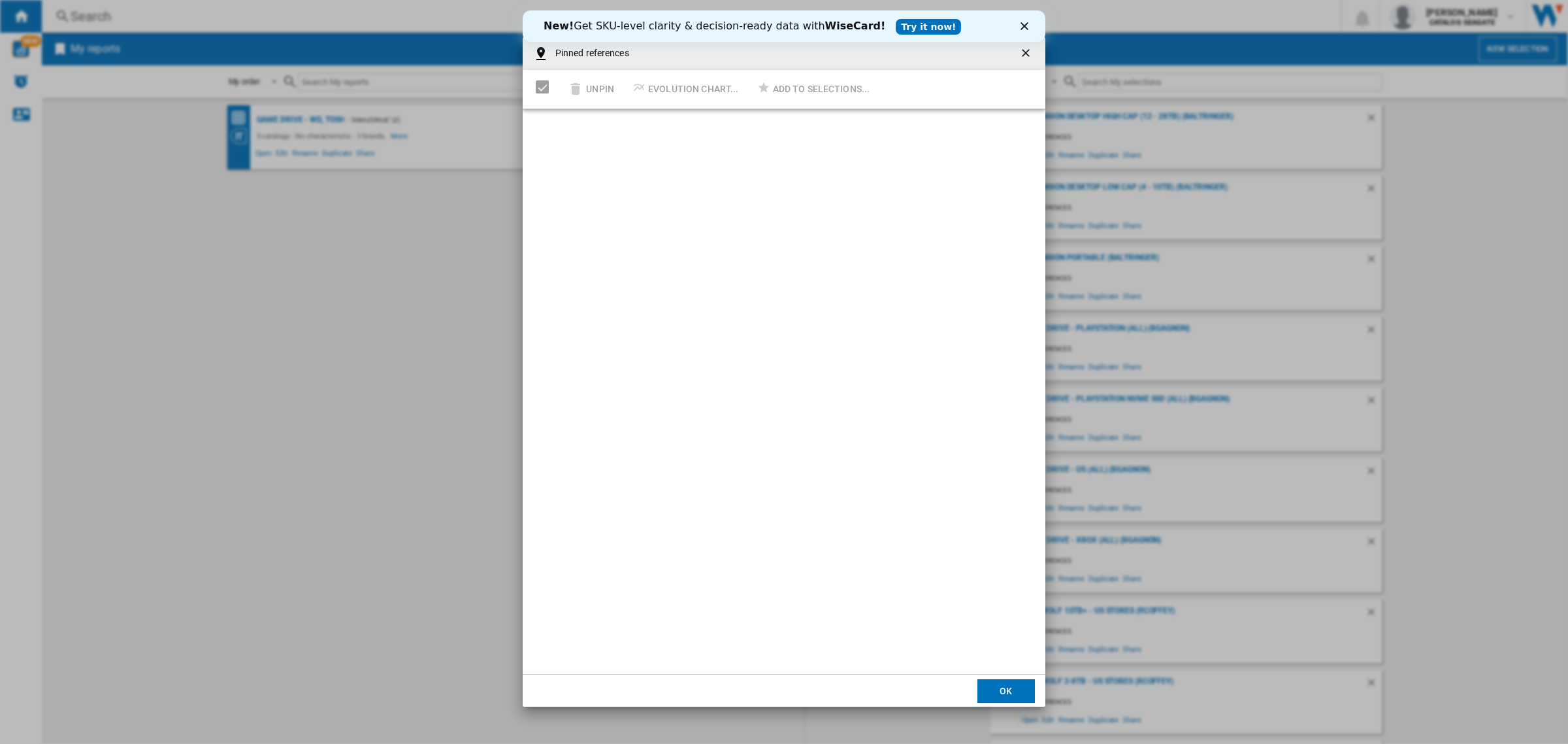
click at [1027, 23] on polygon "Close" at bounding box center [1024, 26] width 7 height 7
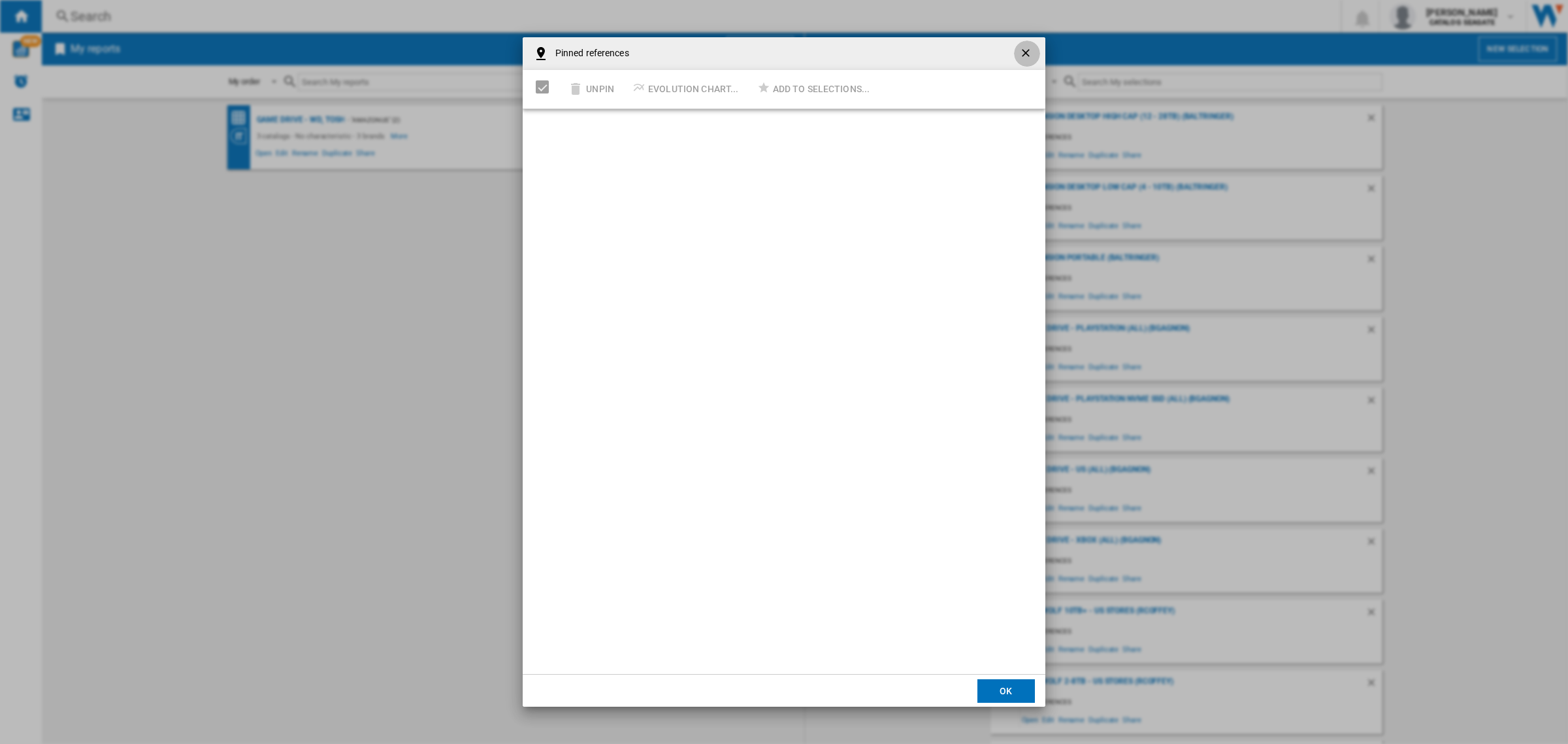
click at [1020, 49] on ng-md-icon "getI18NText('BUTTONS.CLOSE_DIALOG')" at bounding box center [1027, 54] width 16 height 16
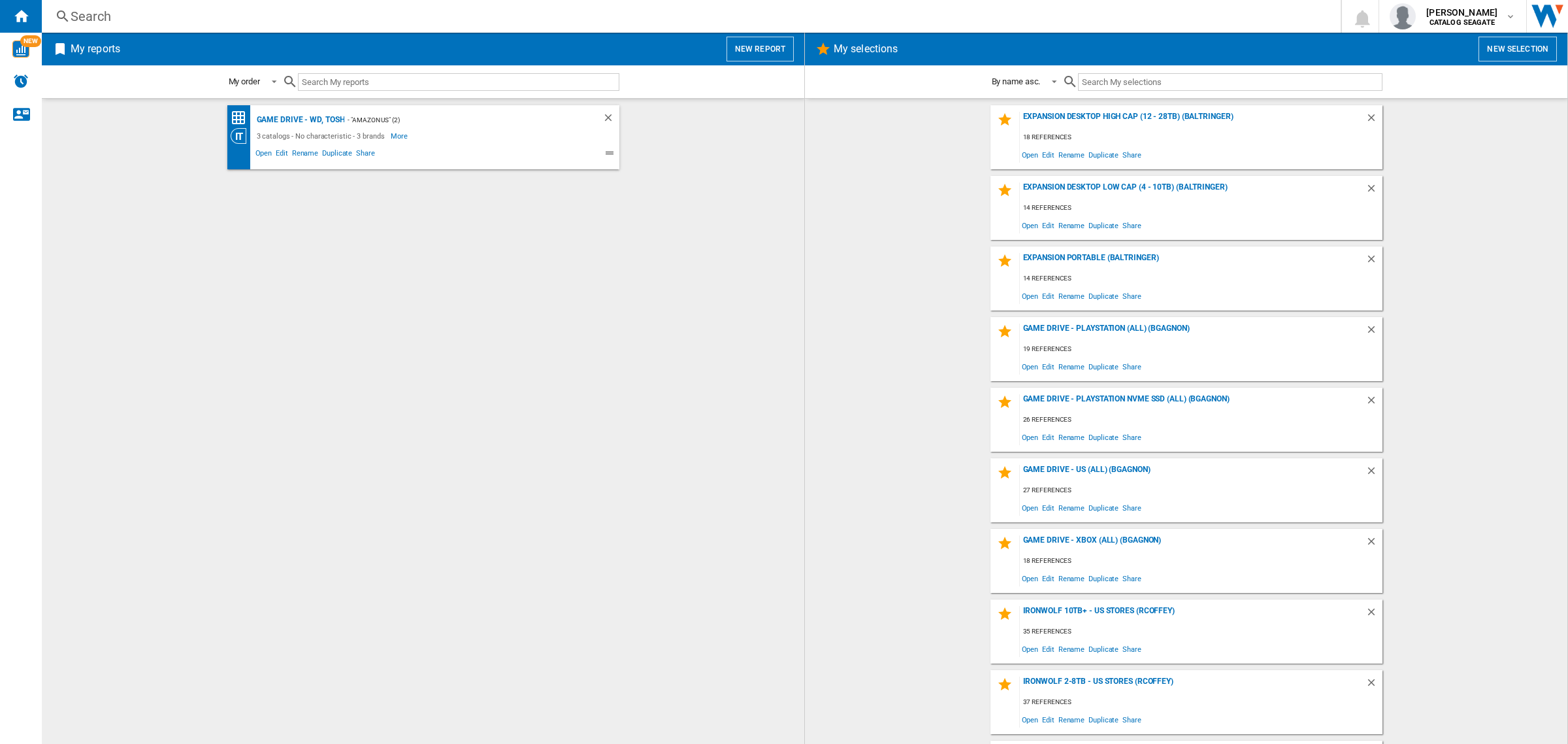
click at [1497, 44] on button "New selection" at bounding box center [1518, 49] width 79 height 25
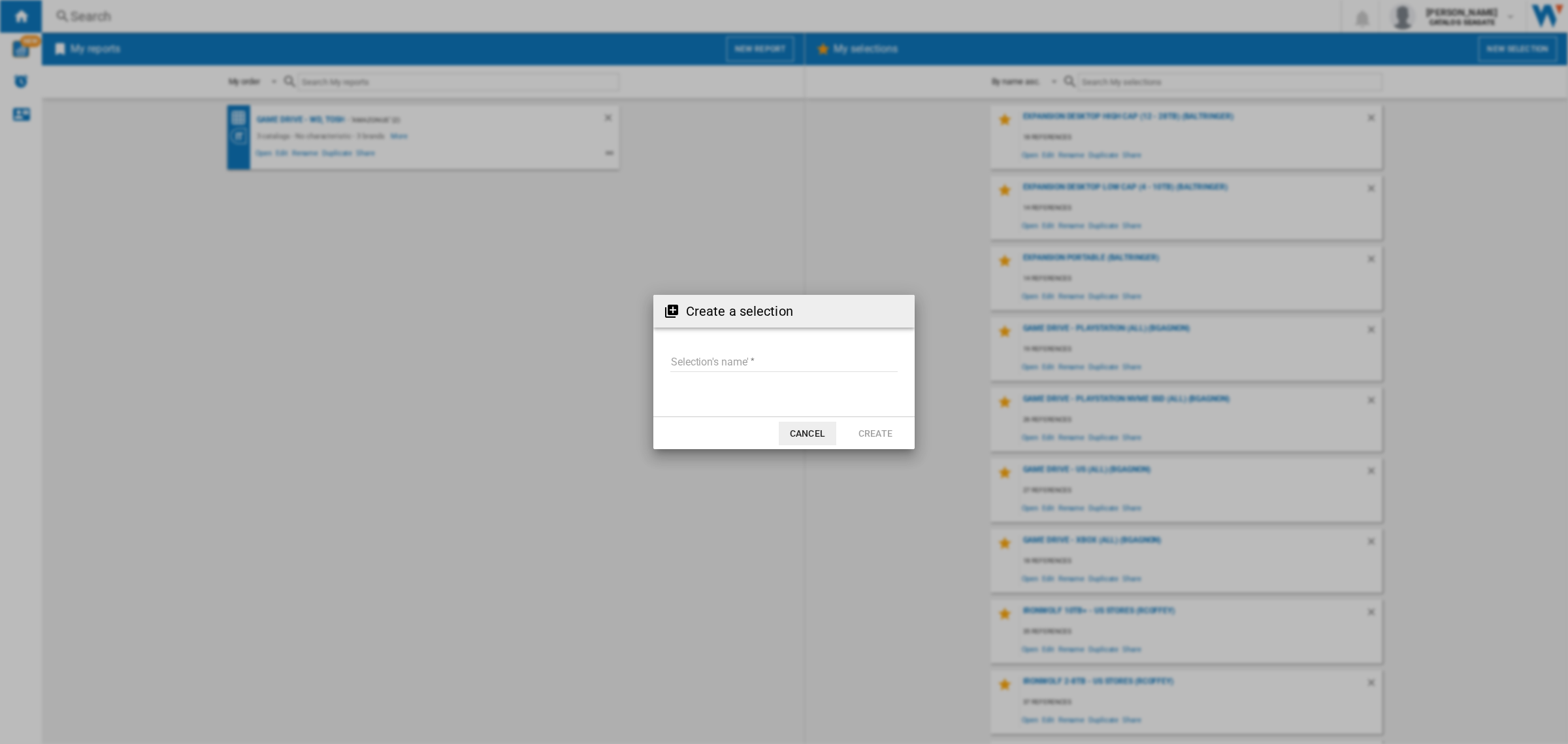
click at [719, 363] on input "Selection's name'" at bounding box center [784, 361] width 227 height 20
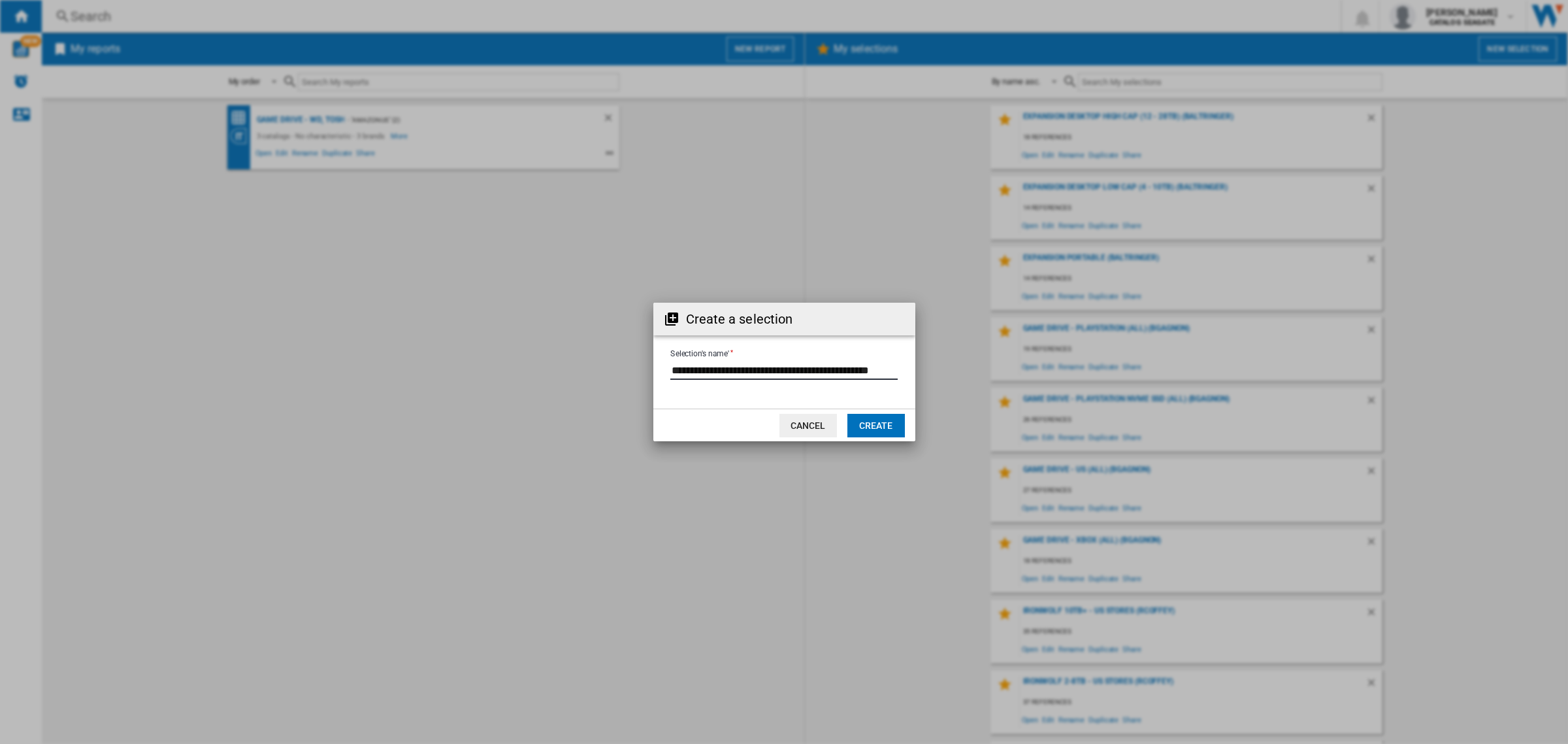
scroll to position [0, 36]
type input "**********"
click at [875, 428] on button "Create" at bounding box center [876, 425] width 57 height 23
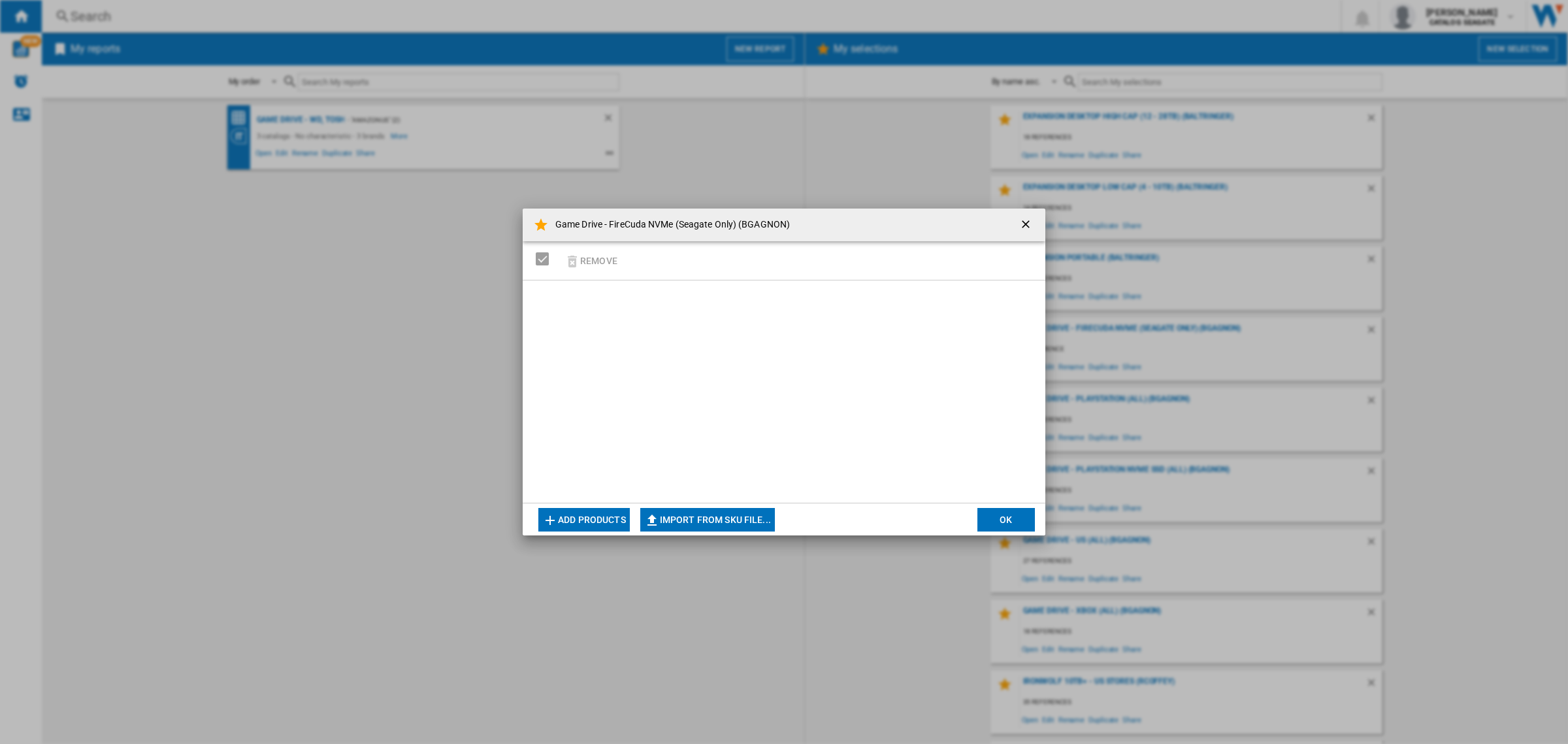
click at [599, 510] on button "Add products" at bounding box center [585, 519] width 92 height 23
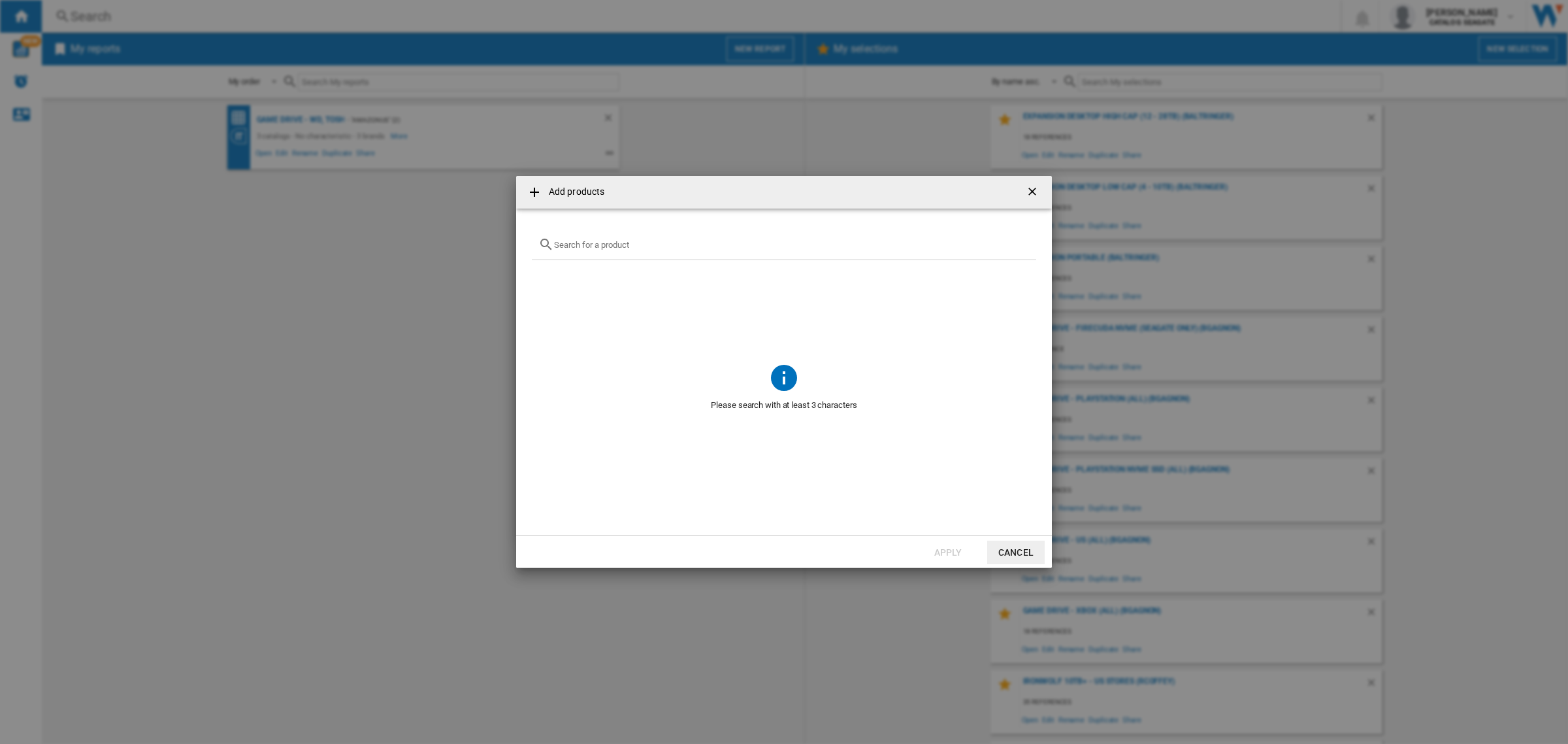
click at [672, 250] on div "Add products ..." at bounding box center [784, 244] width 504 height 31
click at [618, 241] on input "Add products ..." at bounding box center [791, 244] width 475 height 9
paste input "ZP1000GM3A073"
click at [547, 274] on div "Select" at bounding box center [548, 275] width 13 height 13
click at [710, 246] on input "ZP1000GM3A073" at bounding box center [784, 244] width 460 height 9
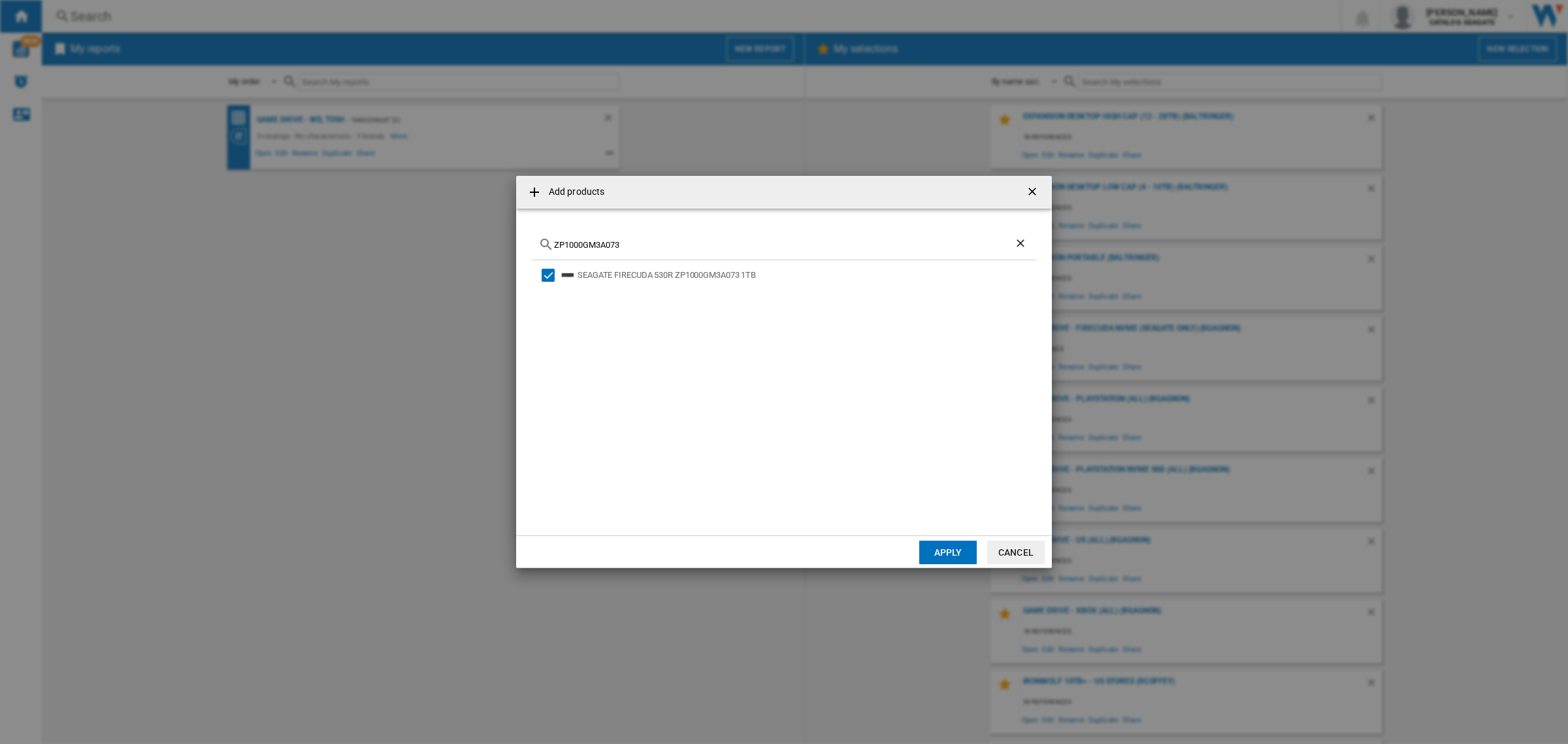
click at [710, 246] on input "ZP1000GM3A073" at bounding box center [784, 244] width 460 height 9
paste input "2"
type input "ZP2000GM3A073"
click at [549, 279] on div "Select" at bounding box center [548, 275] width 13 height 13
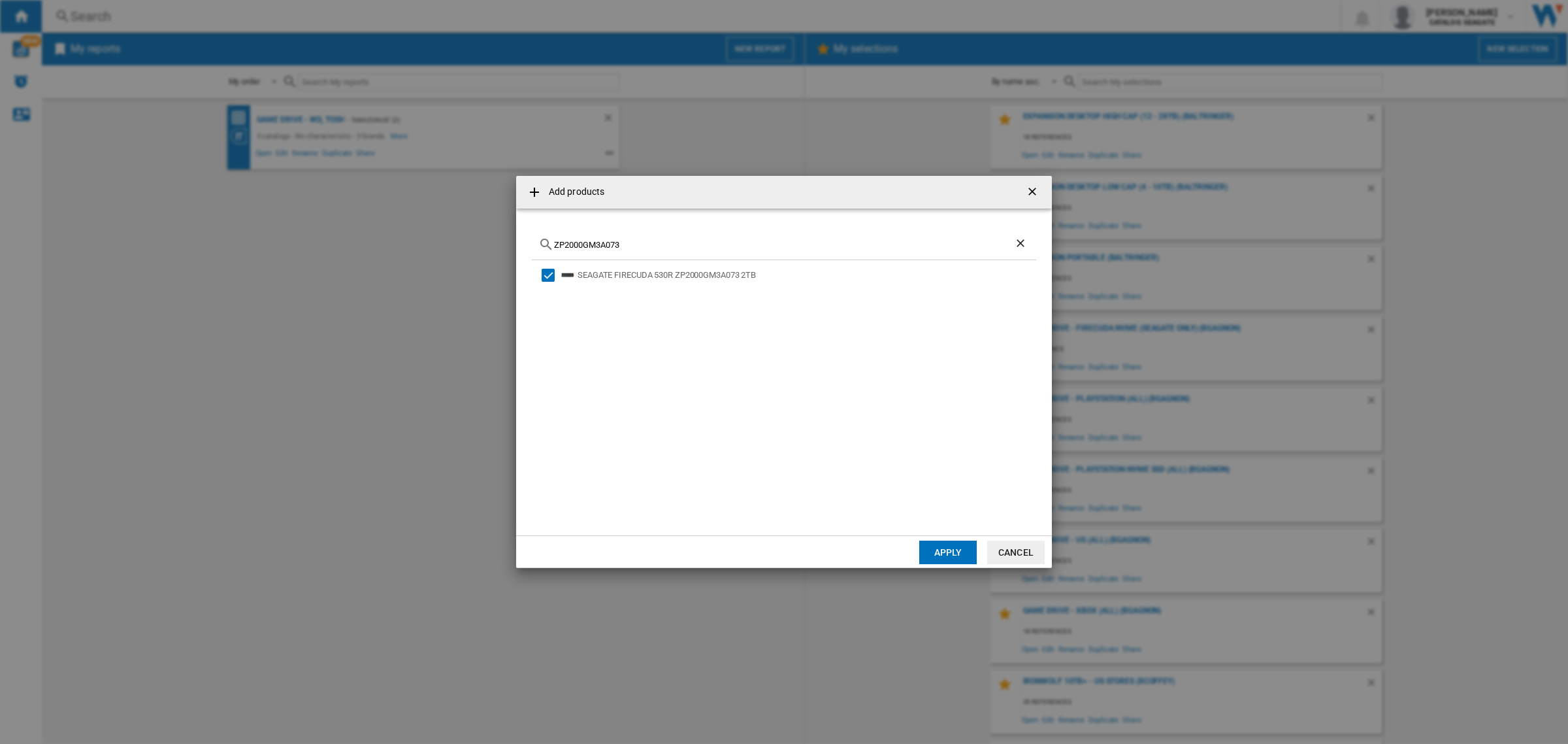
click at [959, 551] on button "Apply" at bounding box center [948, 552] width 57 height 23
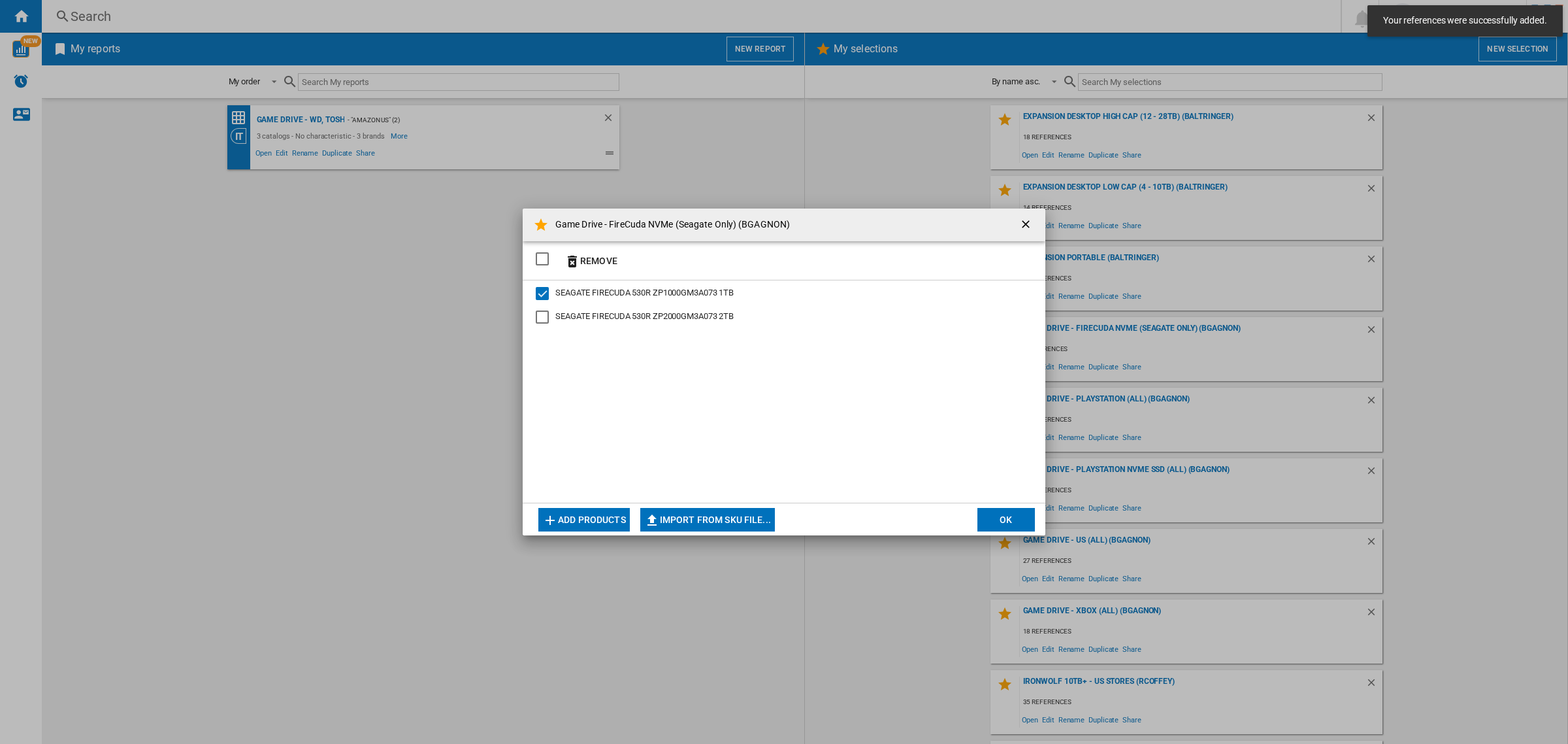
click at [545, 313] on div "SEAGATE FIRECUDA 530R ZP2000GM3A073 2TB" at bounding box center [543, 317] width 13 height 13
click at [544, 253] on div "SELECTIONS.EDITION_POPUP.SELECT_DESELECT" at bounding box center [543, 259] width 13 height 13
click at [598, 520] on button "Add products" at bounding box center [585, 519] width 92 height 23
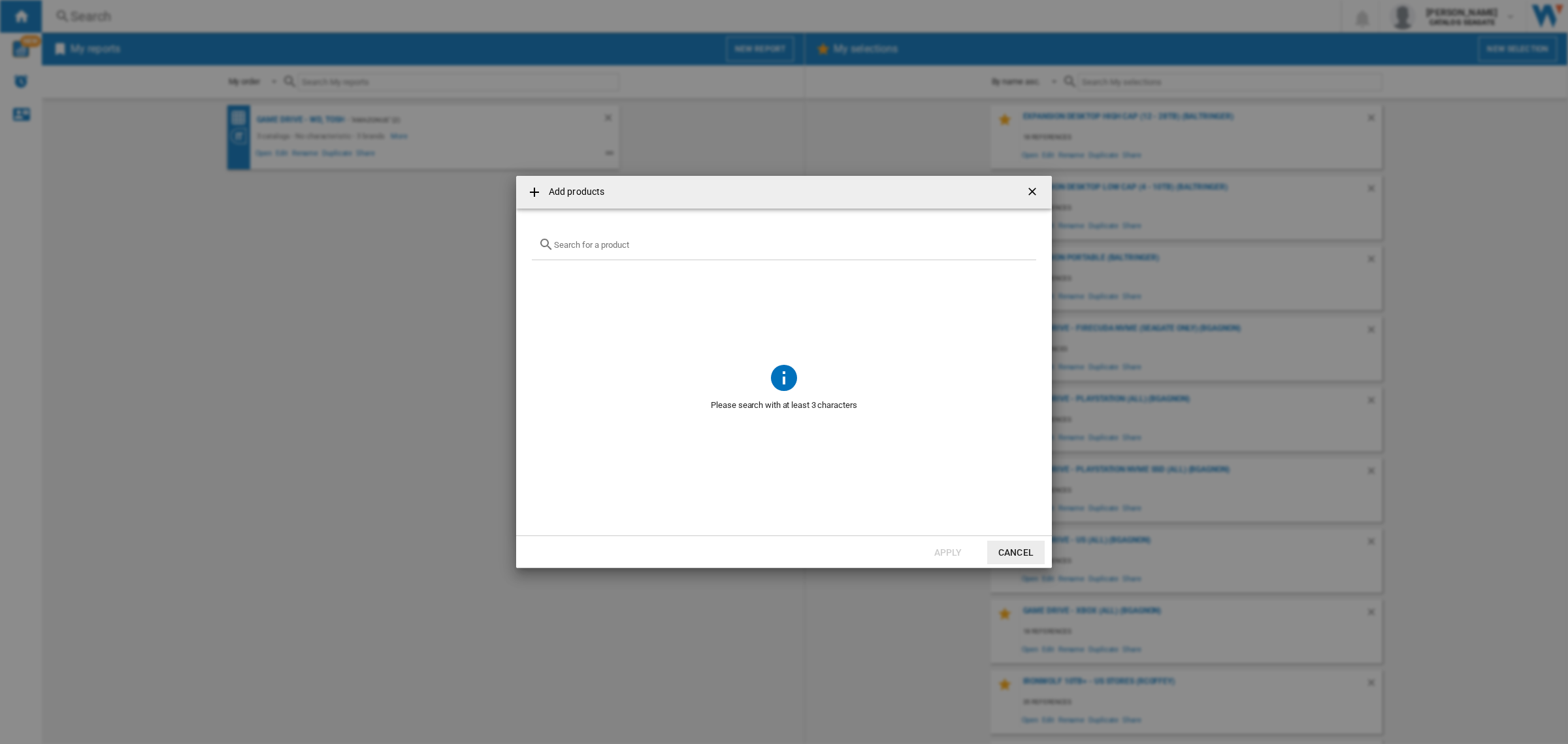
click at [624, 248] on input "Add products ..." at bounding box center [791, 244] width 475 height 9
paste input "ZP4000GM3A073"
click at [549, 274] on div "Select" at bounding box center [548, 275] width 13 height 13
click at [652, 246] on input "ZP4000GM3A073" at bounding box center [784, 244] width 460 height 9
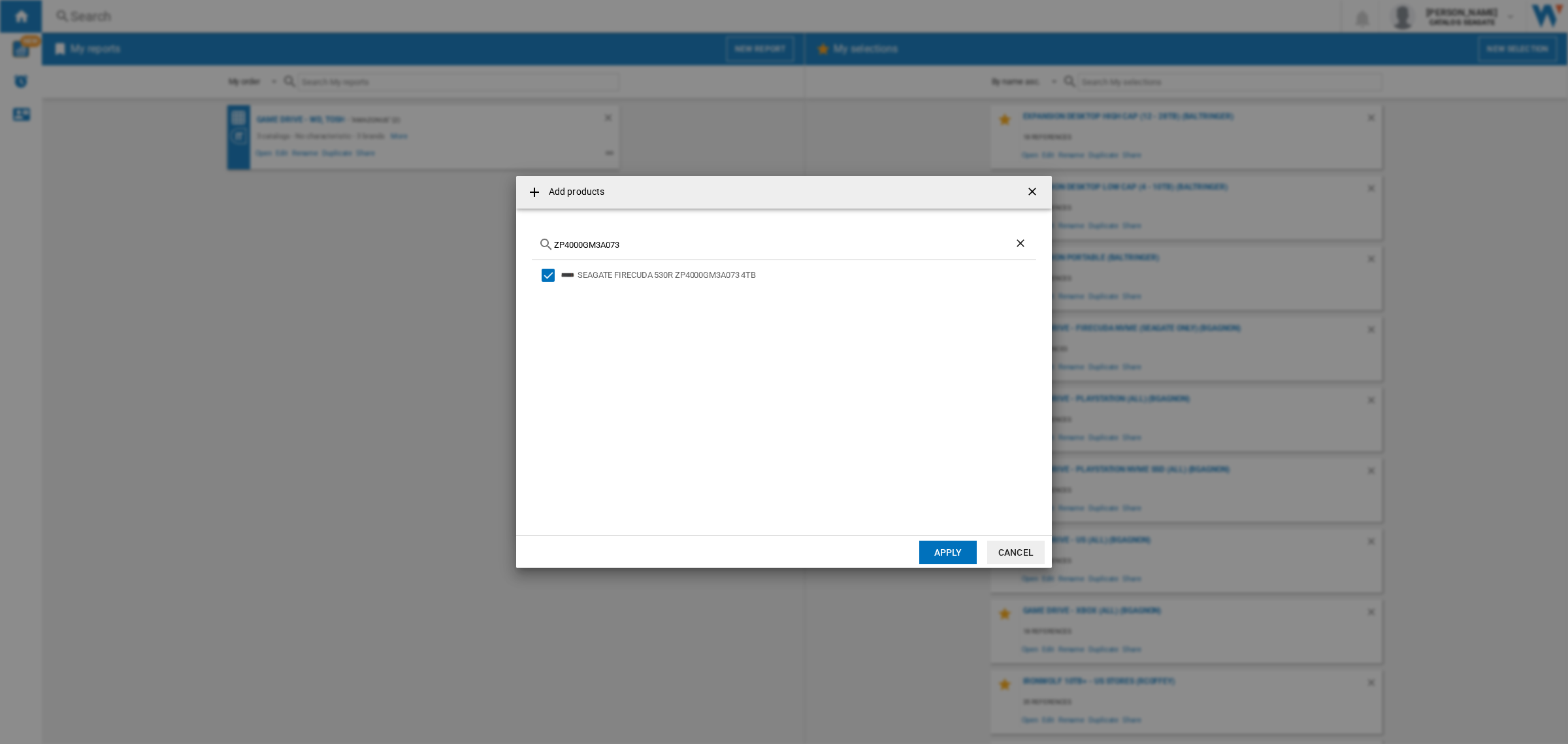
click at [864, 331] on div "SEAGATE FIRECUDA 530R ZP4000GM3A073 4TB" at bounding box center [784, 389] width 504 height 259
click at [637, 242] on input "ZP4000GM3A073" at bounding box center [784, 244] width 460 height 9
paste input "1000GM3A02"
click at [546, 270] on div "Select" at bounding box center [548, 275] width 13 height 13
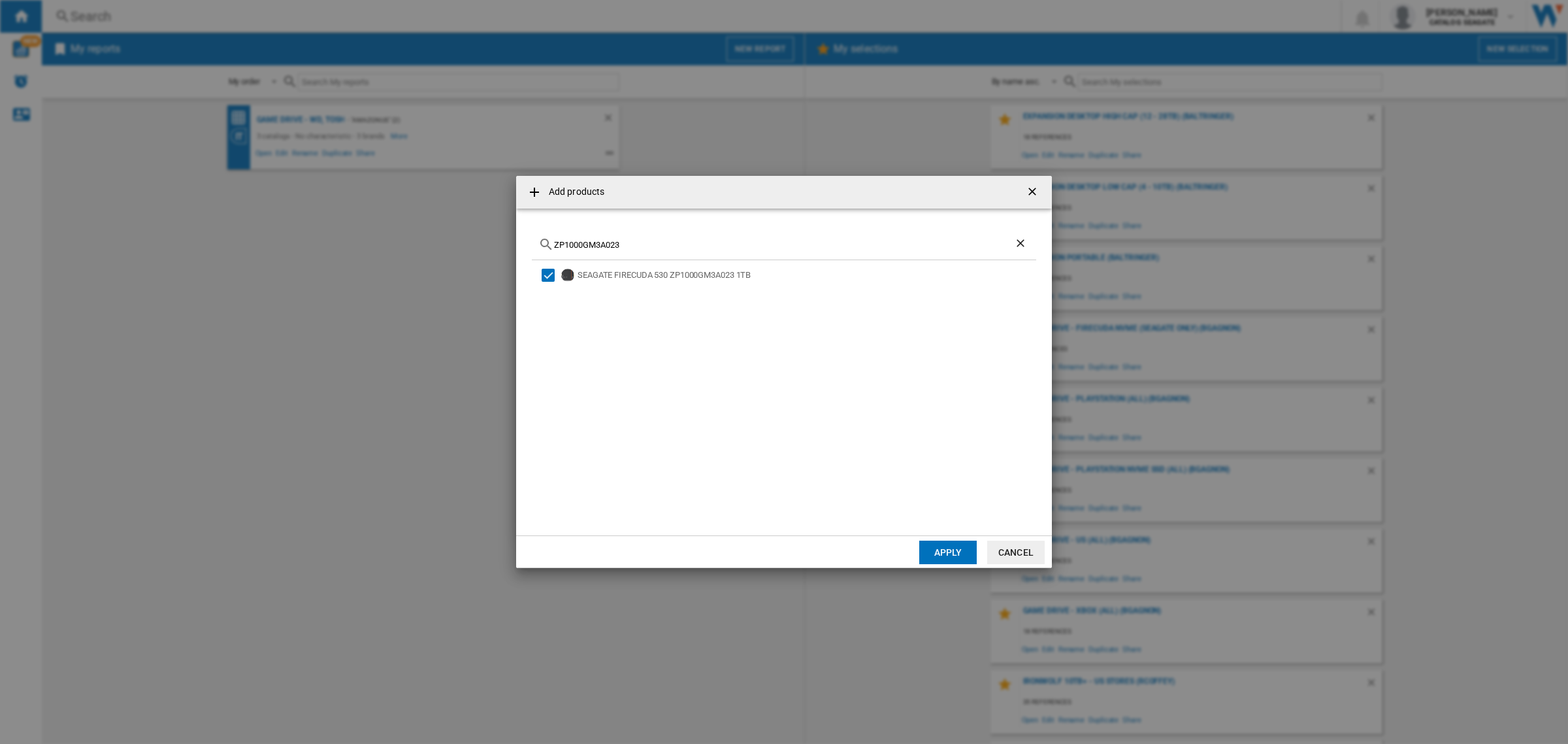
click at [704, 253] on div "ZP1000GM3A023" at bounding box center [784, 244] width 504 height 31
click at [704, 252] on div "ZP1000GM3A023" at bounding box center [784, 244] width 504 height 31
click at [704, 250] on div "ZP1000GM3A023" at bounding box center [784, 244] width 504 height 31
click at [626, 248] on input "ZP1000GM3A023" at bounding box center [784, 244] width 460 height 9
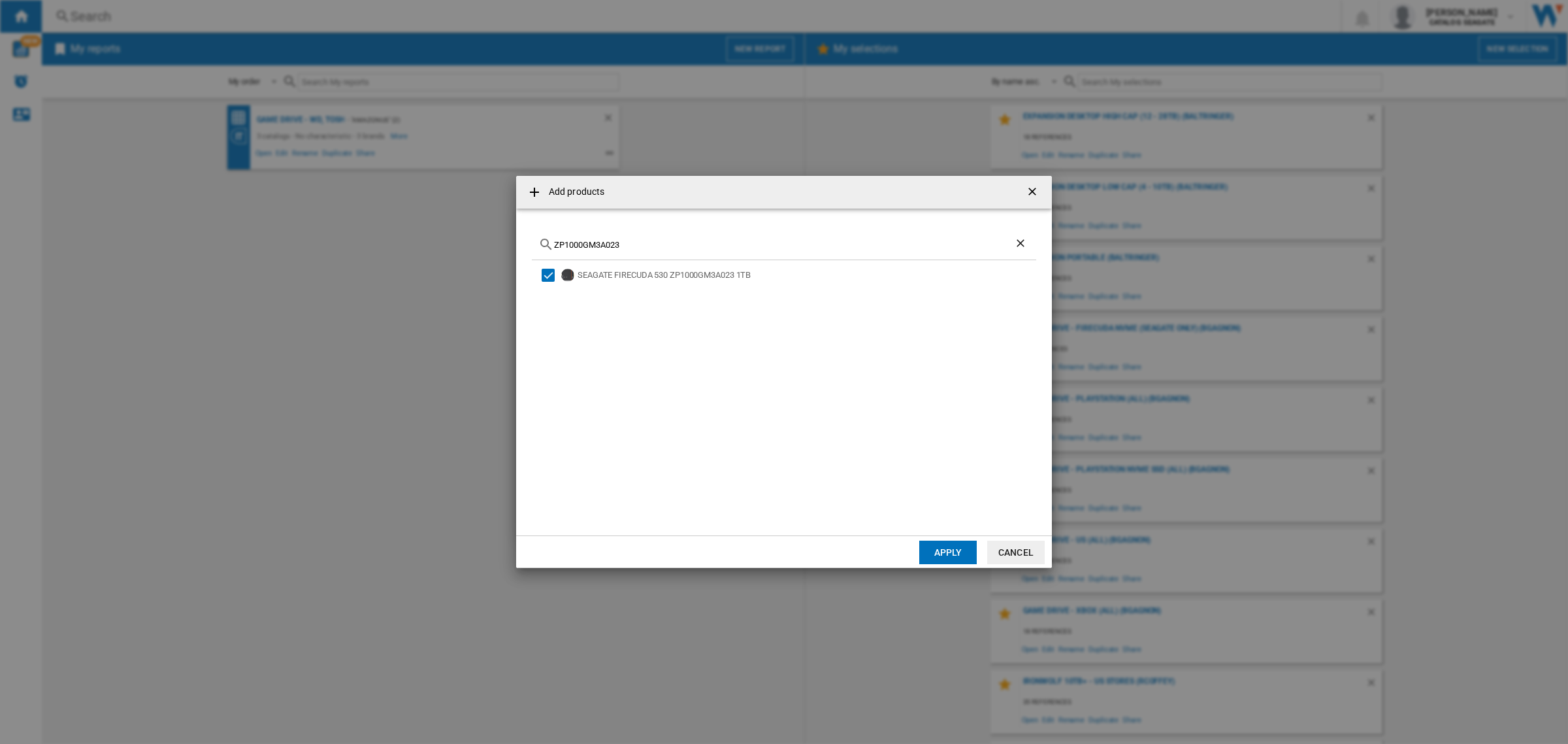
paste input "2"
click at [546, 276] on div "Select" at bounding box center [548, 275] width 13 height 13
click at [679, 246] on input "ZP2000GM3A023" at bounding box center [784, 244] width 460 height 9
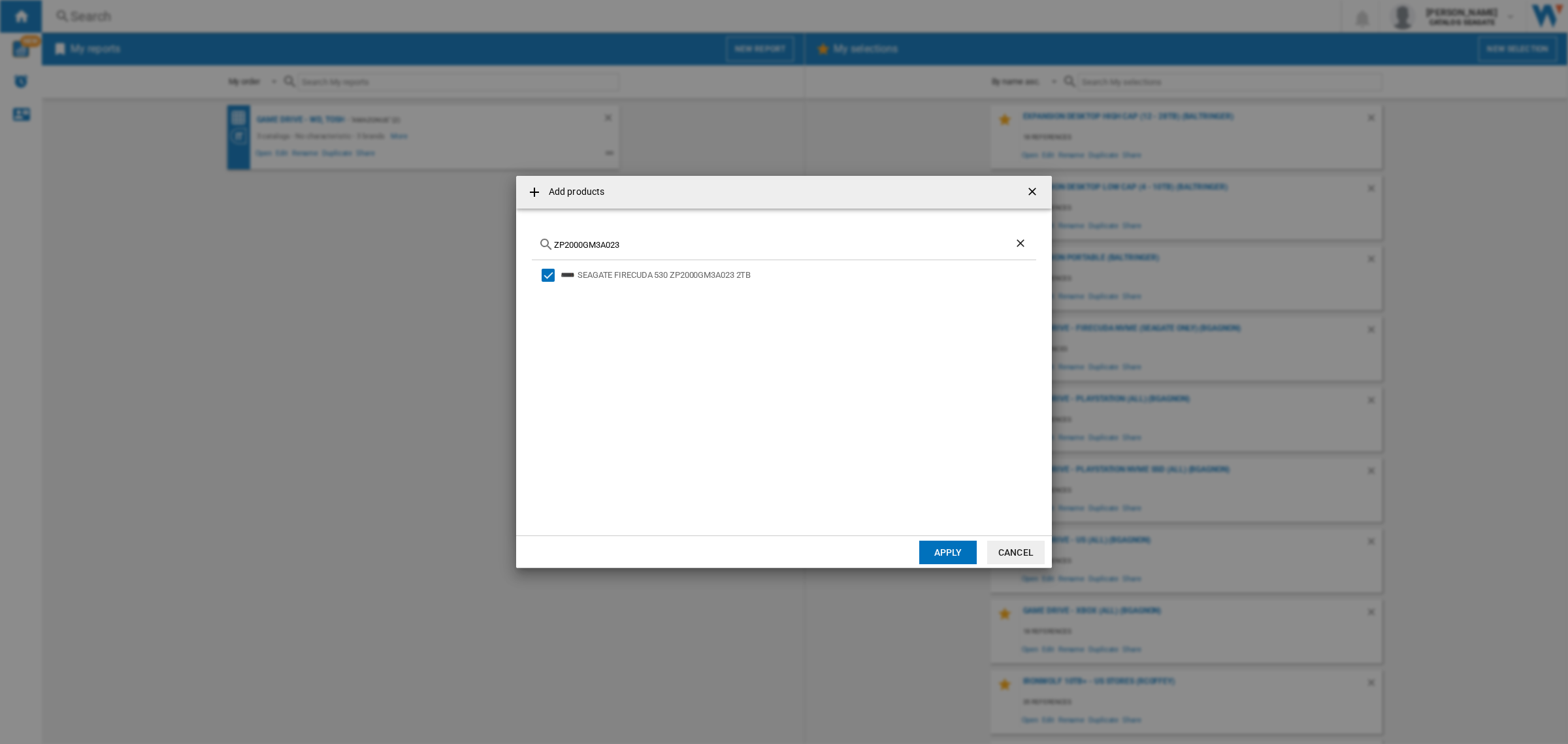
paste input "4"
click at [553, 275] on div "Select" at bounding box center [548, 275] width 13 height 13
click at [697, 244] on input "ZP4000GM3A023" at bounding box center [784, 244] width 460 height 9
paste input "1000GM3A01"
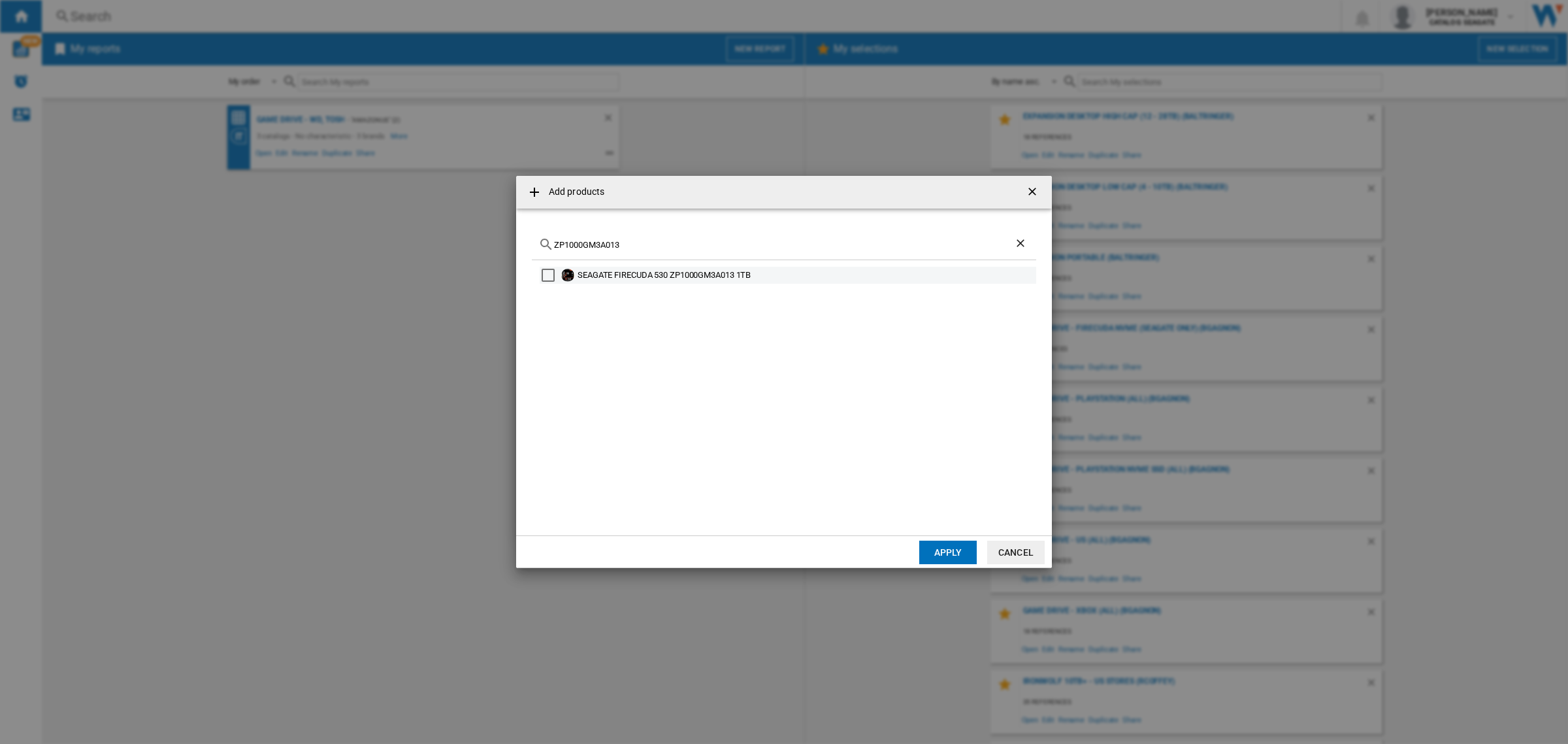
click at [541, 273] on div "SEAGATE FIRECUDA 530 ZP1000GM3A013 1TB" at bounding box center [788, 275] width 497 height 17
drag, startPoint x: 543, startPoint y: 273, endPoint x: 874, endPoint y: 485, distance: 393.1
click at [543, 273] on div "Select" at bounding box center [548, 275] width 13 height 13
click at [646, 247] on input "ZP1000GM3A013" at bounding box center [784, 244] width 460 height 9
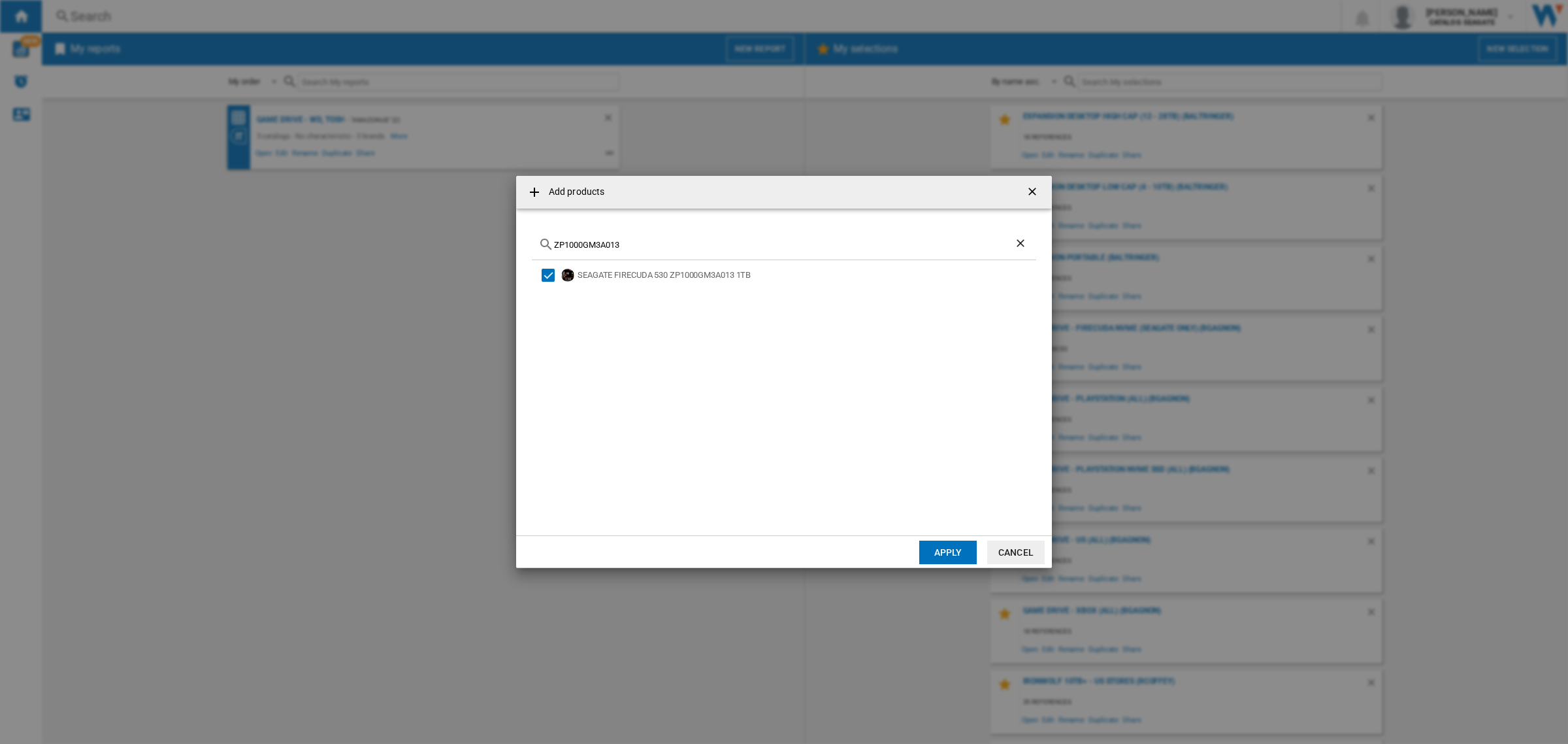
paste input "2000GM30"
click at [549, 280] on div "Select" at bounding box center [548, 275] width 13 height 13
click at [693, 245] on input "ZP2000GM30013" at bounding box center [784, 244] width 460 height 9
paste input "4000GM3A"
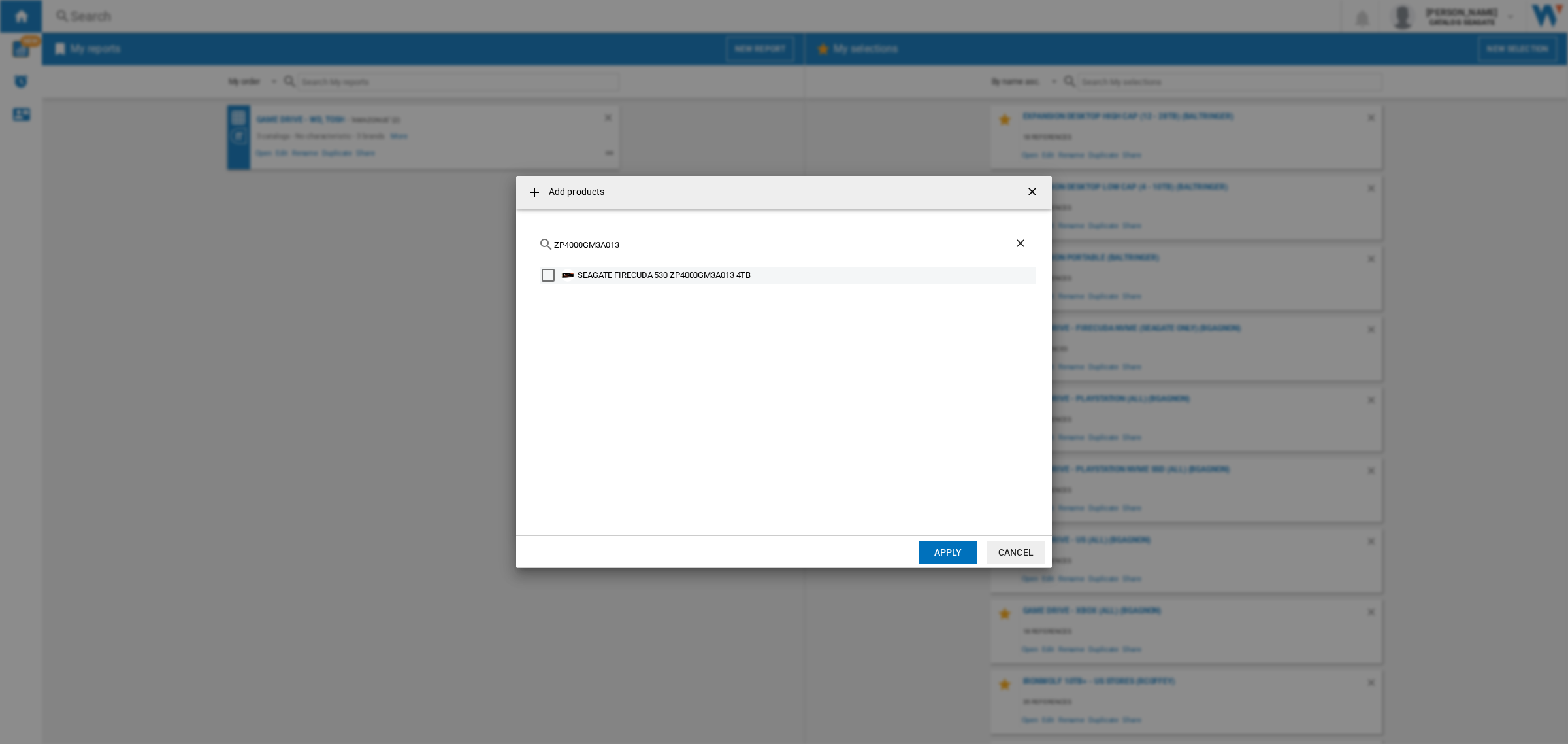
click at [552, 281] on div "Select" at bounding box center [548, 275] width 13 height 13
click at [677, 248] on input "ZP4000GM3A013" at bounding box center [784, 244] width 460 height 9
paste input "1000GM3A06"
click at [546, 274] on div "Select" at bounding box center [548, 275] width 13 height 13
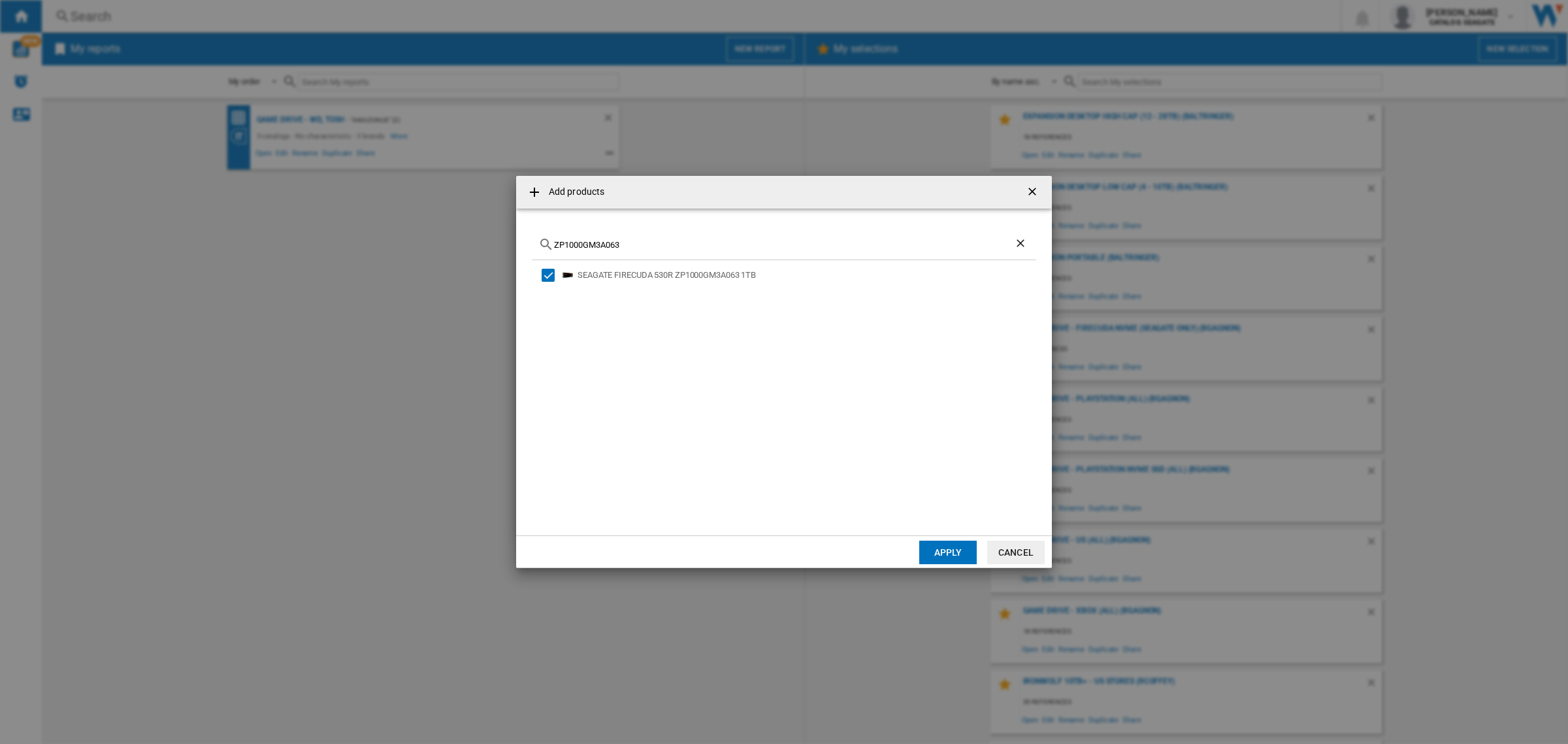
click at [621, 249] on input "ZP1000GM3A063" at bounding box center [784, 244] width 460 height 9
paste input "2"
click at [544, 272] on div "Select" at bounding box center [548, 275] width 13 height 13
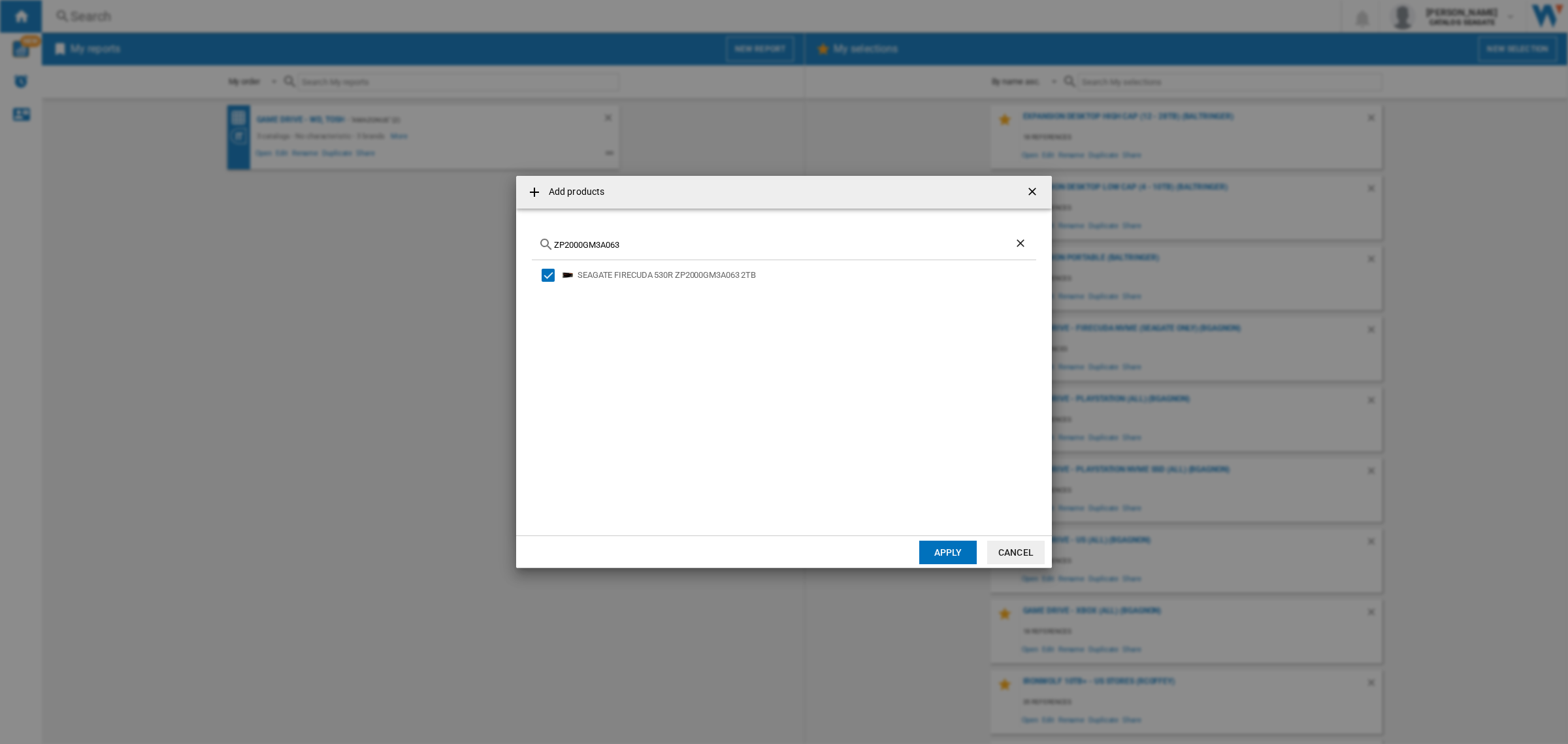
click at [675, 247] on input "ZP2000GM3A063" at bounding box center [784, 244] width 460 height 9
paste input "4"
click at [547, 283] on div "SEAGATE FIRECUDA 530R ZP4000GM3A063 4TB" at bounding box center [788, 275] width 497 height 17
click at [549, 271] on div "Select" at bounding box center [548, 275] width 13 height 13
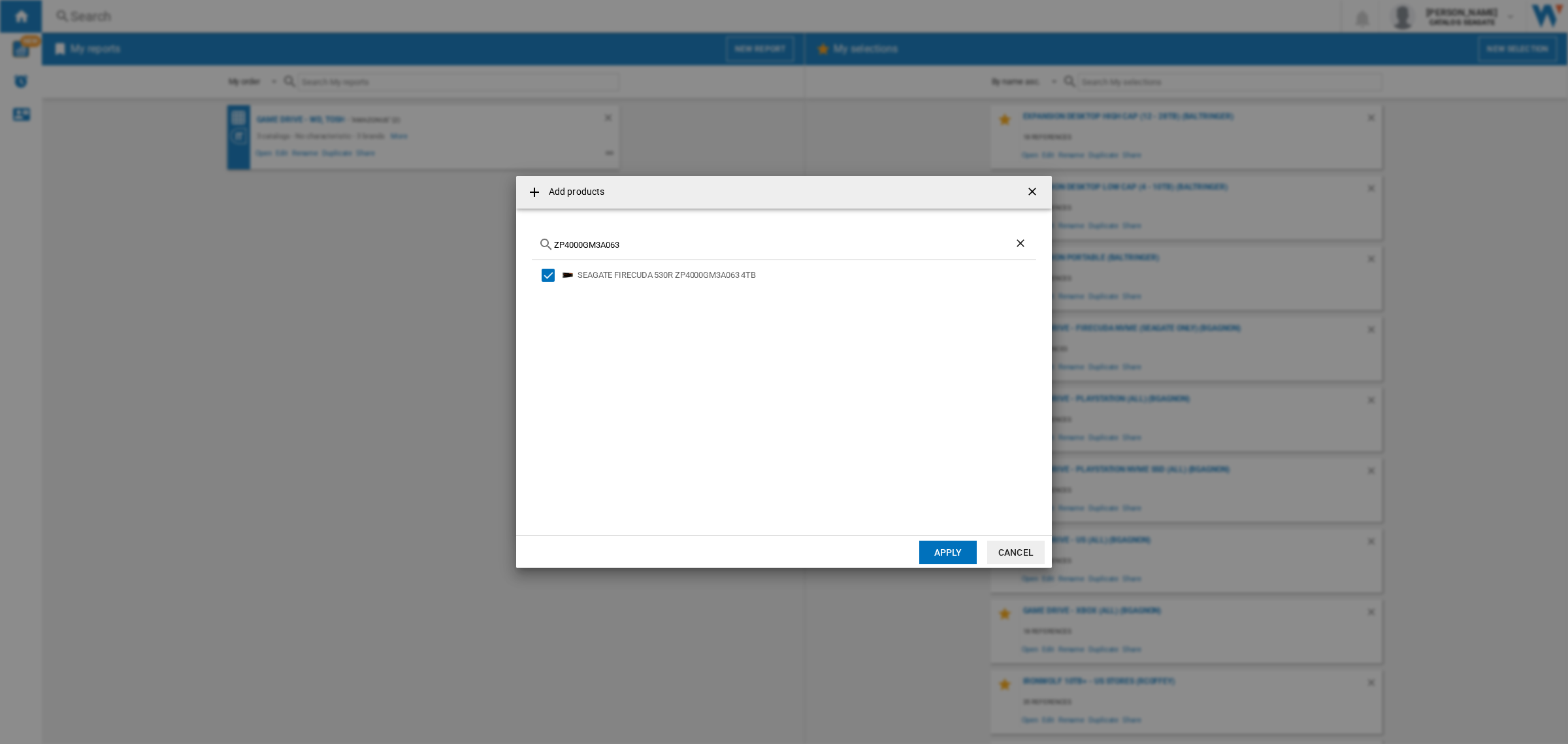
click at [662, 247] on input "ZP4000GM3A063" at bounding box center [784, 244] width 460 height 9
paste input "1024GV3A002"
click at [551, 276] on div "Select" at bounding box center [548, 275] width 13 height 13
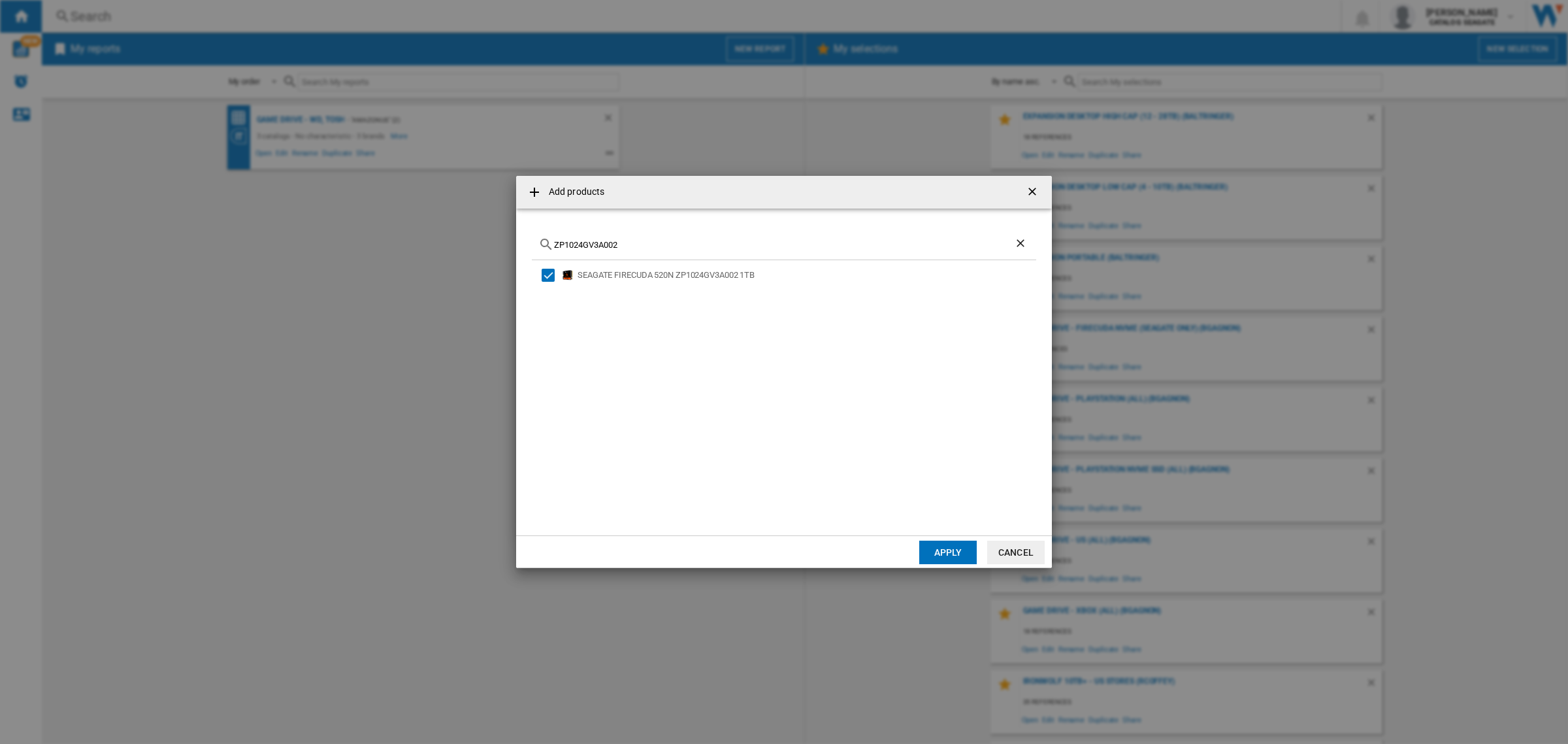
click at [720, 249] on input "ZP1024GV3A002" at bounding box center [784, 244] width 460 height 9
paste input "2048"
click at [552, 276] on div "Select" at bounding box center [548, 275] width 13 height 13
click at [662, 241] on input "ZP2048GV3A002" at bounding box center [784, 244] width 460 height 9
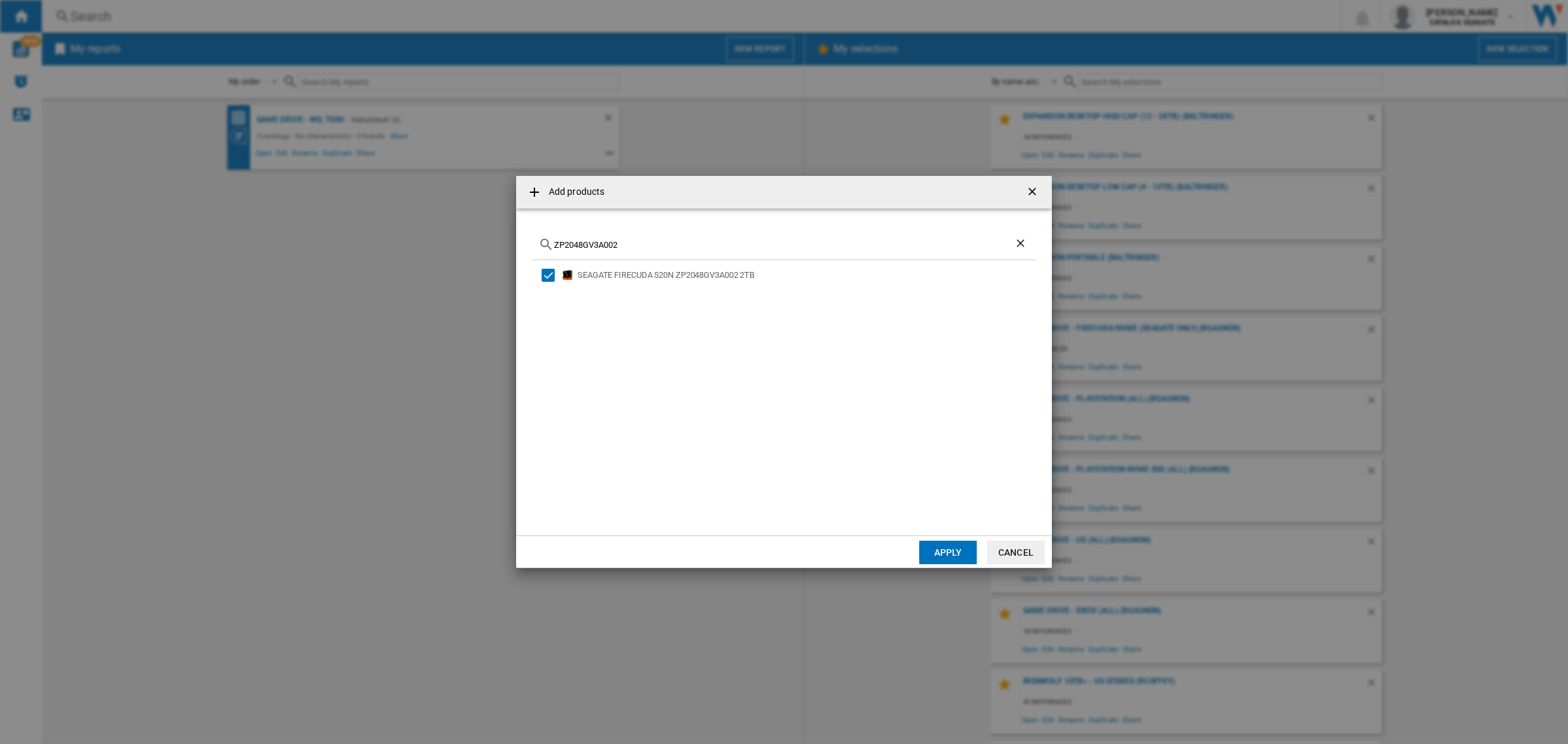
click at [662, 241] on input "ZP2048GV3A002" at bounding box center [784, 244] width 460 height 9
paste input "1000GM3A004"
click at [545, 271] on div "Select" at bounding box center [548, 275] width 13 height 13
click at [688, 243] on input "ZP1000GM3A004" at bounding box center [784, 244] width 460 height 9
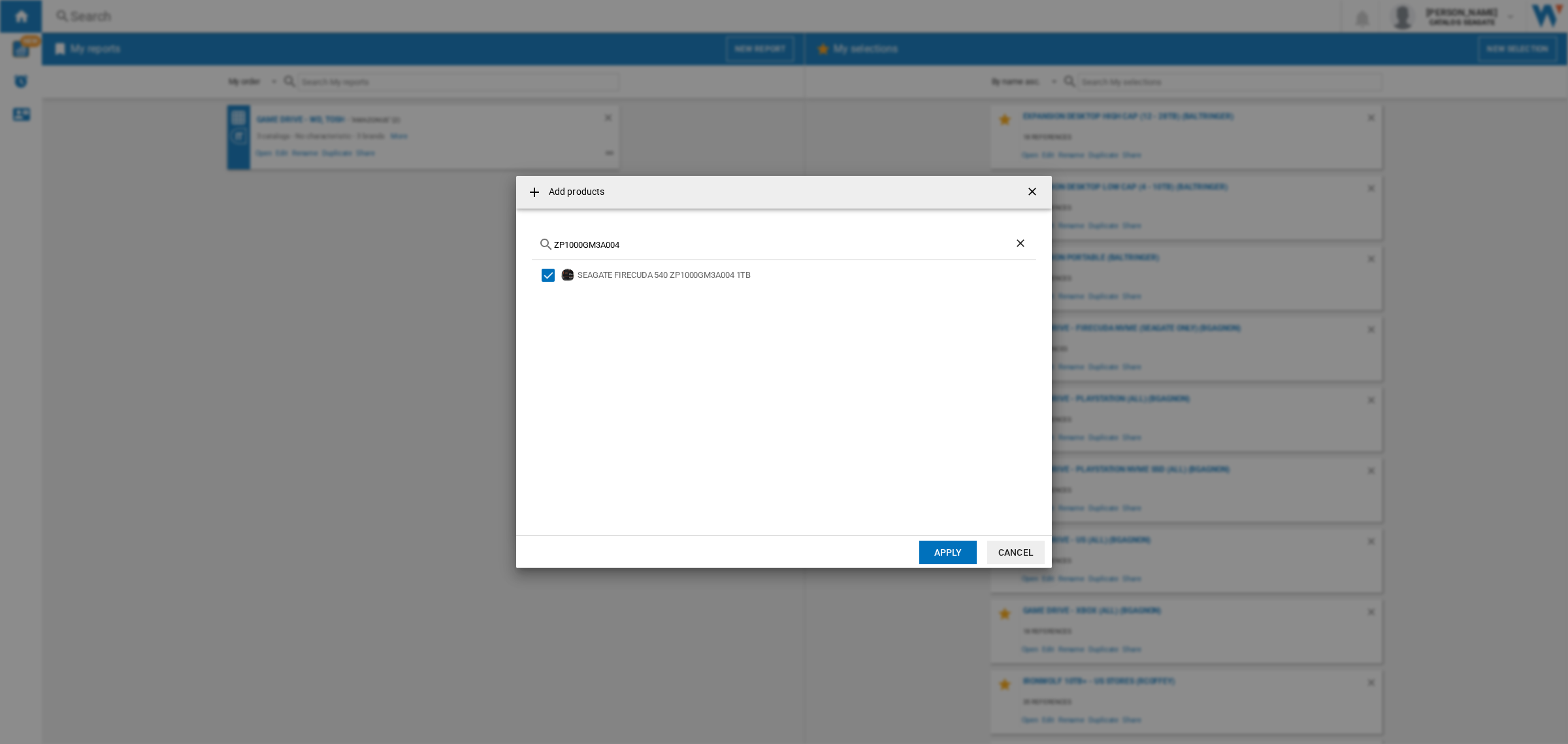
paste input "2"
type input "ZP2000GM3A004"
click at [549, 273] on div "Select" at bounding box center [548, 275] width 13 height 13
click at [933, 547] on button "Apply" at bounding box center [948, 552] width 57 height 23
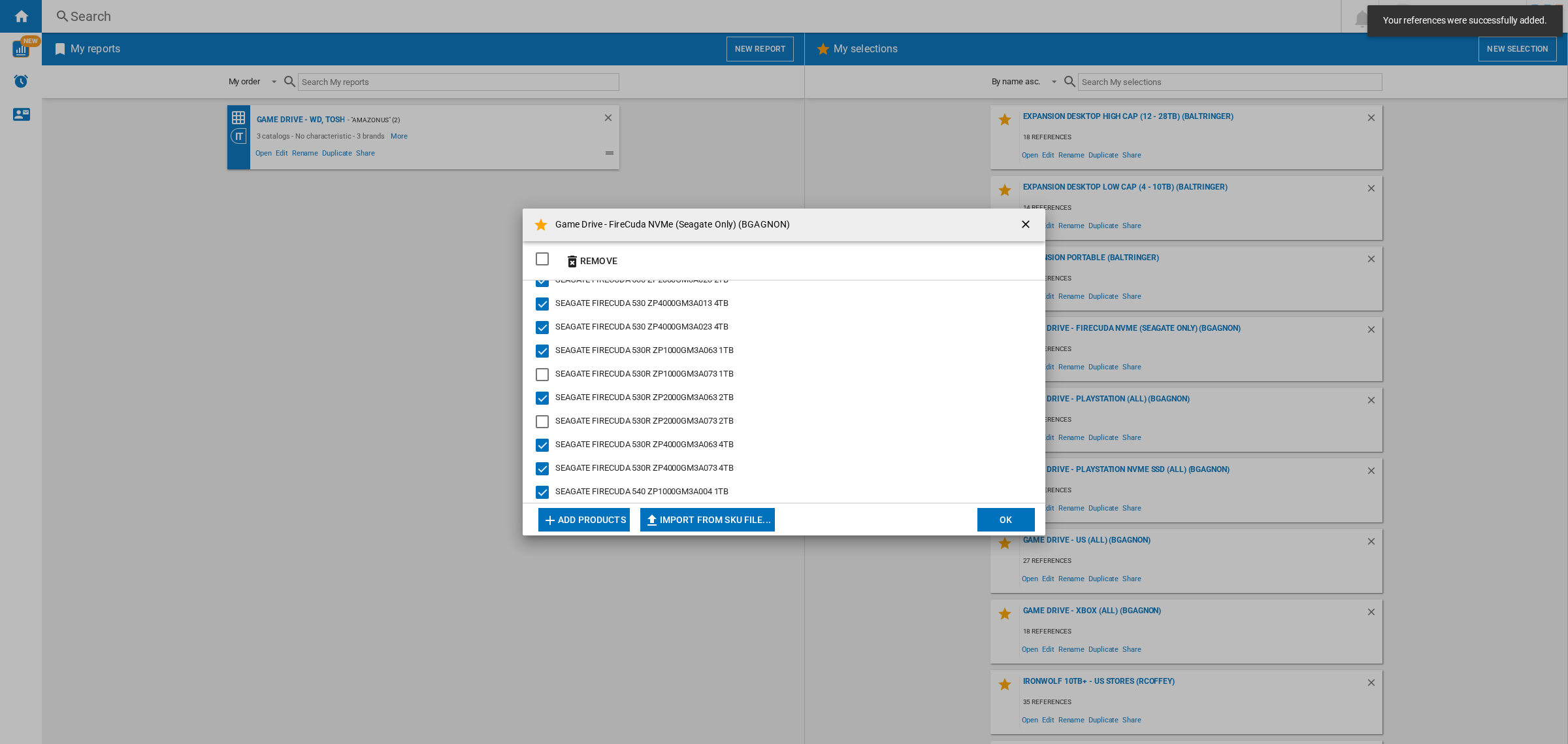
scroll to position [168, 0]
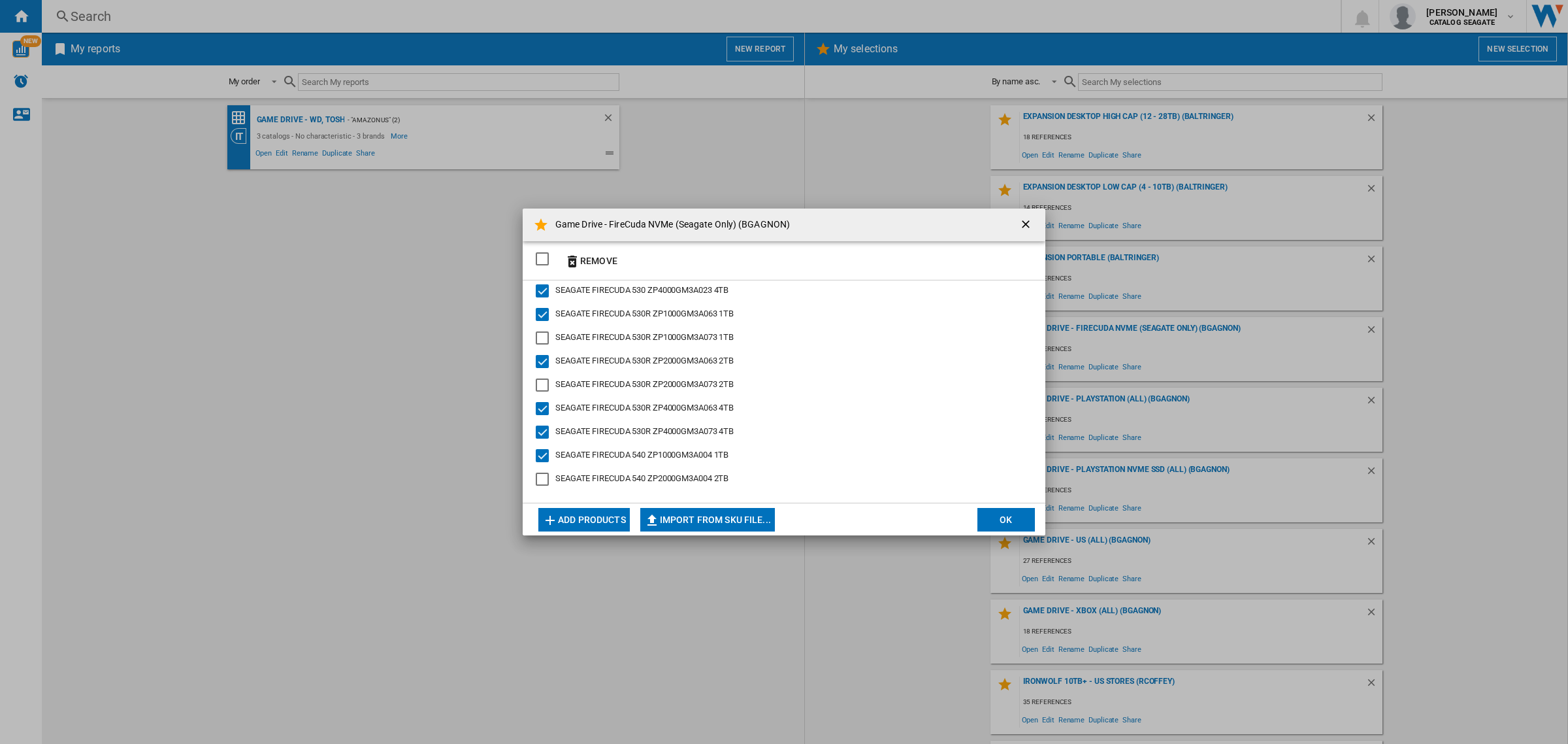
click at [546, 473] on div "SEAGATE FIRECUDA 540 ZP2000GM3A004 2TB" at bounding box center [543, 479] width 13 height 13
click at [543, 378] on div "SEAGATE FIRECUDA 530R ZP2000GM3A073 2TB" at bounding box center [543, 385] width 13 height 13
click at [543, 335] on div "SEAGATE FIRECUDA 530R ZP1000GM3A073 1TB" at bounding box center [543, 338] width 13 height 13
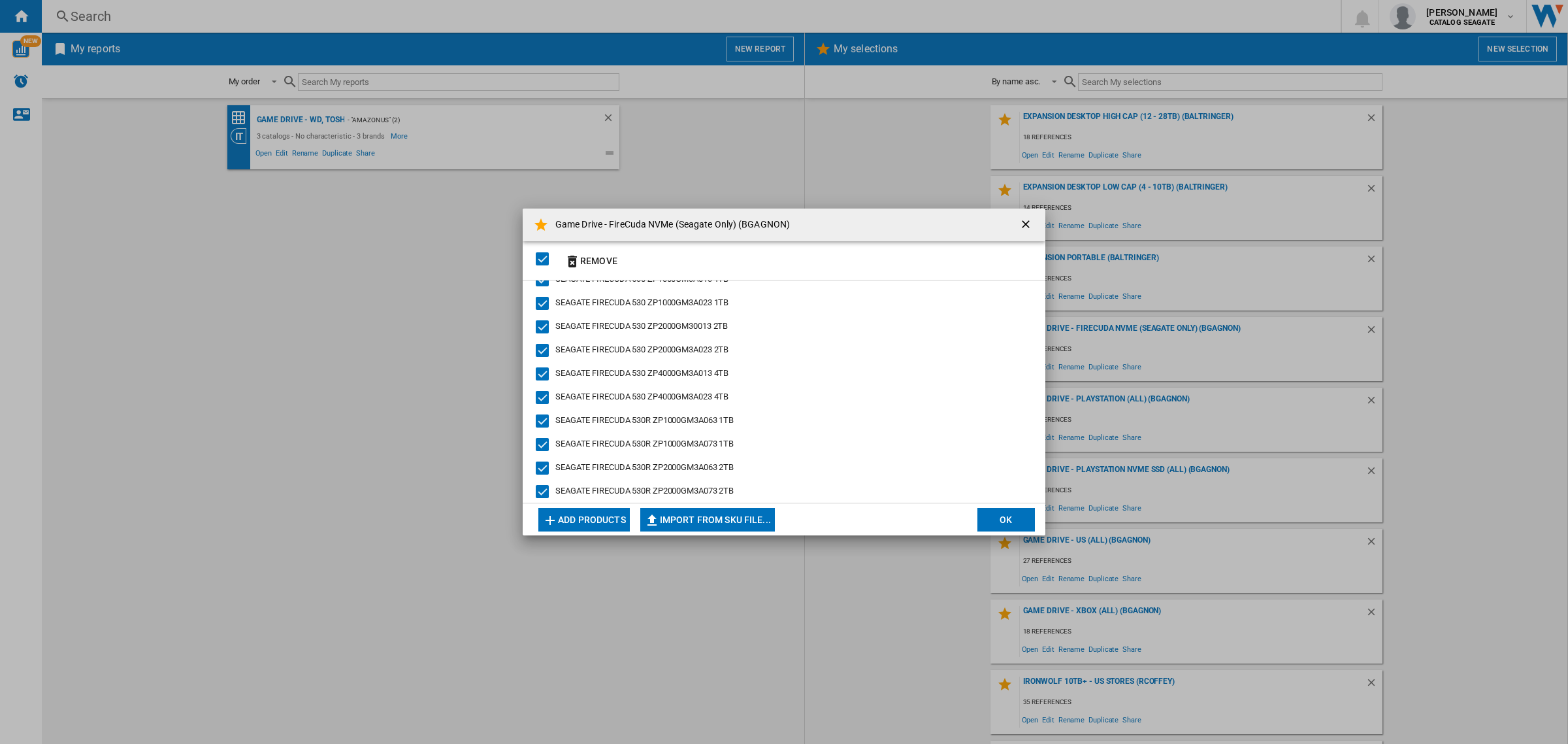
scroll to position [0, 0]
click at [1015, 519] on button "OK" at bounding box center [1006, 519] width 57 height 23
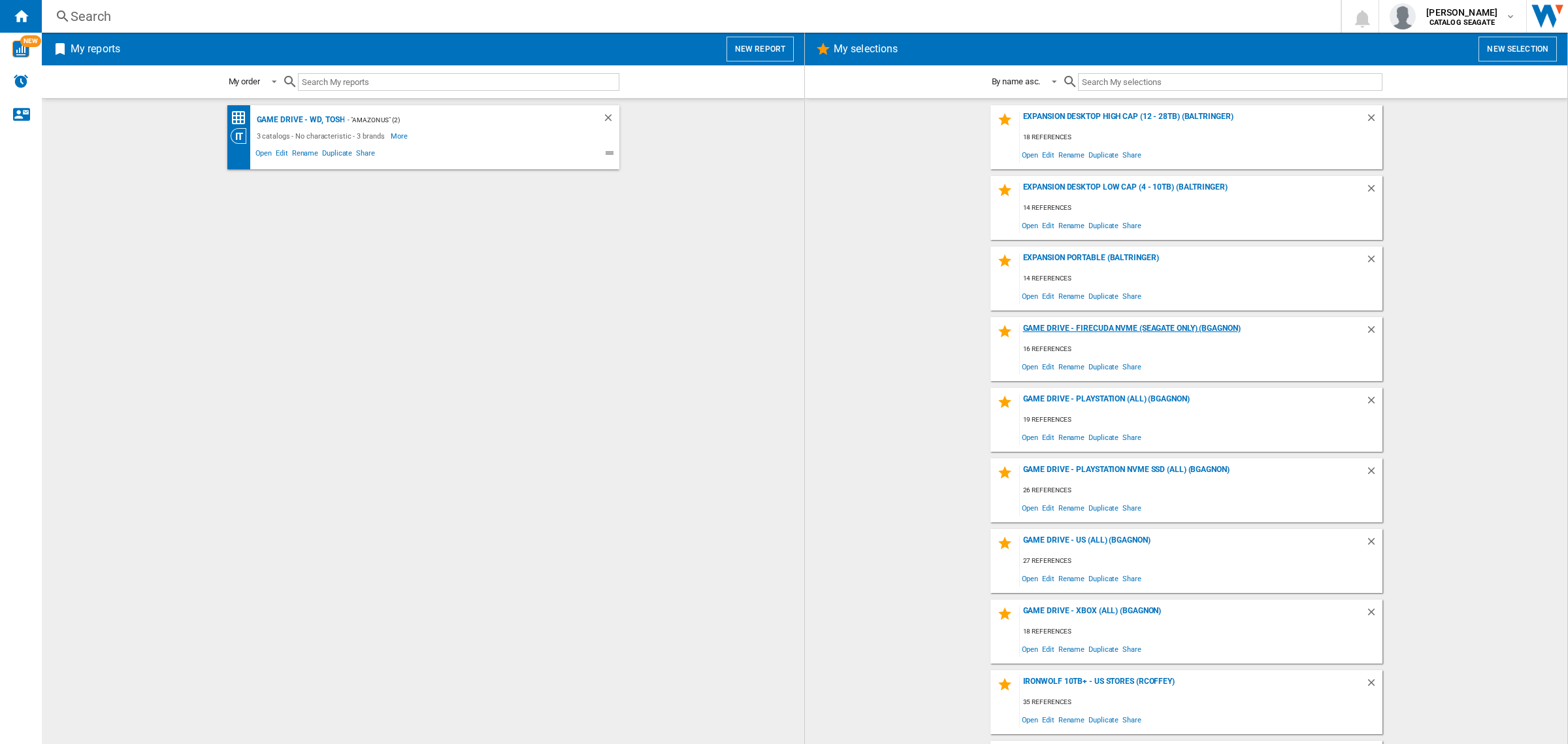
click at [1129, 328] on div "Game Drive - FireCuda NVMe (Seagate Only) (BGAGNON)" at bounding box center [1192, 332] width 345 height 18
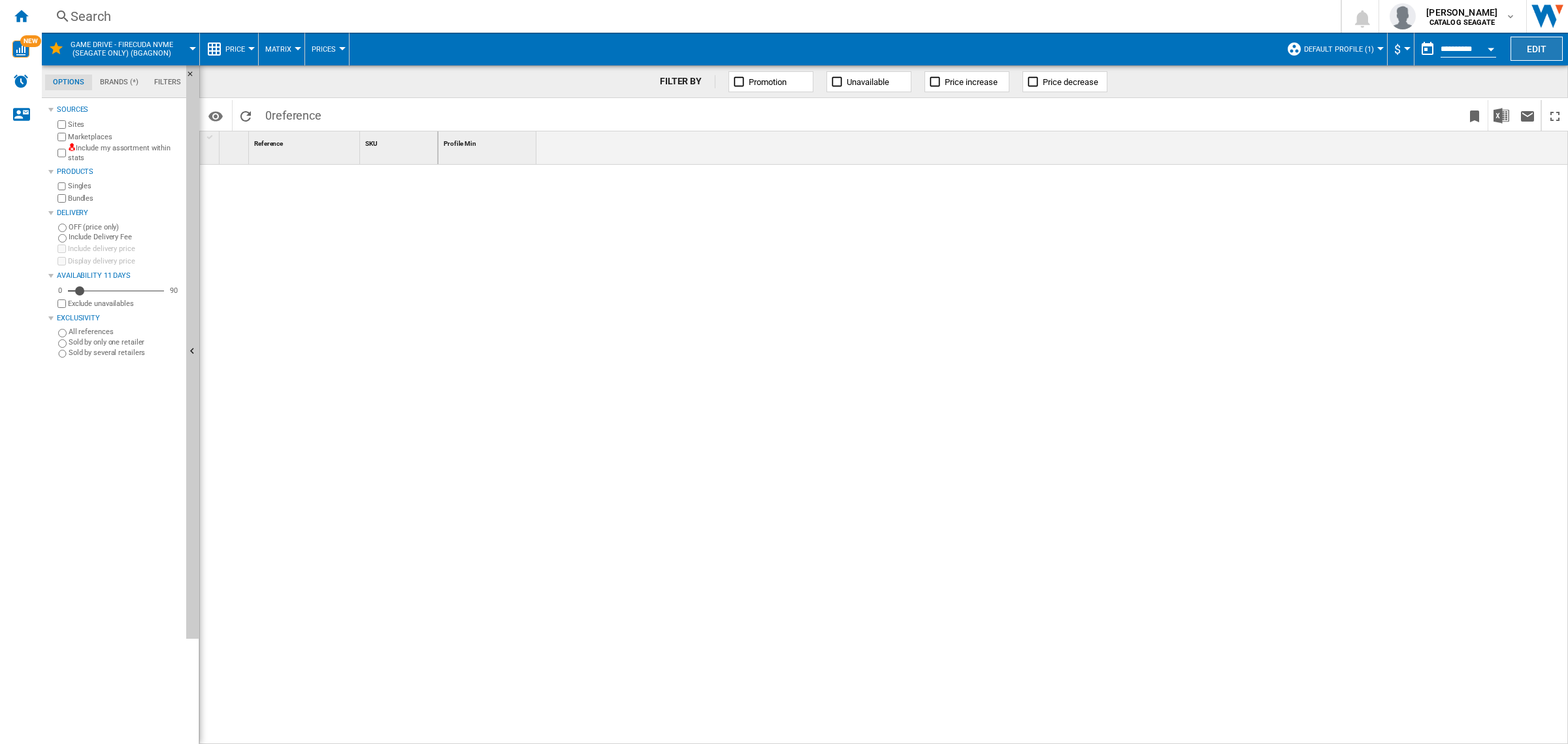
click at [1524, 48] on button "Edit" at bounding box center [1537, 49] width 52 height 24
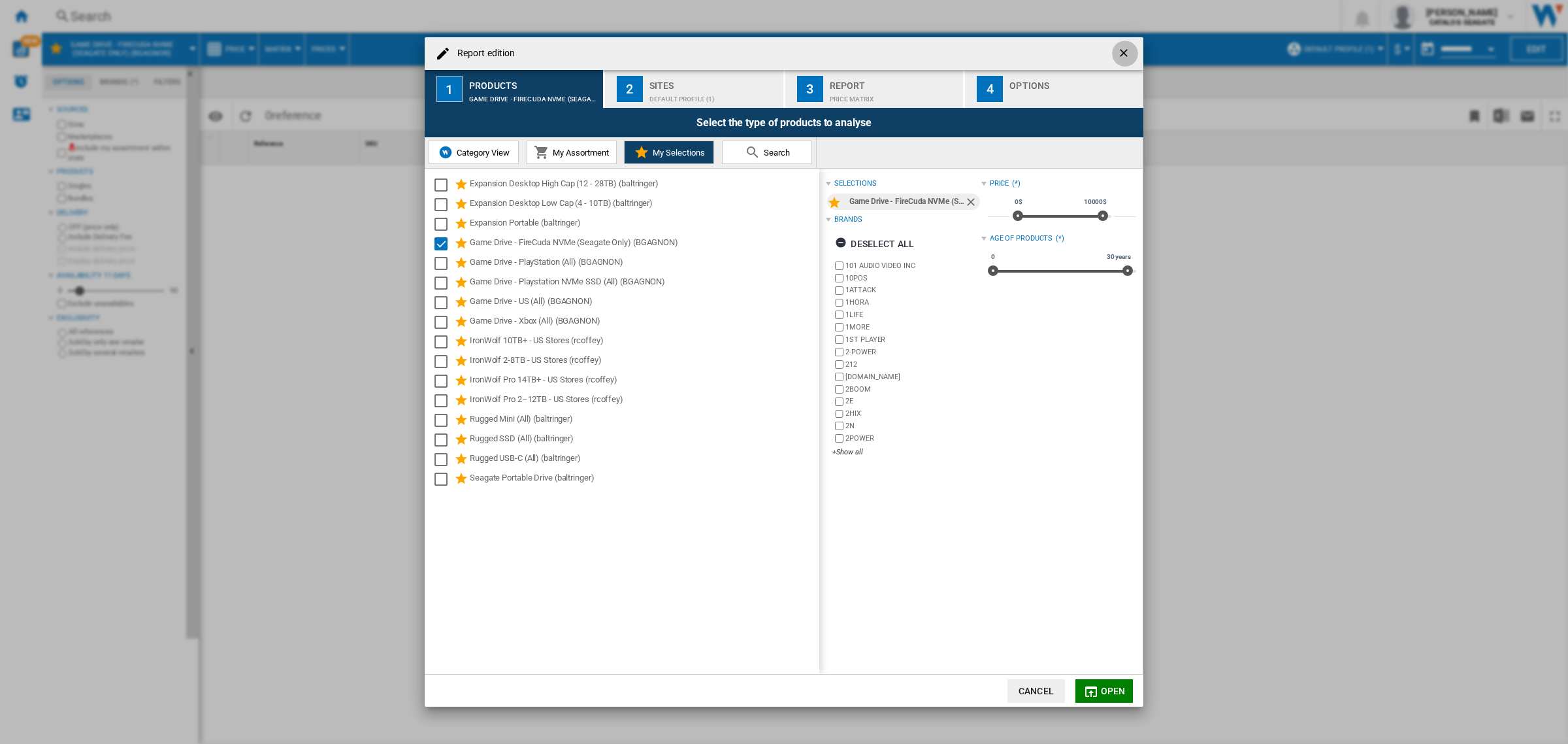
click at [1125, 52] on ng-md-icon "getI18NText('BUTTONS.CLOSE_DIALOG')" at bounding box center [1125, 54] width 16 height 16
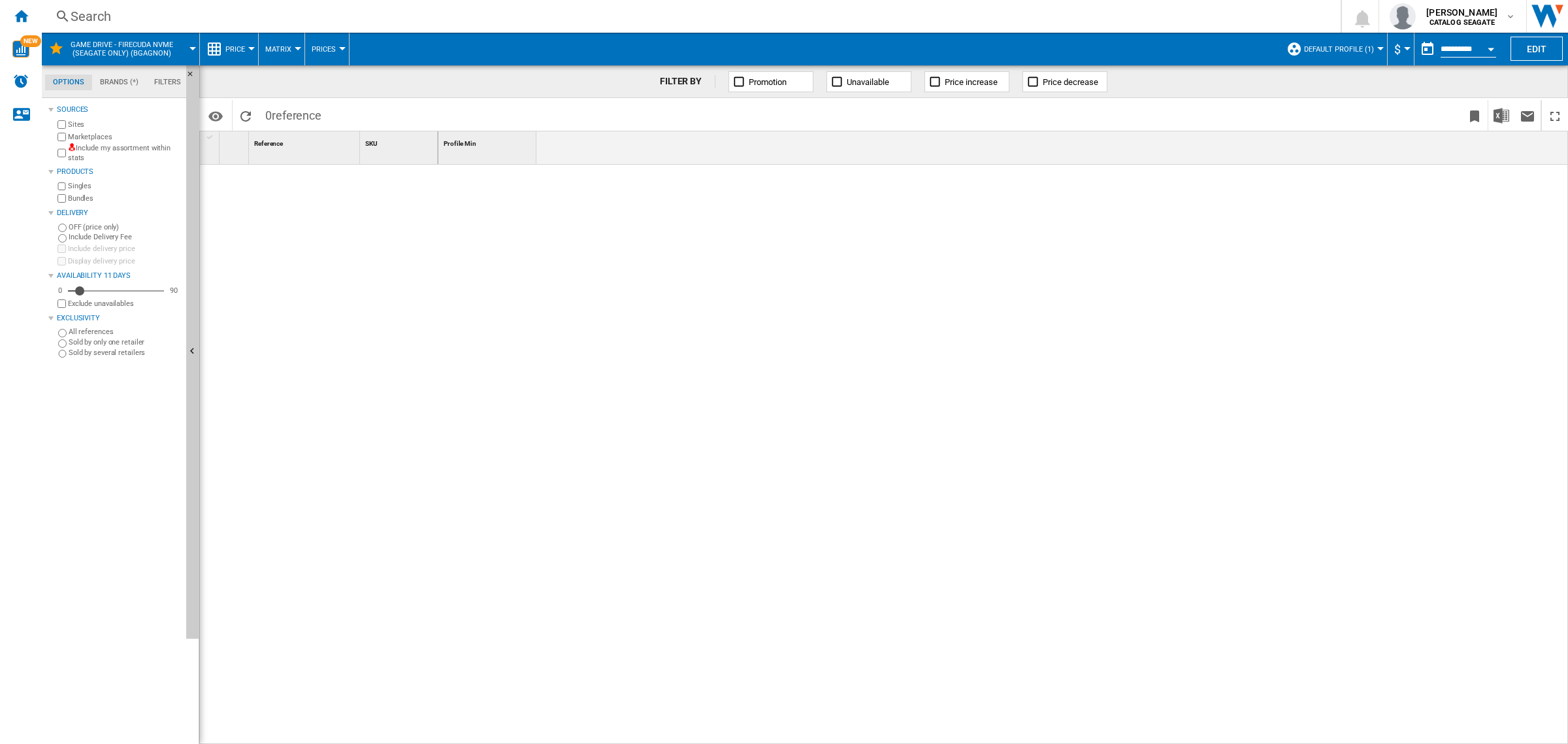
click at [1325, 51] on span "Default profile (1)" at bounding box center [1339, 49] width 70 height 8
click at [1327, 139] on md-radio-button "US Retailers (9)" at bounding box center [1352, 140] width 115 height 12
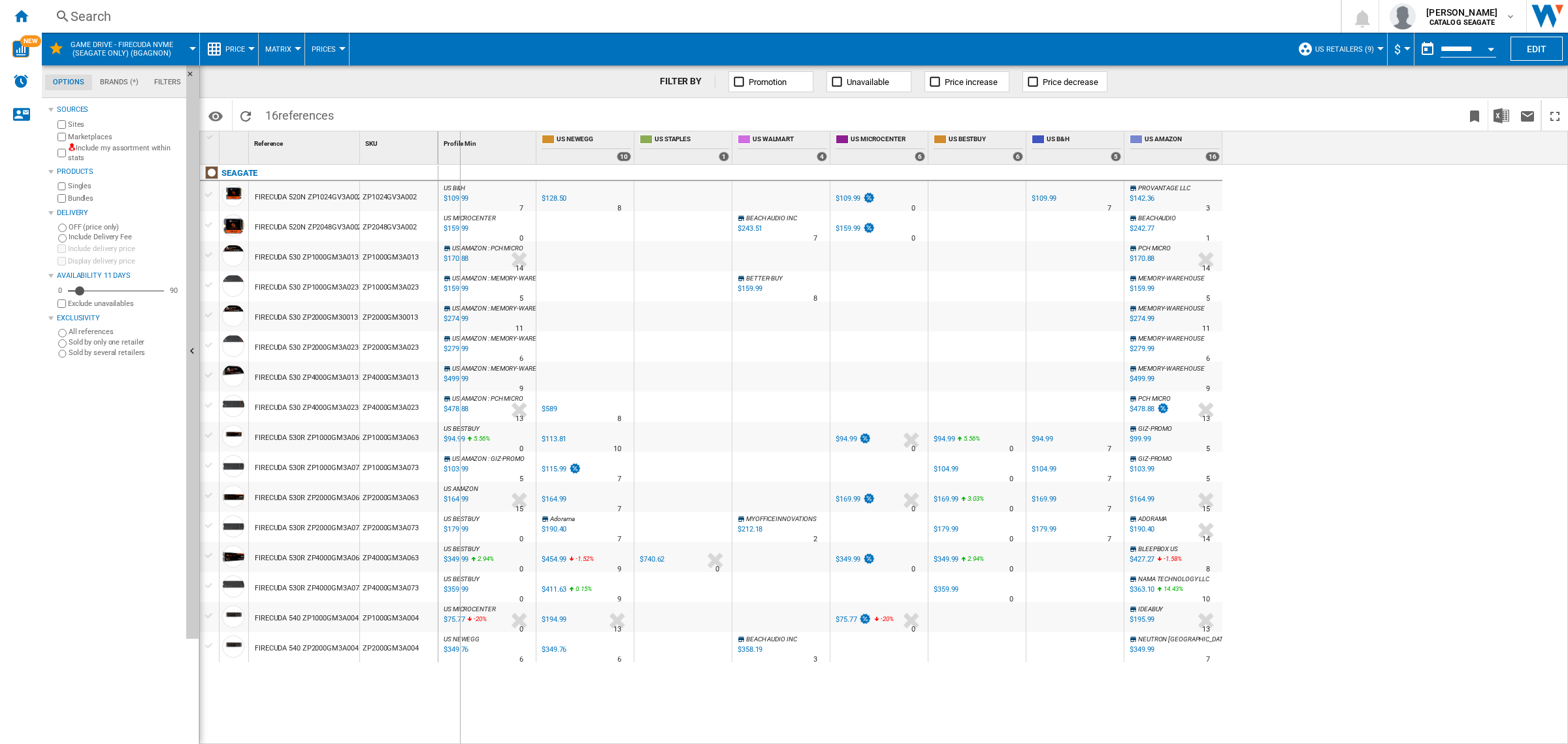
drag, startPoint x: 361, startPoint y: 138, endPoint x: 459, endPoint y: 159, distance: 100.2
